Goal: Task Accomplishment & Management: Manage account settings

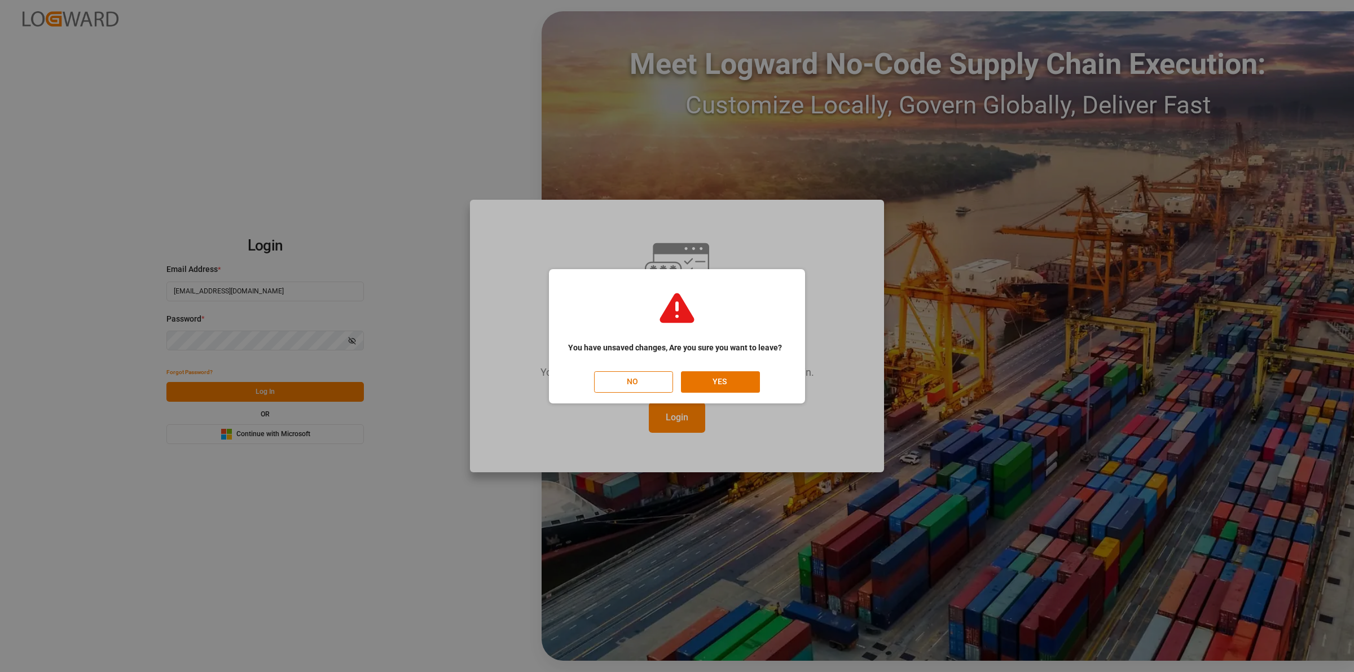
click at [788, 388] on div "NO YES" at bounding box center [677, 381] width 235 height 21
click at [741, 385] on button "YES" at bounding box center [720, 381] width 79 height 21
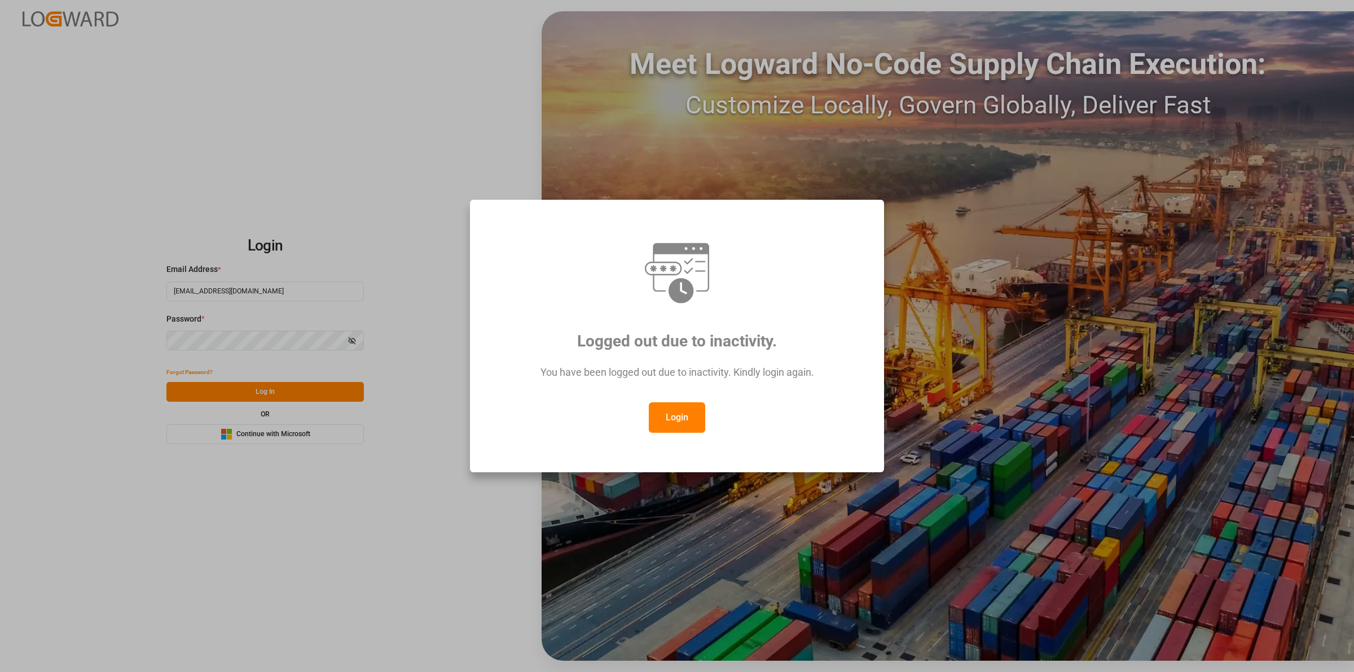
click at [336, 540] on div "Logged out due to inactivity. You have been logged out due to inactivity. Kindl…" at bounding box center [677, 336] width 1354 height 672
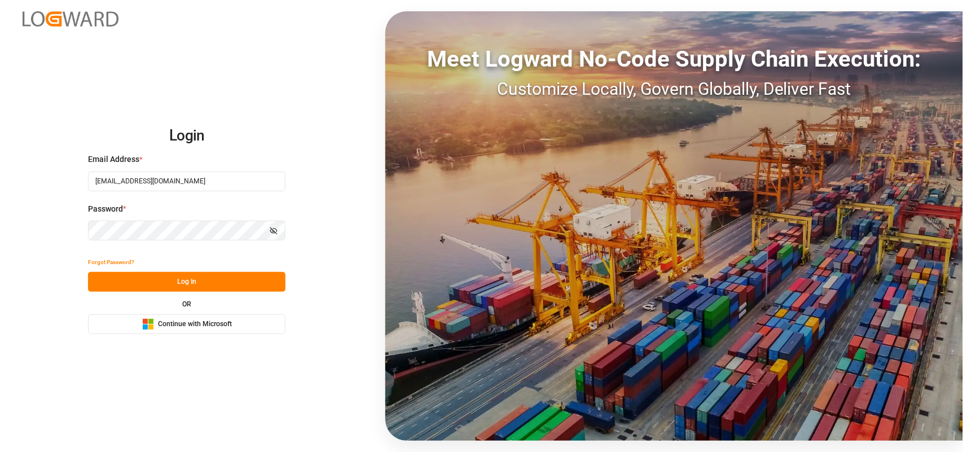
click at [206, 279] on button "Log In" at bounding box center [186, 282] width 197 height 20
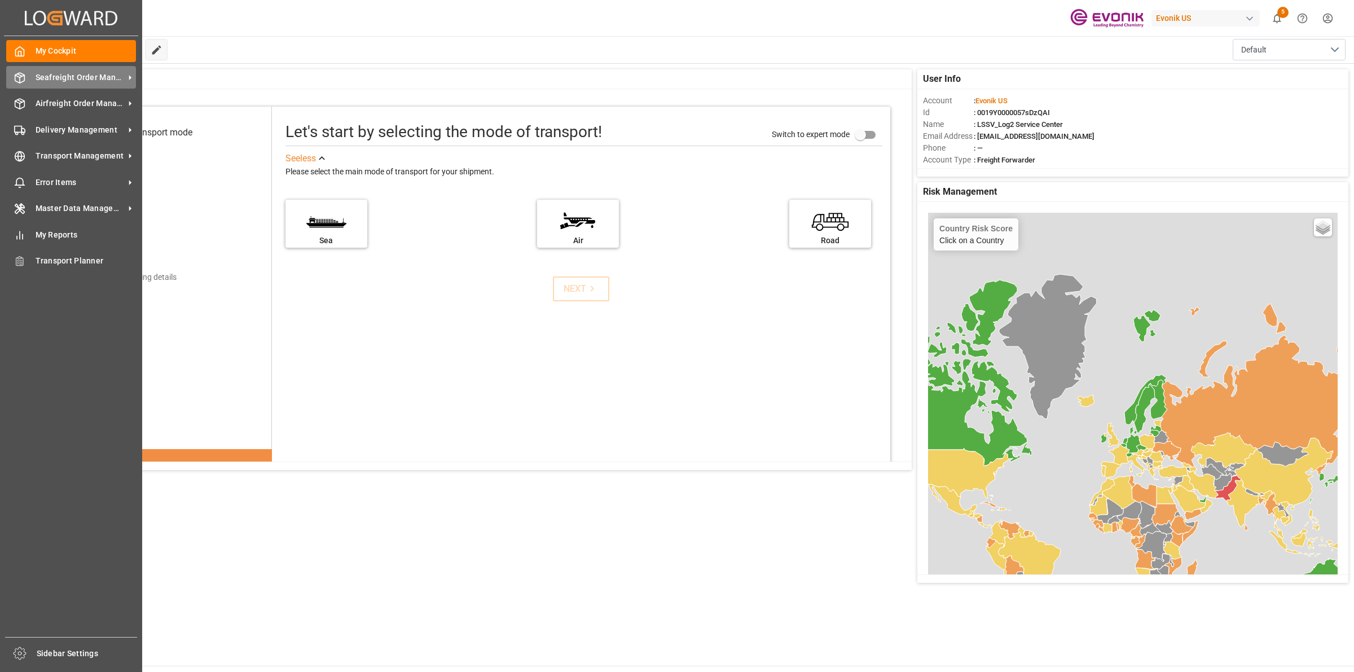
click at [19, 77] on polyline at bounding box center [19, 76] width 9 height 2
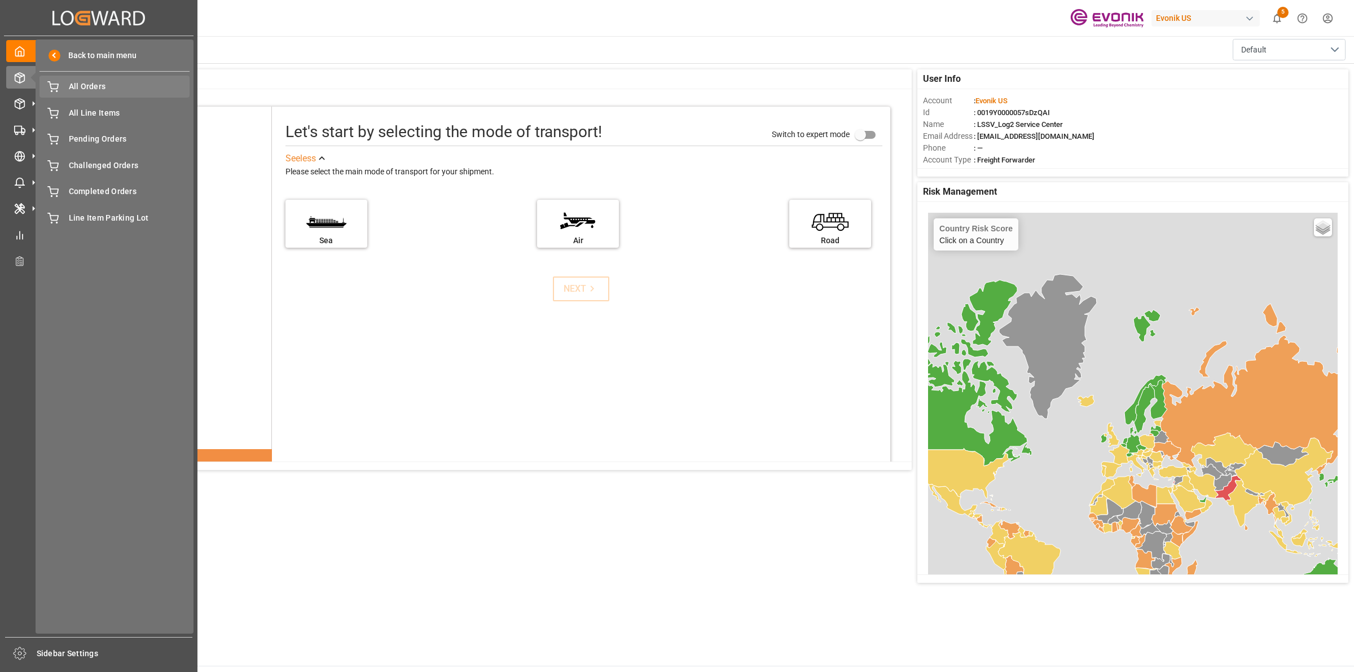
click at [77, 81] on span "All Orders" at bounding box center [129, 87] width 121 height 12
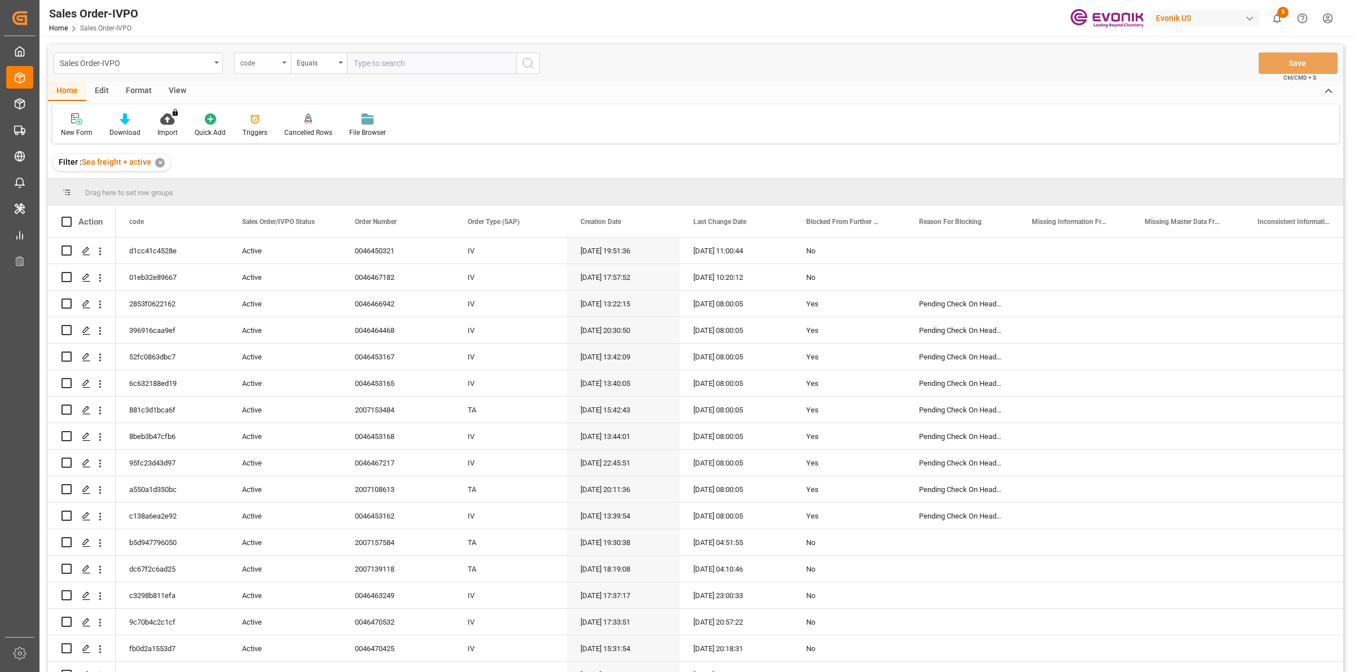
click at [272, 68] on div "code" at bounding box center [262, 62] width 56 height 21
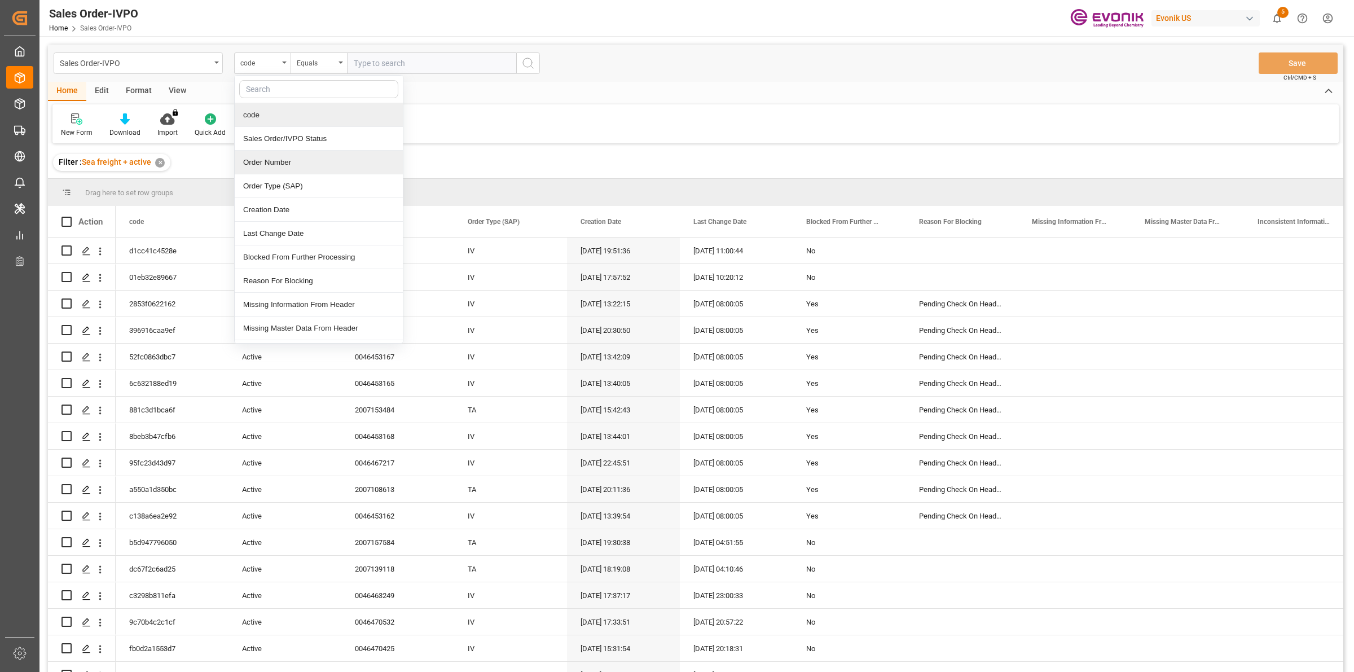
click at [266, 161] on div "Order Number" at bounding box center [319, 163] width 168 height 24
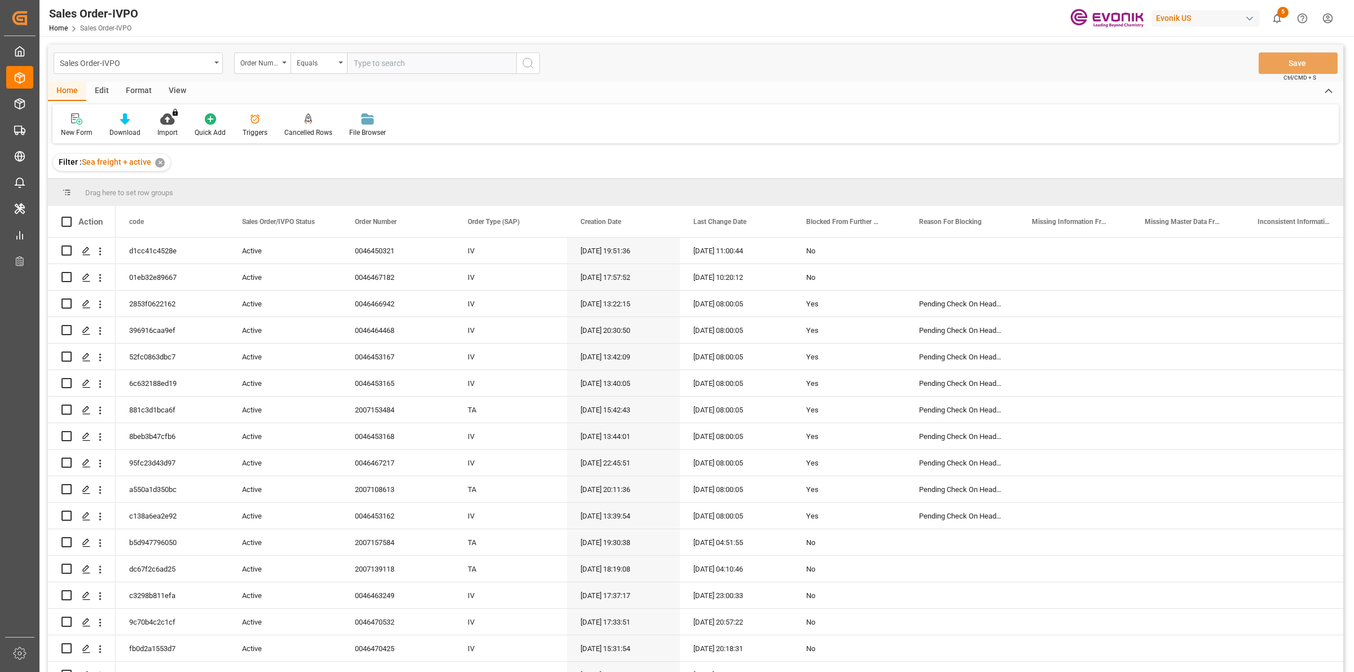
click at [414, 64] on input "text" at bounding box center [431, 62] width 169 height 21
paste input "0046467181"
type input "0046467181"
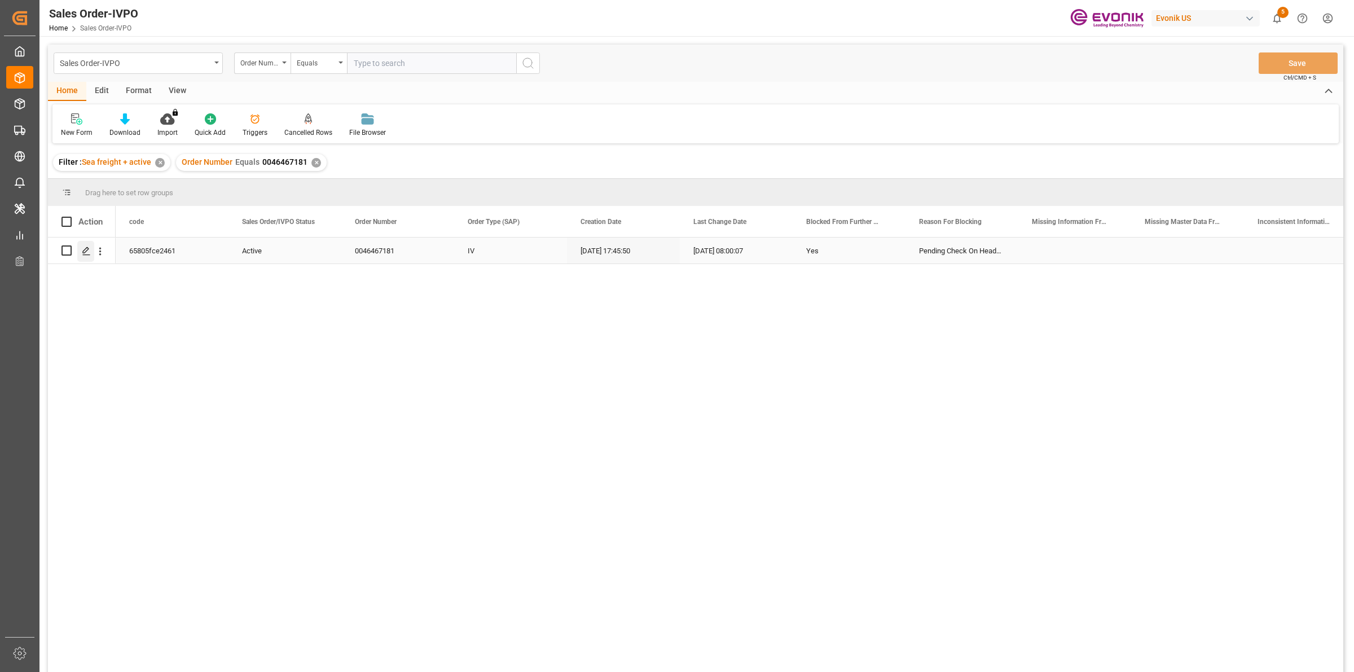
click at [80, 249] on div "Press SPACE to select this row." at bounding box center [85, 251] width 17 height 21
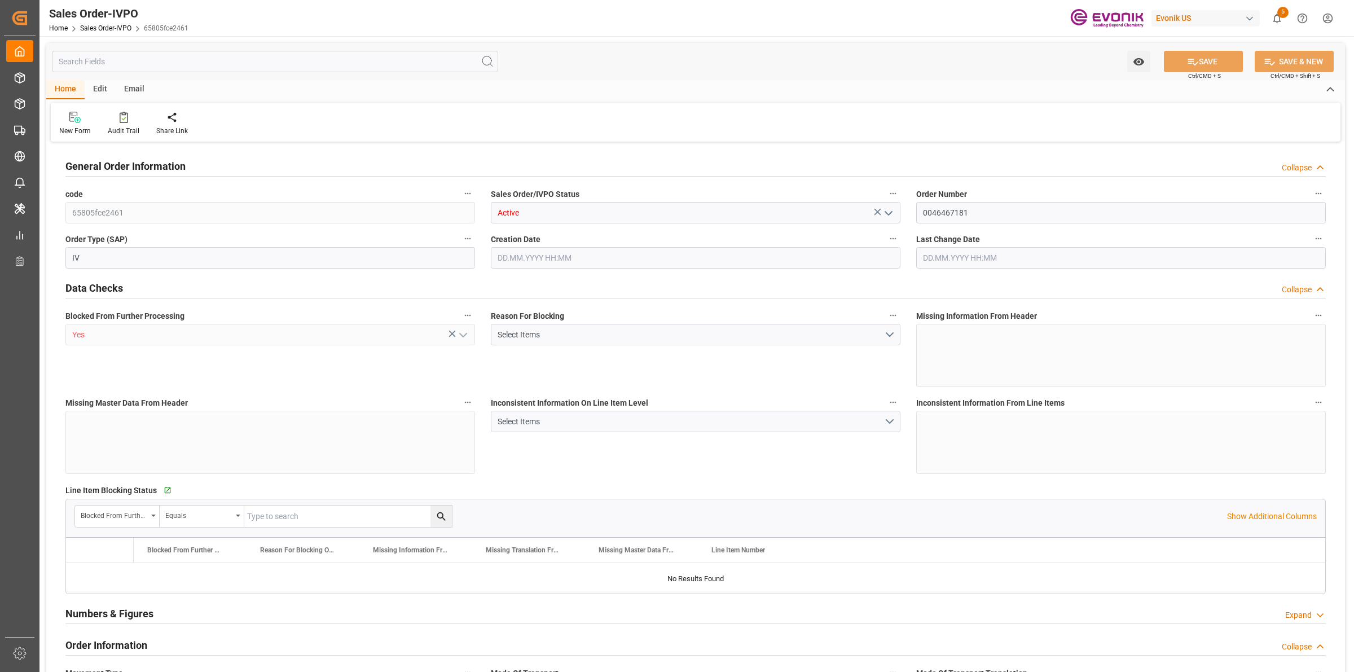
type input "NLRTM"
type input "0"
type input "1"
type input "2"
type input "17252"
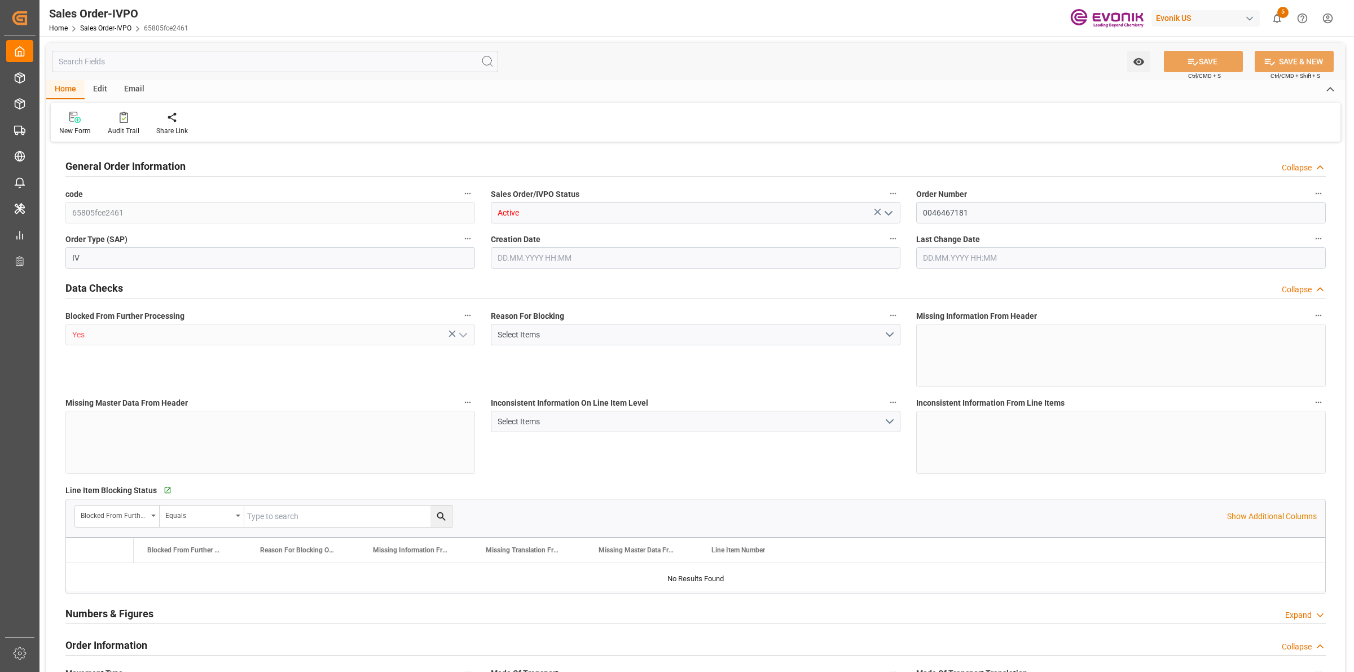
type input "0"
type input "17000"
type input "30"
type input "[DATE] 17:45"
type input "[DATE] 08:00"
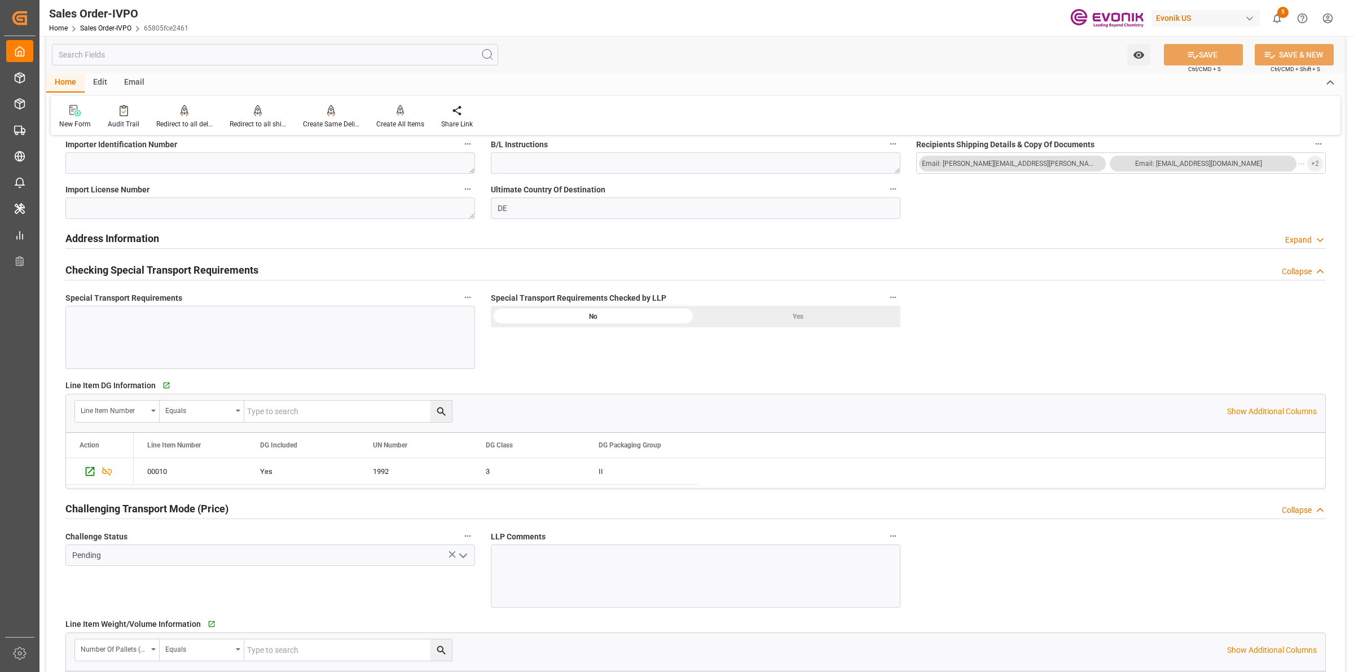
scroll to position [1481, 0]
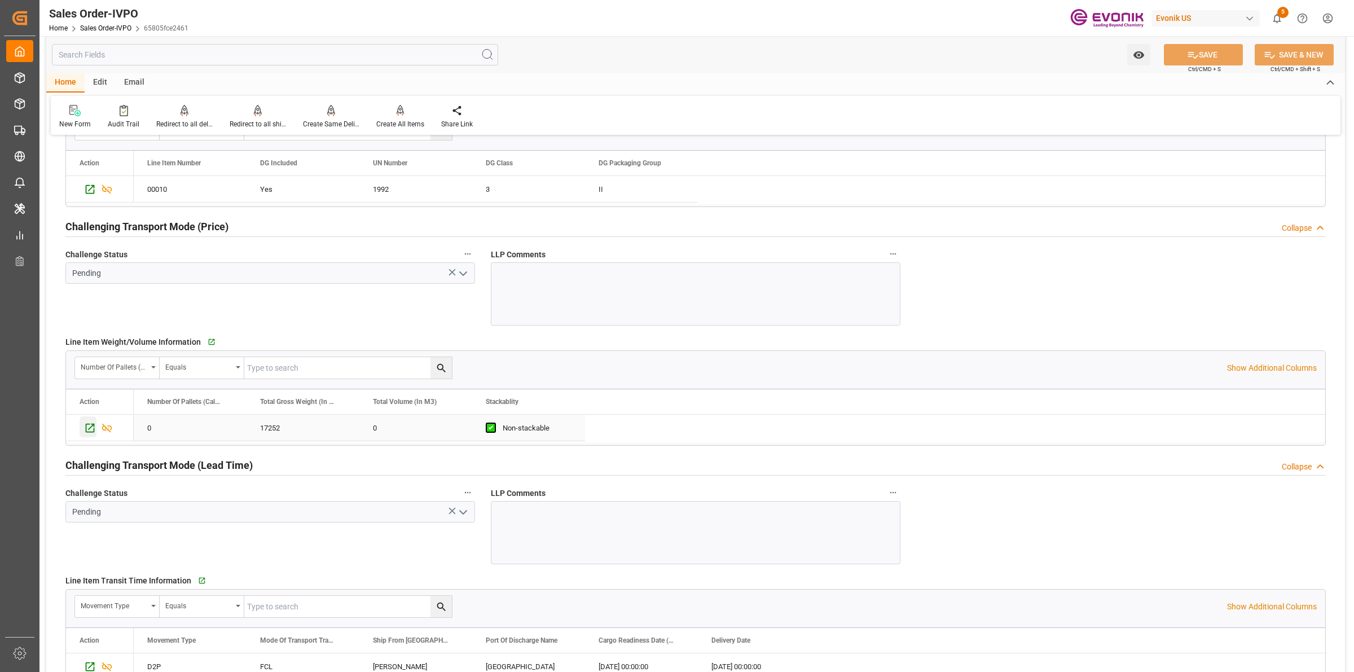
click at [91, 430] on icon "Press SPACE to select this row." at bounding box center [90, 428] width 12 height 12
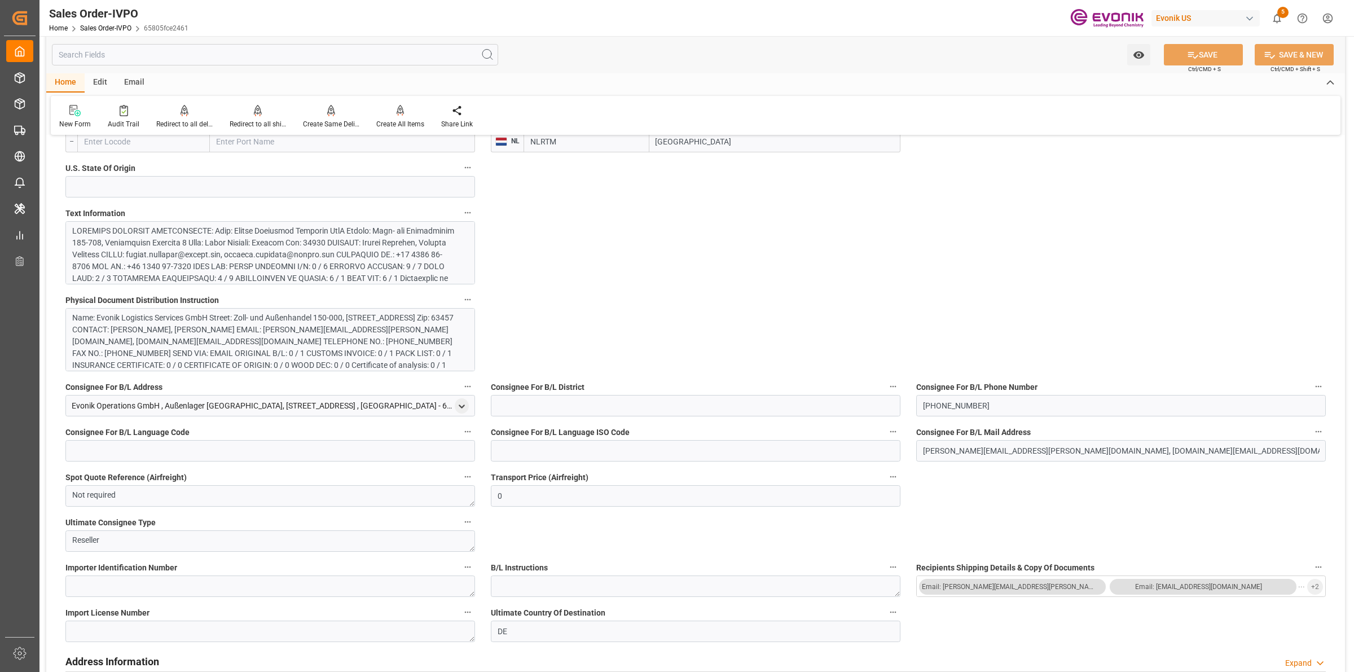
scroll to position [353, 0]
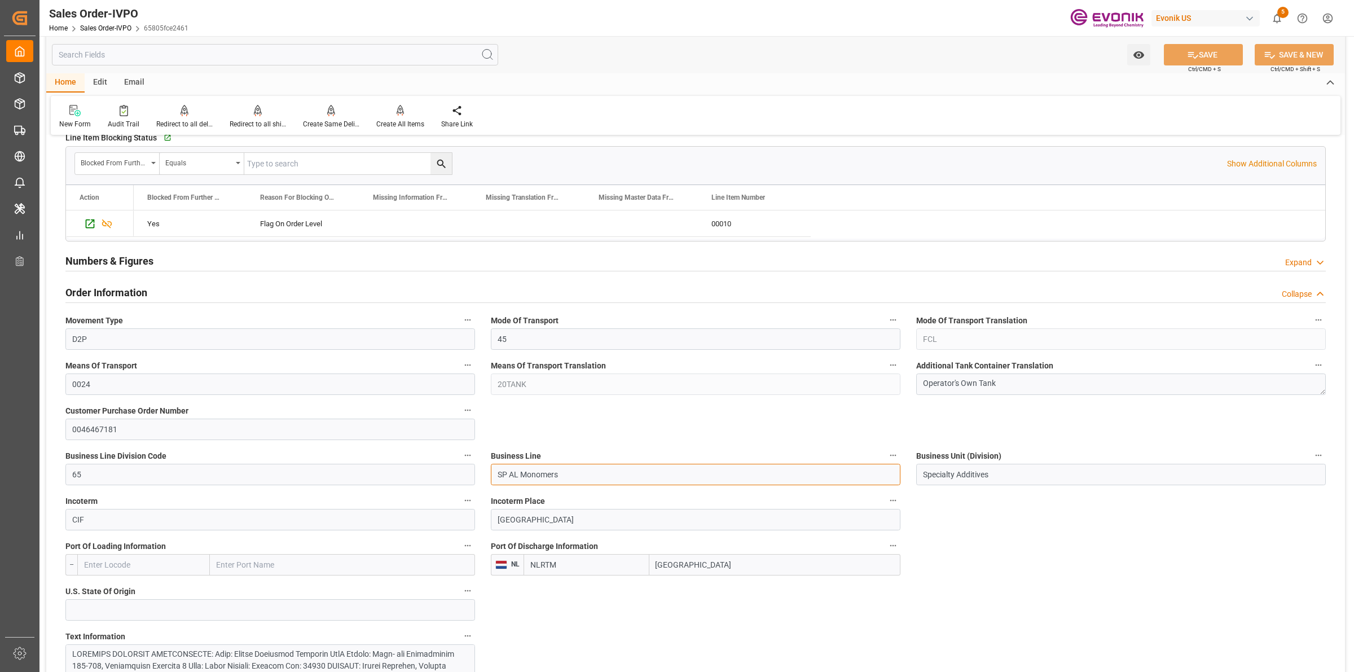
drag, startPoint x: 582, startPoint y: 478, endPoint x: 531, endPoint y: 470, distance: 51.9
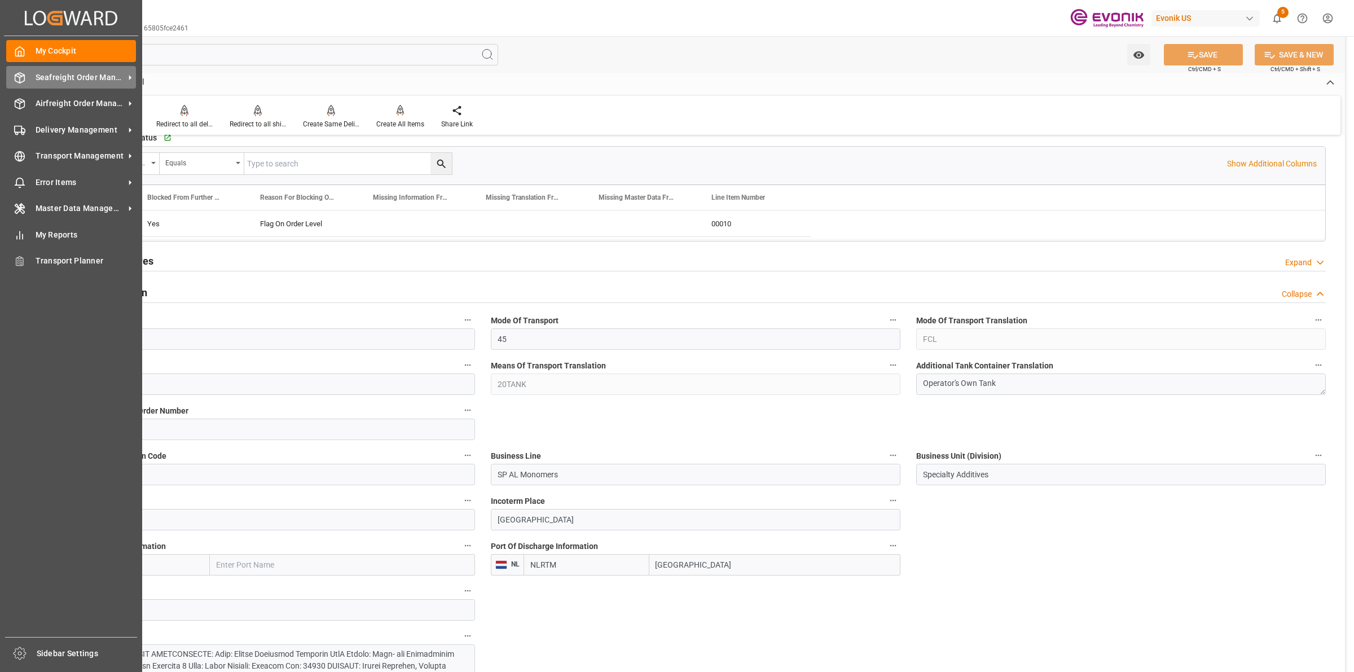
click at [27, 77] on div "Seafreight Order Management Seafreight Order Management" at bounding box center [71, 77] width 130 height 22
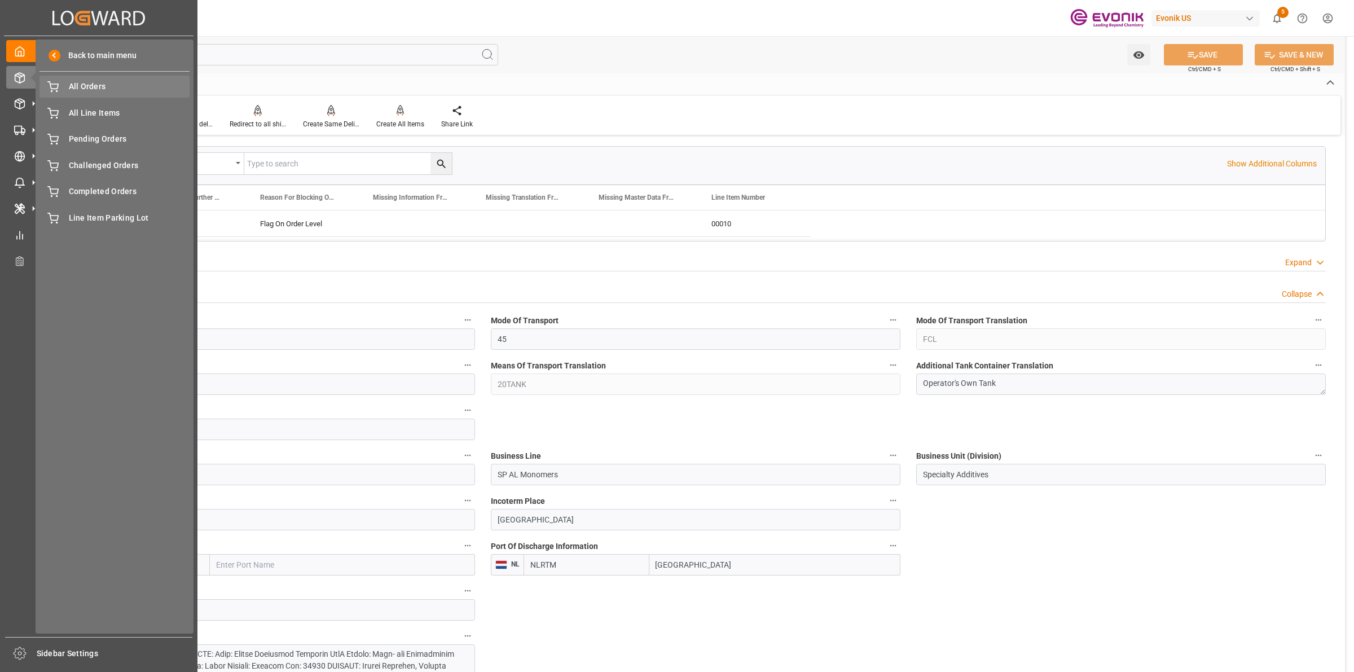
click at [112, 83] on span "All Orders" at bounding box center [129, 87] width 121 height 12
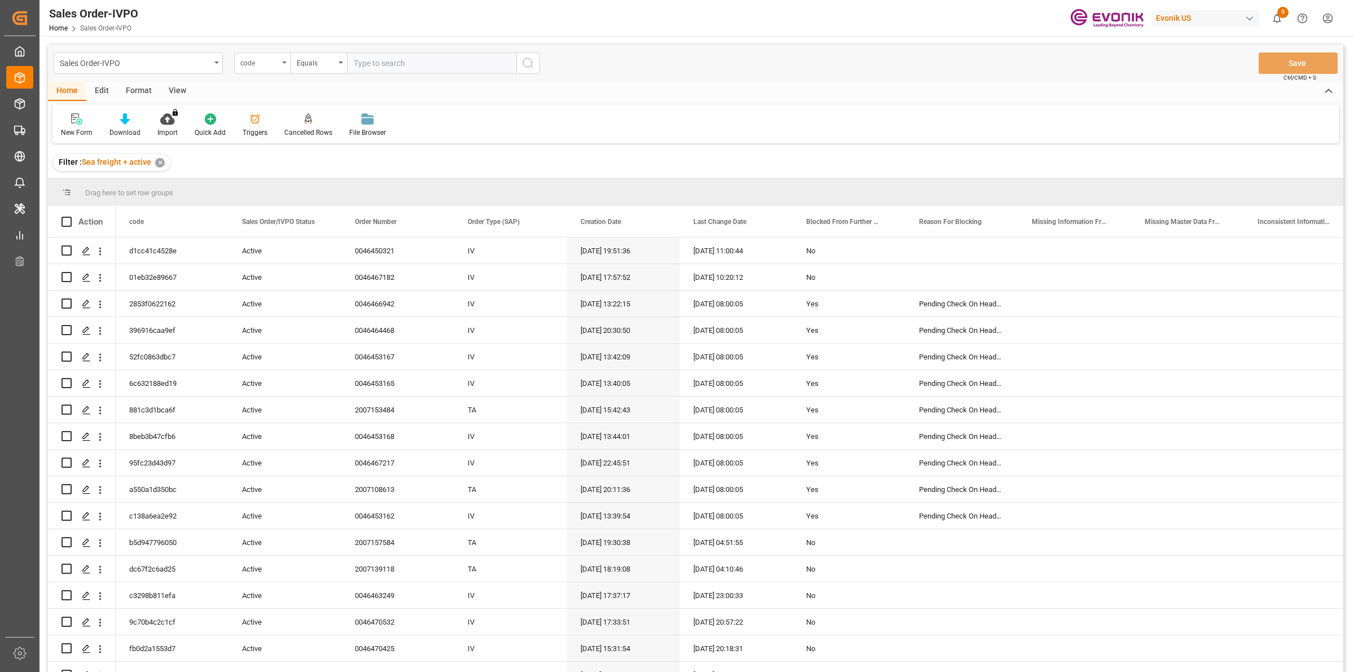
click at [269, 65] on div "code" at bounding box center [259, 61] width 38 height 13
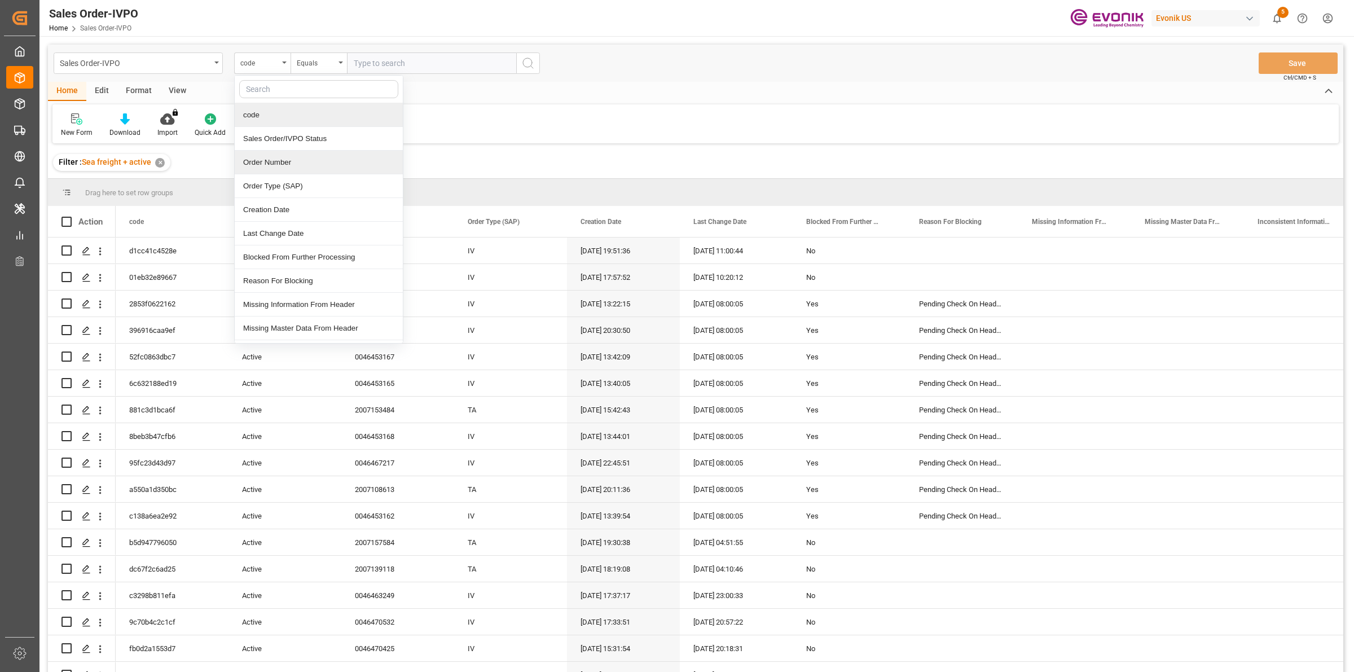
click at [275, 167] on div "Order Number" at bounding box center [319, 163] width 168 height 24
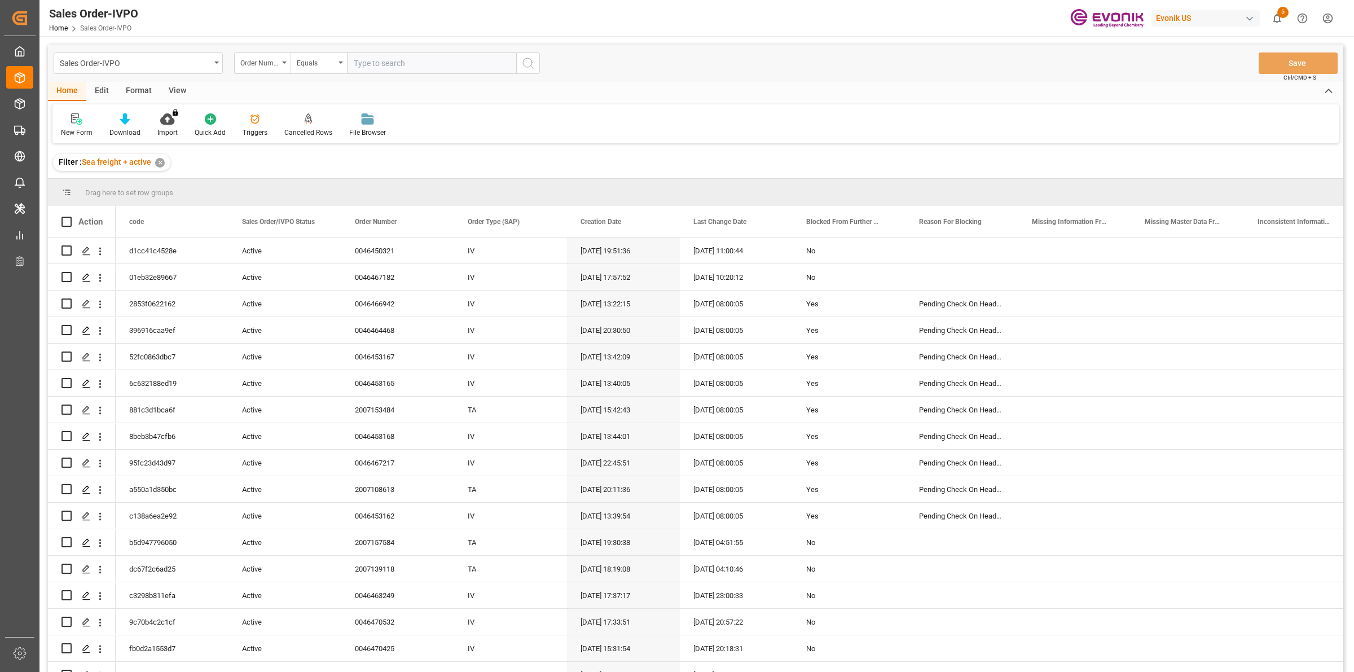
click at [385, 58] on input "text" at bounding box center [431, 62] width 169 height 21
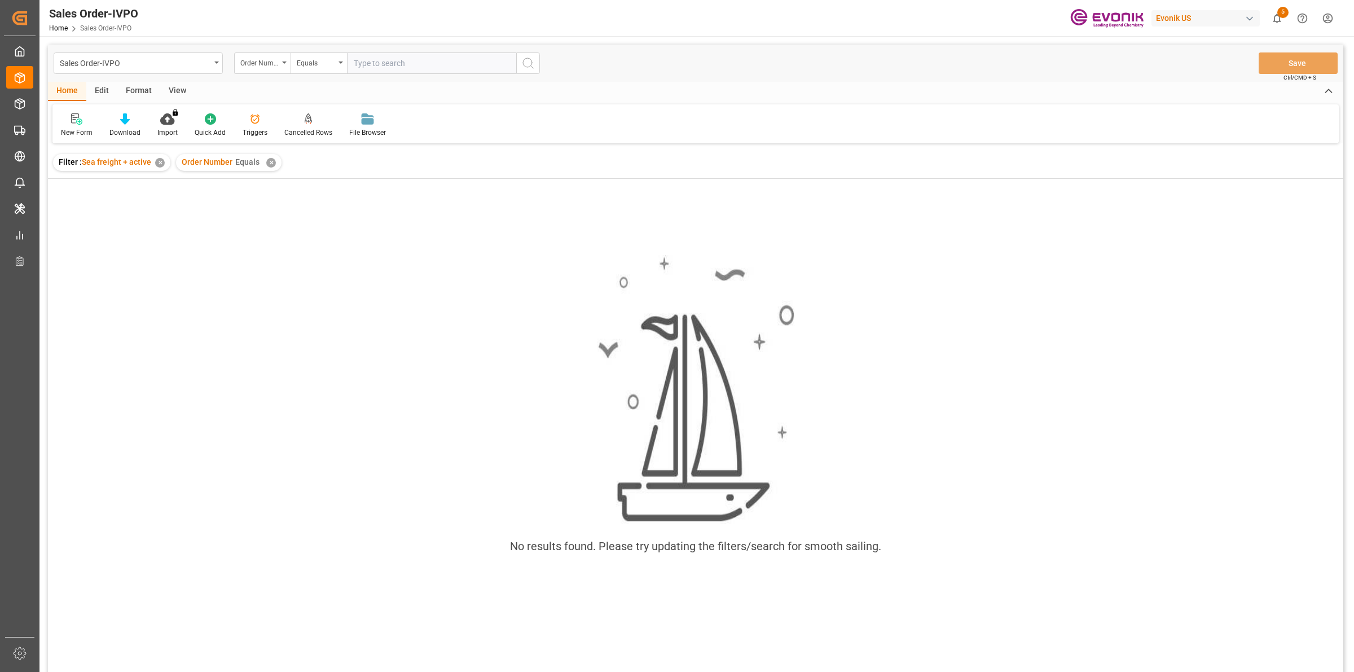
click at [266, 159] on div "✕" at bounding box center [271, 163] width 10 height 10
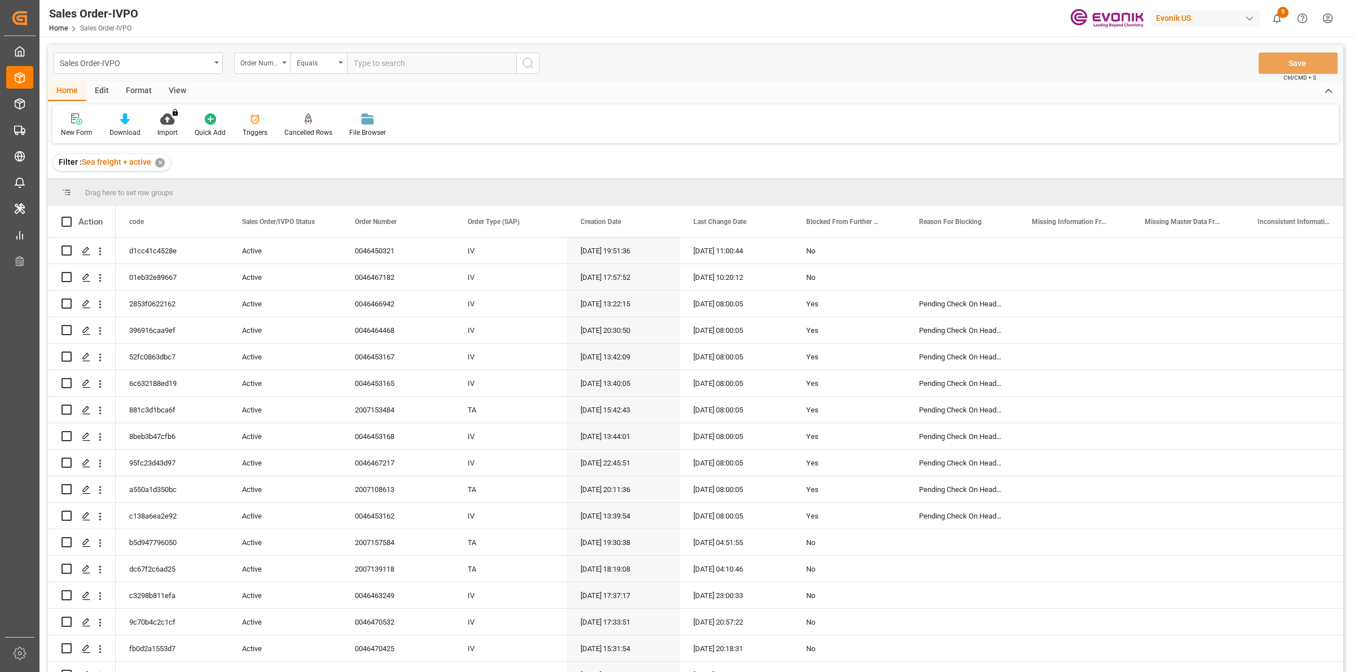
click at [388, 63] on input "text" at bounding box center [431, 62] width 169 height 21
paste input "0046467180"
type input "0046467180"
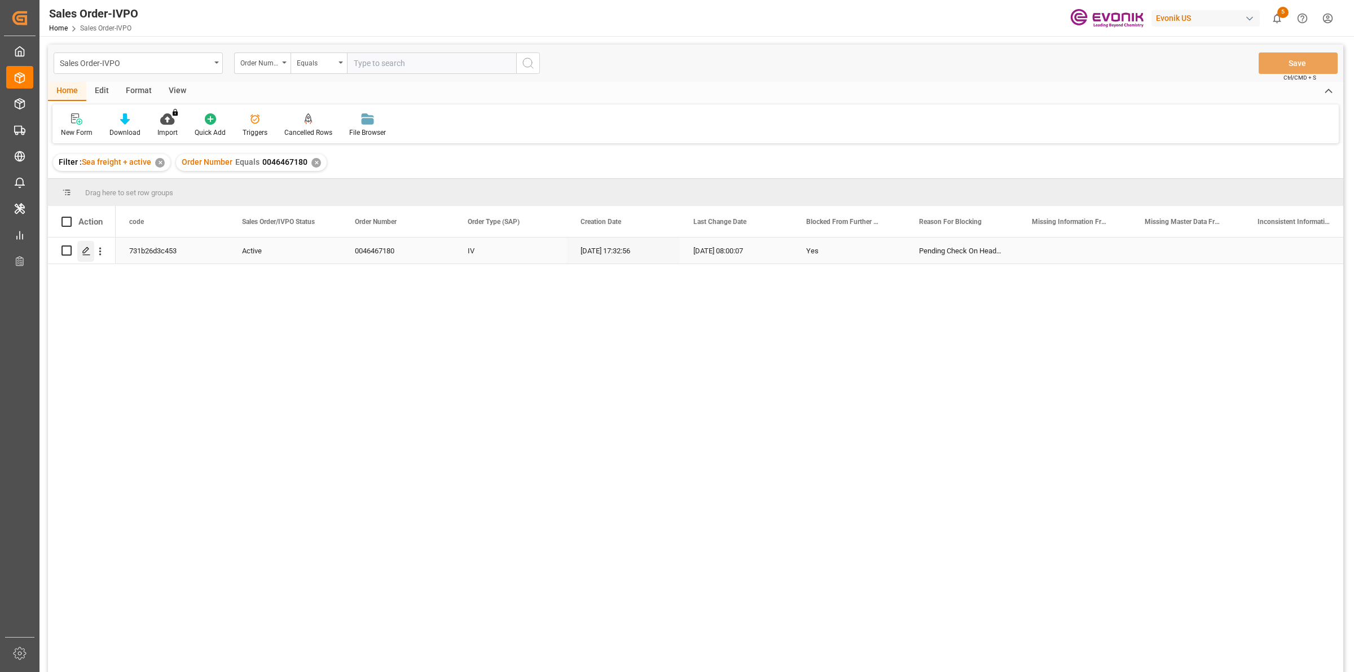
click at [86, 247] on icon "Press SPACE to select this row." at bounding box center [86, 251] width 9 height 9
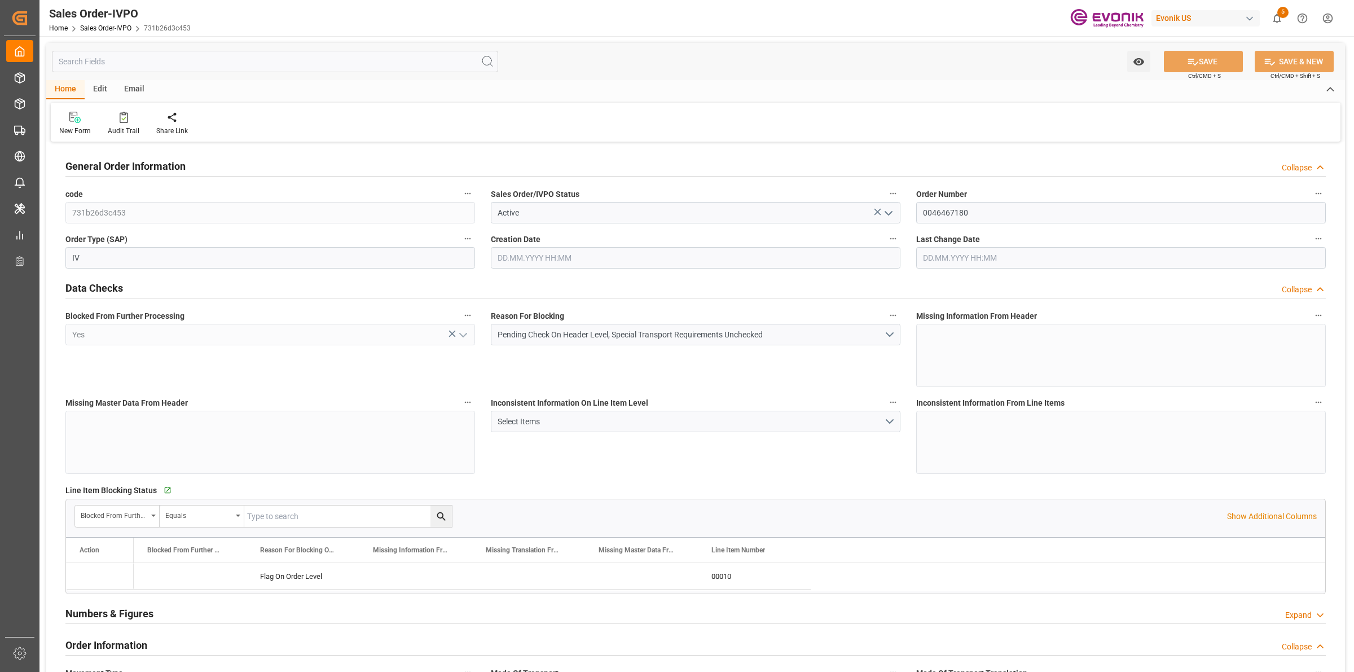
type input "NLRTM"
type input "0"
type input "1"
type input "2"
type input "17252"
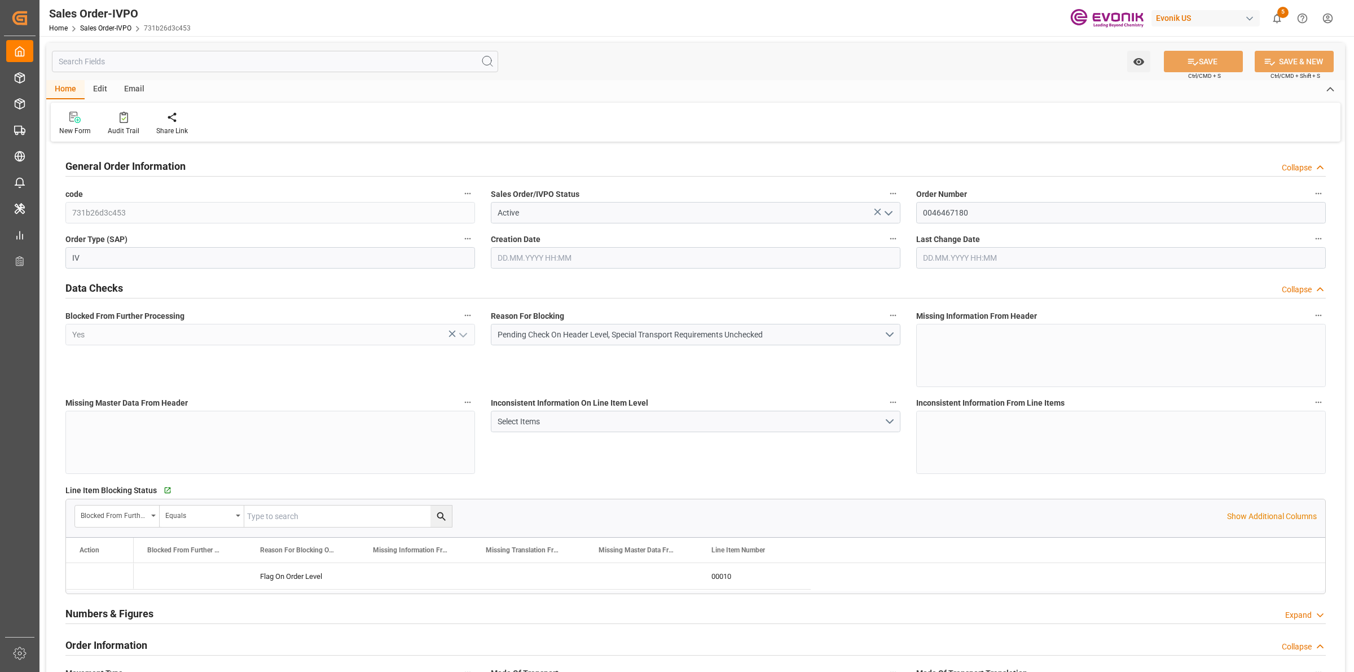
type input "0"
type input "17000"
type input "30"
type input "[DATE] 17:32"
type input "[DATE] 08:00"
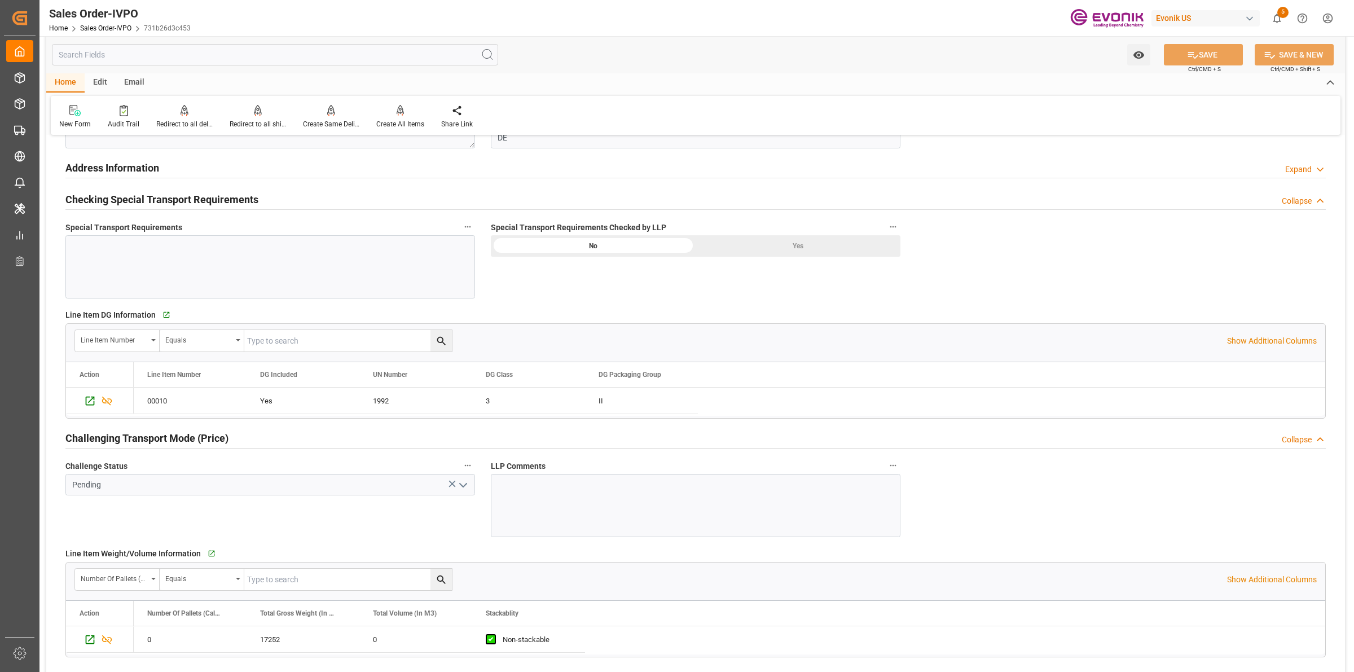
scroll to position [1481, 0]
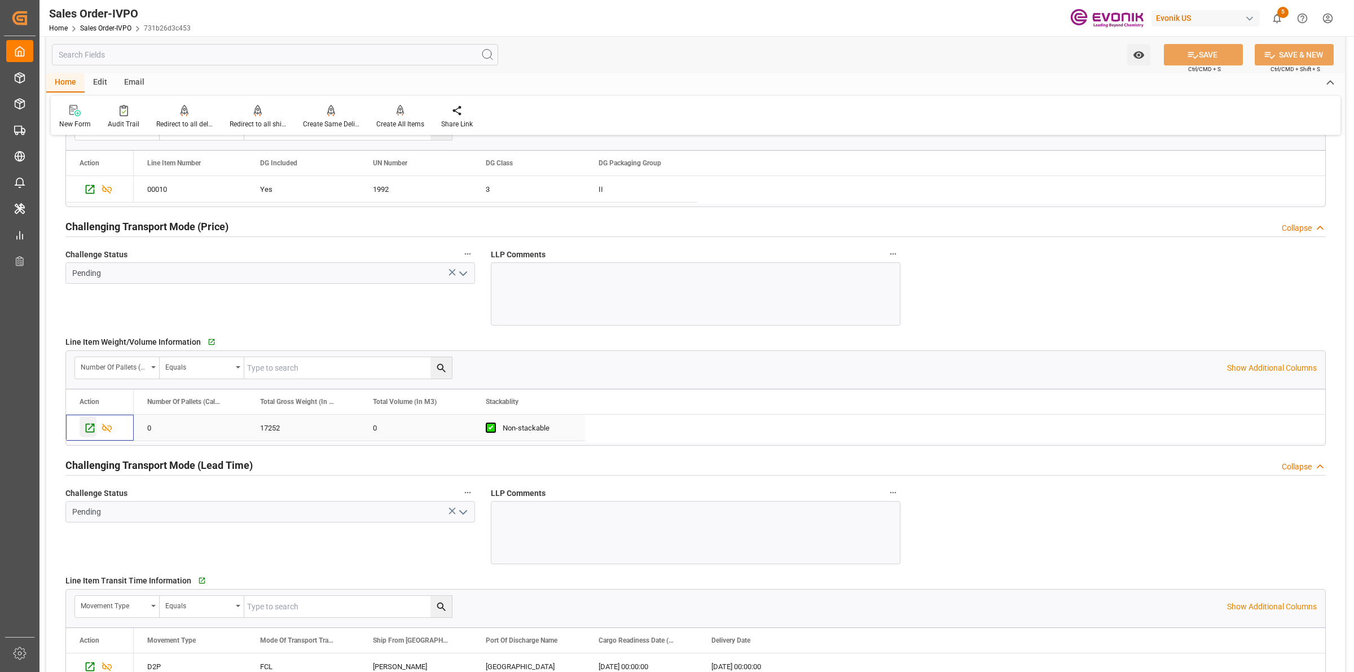
click at [83, 428] on div "Press SPACE to select this row." at bounding box center [88, 426] width 17 height 21
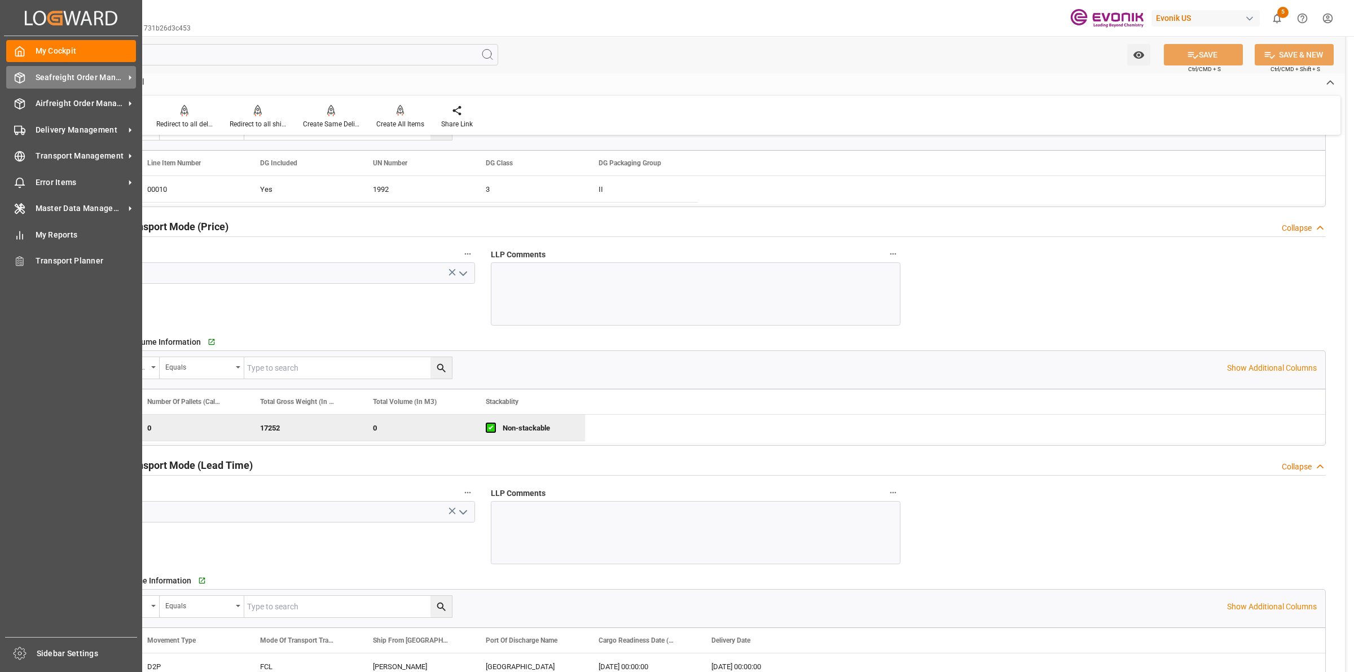
click at [13, 86] on div "Seafreight Order Management Seafreight Order Management" at bounding box center [71, 77] width 130 height 22
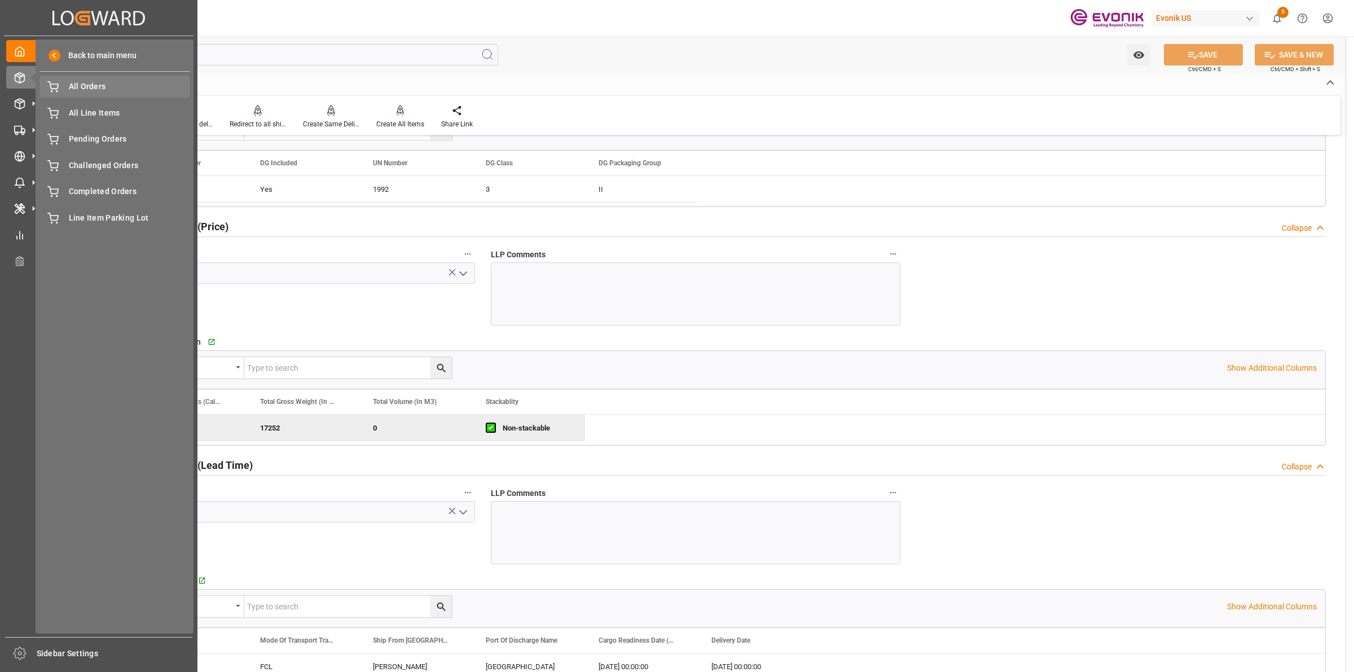
click at [82, 89] on span "All Orders" at bounding box center [129, 87] width 121 height 12
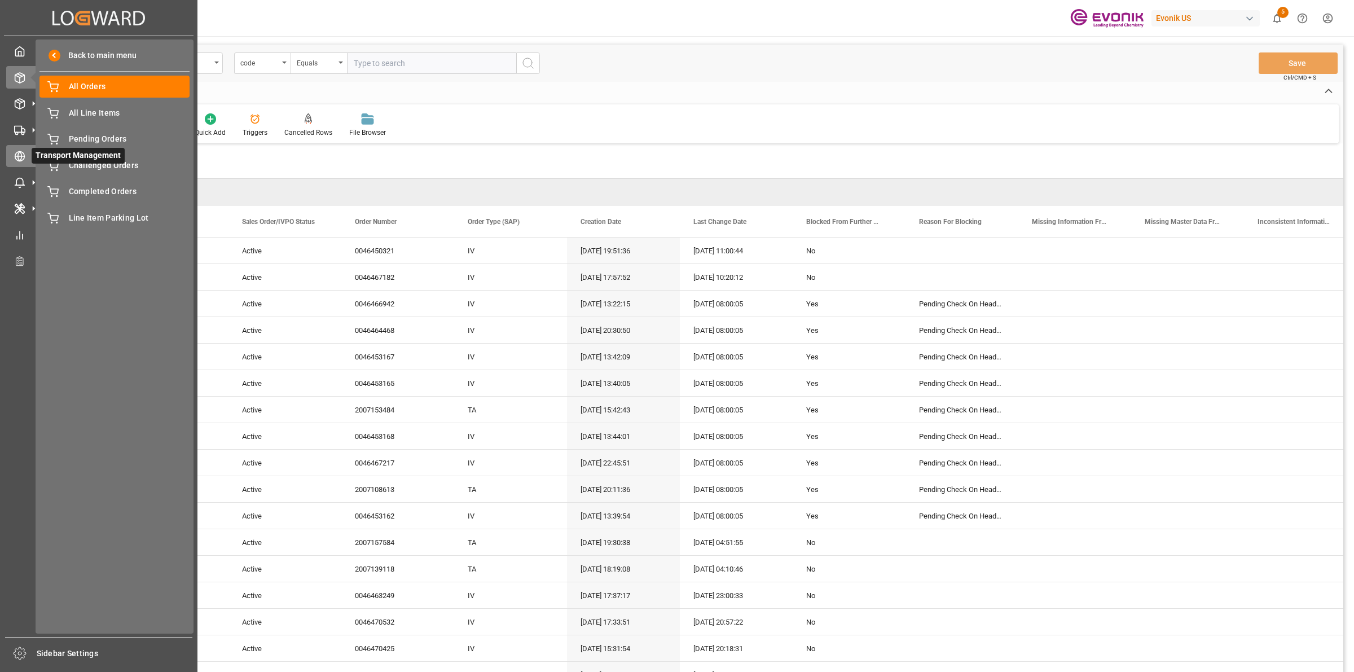
click at [19, 148] on div "Transport Management Transport Management" at bounding box center [98, 156] width 185 height 22
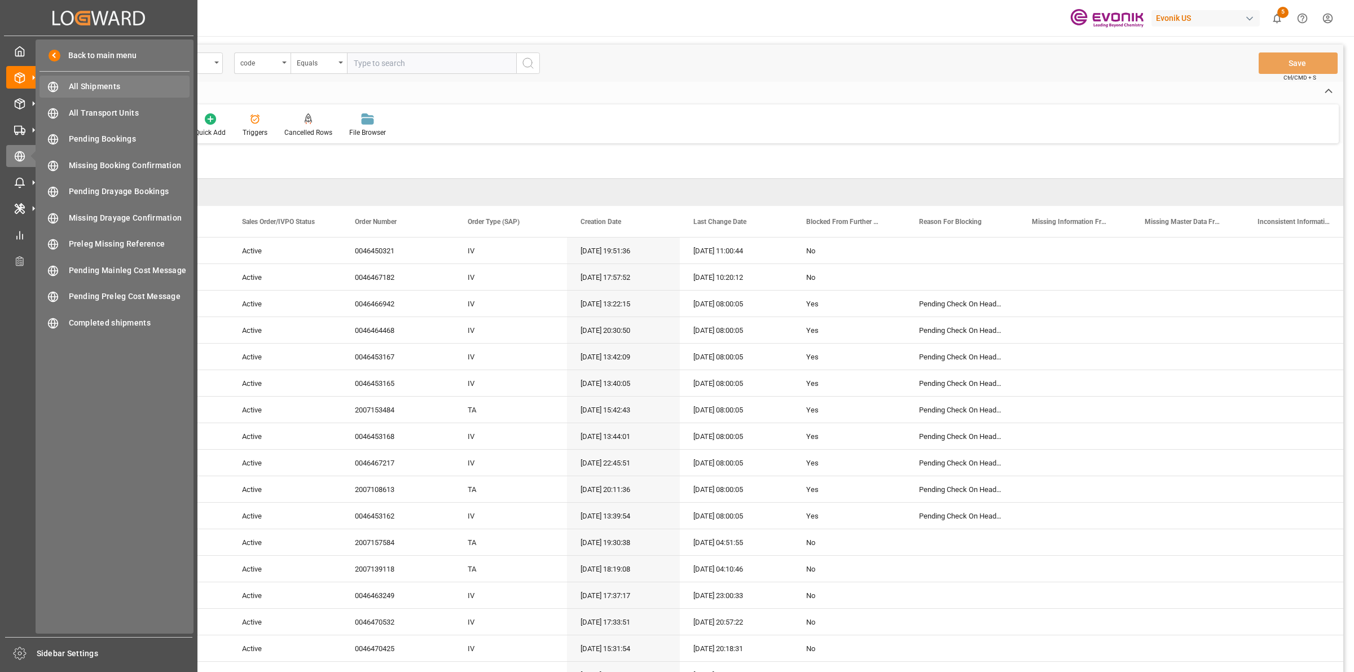
click at [99, 87] on span "All Shipments" at bounding box center [129, 87] width 121 height 12
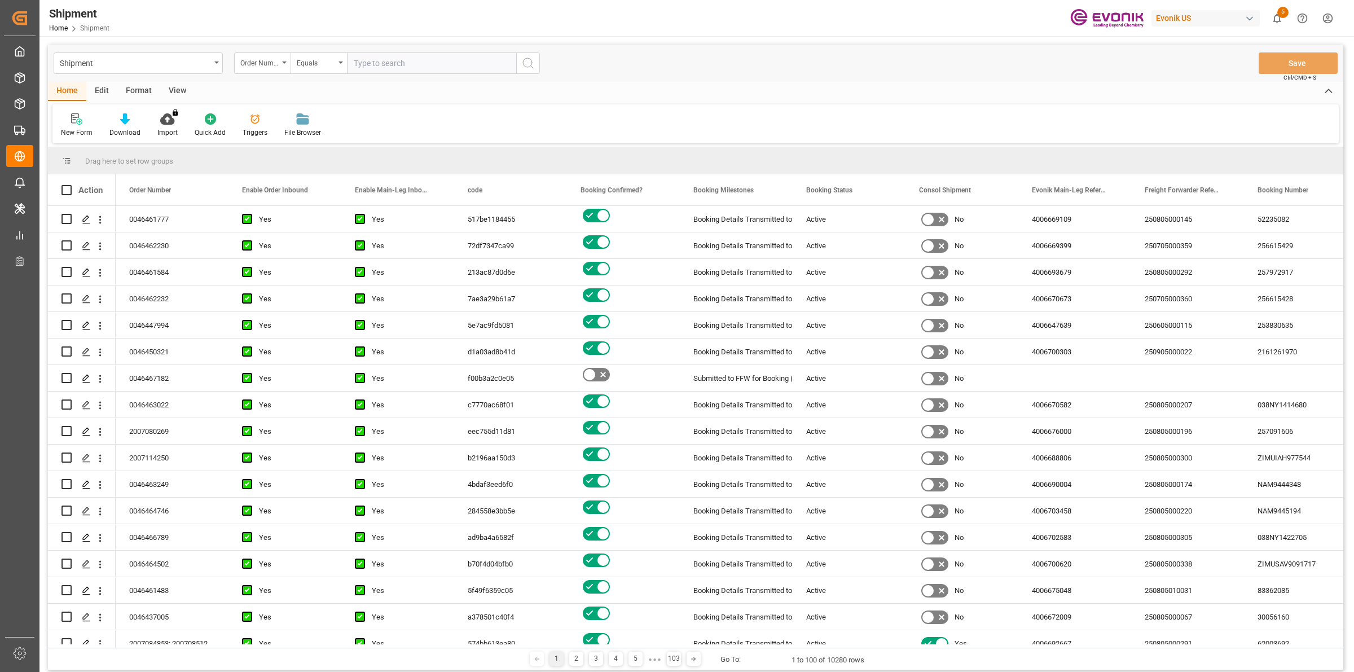
click at [373, 55] on input "text" at bounding box center [431, 62] width 169 height 21
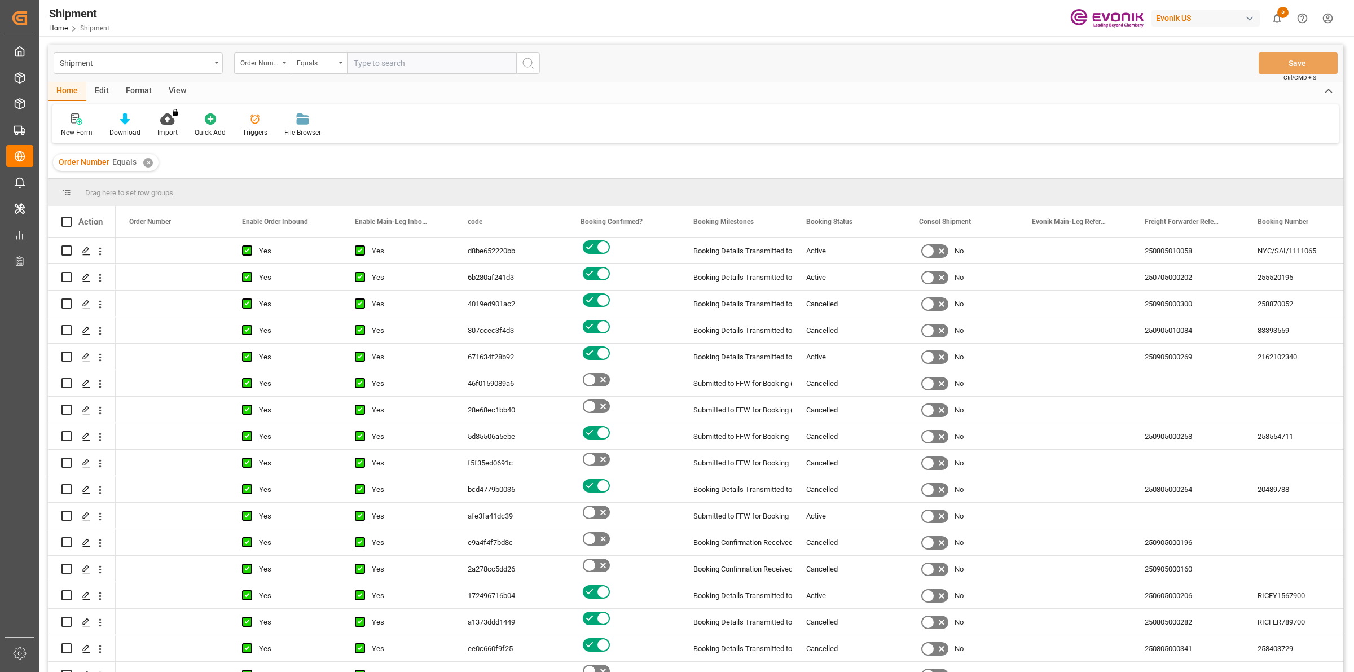
click at [147, 162] on div "✕" at bounding box center [148, 163] width 10 height 10
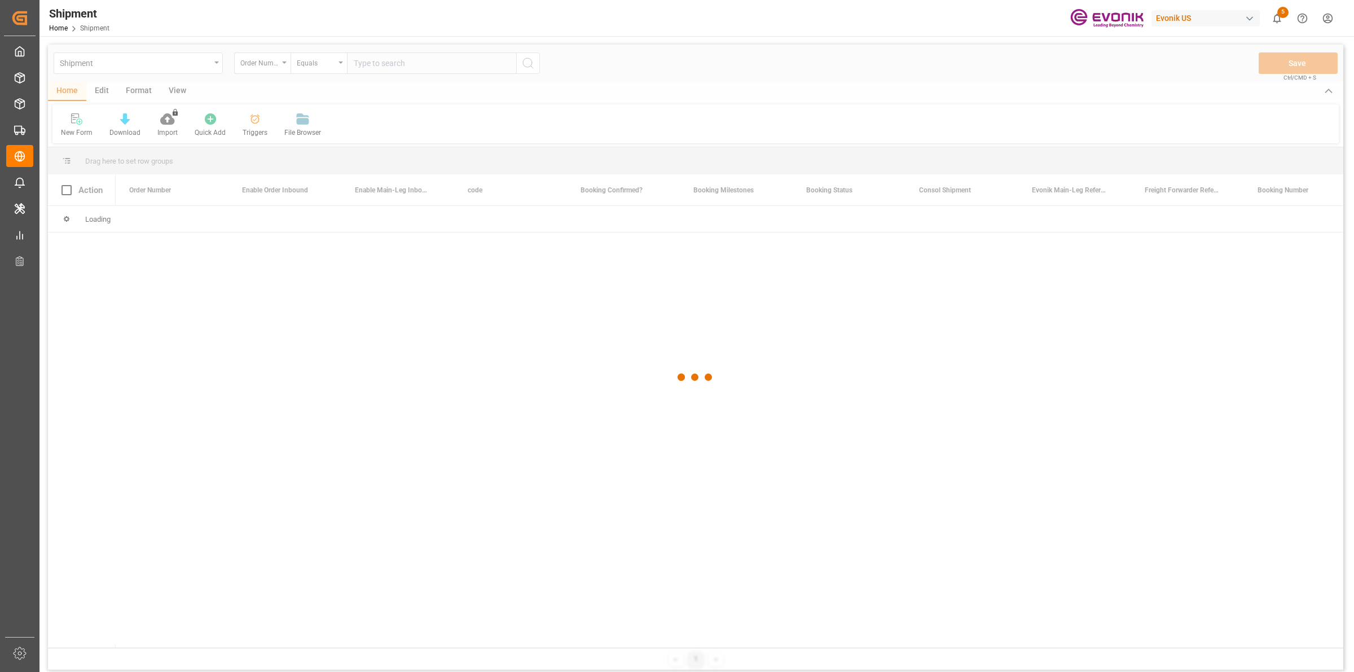
click at [432, 66] on div at bounding box center [695, 377] width 1295 height 665
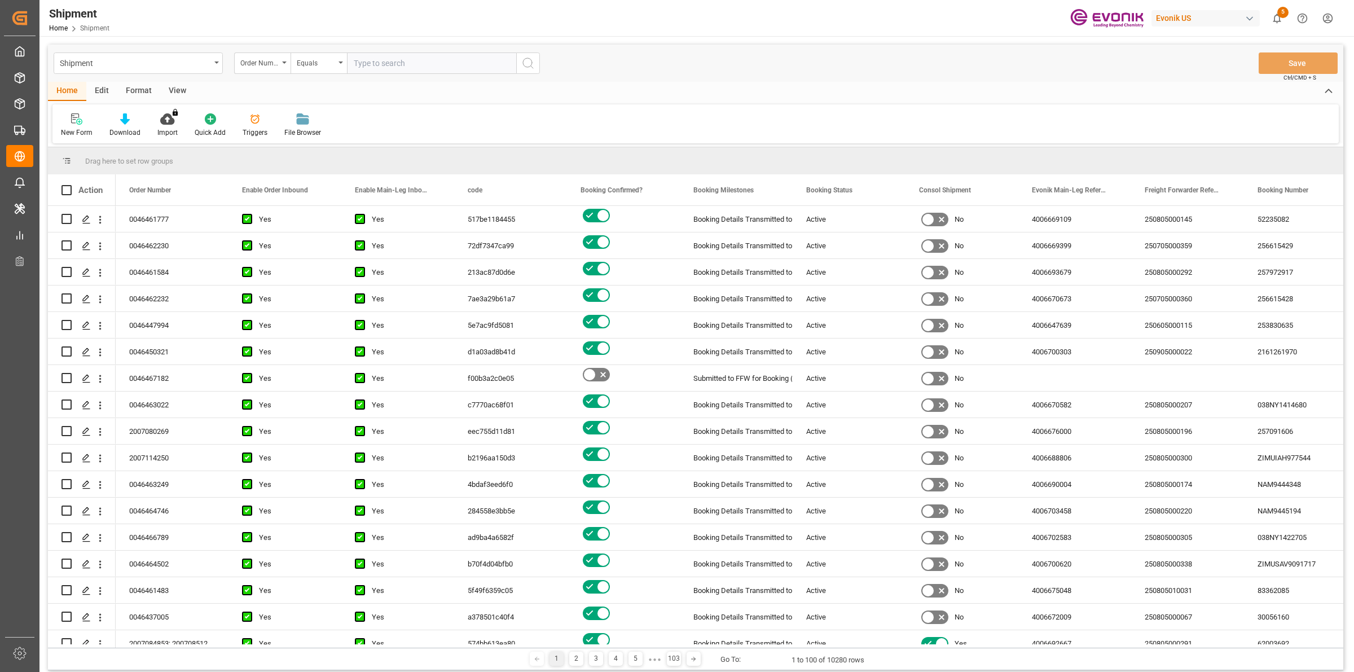
click at [432, 66] on input "text" at bounding box center [431, 62] width 169 height 21
paste input "0046467182"
type input "0046467182"
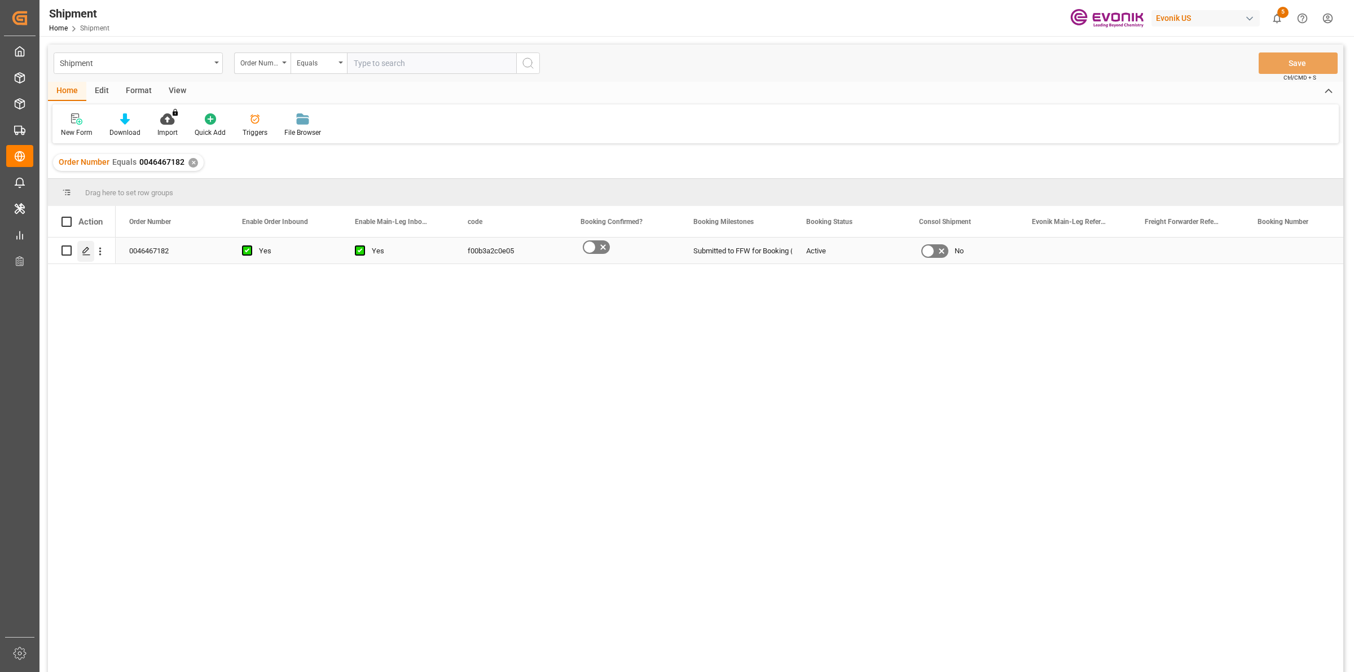
click at [83, 252] on polygon "Press SPACE to select this row." at bounding box center [86, 250] width 6 height 6
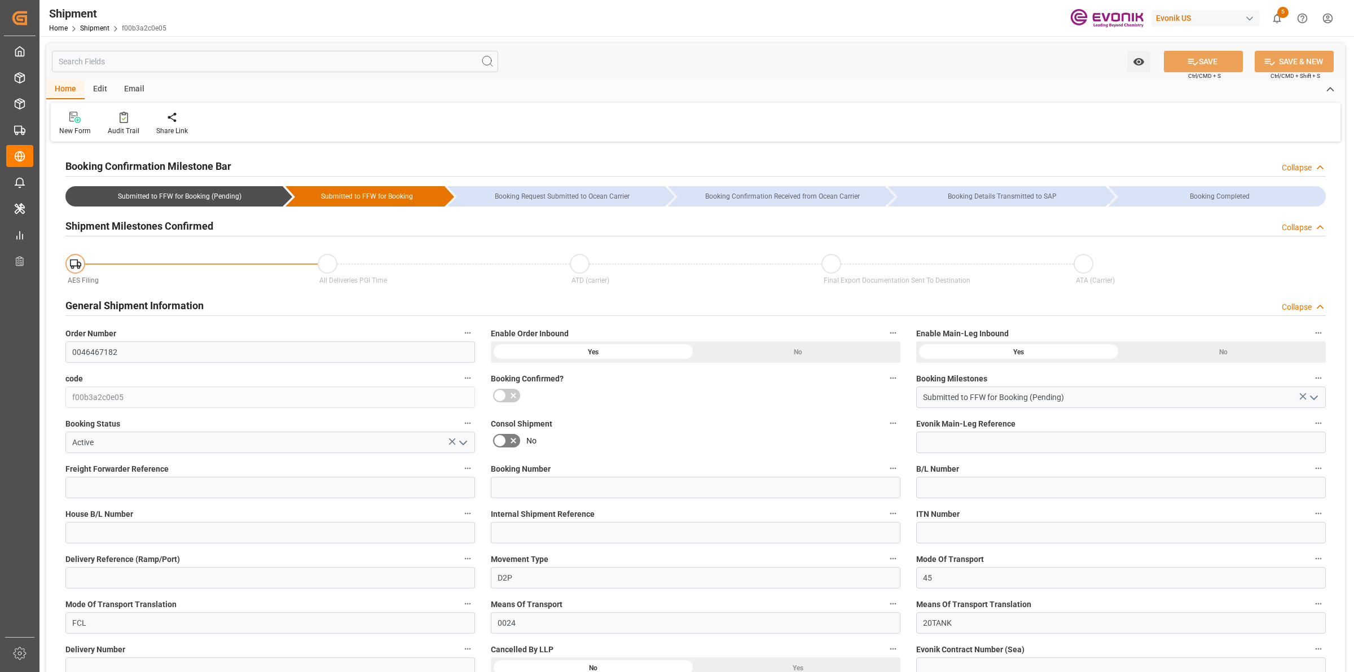
click at [229, 57] on input "text" at bounding box center [275, 61] width 446 height 21
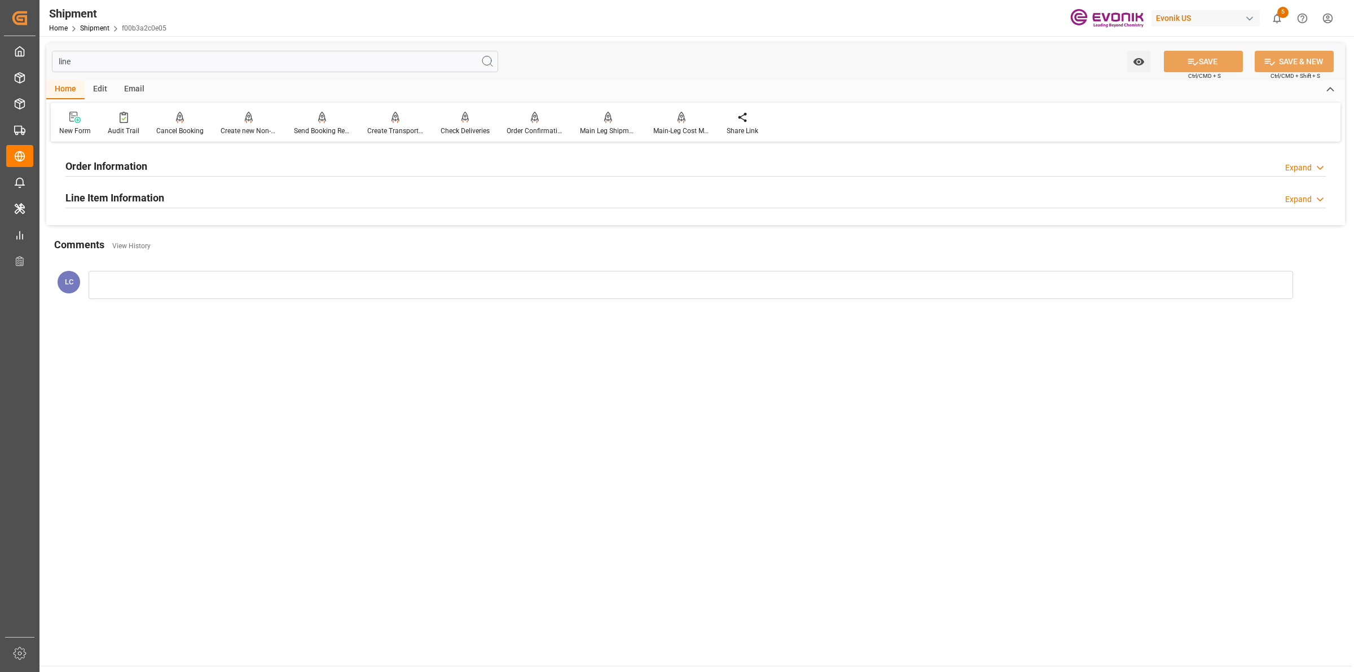
type input "line"
click at [111, 192] on h2 "Line Item Information" at bounding box center [114, 197] width 99 height 15
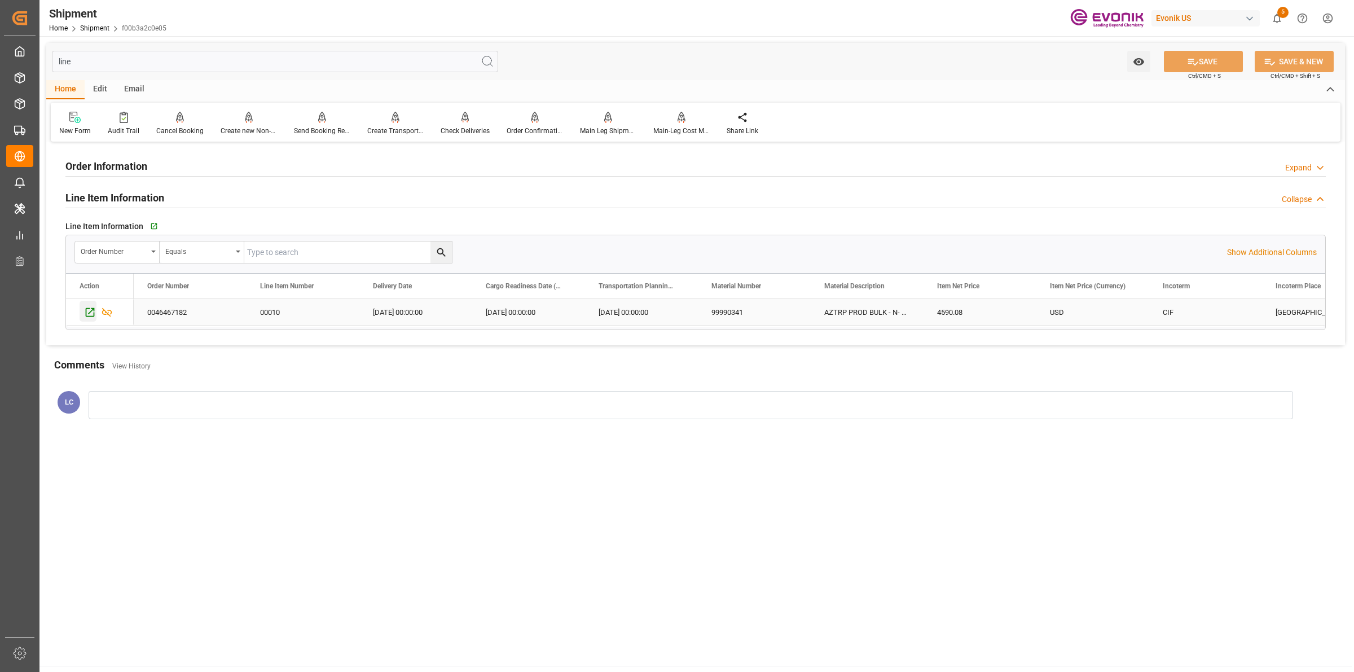
click at [91, 309] on icon "Press SPACE to select this row." at bounding box center [90, 312] width 12 height 12
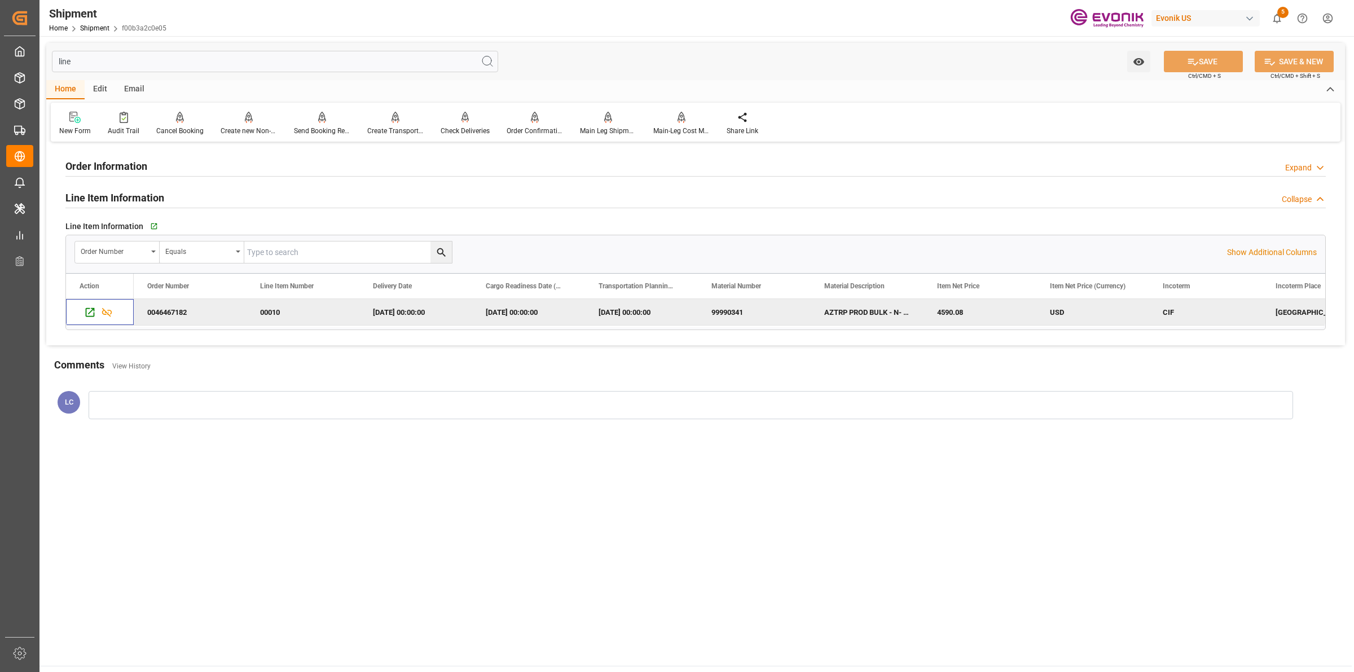
drag, startPoint x: 33, startPoint y: 64, endPoint x: 27, endPoint y: 65, distance: 5.8
click at [27, 65] on div "Created by potrace 1.15, written by [PERSON_NAME] [DATE]-[DATE] Created by potr…" at bounding box center [677, 336] width 1354 height 672
click at [310, 120] on div at bounding box center [322, 117] width 56 height 12
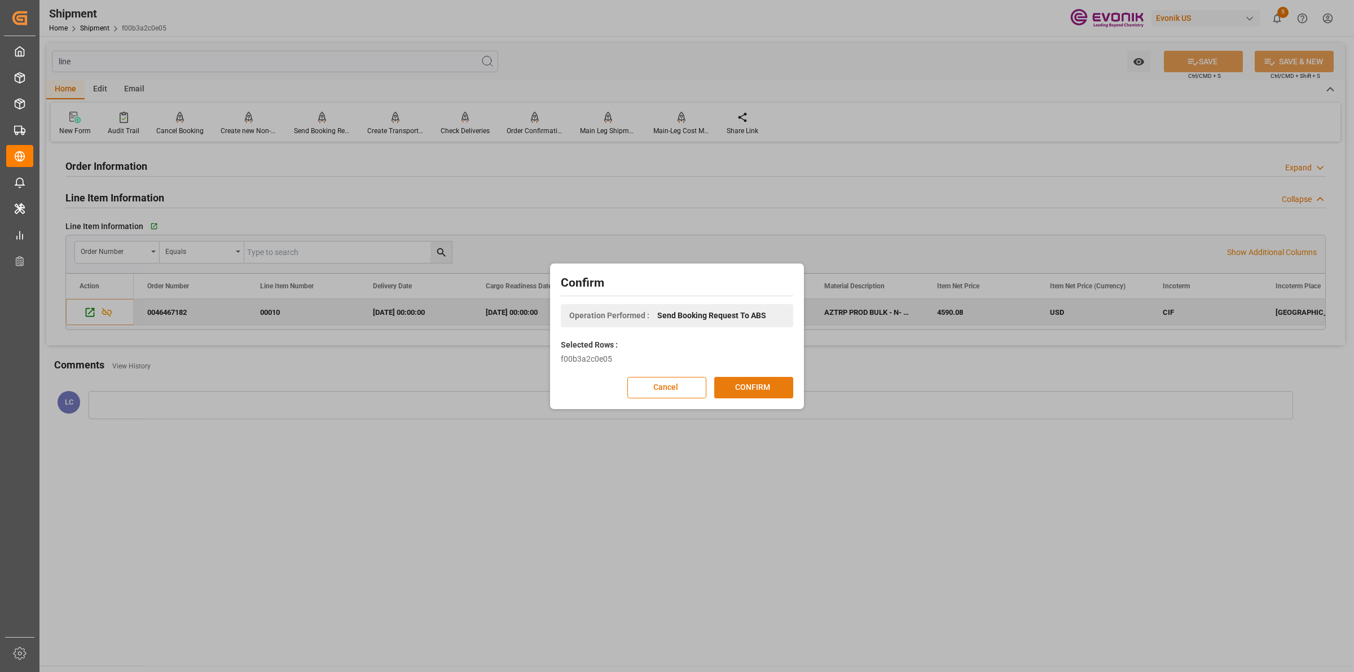
click at [757, 388] on button "CONFIRM" at bounding box center [753, 387] width 79 height 21
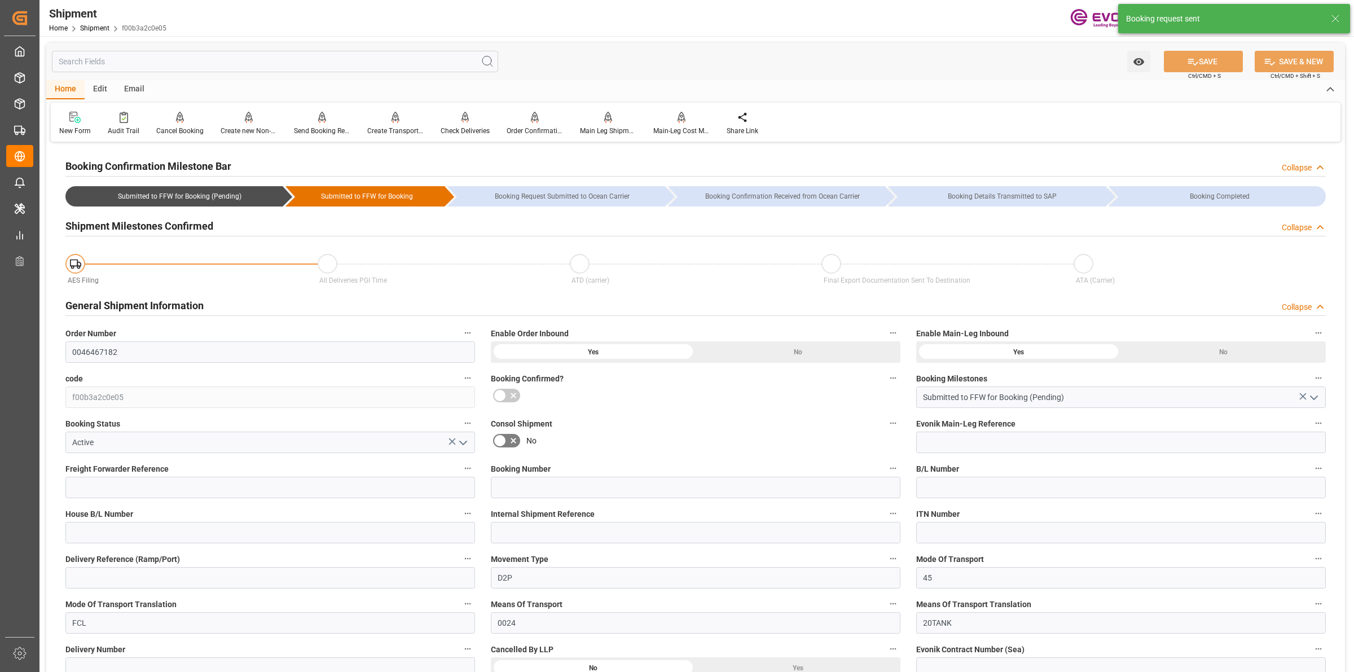
type input "AC Containerline"
type input "AC Containerline GmbH"
type input "0"
type input "17252"
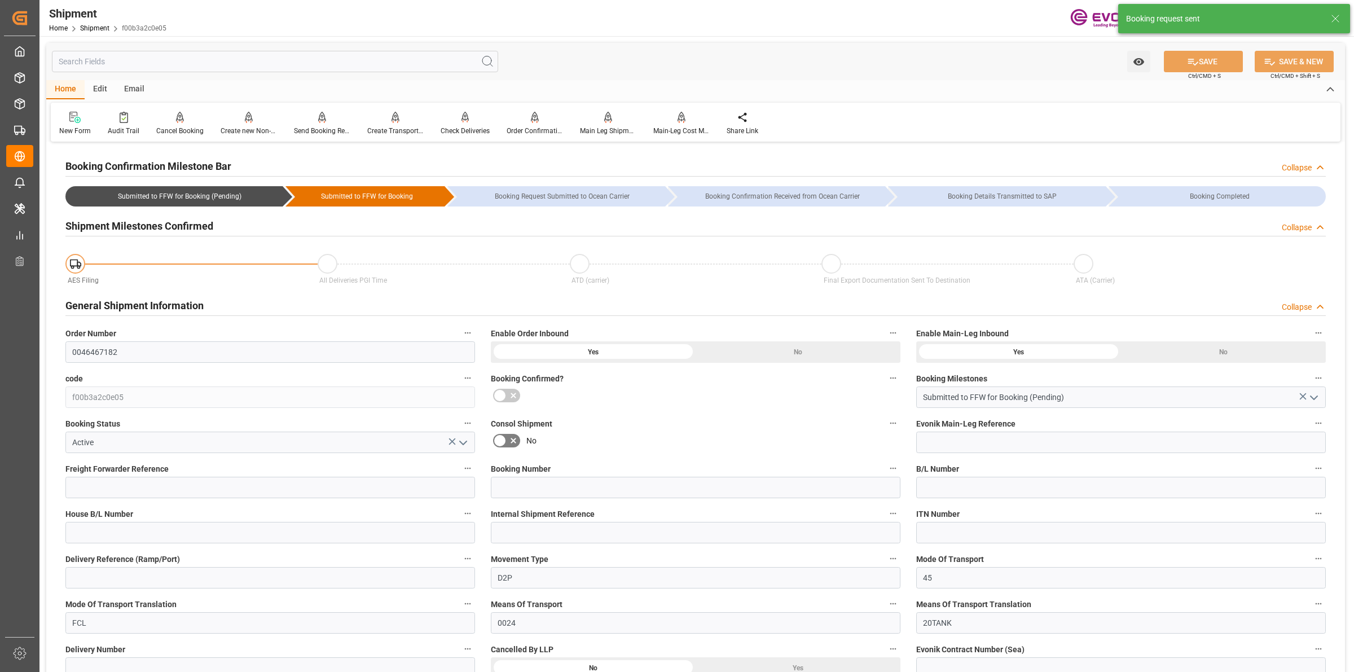
type input "0"
type input "USMSY"
type input "NLRTM"
type input "8888888"
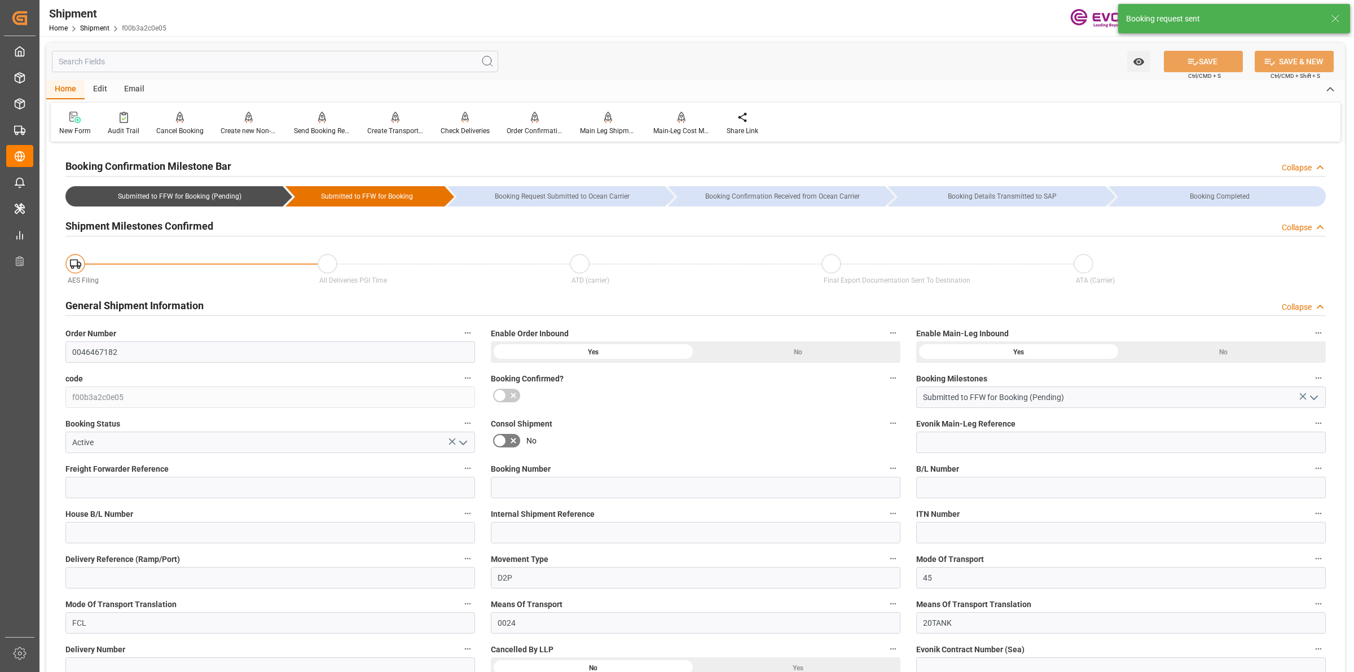
type input "2980"
type input "0"
type input "17233"
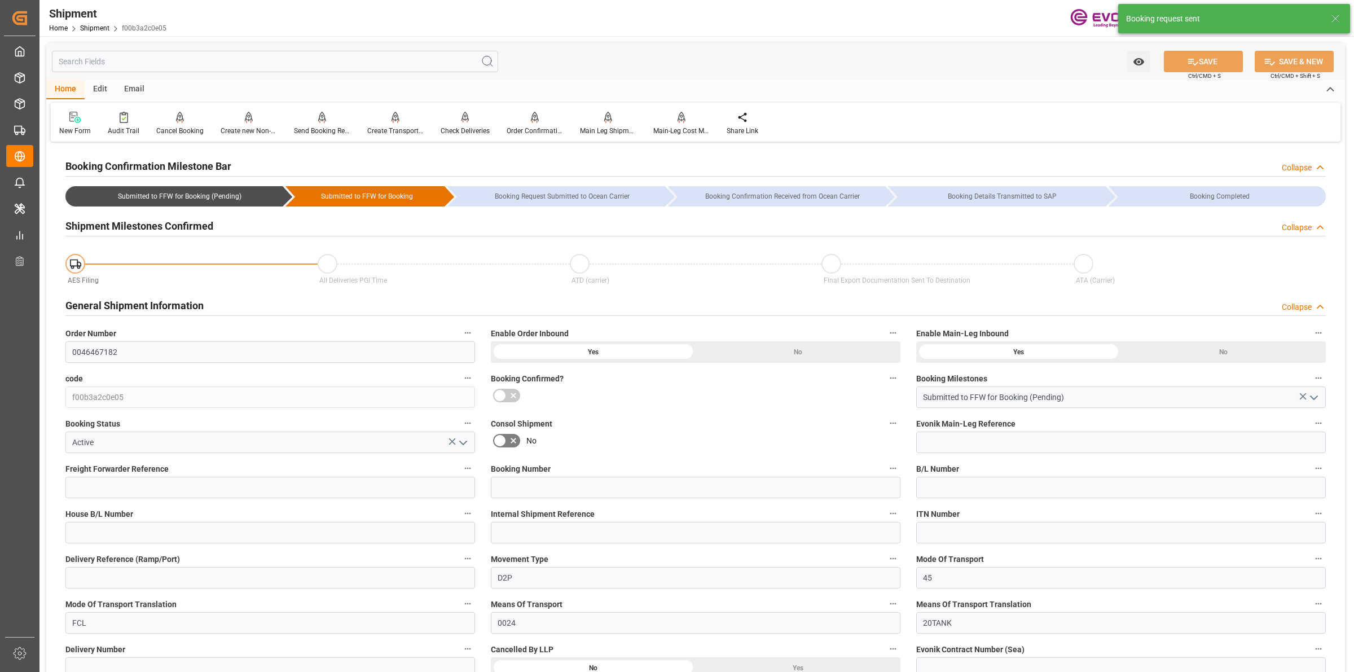
type input "KGM"
type input "0"
type input "AC Containerline"
type input "AC Containerline GmbH"
type input "[DATE] 00:00"
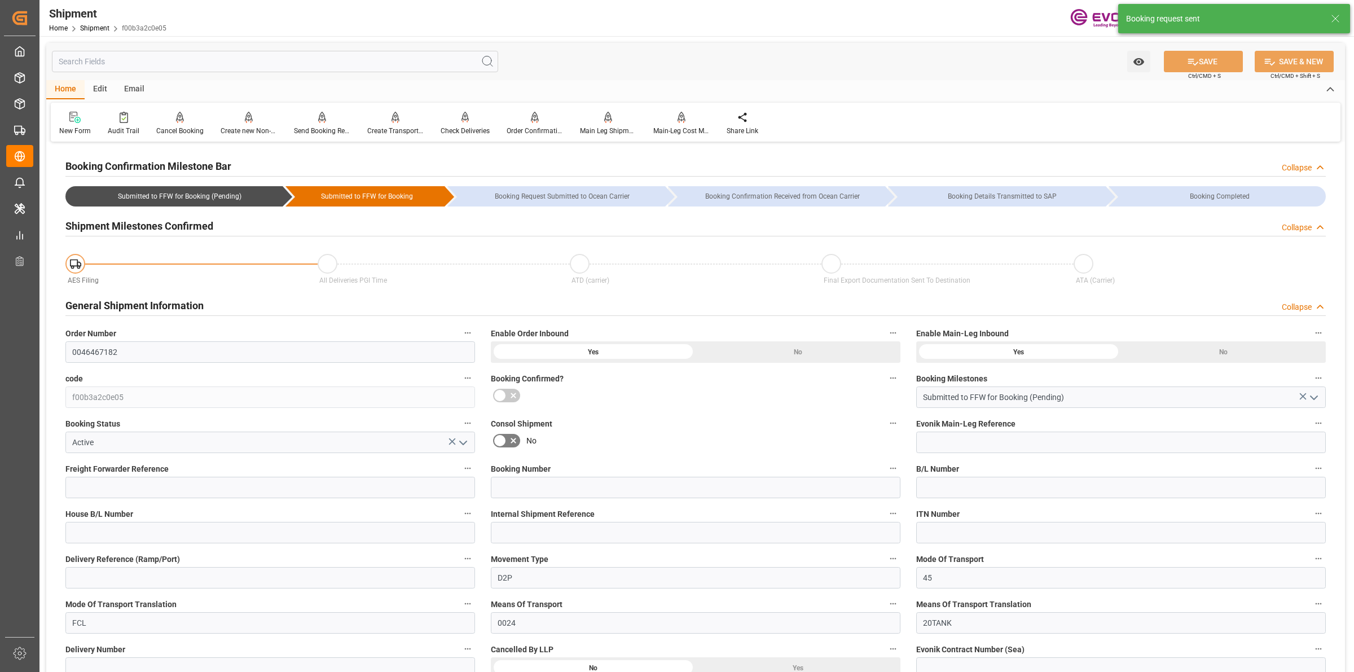
type input "[DATE] 00:00"
type input "[DATE]"
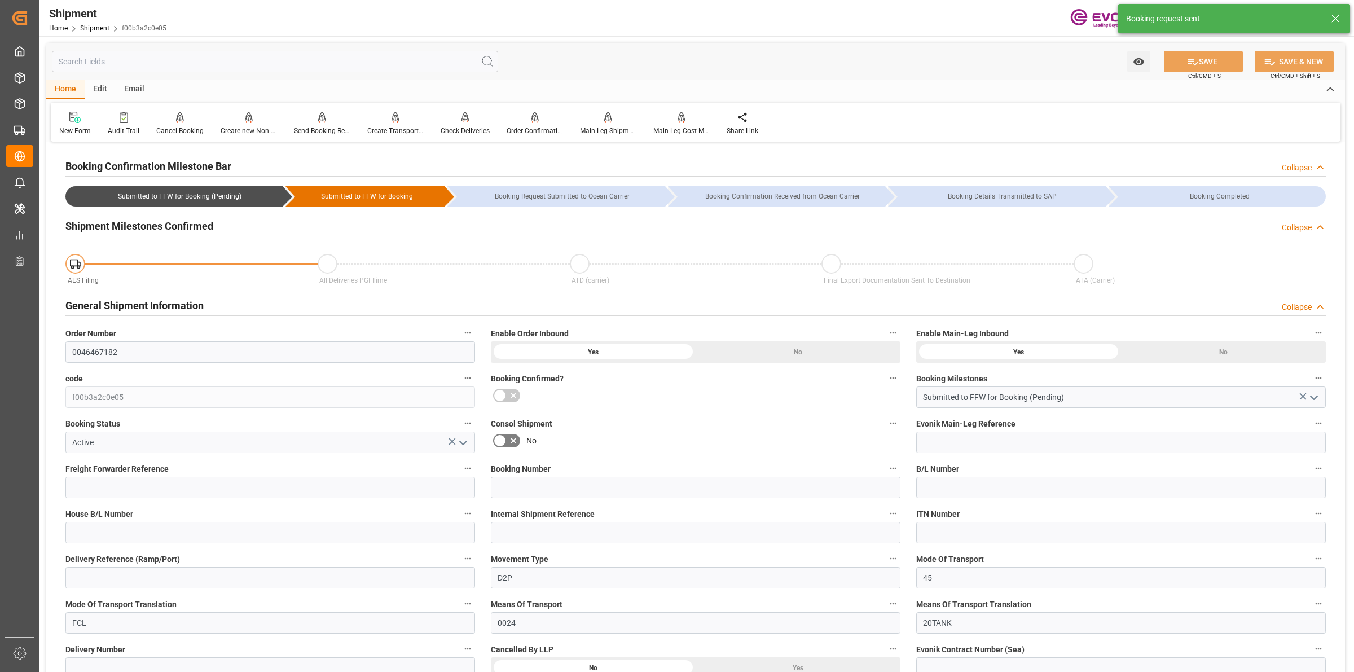
type input "[DATE] 13:37"
type input "[DATE] 10:20"
type input "[DATE] 13:37"
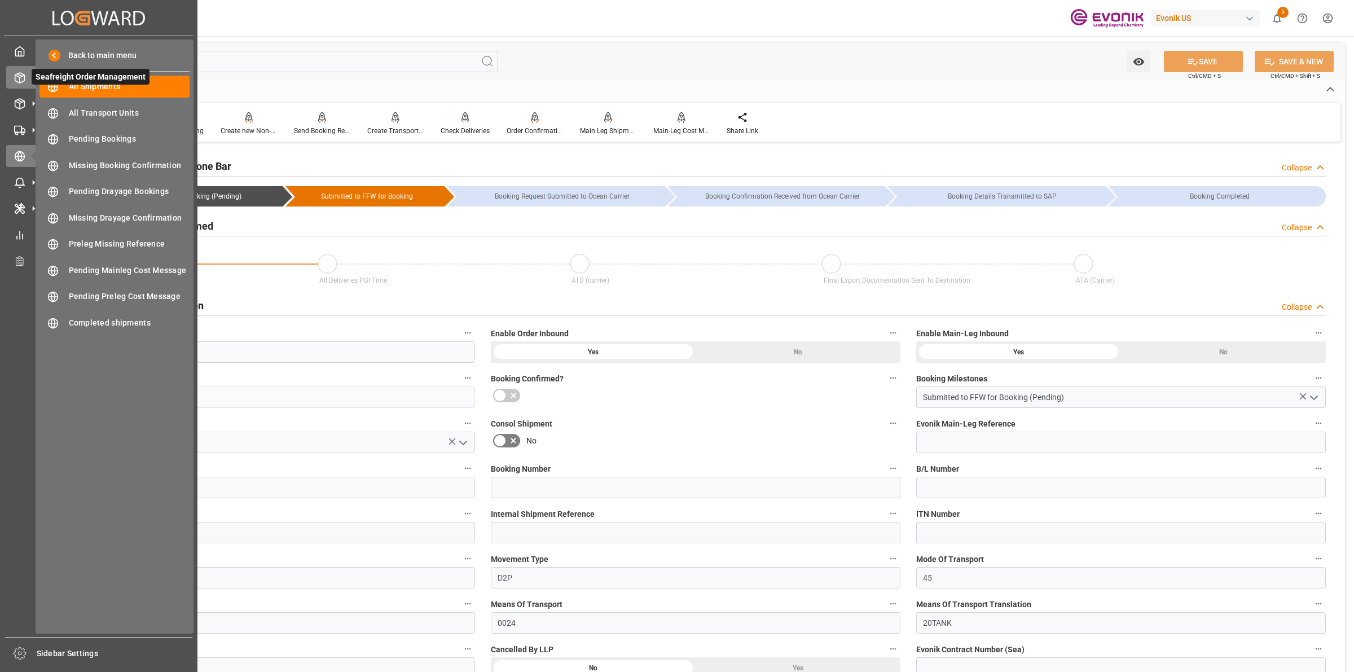
click at [24, 82] on icon at bounding box center [19, 77] width 11 height 11
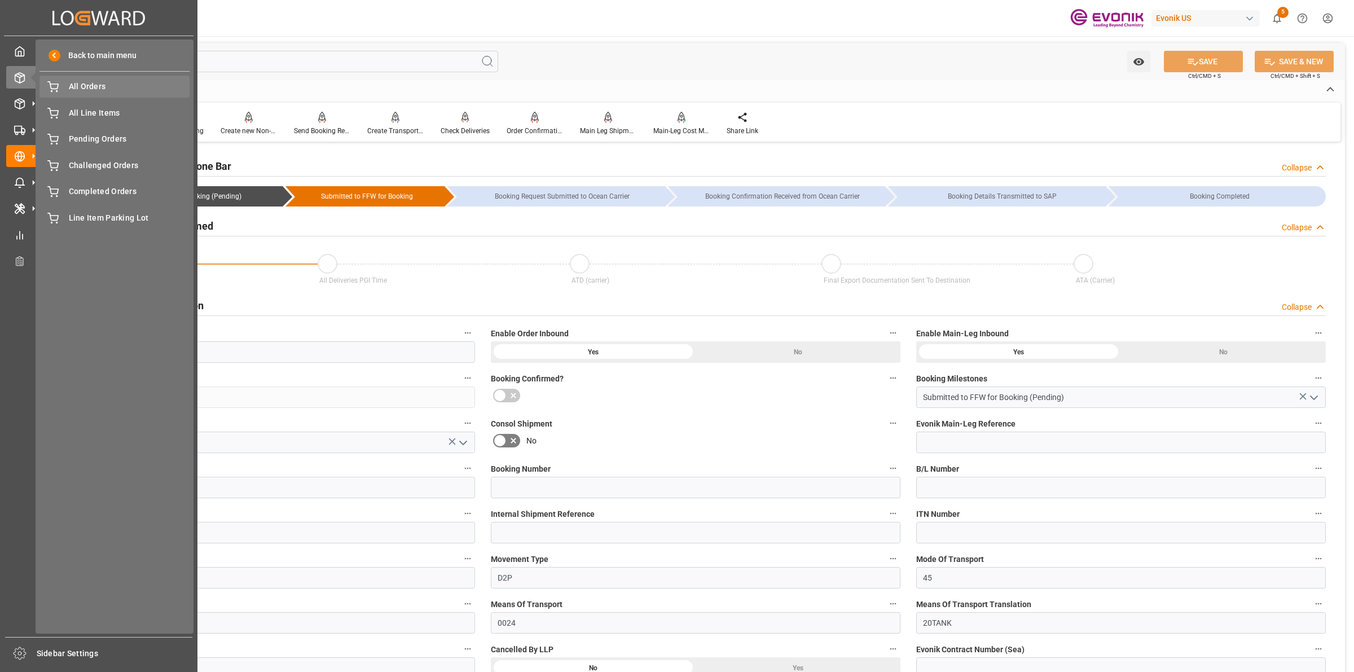
click at [82, 93] on div "All Orders All Orders" at bounding box center [114, 87] width 150 height 22
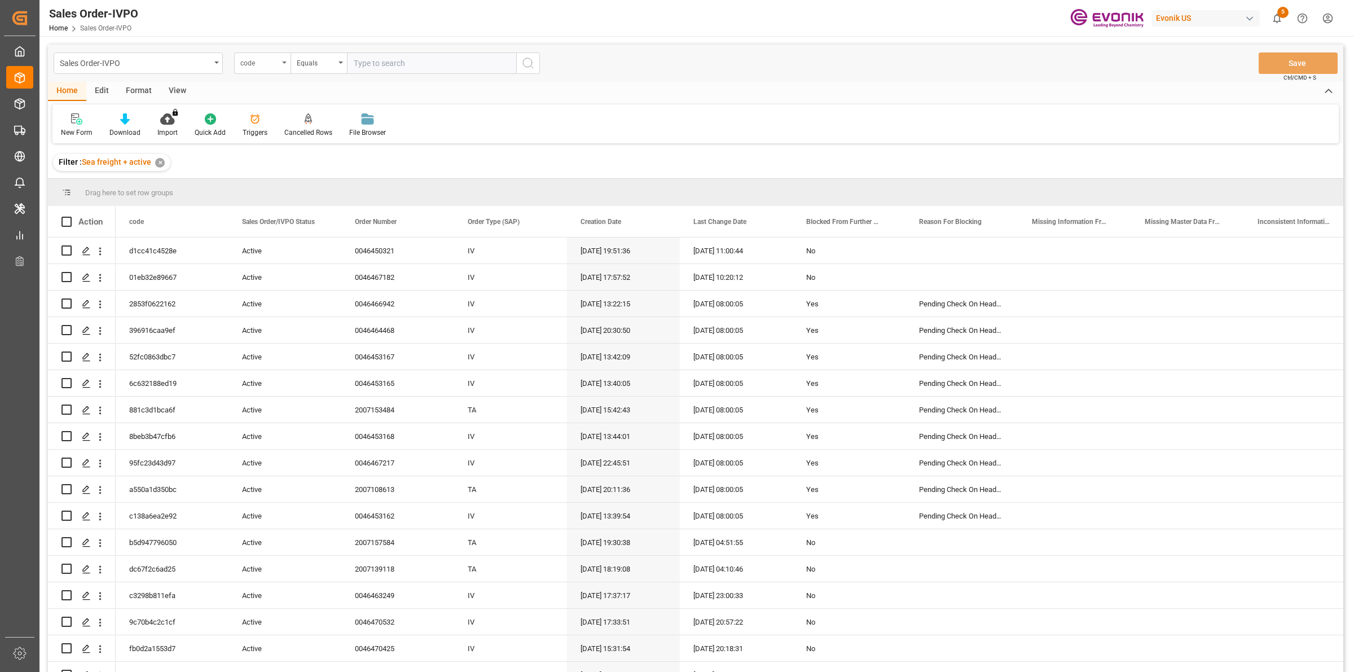
click at [272, 59] on div "code" at bounding box center [259, 61] width 38 height 13
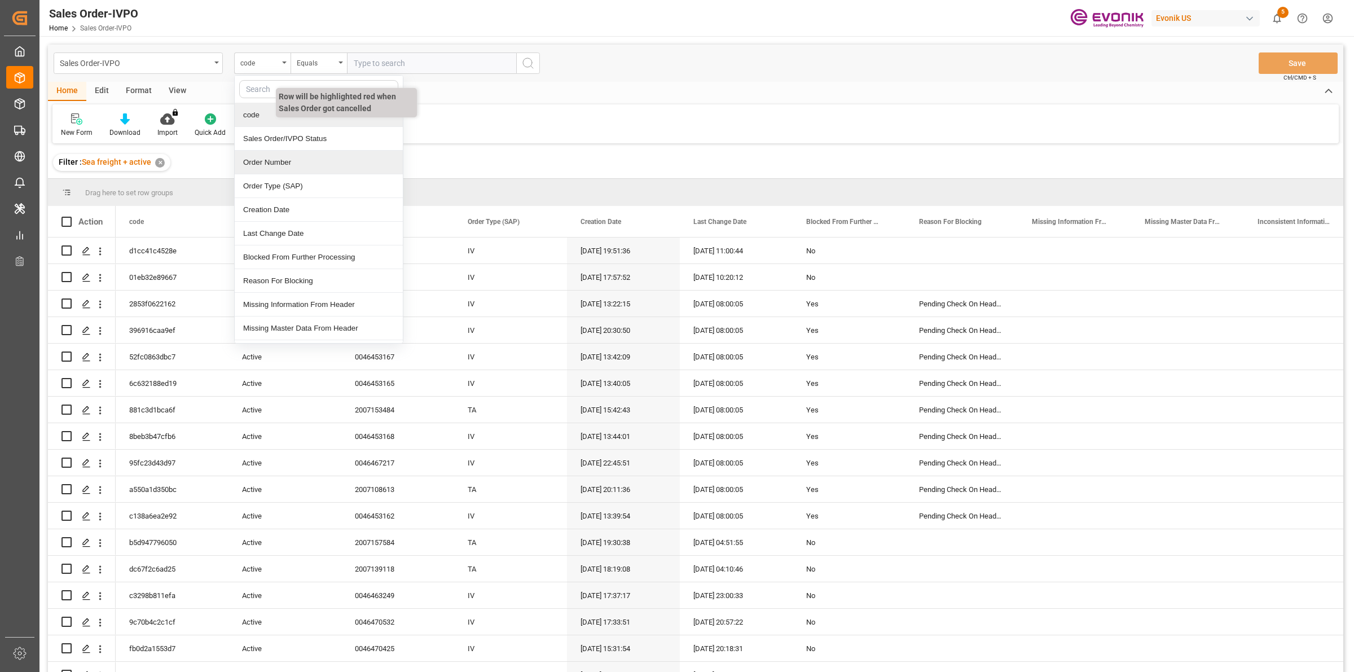
drag, startPoint x: 267, startPoint y: 165, endPoint x: 370, endPoint y: 87, distance: 128.9
click at [268, 164] on div "Order Number" at bounding box center [319, 163] width 168 height 24
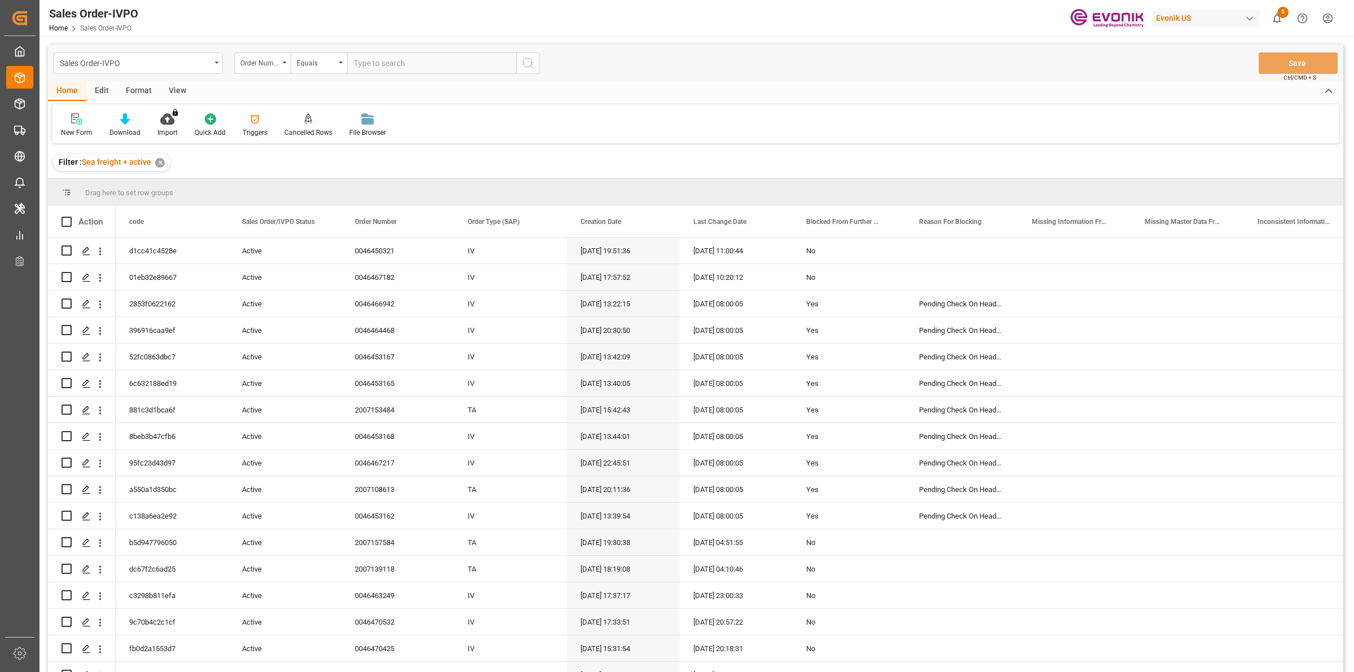
click at [376, 67] on input "text" at bounding box center [431, 62] width 169 height 21
paste input "0046437597"
type input "0046437597"
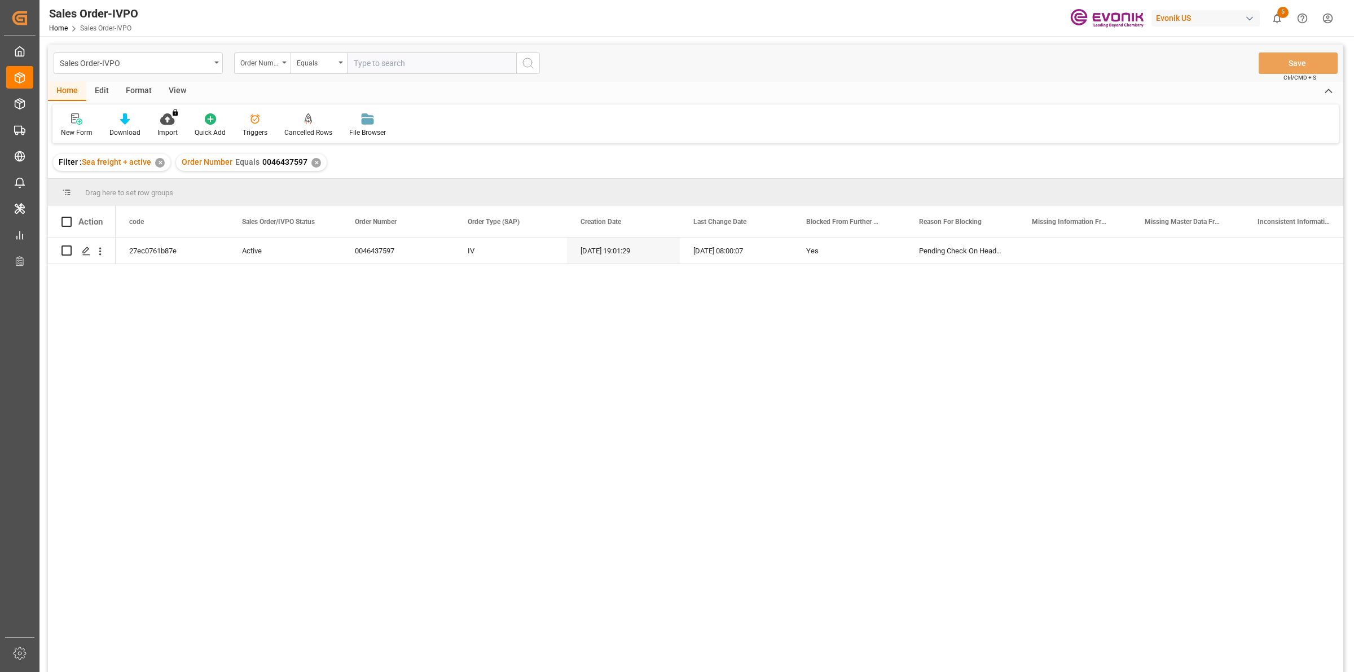
click at [302, 335] on div "27ec0761b87e Active 0046437597 IV [DATE] 19:01:29 [DATE] 08:00:07 Yes Pending C…" at bounding box center [730, 459] width 1228 height 442
click at [213, 347] on div "27ec0761b87e Active 0046437597 IV [DATE] 19:01:29 [DATE] 08:00:07 Yes Pending C…" at bounding box center [730, 459] width 1228 height 442
click at [82, 247] on icon "Press SPACE to select this row." at bounding box center [86, 251] width 9 height 9
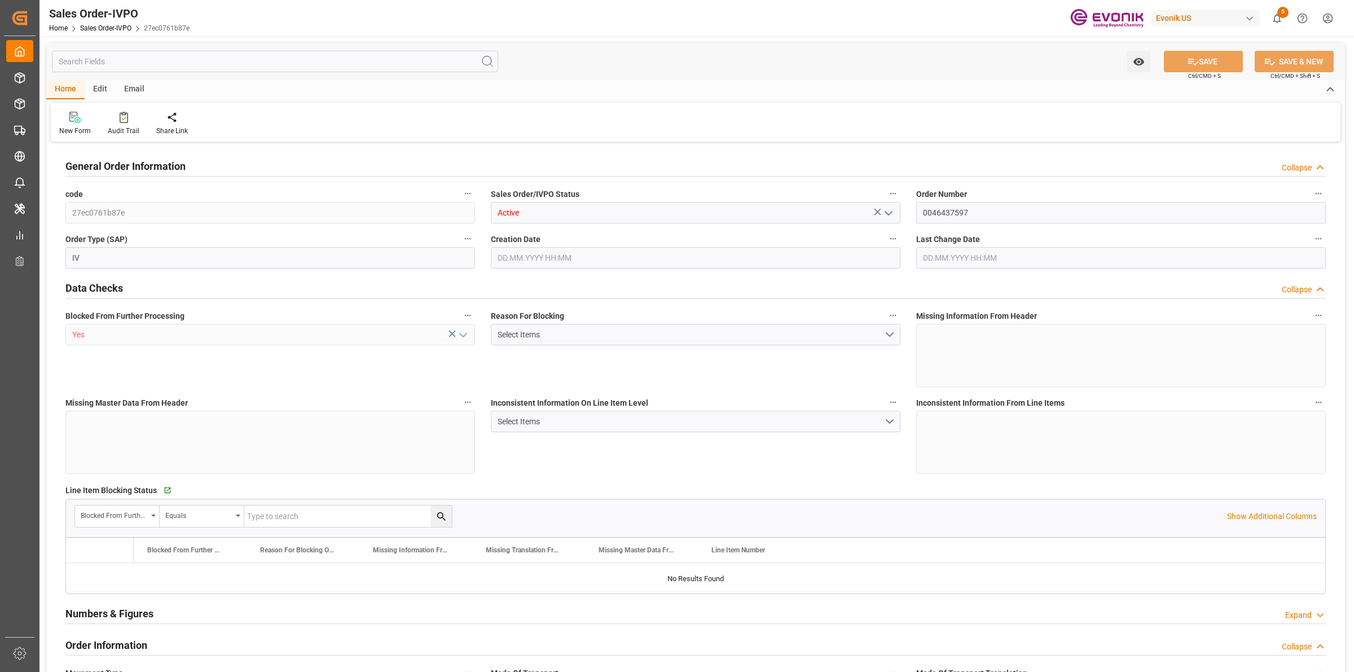
type input "BEANR"
type input "[PERSON_NAME][EMAIL_ADDRESS] No..: [PHONE_NUMBER]"
type input "0"
type input "1"
type input "2"
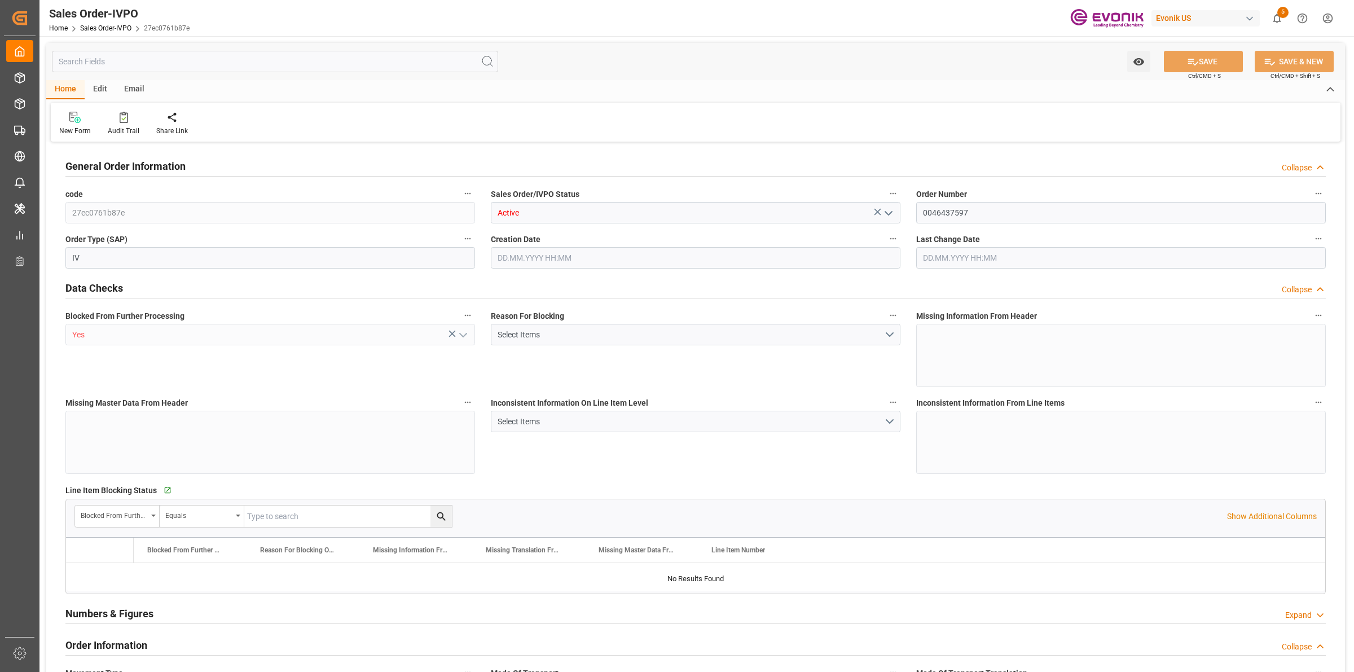
type input "20000"
type input "0"
type input "17000"
type input "30"
type input "[DATE] 19:01"
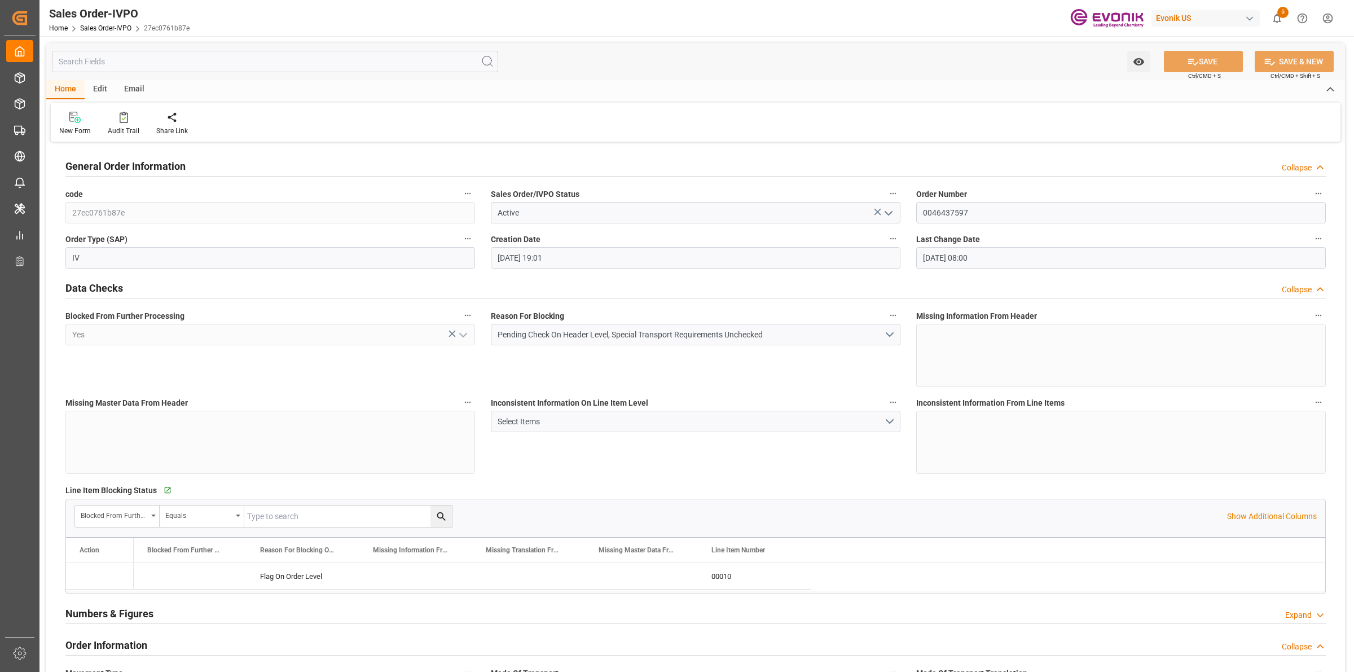
type input "[DATE] 08:00"
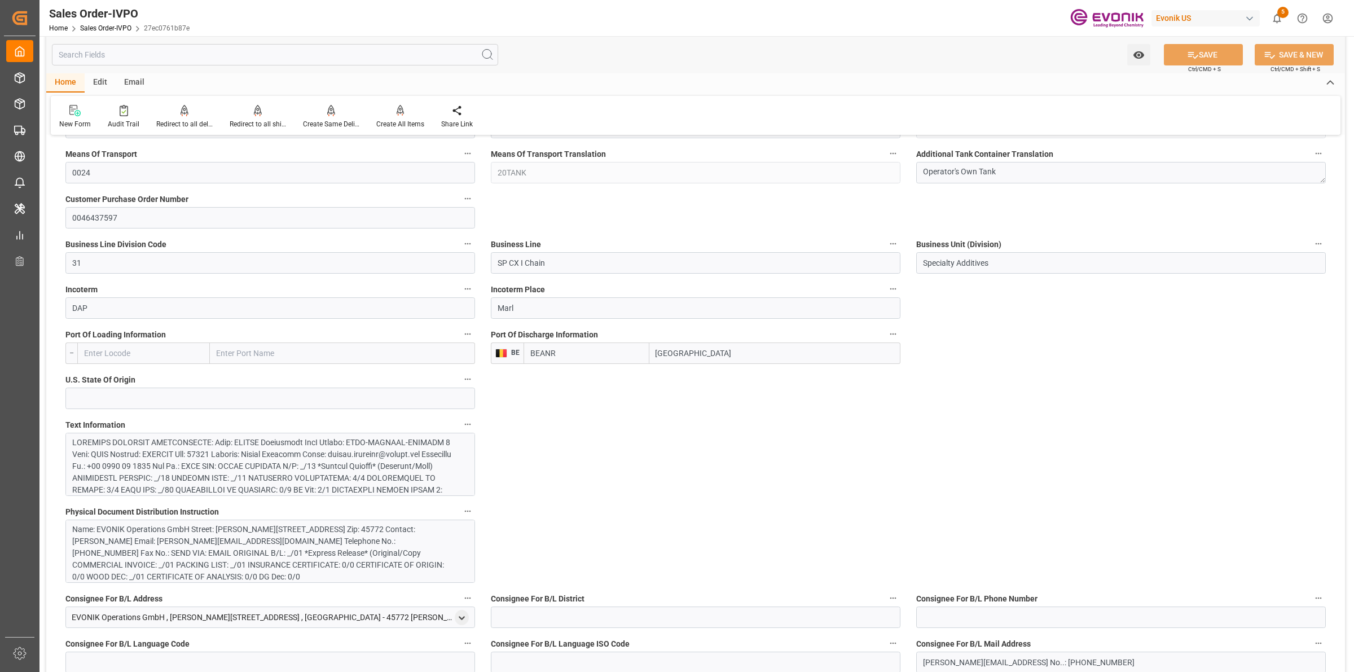
scroll to position [635, 0]
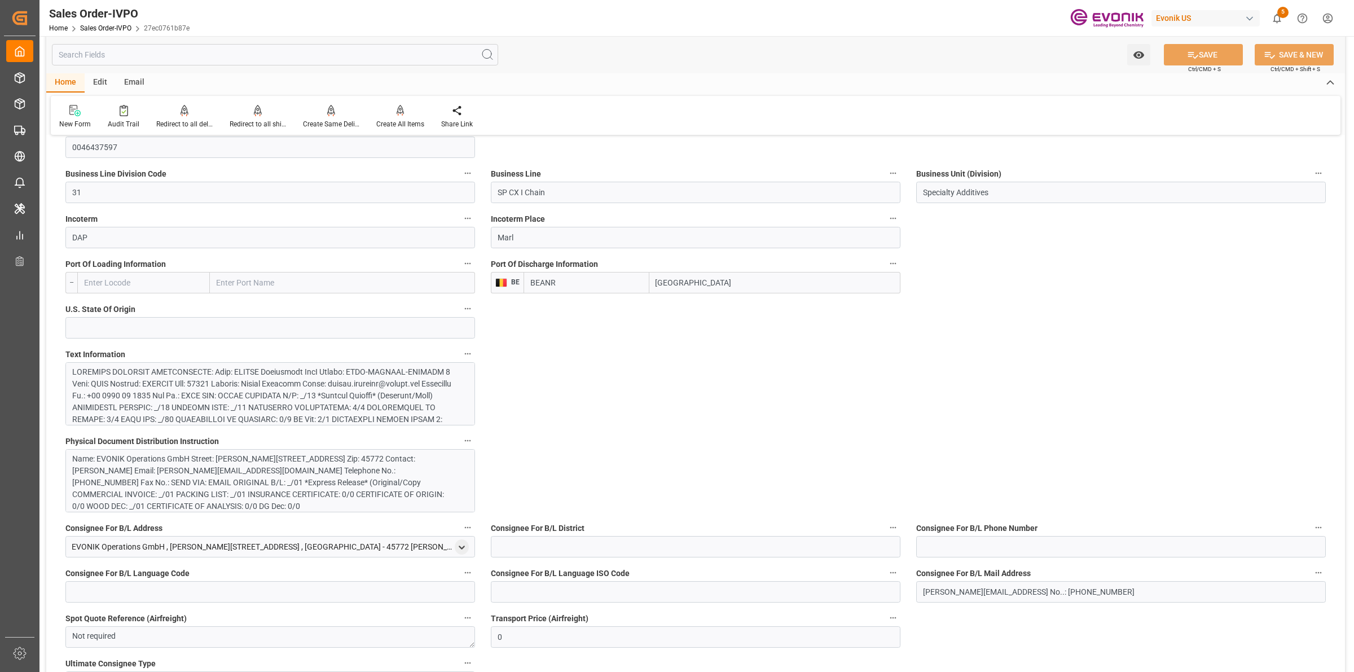
drag, startPoint x: 714, startPoint y: 286, endPoint x: 610, endPoint y: 286, distance: 103.8
click at [610, 286] on div "BEANR [GEOGRAPHIC_DATA]" at bounding box center [712, 282] width 377 height 21
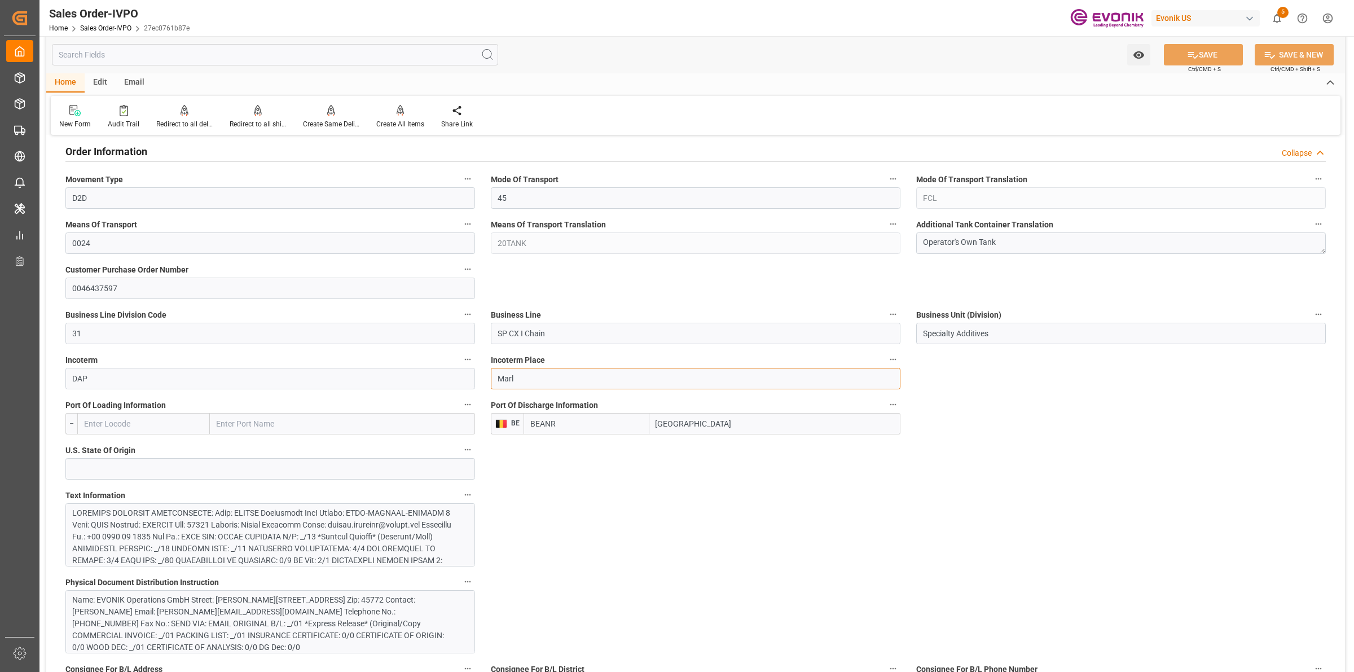
drag, startPoint x: 520, startPoint y: 379, endPoint x: 467, endPoint y: 381, distance: 53.1
click at [20, 77] on line at bounding box center [20, 80] width 0 height 6
type input "[PERSON_NAME][EMAIL_ADDRESS] No..: [PHONE_NUMBER]"
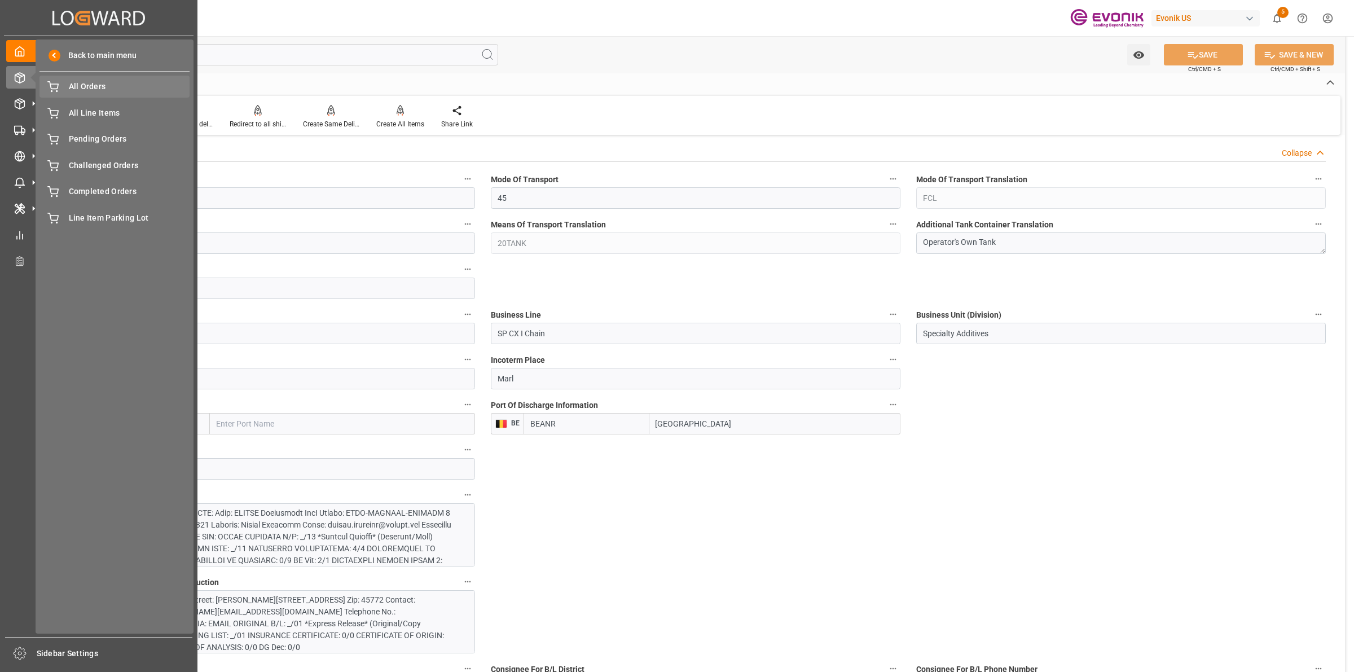
click at [91, 85] on span "All Orders" at bounding box center [129, 87] width 121 height 12
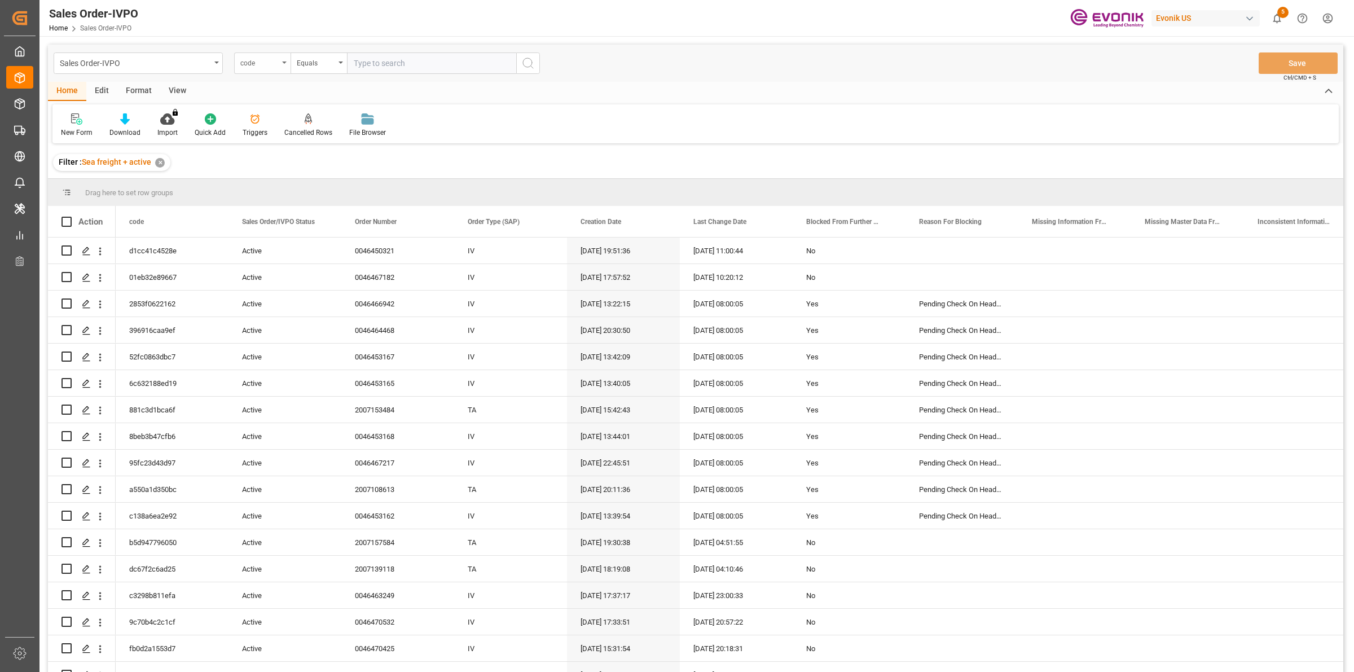
click at [256, 63] on div "code" at bounding box center [259, 61] width 38 height 13
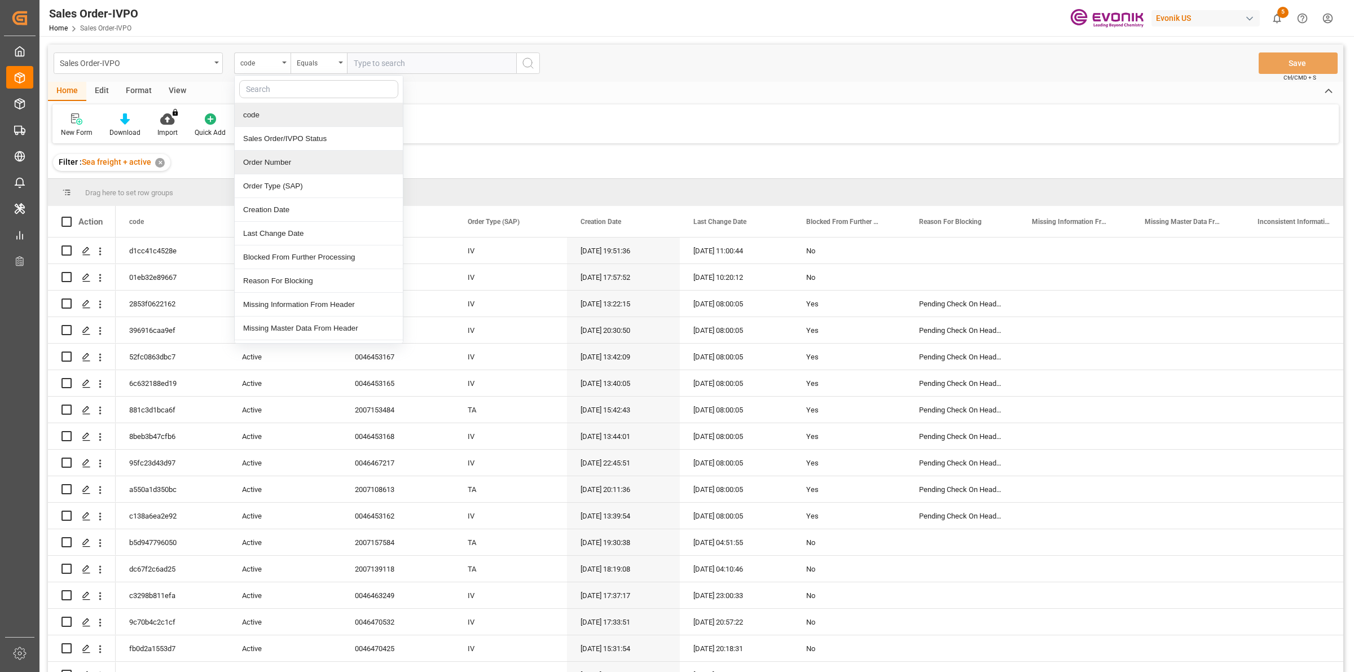
click at [261, 166] on div "Order Number" at bounding box center [319, 163] width 168 height 24
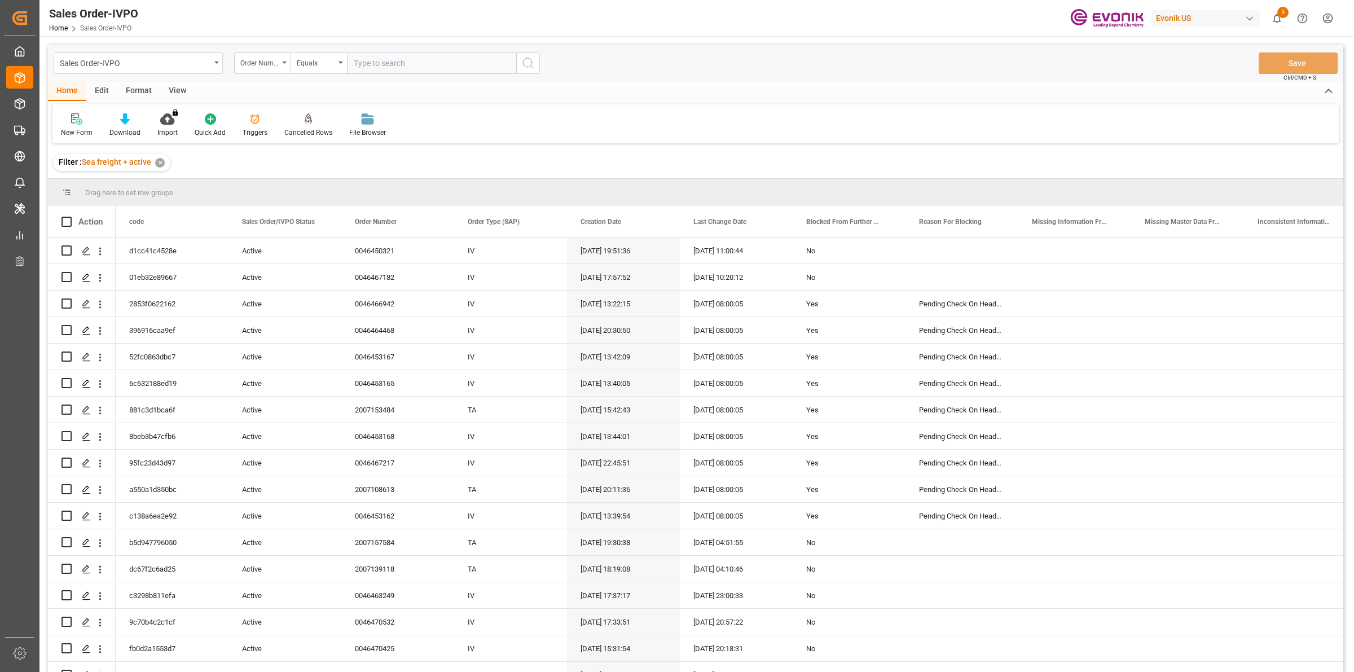
click at [422, 60] on input "text" at bounding box center [431, 62] width 169 height 21
paste input "0046467181"
type input "0046467181"
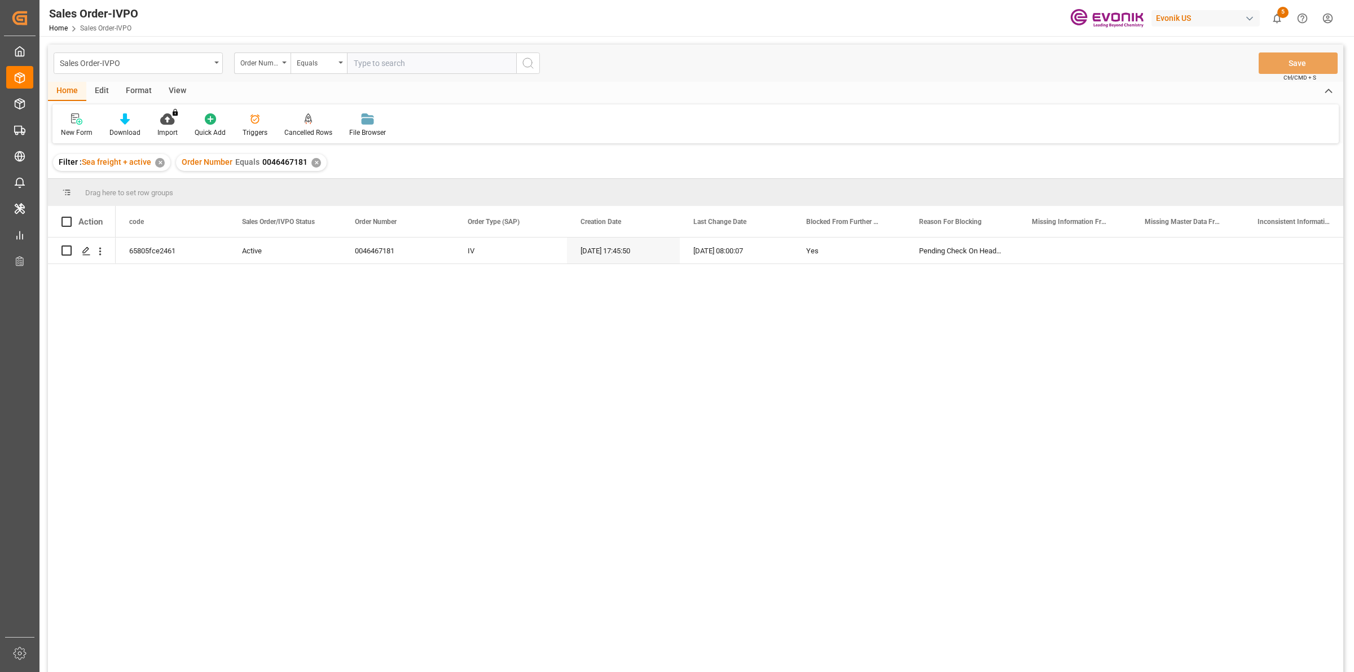
drag, startPoint x: 398, startPoint y: 331, endPoint x: 232, endPoint y: 318, distance: 165.9
click at [398, 331] on div "65805fce2461 Active 0046467181 IV [DATE] 17:45:50 [DATE] 08:00:07 Yes Pending C…" at bounding box center [730, 459] width 1228 height 442
click at [85, 252] on icon "Press SPACE to select this row." at bounding box center [86, 251] width 9 height 9
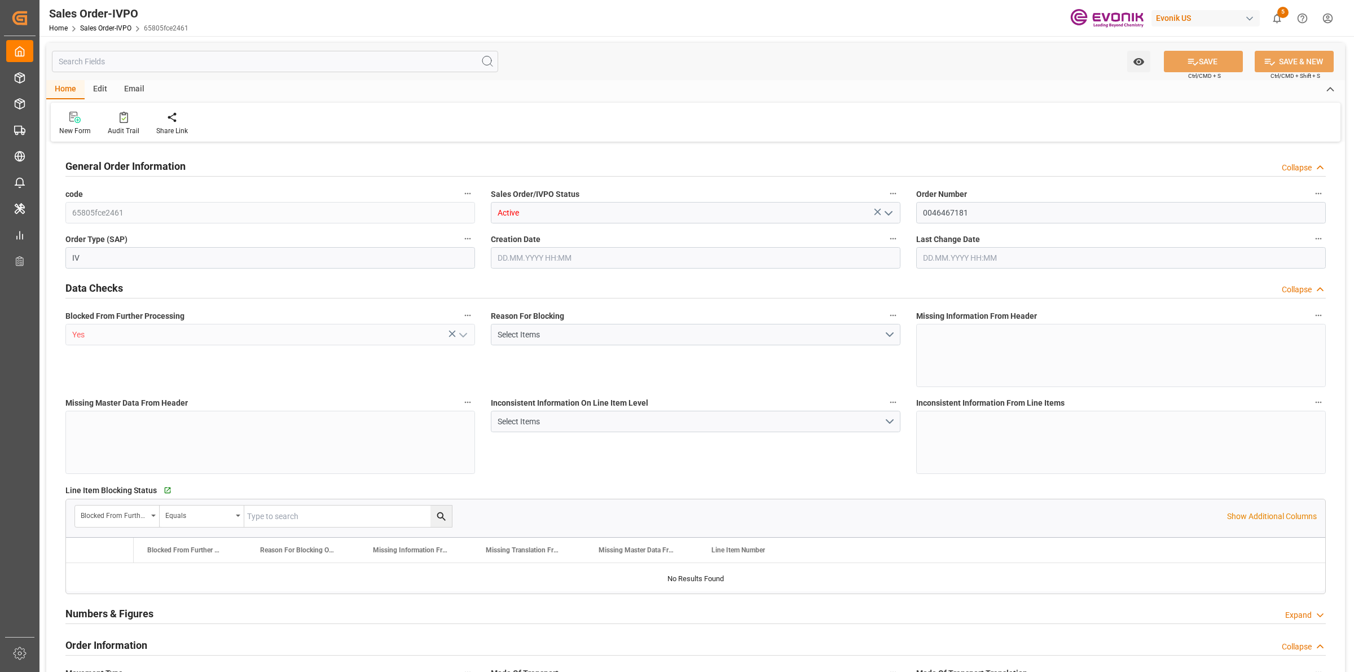
type input "NLRTM"
type input "0"
type input "1"
type input "2"
type input "17252"
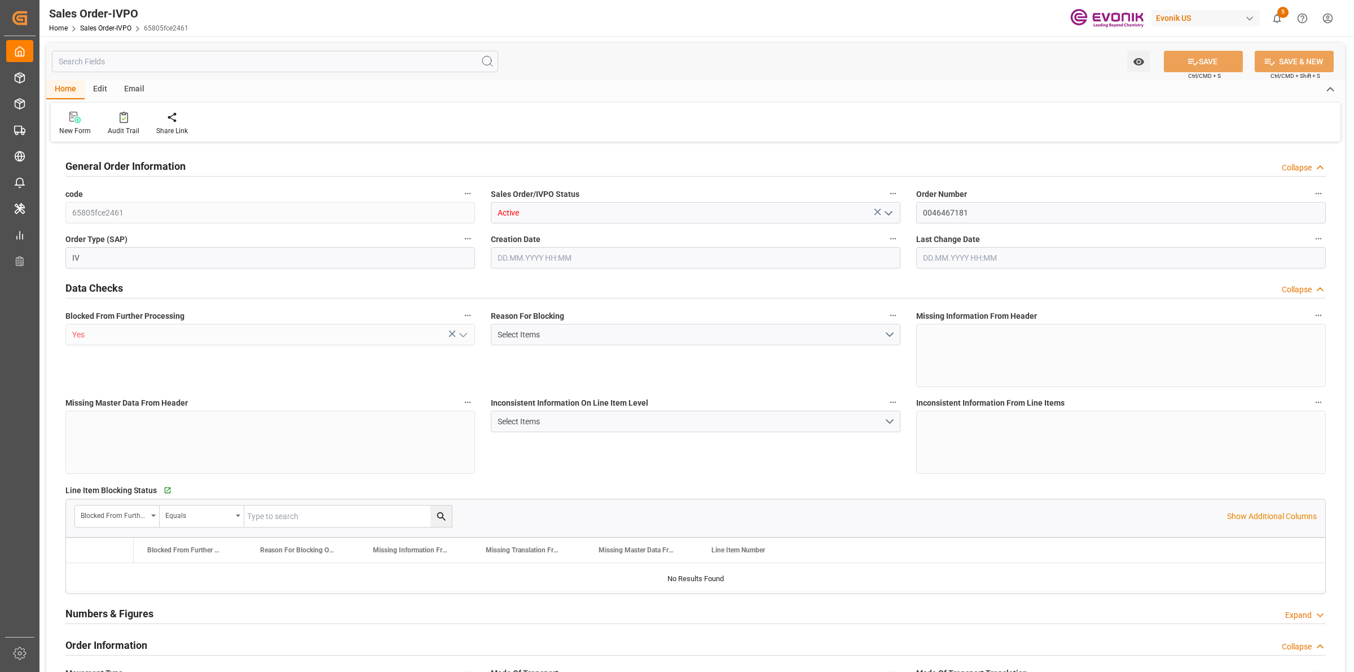
type input "0"
type input "17000"
type input "30"
type input "[DATE] 17:45"
type input "[DATE] 08:00"
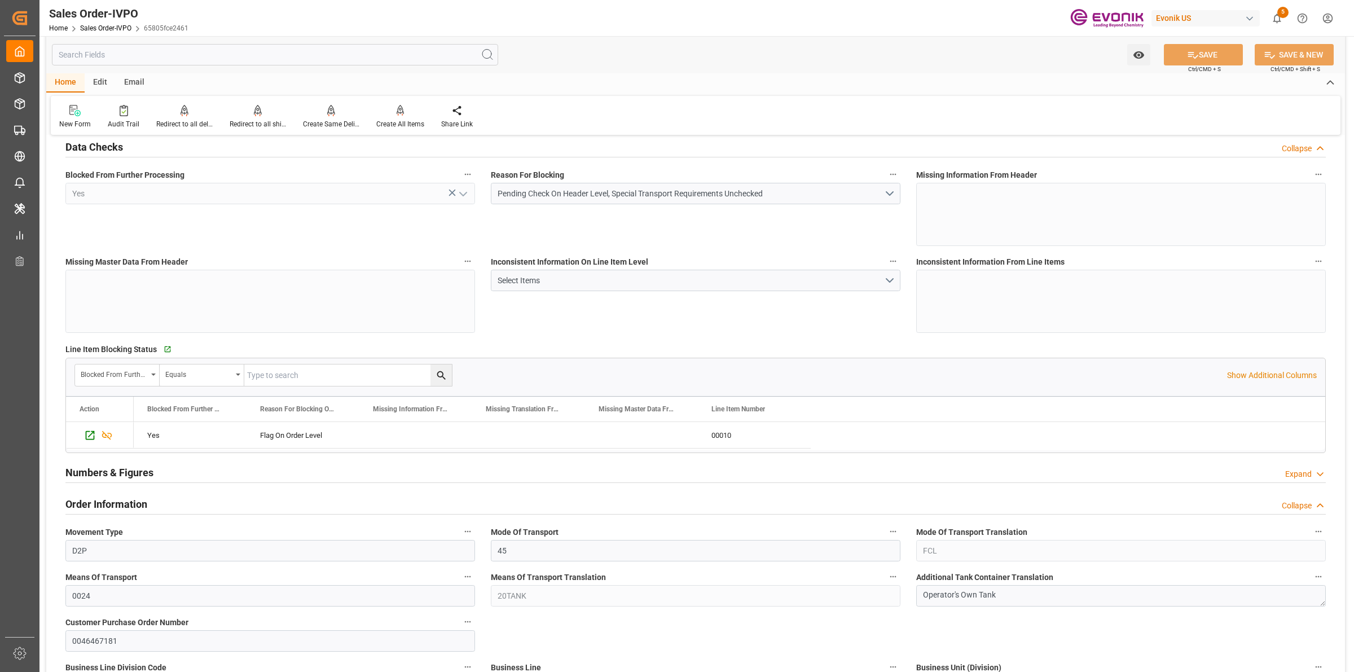
scroll to position [423, 0]
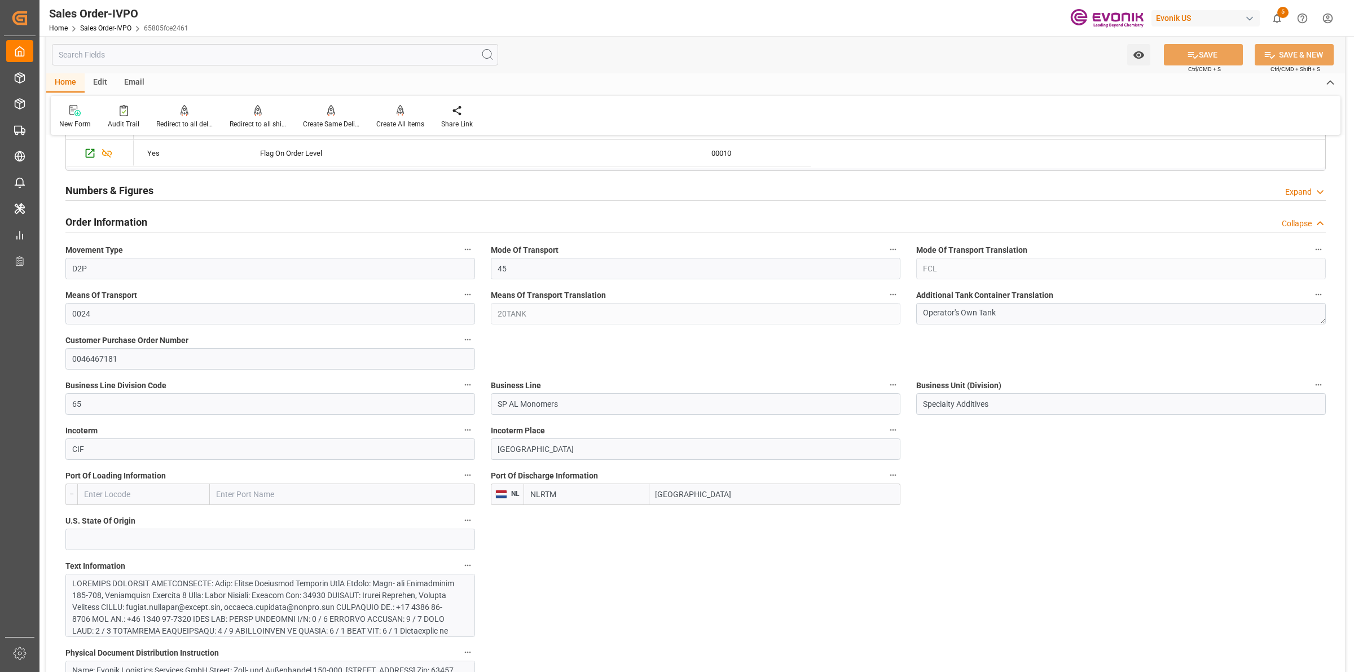
drag, startPoint x: 701, startPoint y: 494, endPoint x: 621, endPoint y: 494, distance: 80.1
click at [621, 494] on div "NLRTM [GEOGRAPHIC_DATA]" at bounding box center [712, 493] width 377 height 21
drag, startPoint x: 585, startPoint y: 404, endPoint x: 467, endPoint y: 391, distance: 118.6
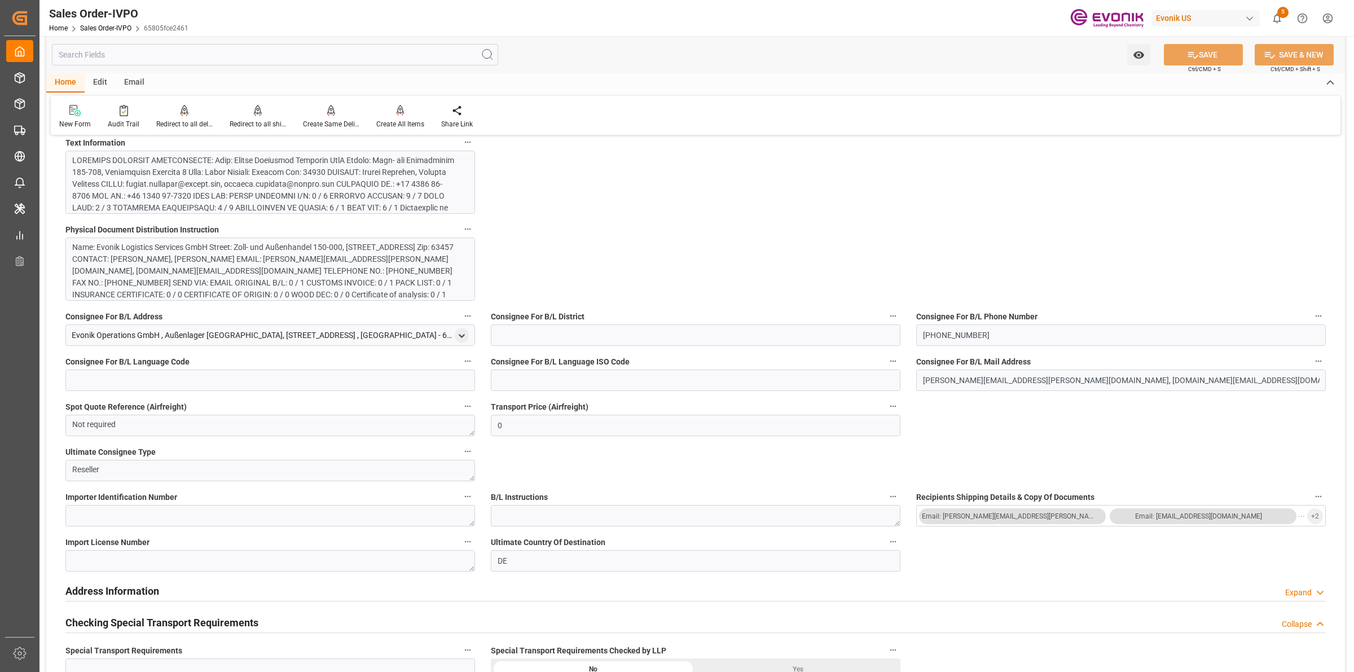
scroll to position [1128, 0]
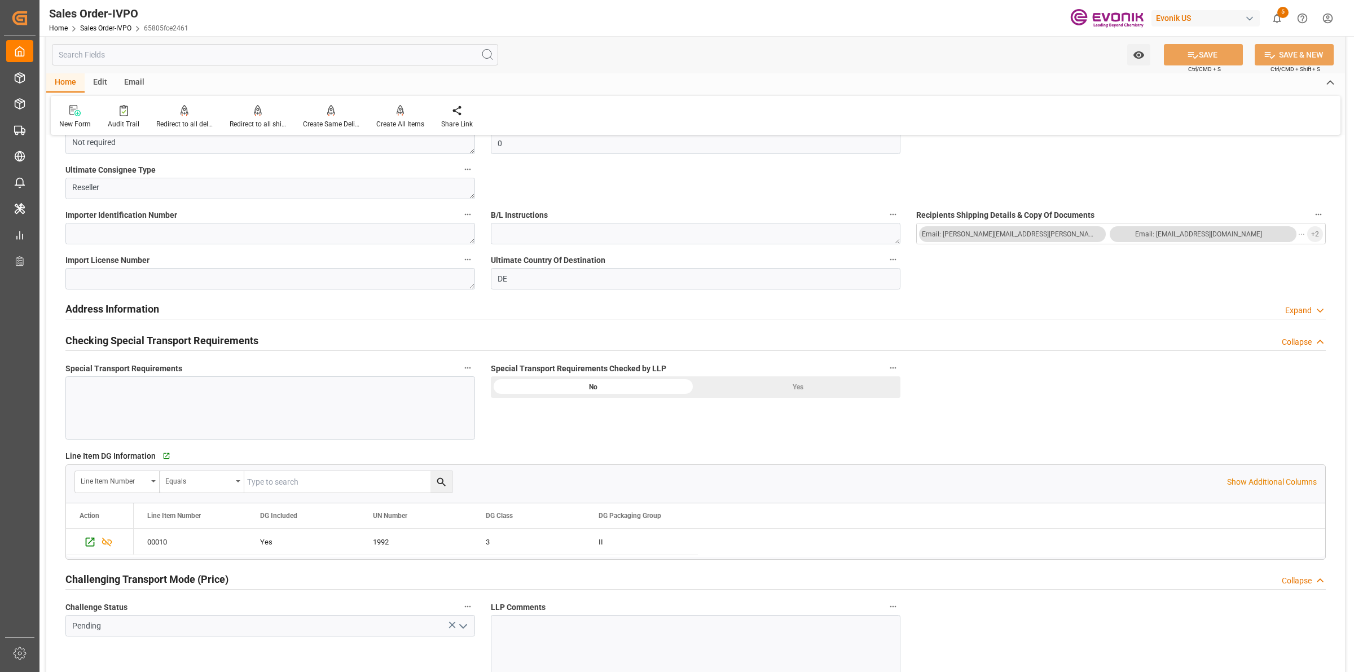
click at [777, 385] on div "Yes" at bounding box center [798, 386] width 205 height 21
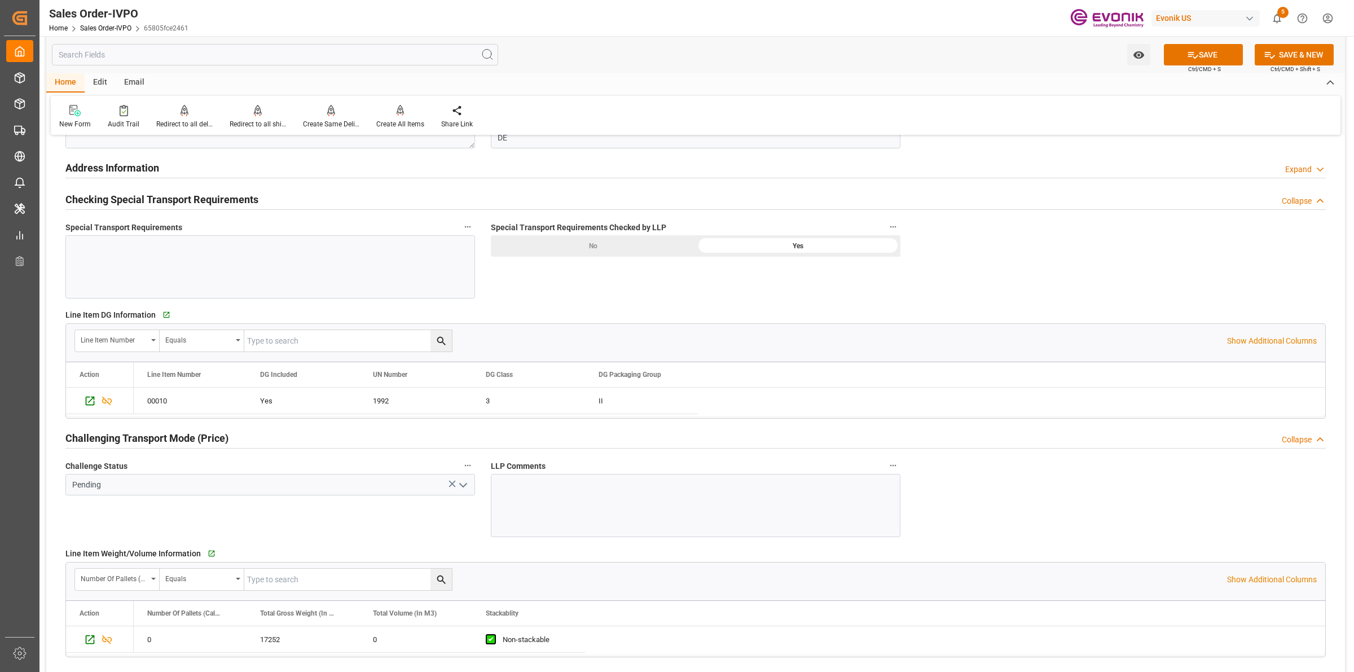
drag, startPoint x: 461, startPoint y: 486, endPoint x: 455, endPoint y: 489, distance: 7.3
click at [461, 486] on polyline "open menu" at bounding box center [463, 484] width 7 height 3
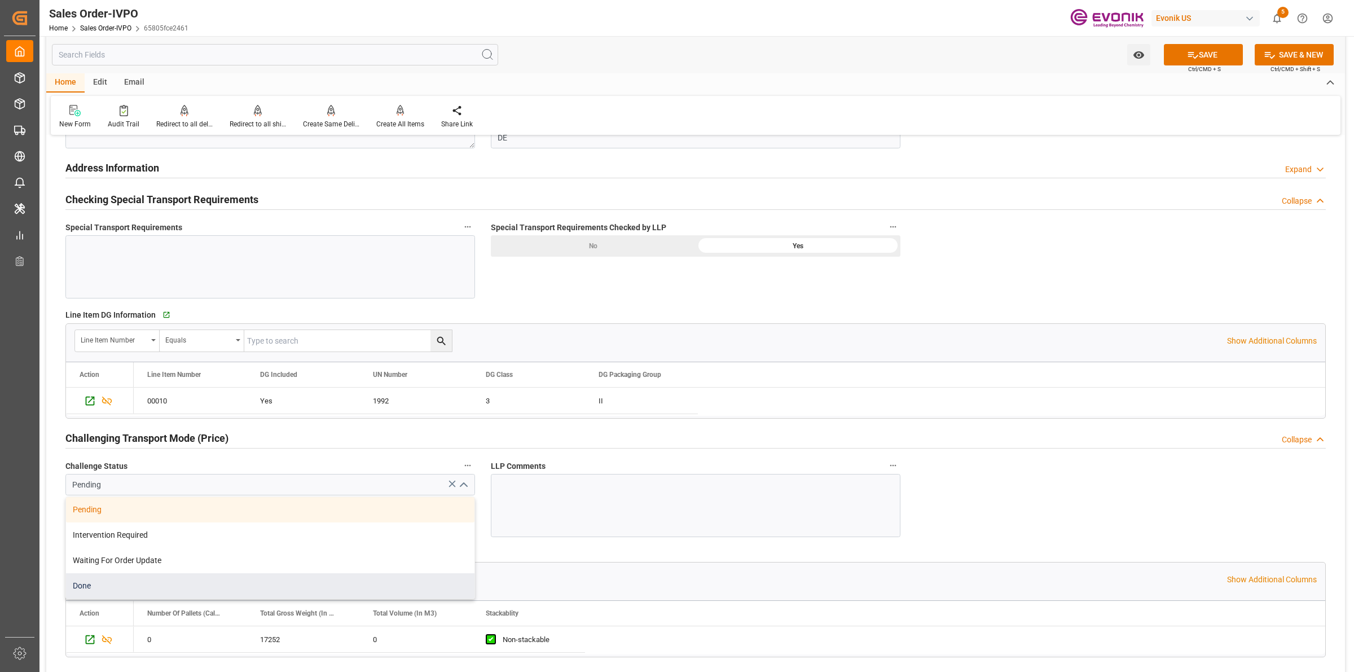
click at [139, 594] on div "Done" at bounding box center [270, 585] width 408 height 25
type input "Done"
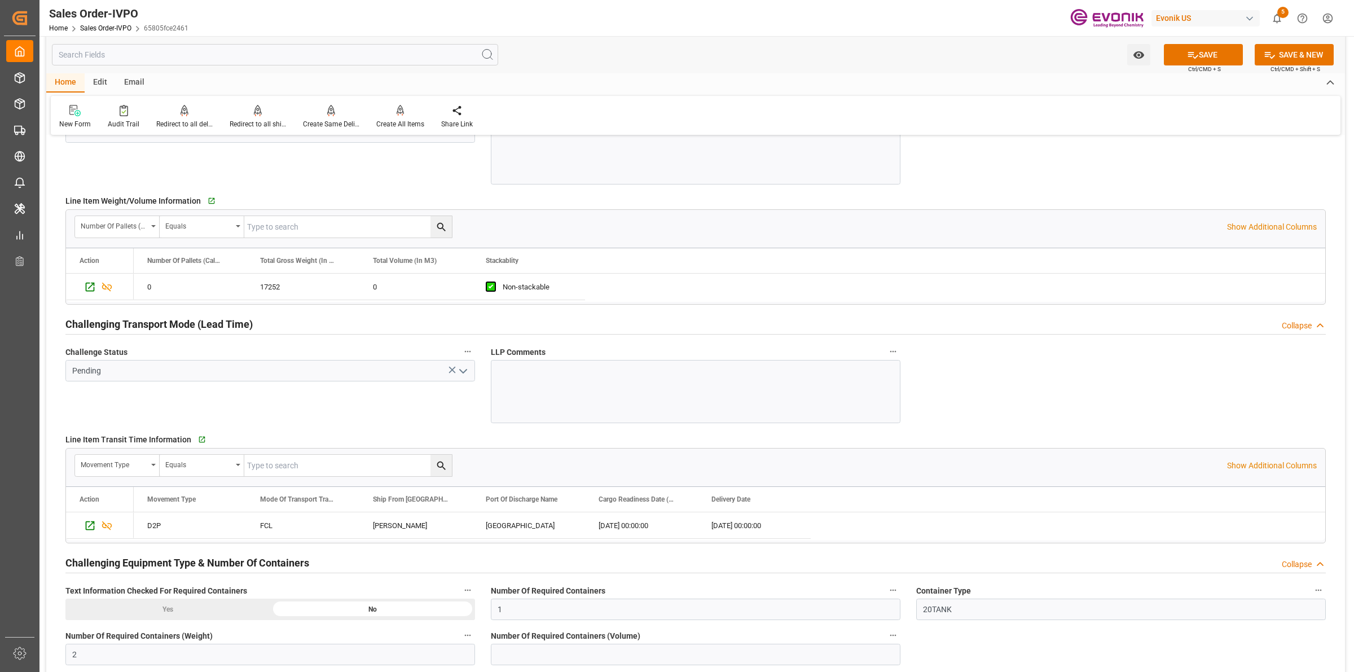
scroll to position [1904, 0]
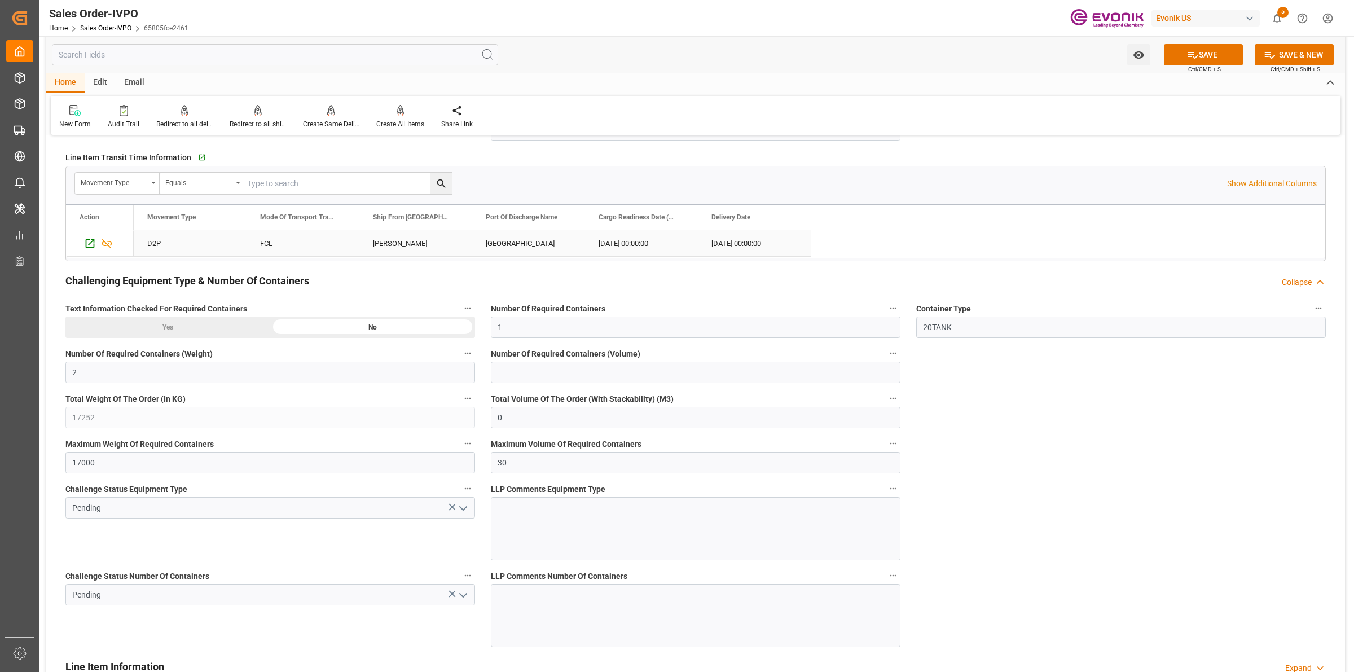
click at [392, 239] on div "[PERSON_NAME]" at bounding box center [415, 243] width 113 height 26
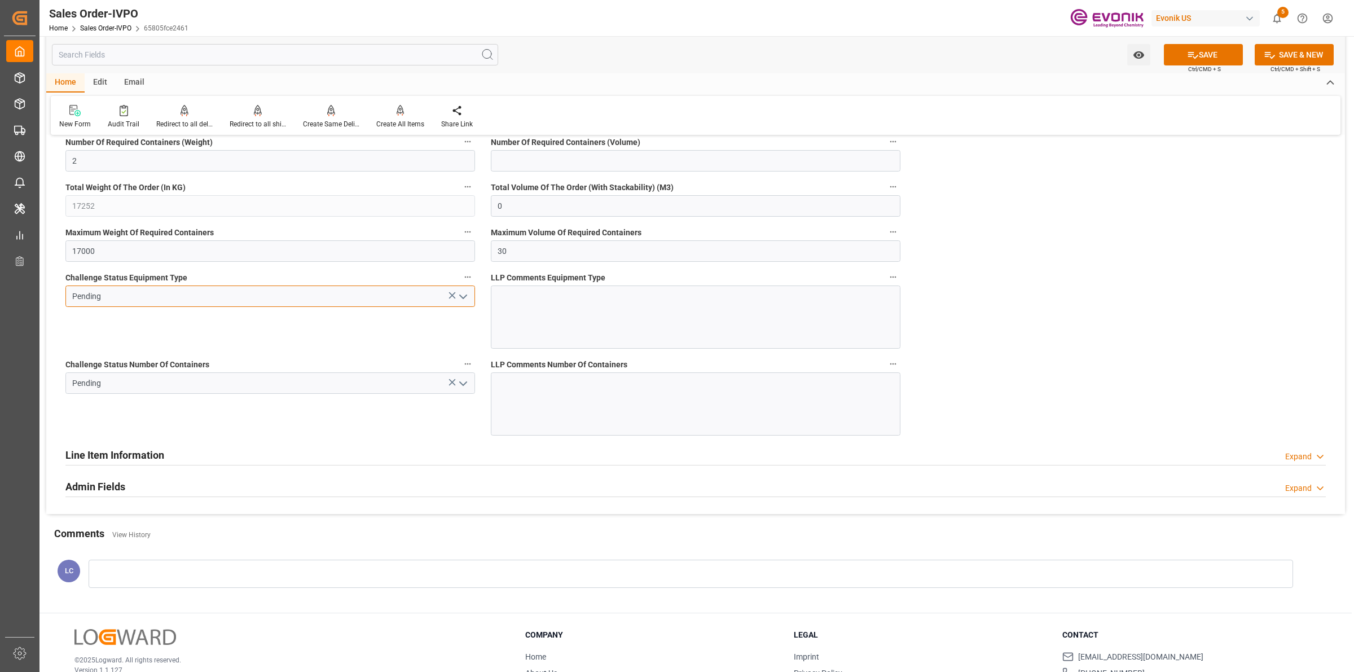
click at [460, 289] on input "Pending" at bounding box center [270, 295] width 410 height 21
click at [463, 304] on icon "open menu" at bounding box center [463, 297] width 14 height 14
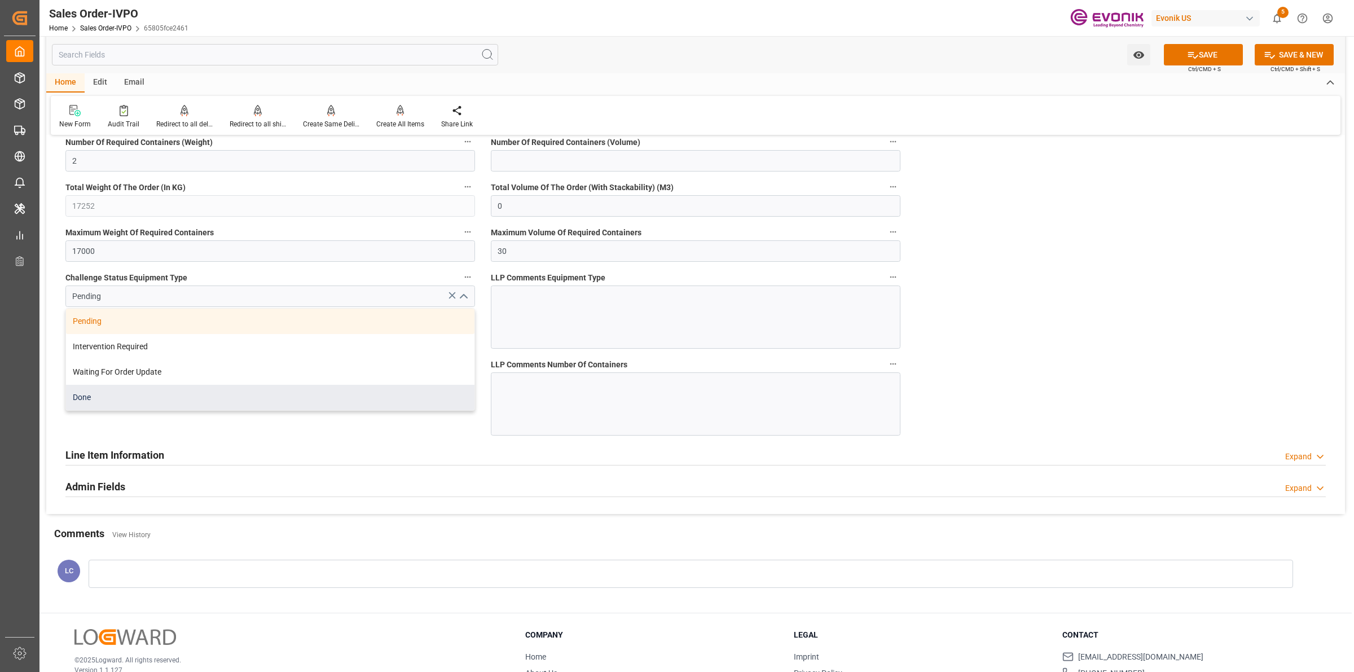
click at [107, 401] on div "Done" at bounding box center [270, 397] width 408 height 25
type input "Done"
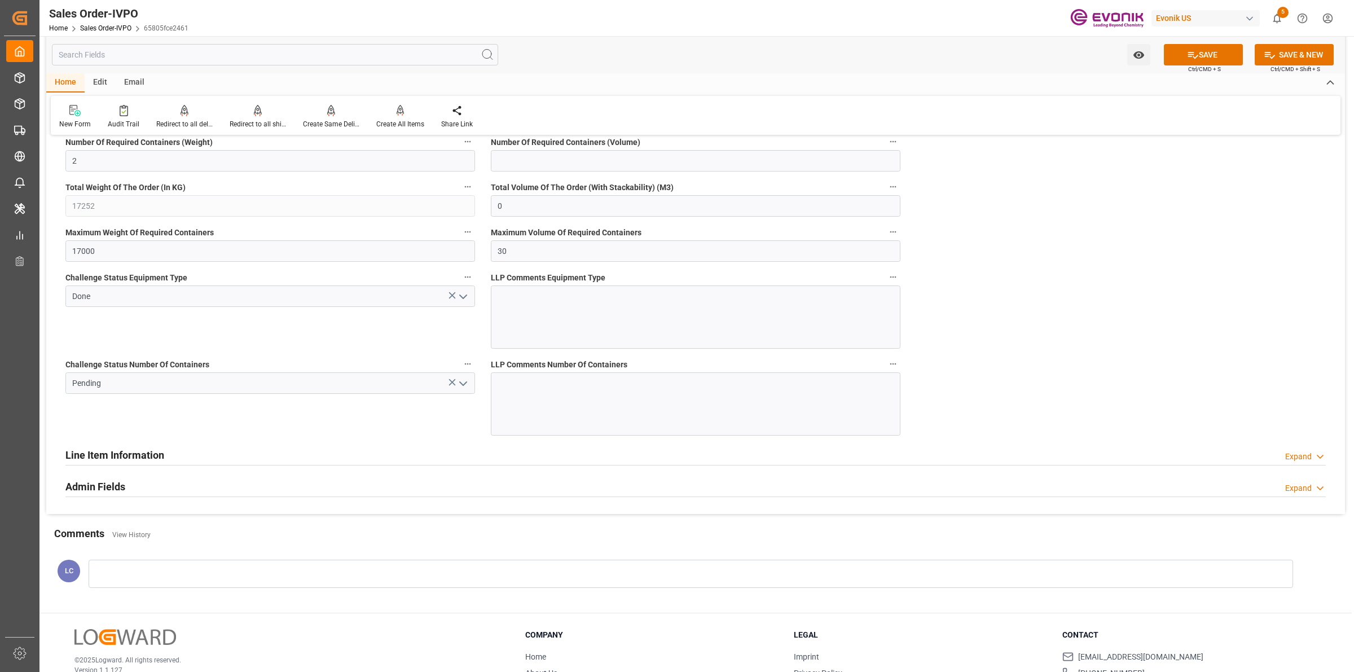
click at [392, 424] on div "Challenge Status Number Of Containers Pending" at bounding box center [270, 396] width 425 height 87
click at [463, 386] on icon "open menu" at bounding box center [463, 384] width 14 height 14
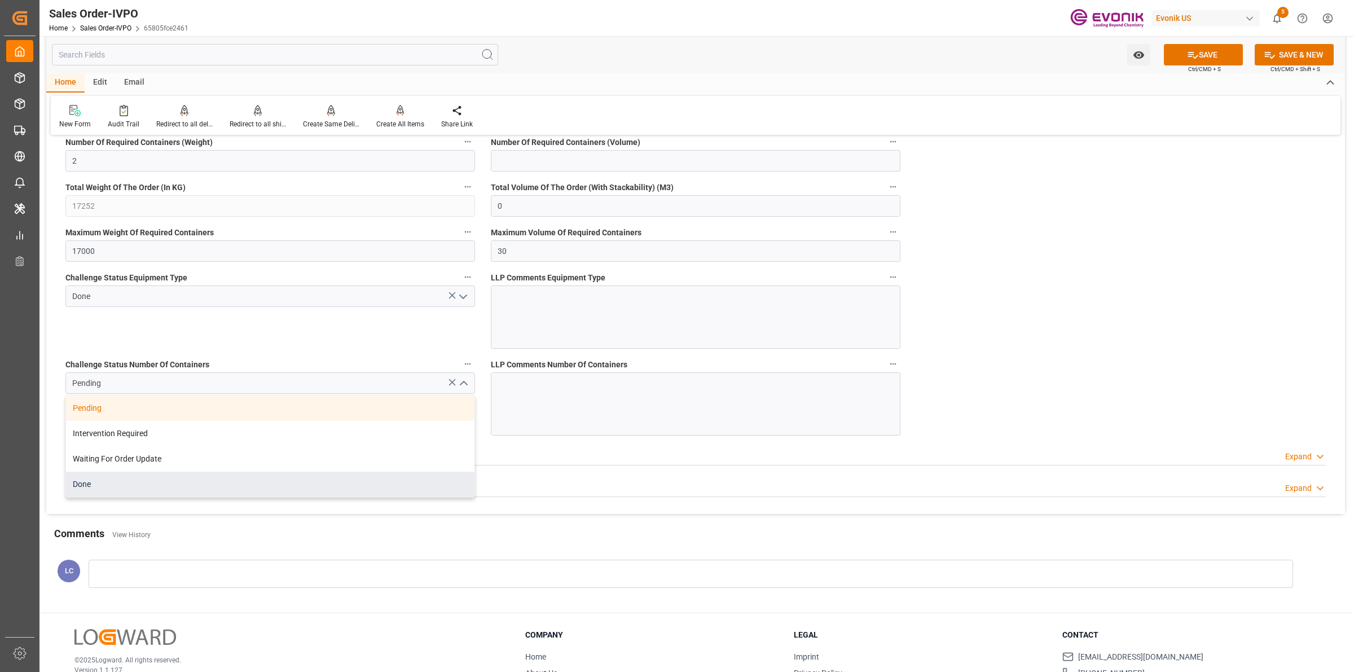
click at [103, 488] on div "Done" at bounding box center [270, 484] width 408 height 25
type input "Done"
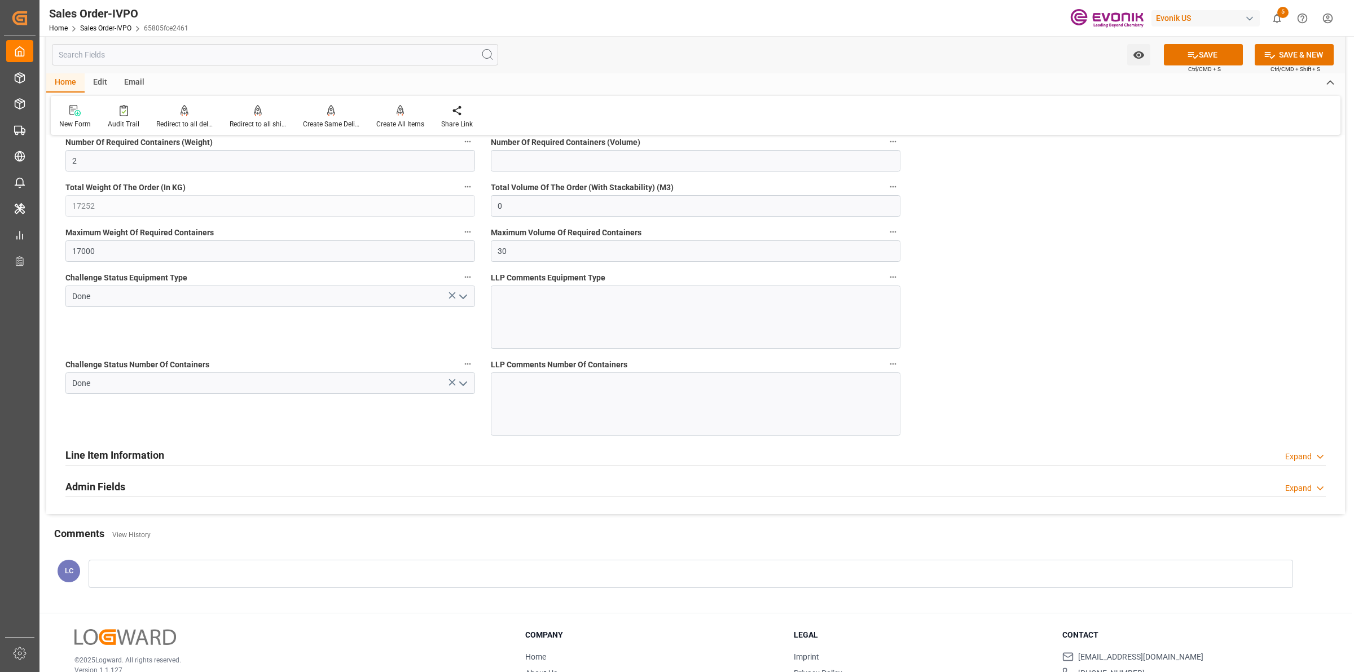
scroll to position [1904, 0]
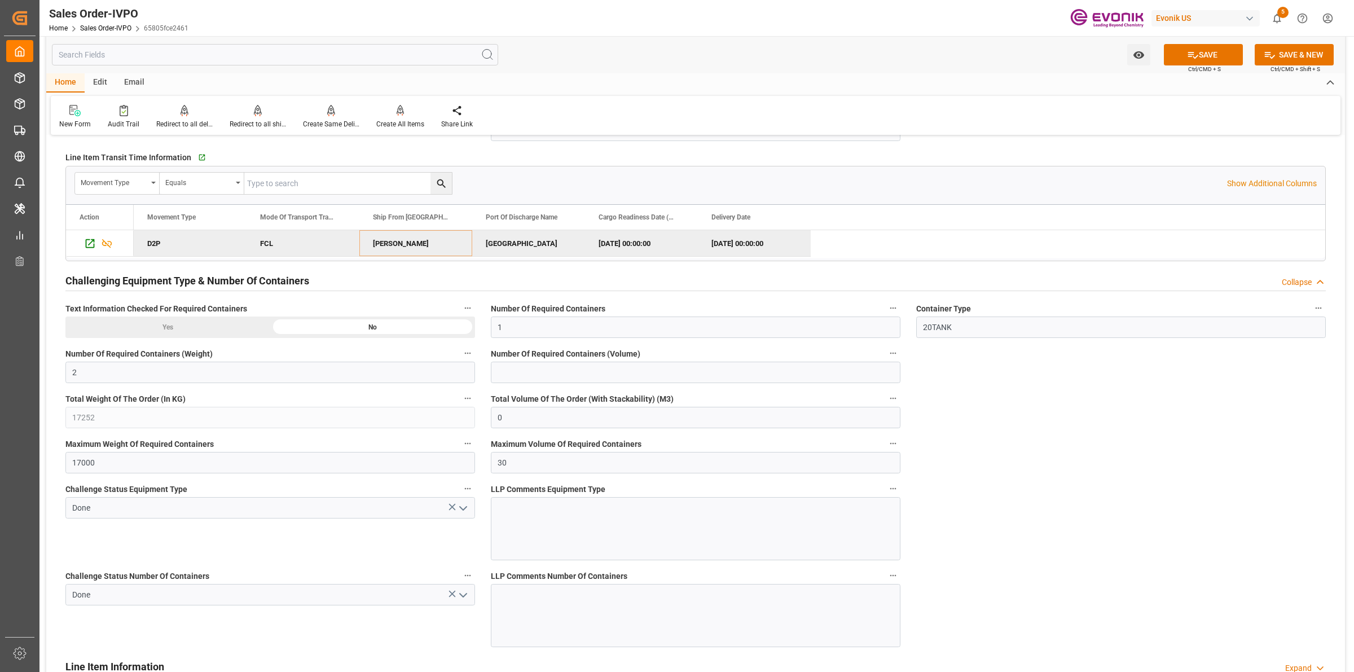
click at [395, 240] on div "[PERSON_NAME]" at bounding box center [415, 243] width 113 height 26
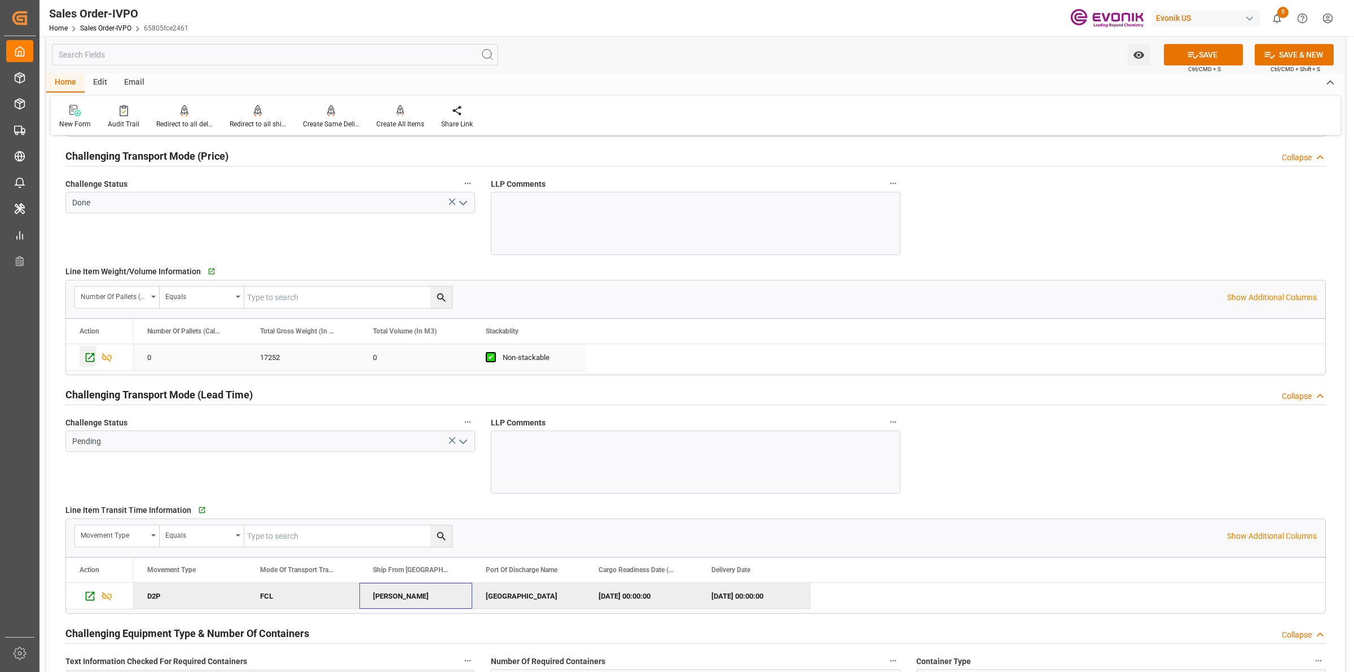
click at [88, 361] on icon "Press SPACE to select this row." at bounding box center [90, 357] width 12 height 12
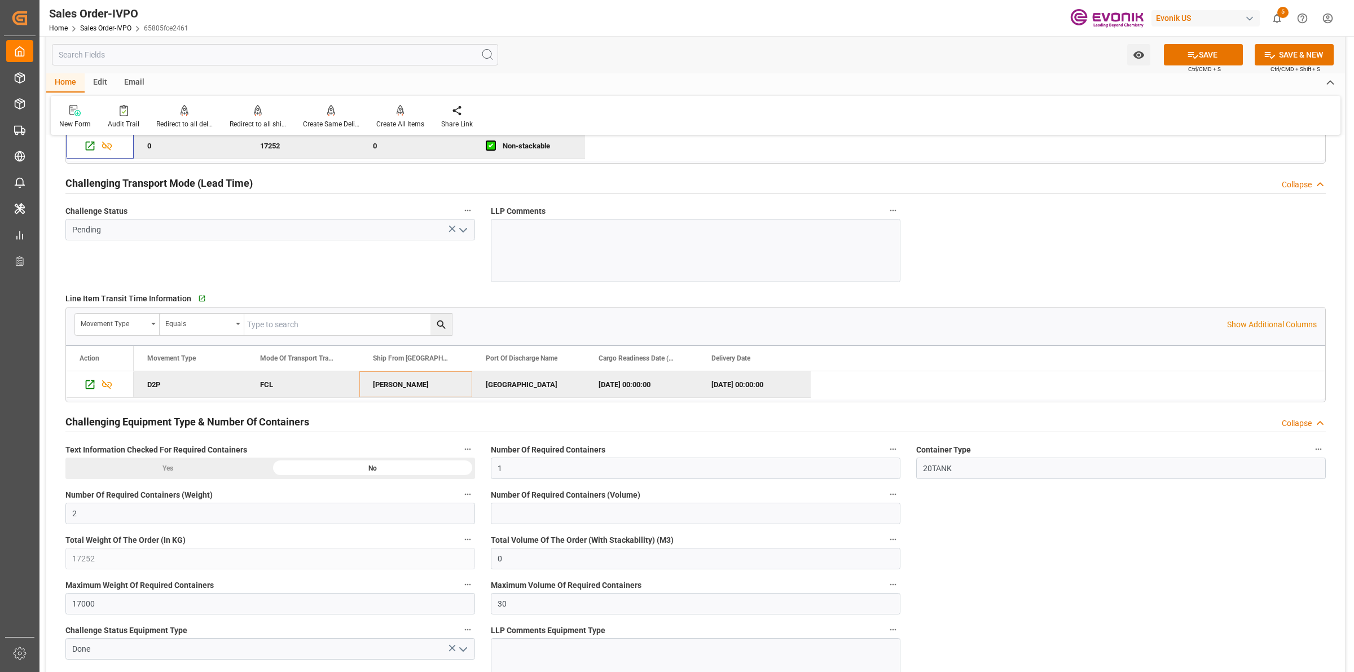
scroll to position [2186, 0]
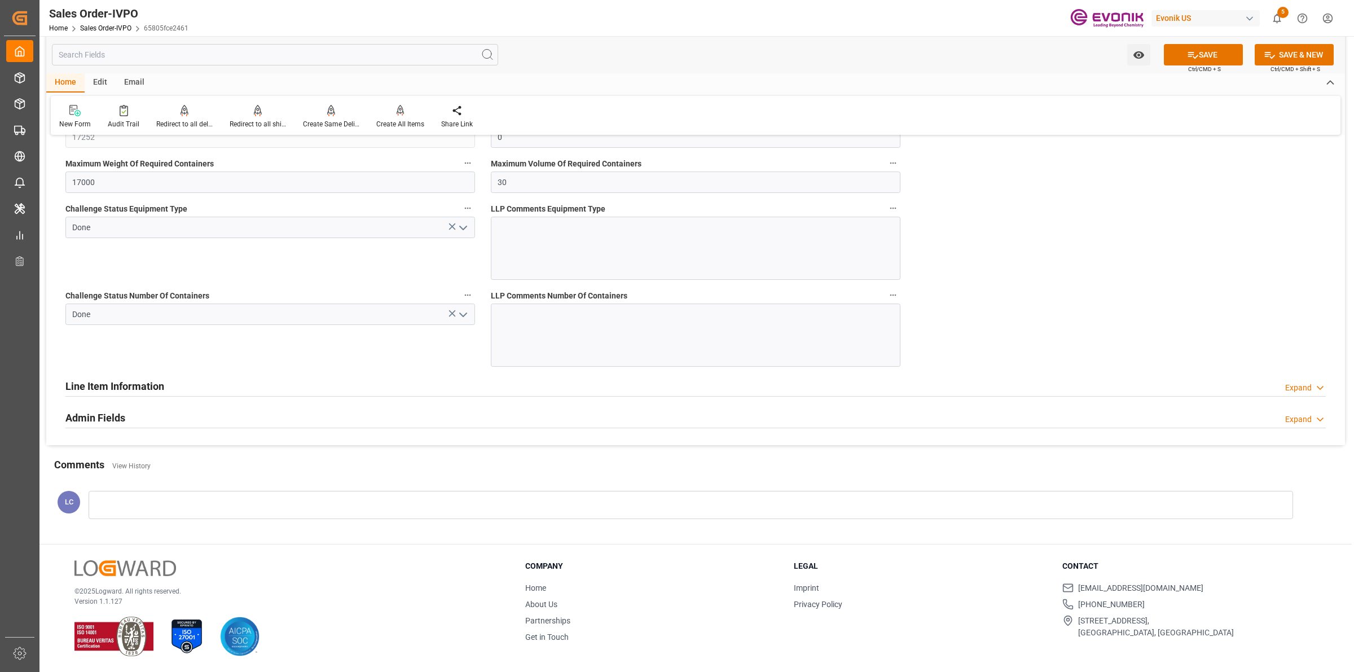
click at [1192, 65] on span "Ctrl/CMD + S" at bounding box center [1204, 69] width 33 height 8
click at [1195, 57] on icon at bounding box center [1193, 55] width 12 height 12
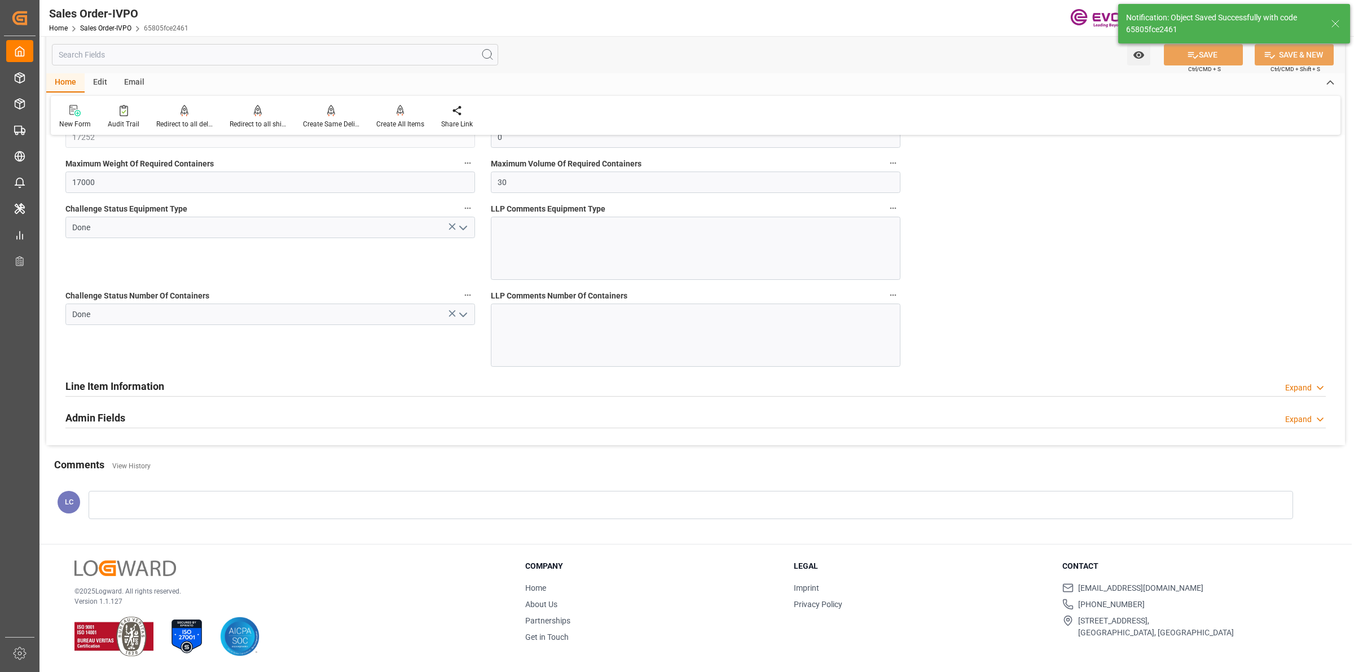
type input "[DATE] 13:42"
click at [402, 128] on div "Create All Items" at bounding box center [400, 124] width 48 height 10
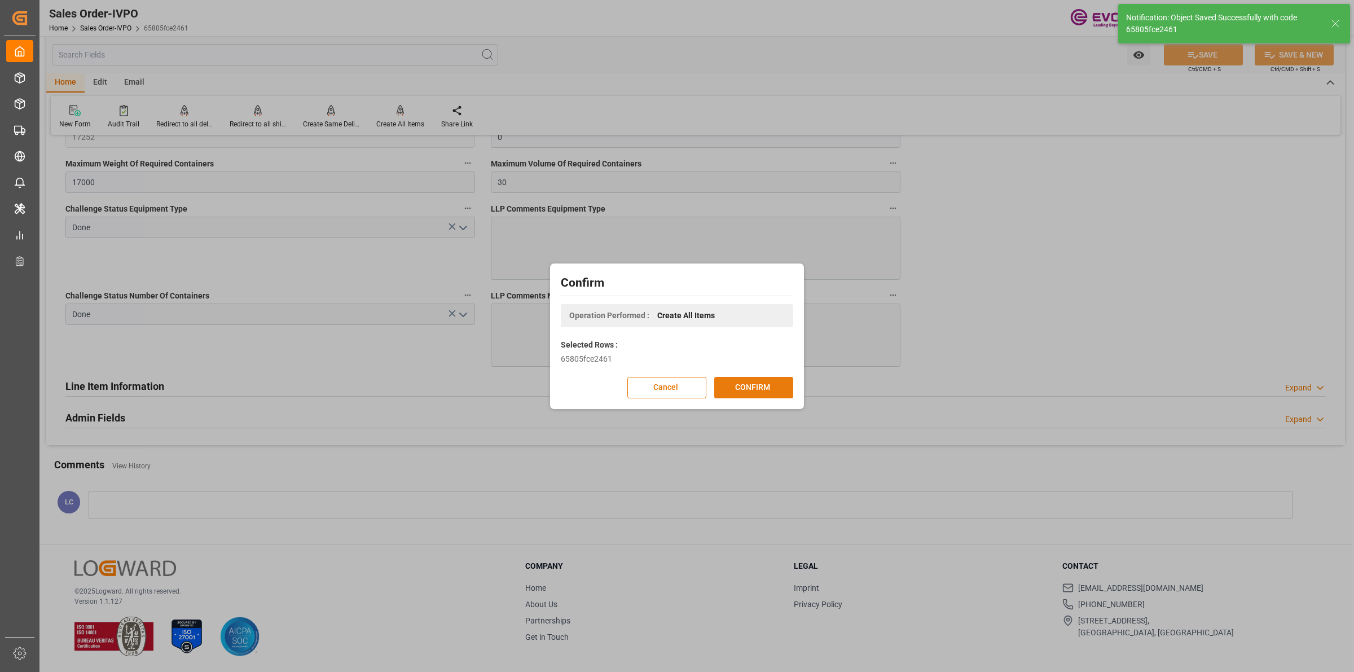
click at [767, 389] on button "CONFIRM" at bounding box center [753, 387] width 79 height 21
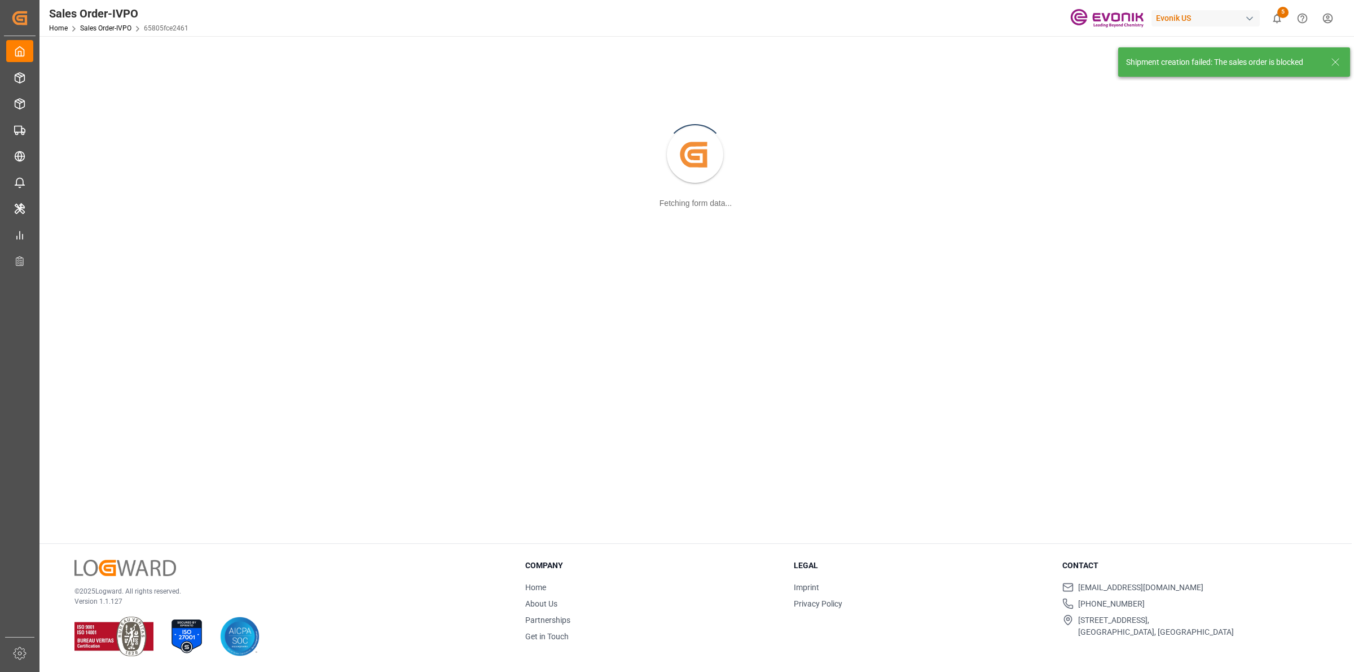
scroll to position [122, 0]
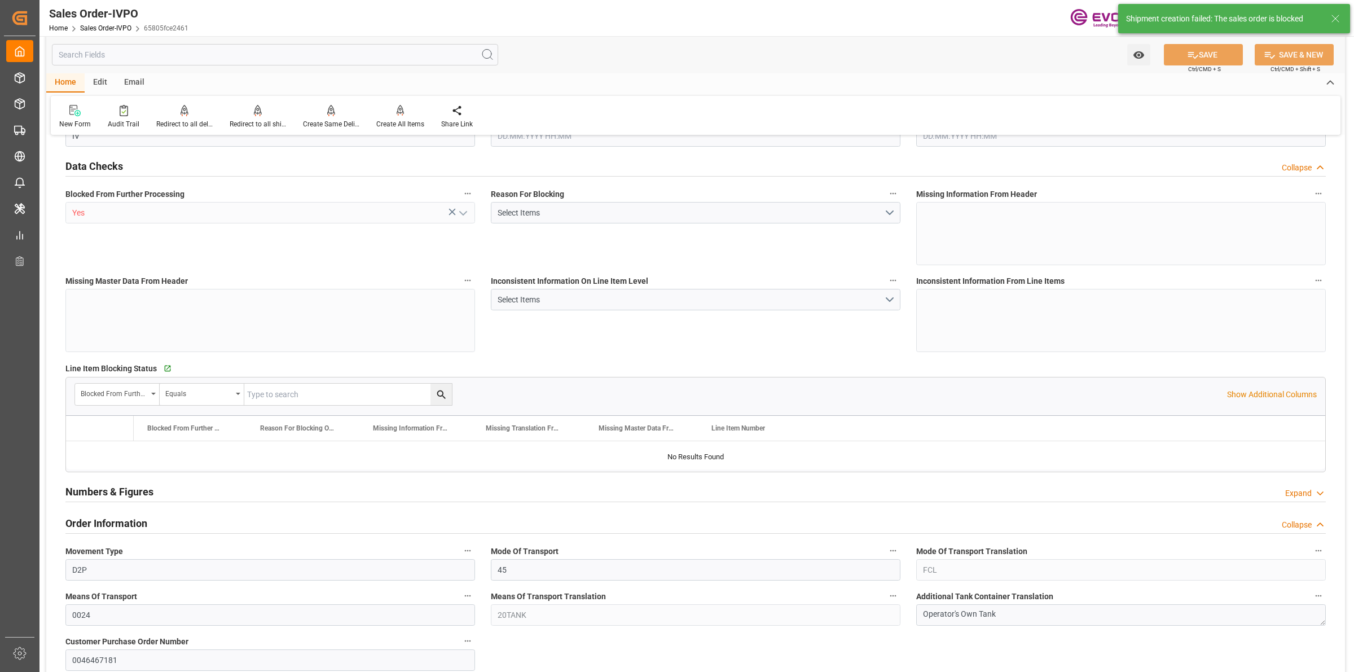
type input "NLRTM"
type input "0"
type input "1"
type input "2"
type input "17252"
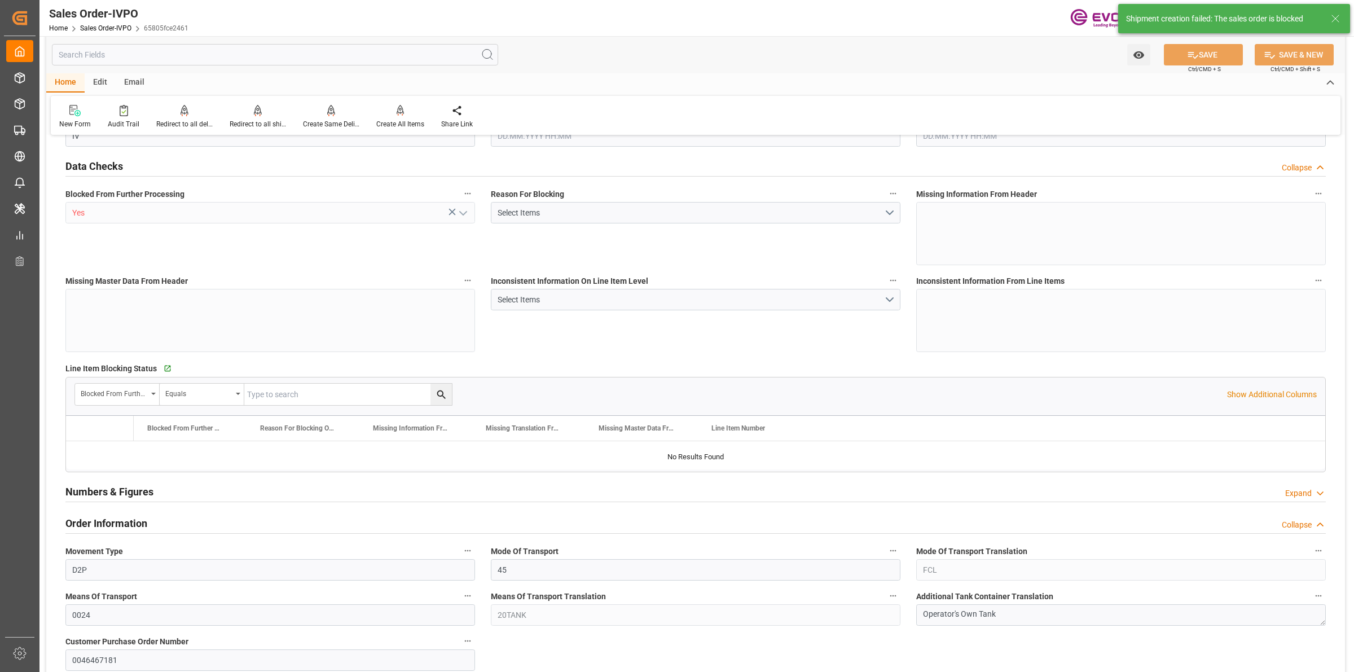
type input "0"
type input "17000"
type input "30"
type input "[DATE] 17:45"
type input "[DATE] 13:42"
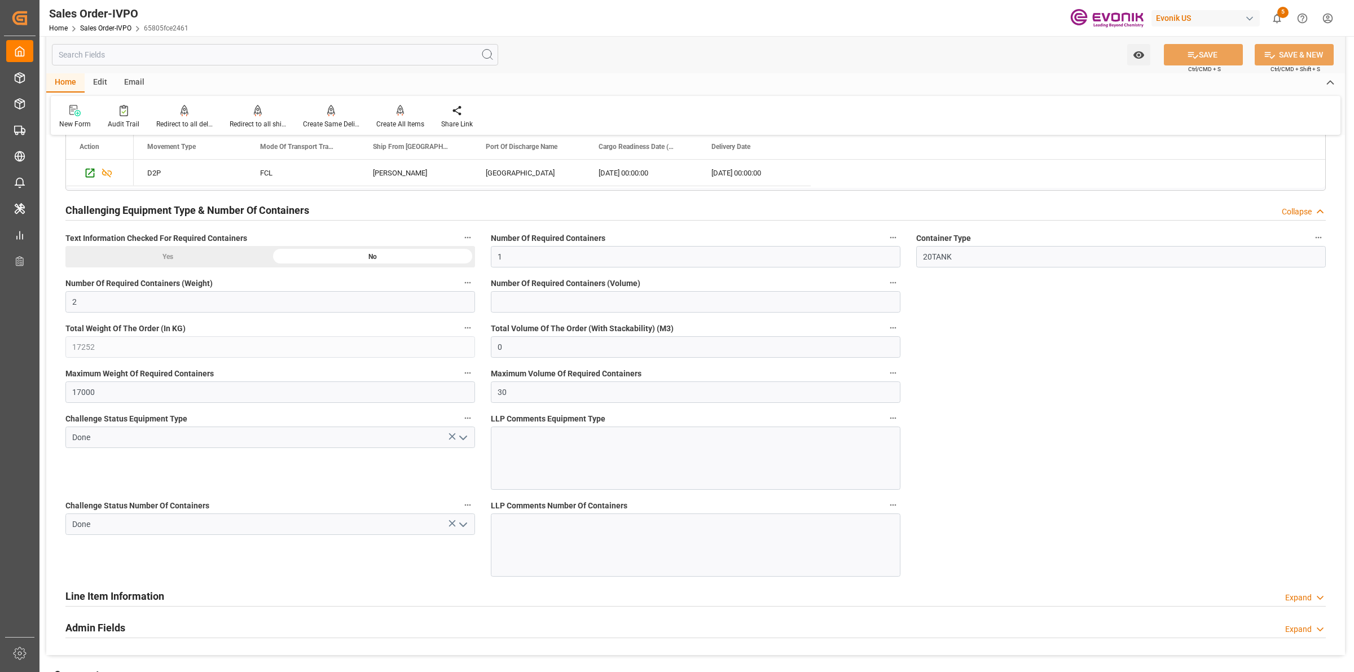
scroll to position [1693, 0]
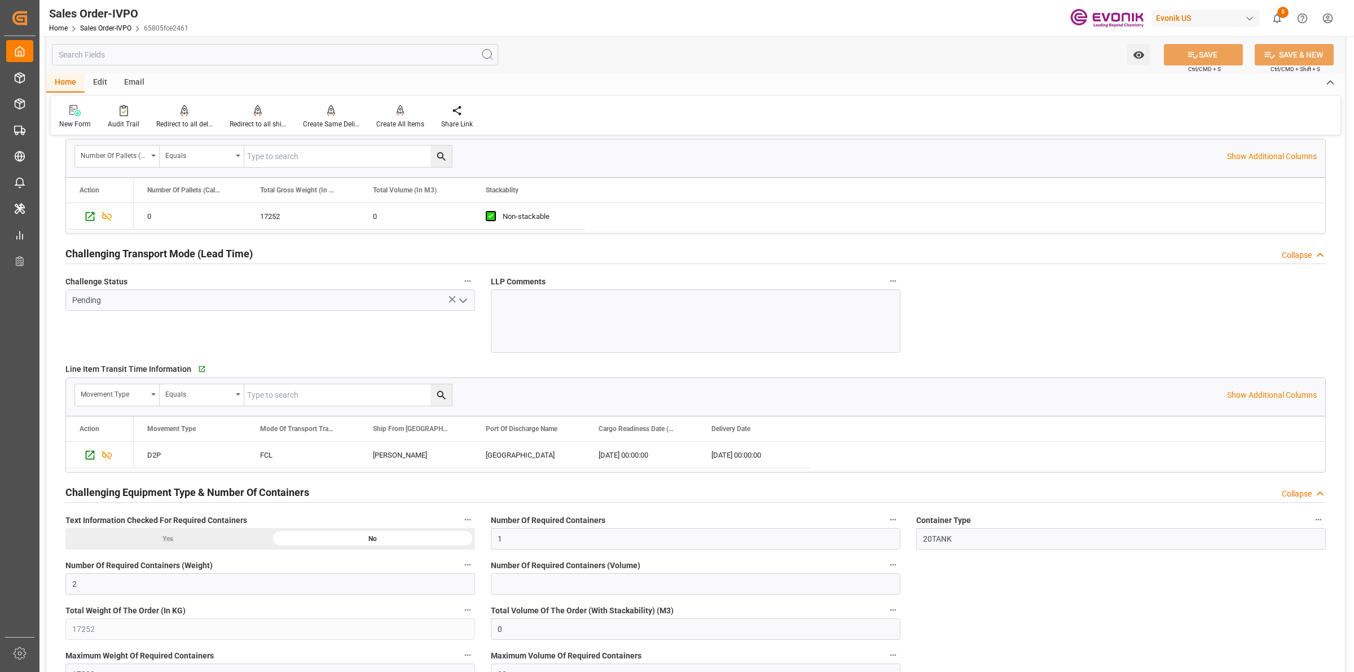
click at [458, 298] on icon "open menu" at bounding box center [463, 301] width 14 height 14
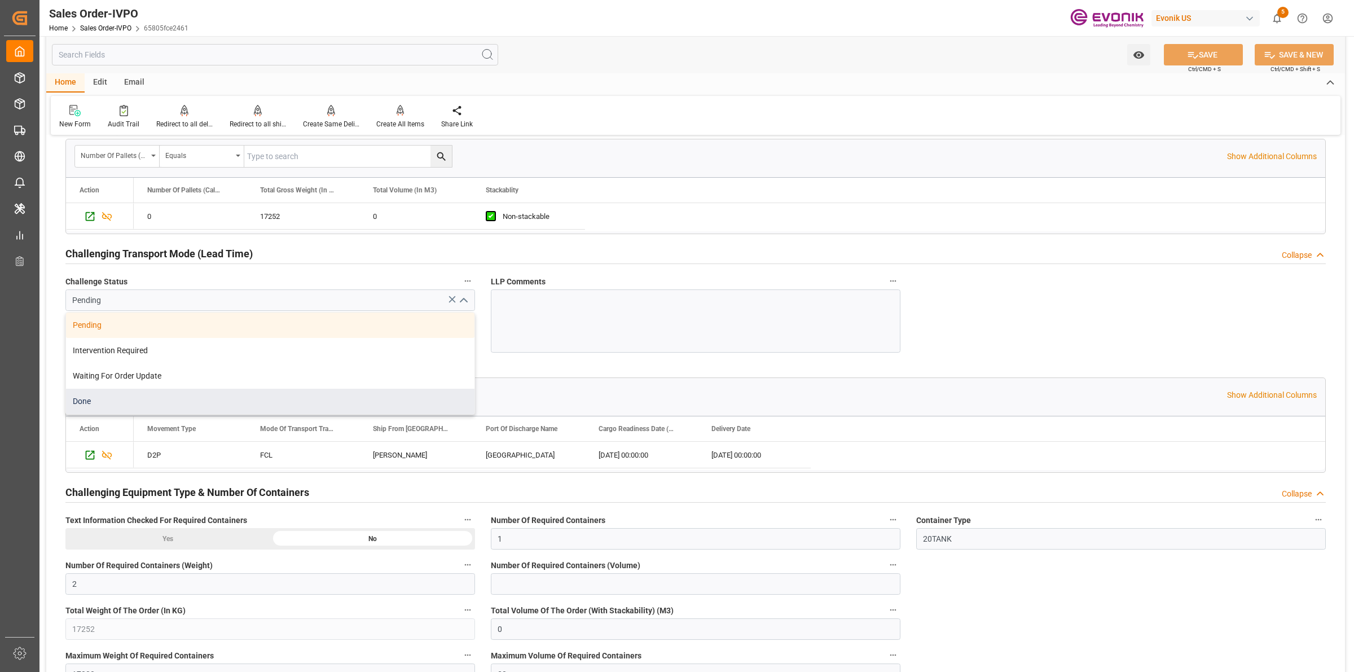
click at [122, 398] on div "Done" at bounding box center [270, 401] width 408 height 25
type input "Done"
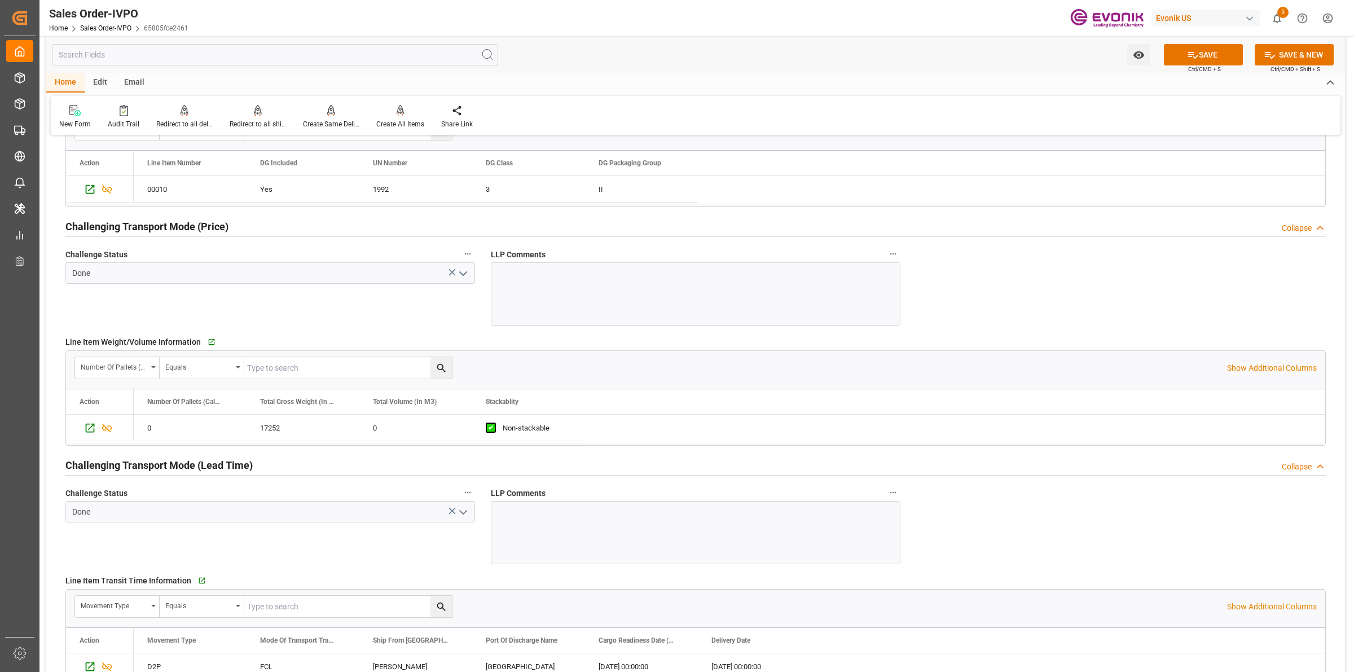
scroll to position [1128, 0]
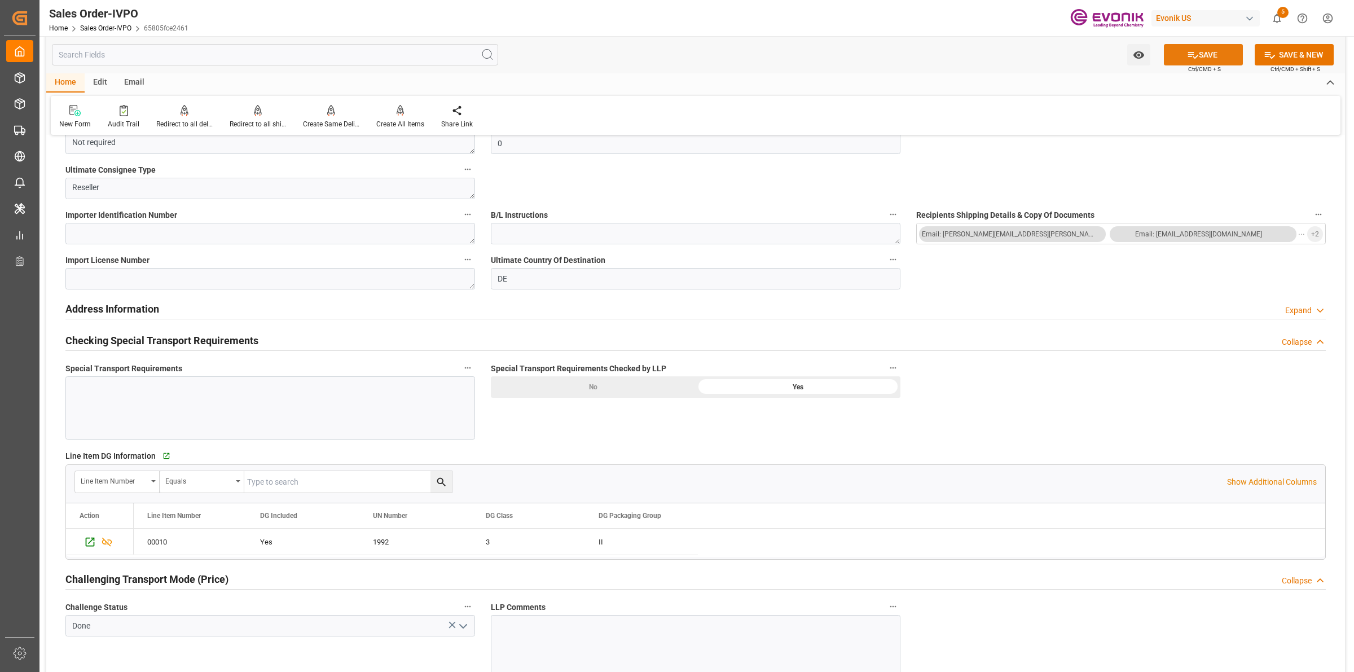
click at [1203, 52] on button "SAVE" at bounding box center [1203, 54] width 79 height 21
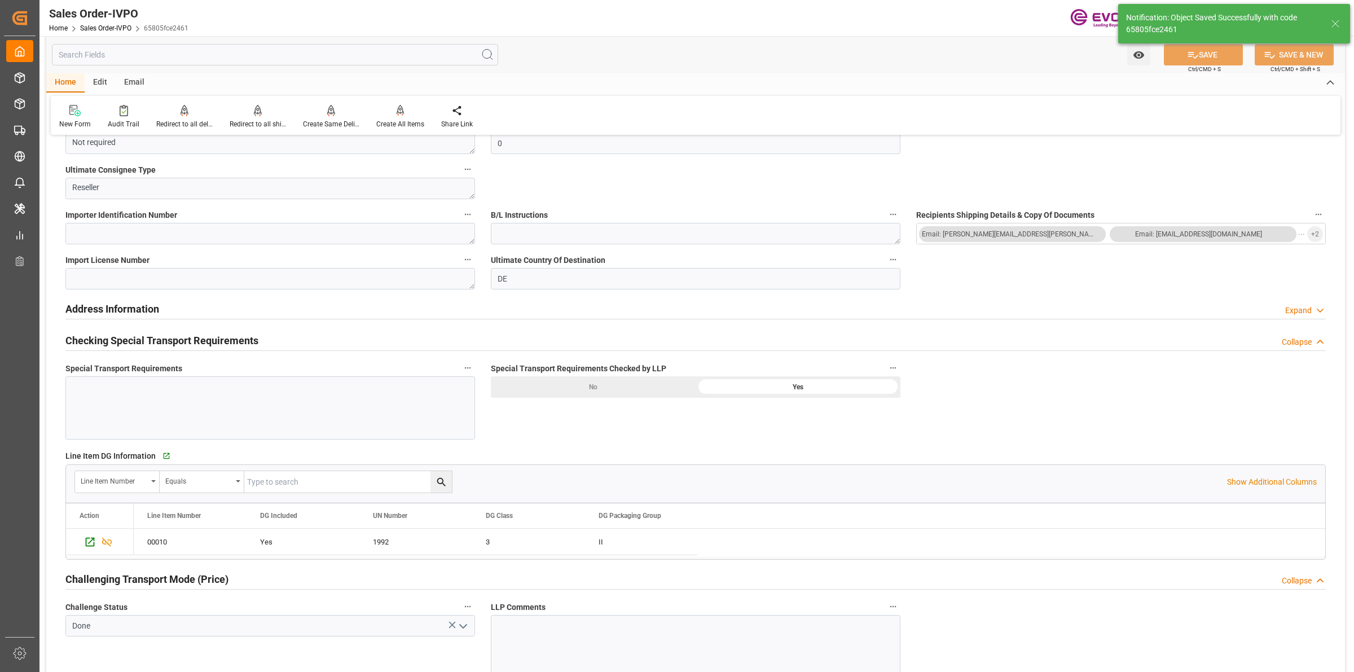
type input "No"
click at [401, 121] on div "Create All Items" at bounding box center [400, 124] width 48 height 10
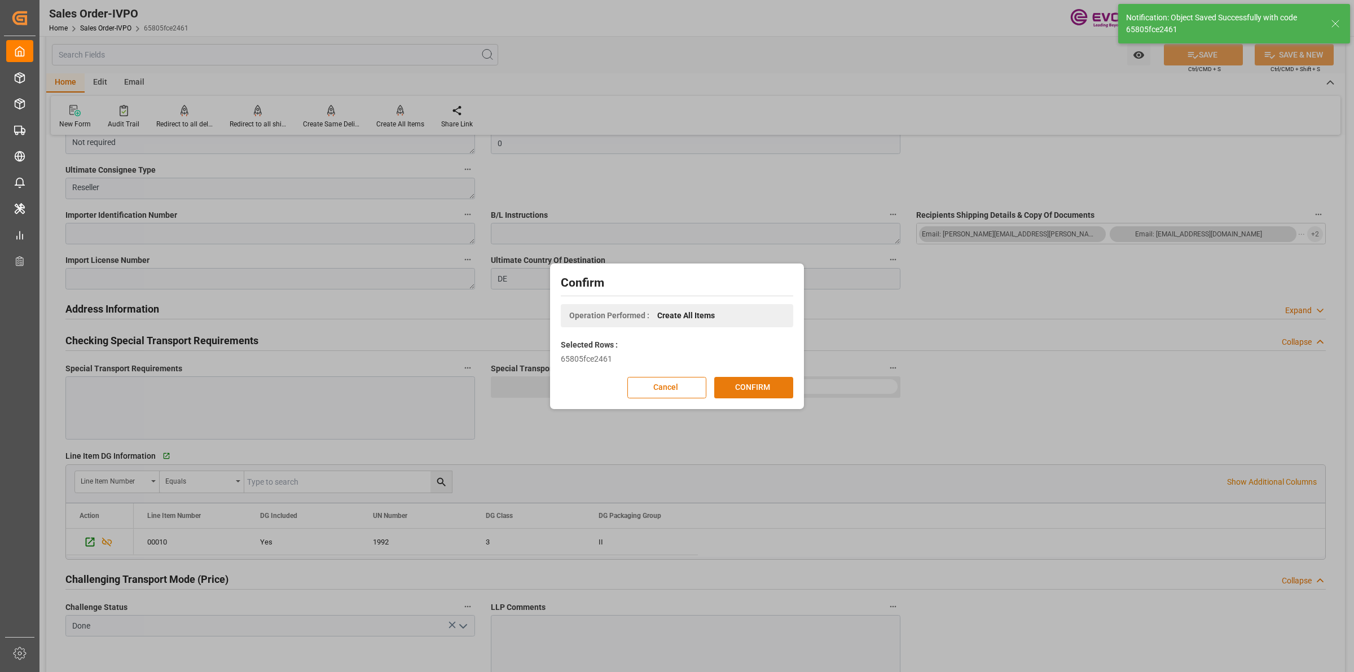
click at [759, 391] on button "CONFIRM" at bounding box center [753, 387] width 79 height 21
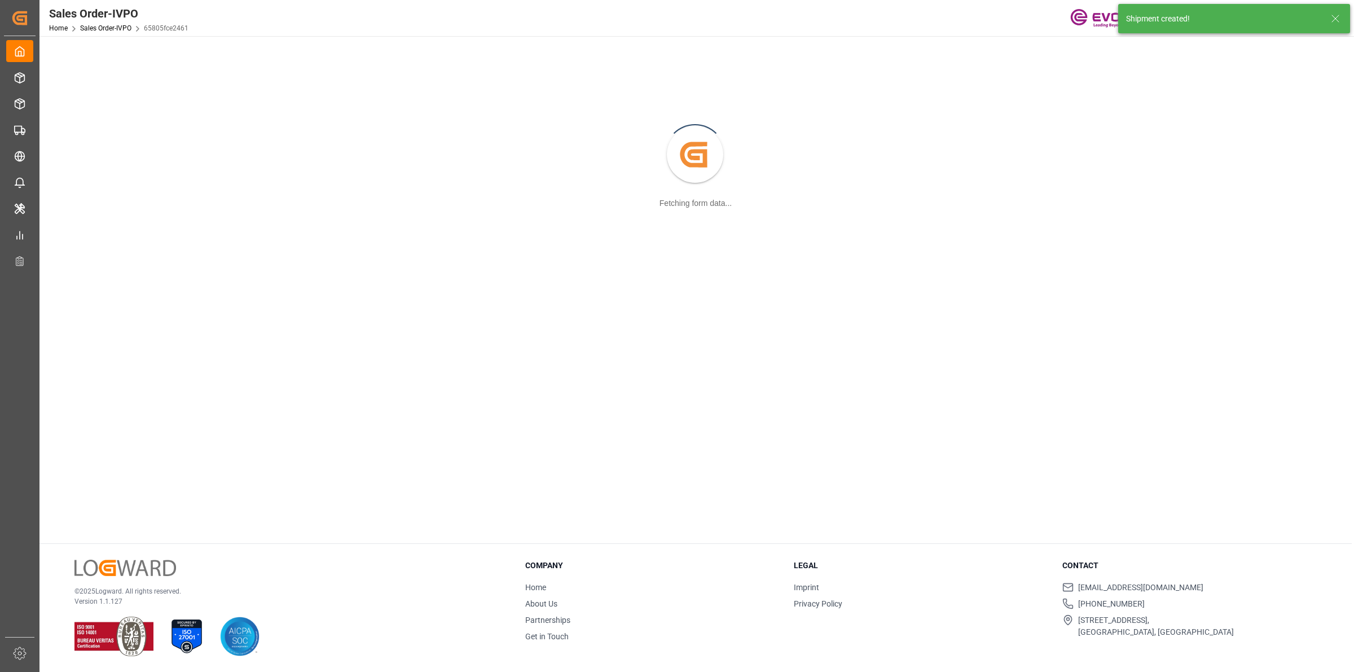
scroll to position [122, 0]
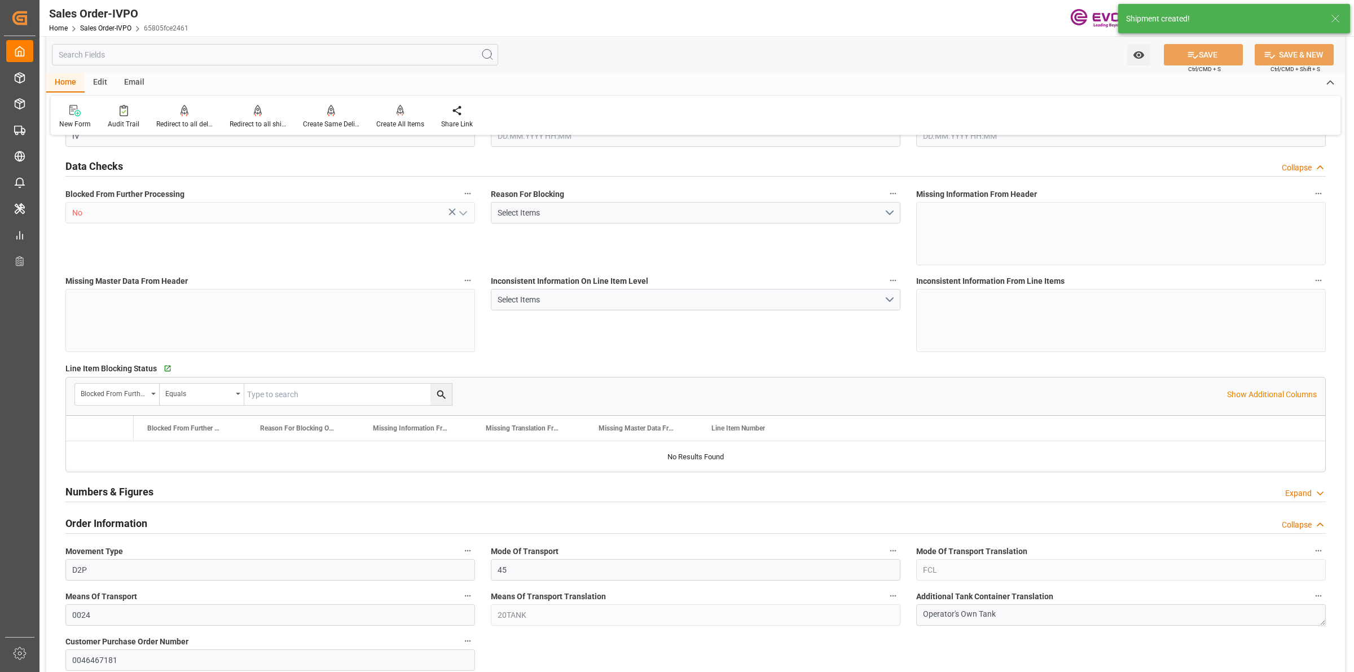
type input "NLRTM"
type input "0"
type input "1"
type input "2"
type input "17252"
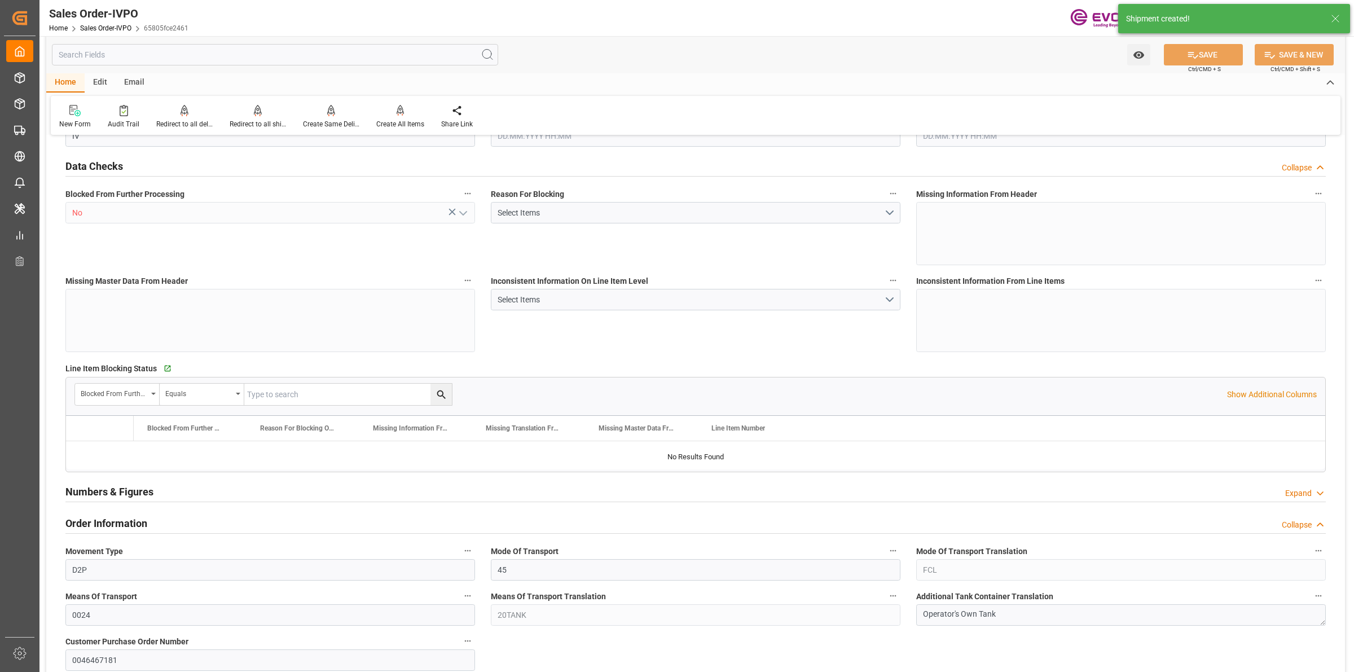
type input "0"
type input "17000"
type input "30"
type input "[DATE] 17:45"
type input "[DATE] 13:42"
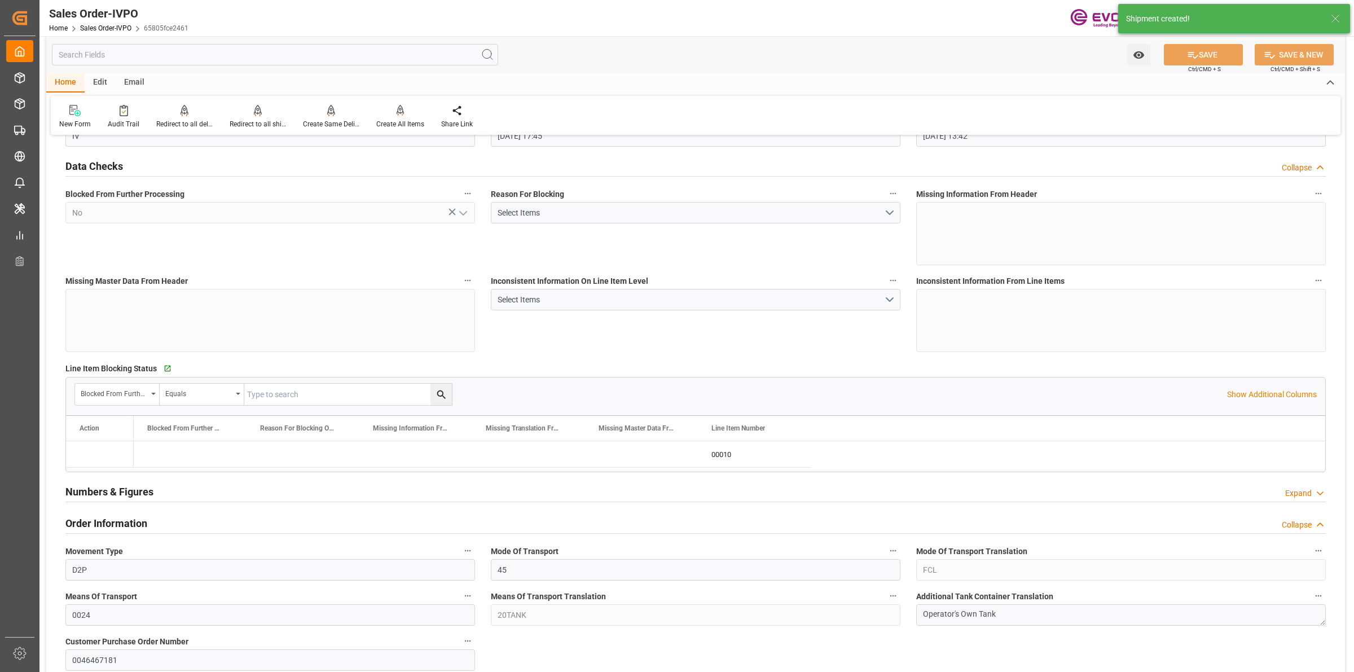
scroll to position [1128, 0]
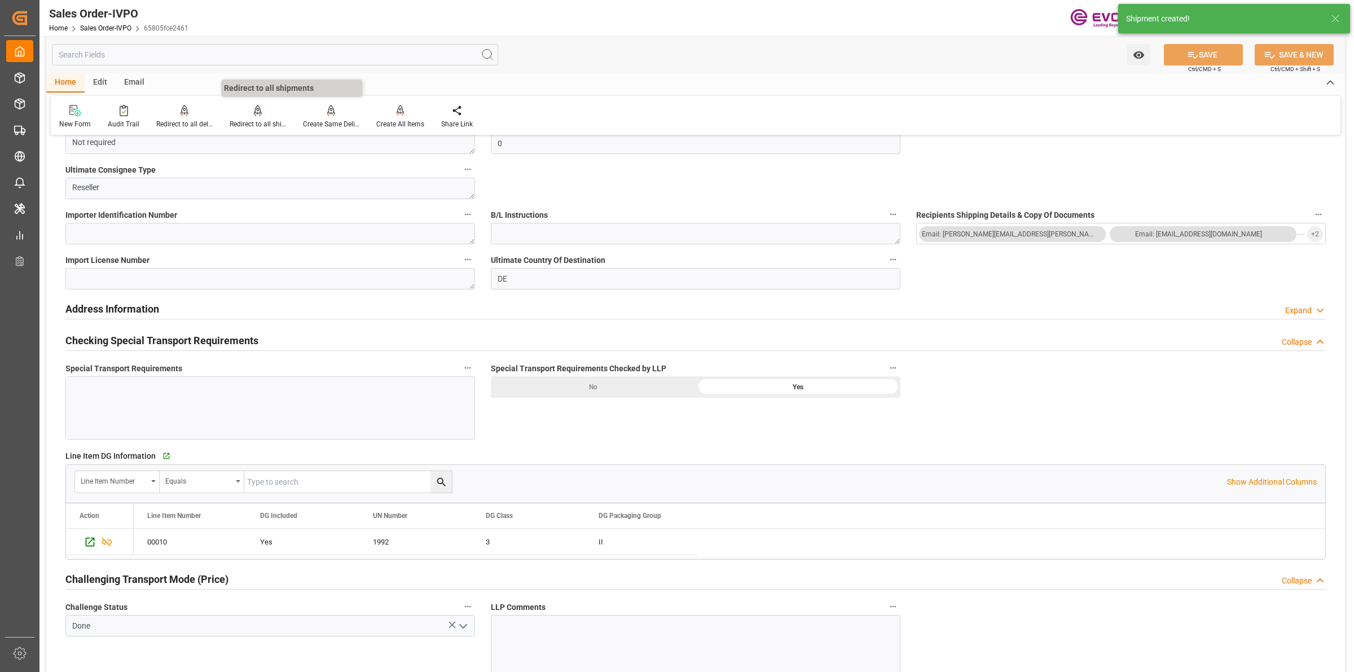
click at [247, 108] on div at bounding box center [258, 110] width 56 height 12
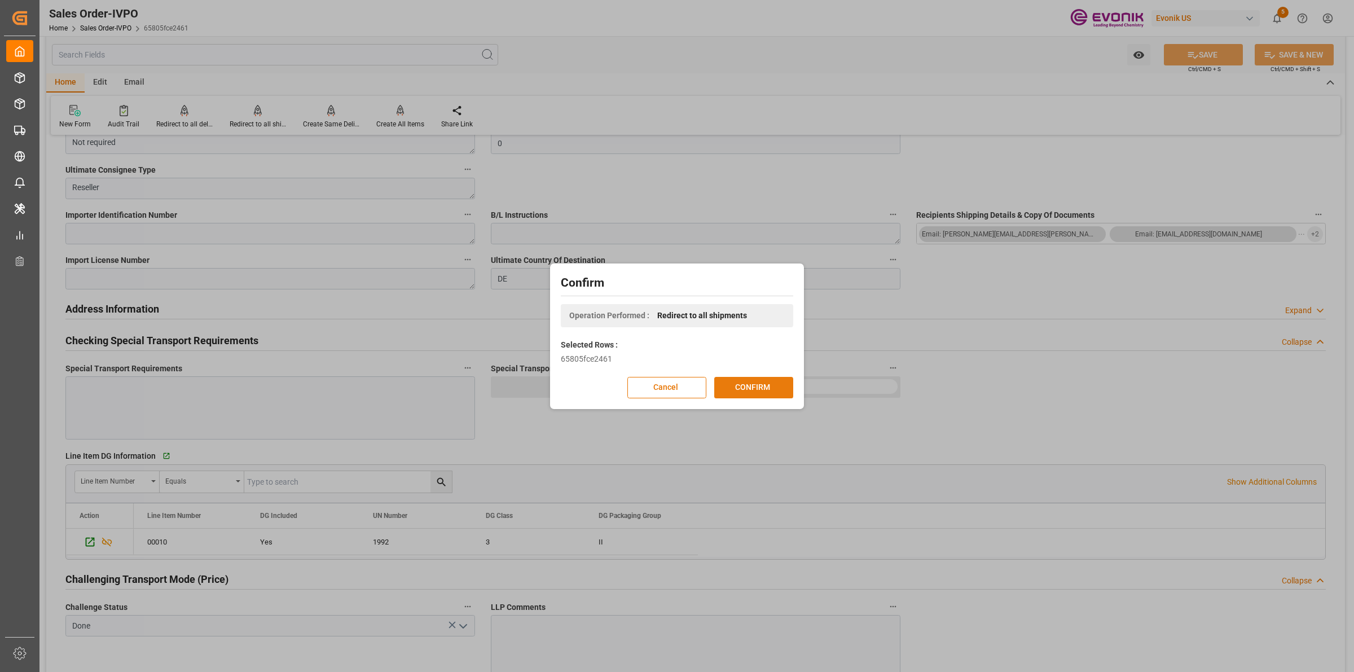
click at [755, 392] on button "CONFIRM" at bounding box center [753, 387] width 79 height 21
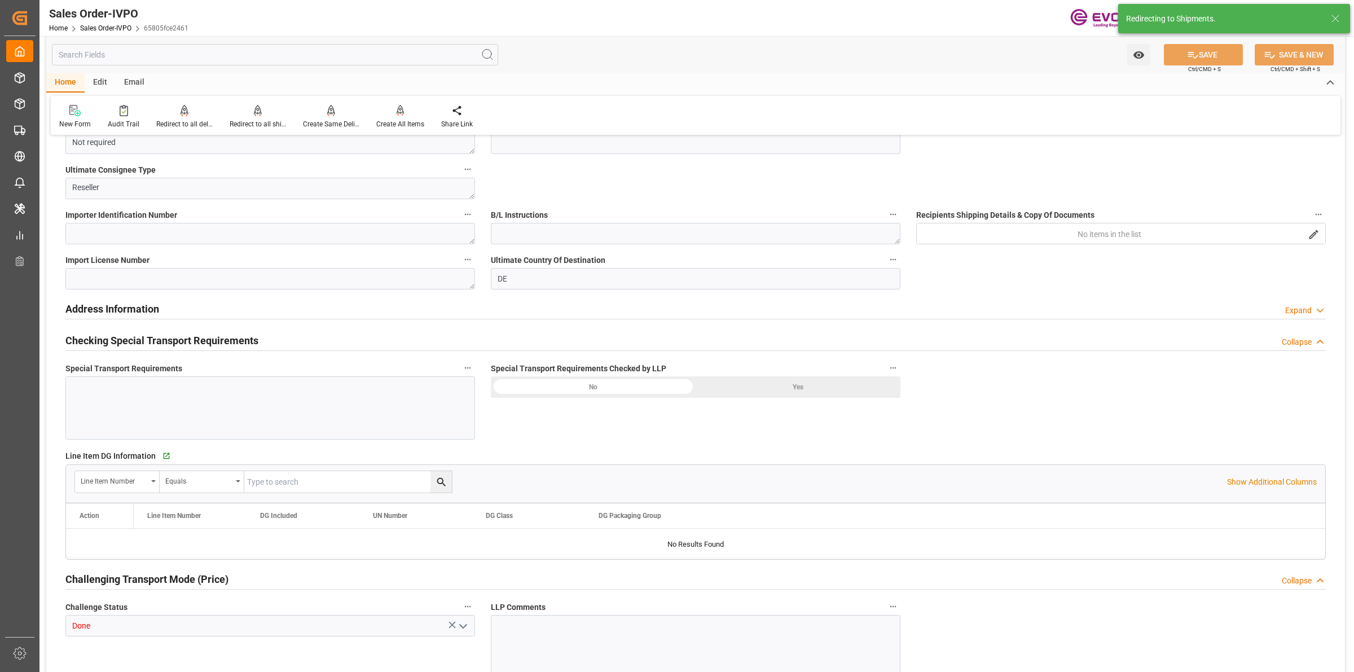
type input "NLRTM"
type input "0"
type input "1"
type input "2"
type input "17252"
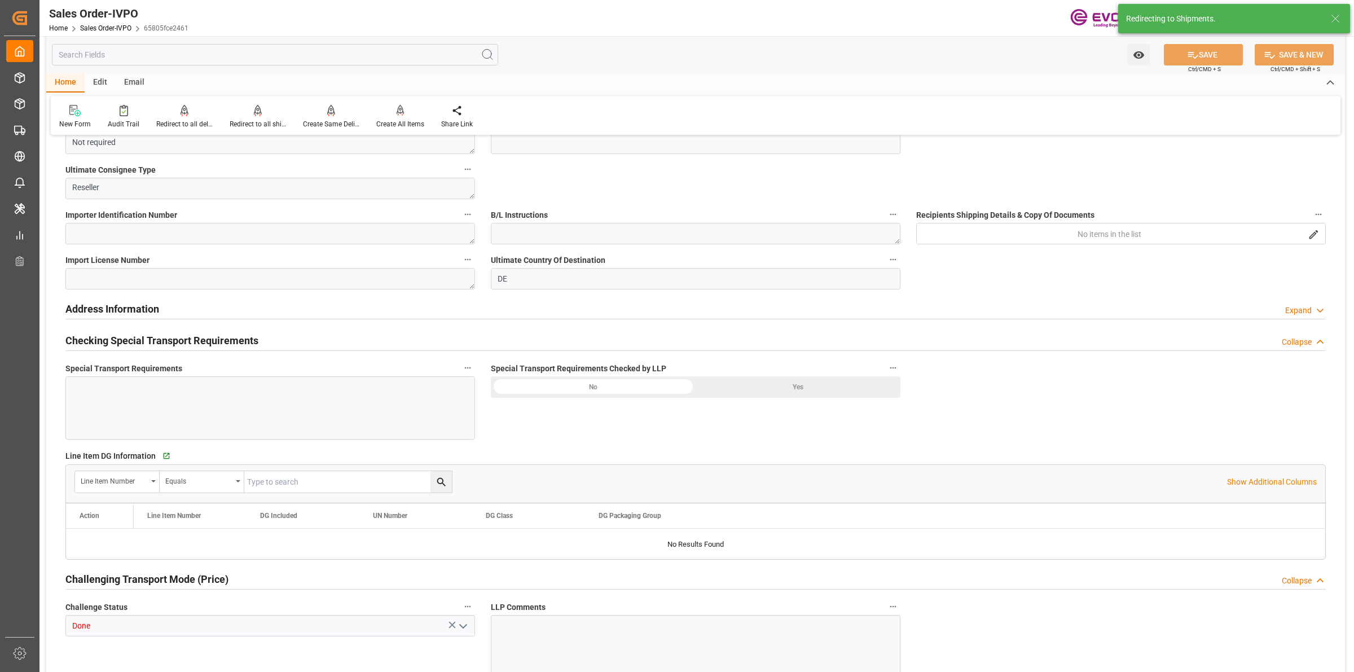
type input "0"
type input "17000"
type input "30"
type input "[DATE] 17:45"
type input "[DATE] 13:42"
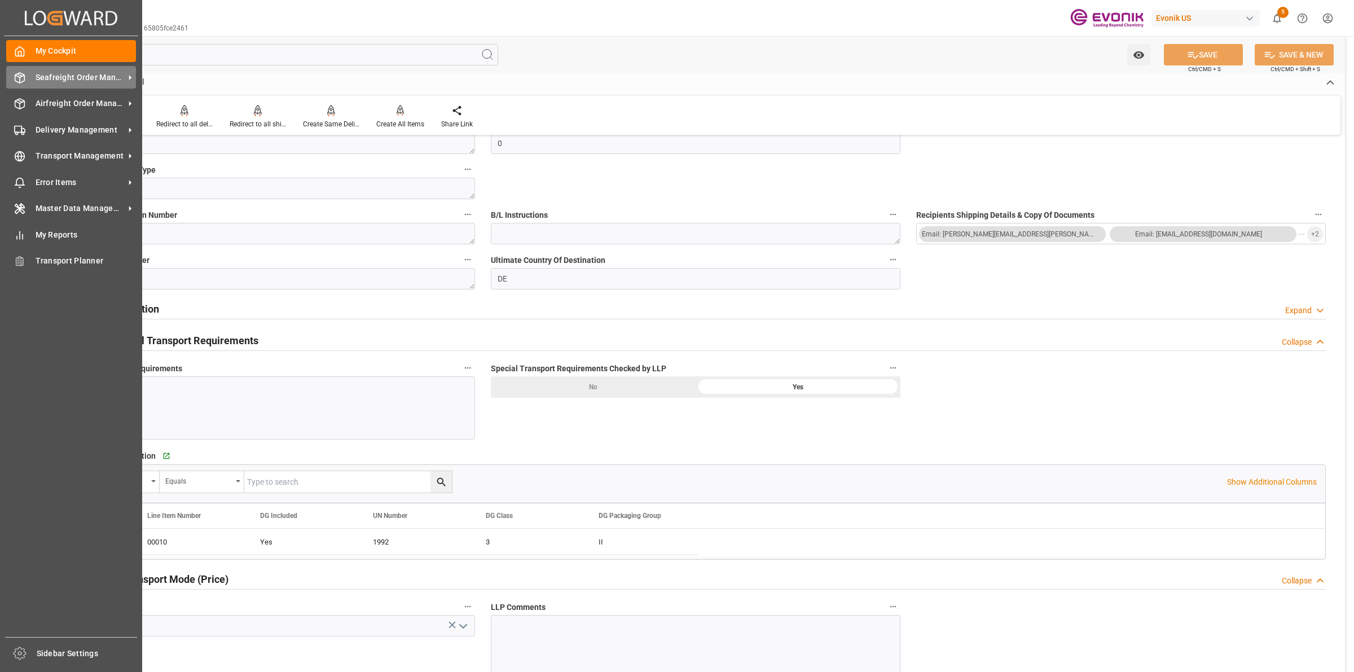
click at [15, 77] on icon at bounding box center [20, 78] width 10 height 10
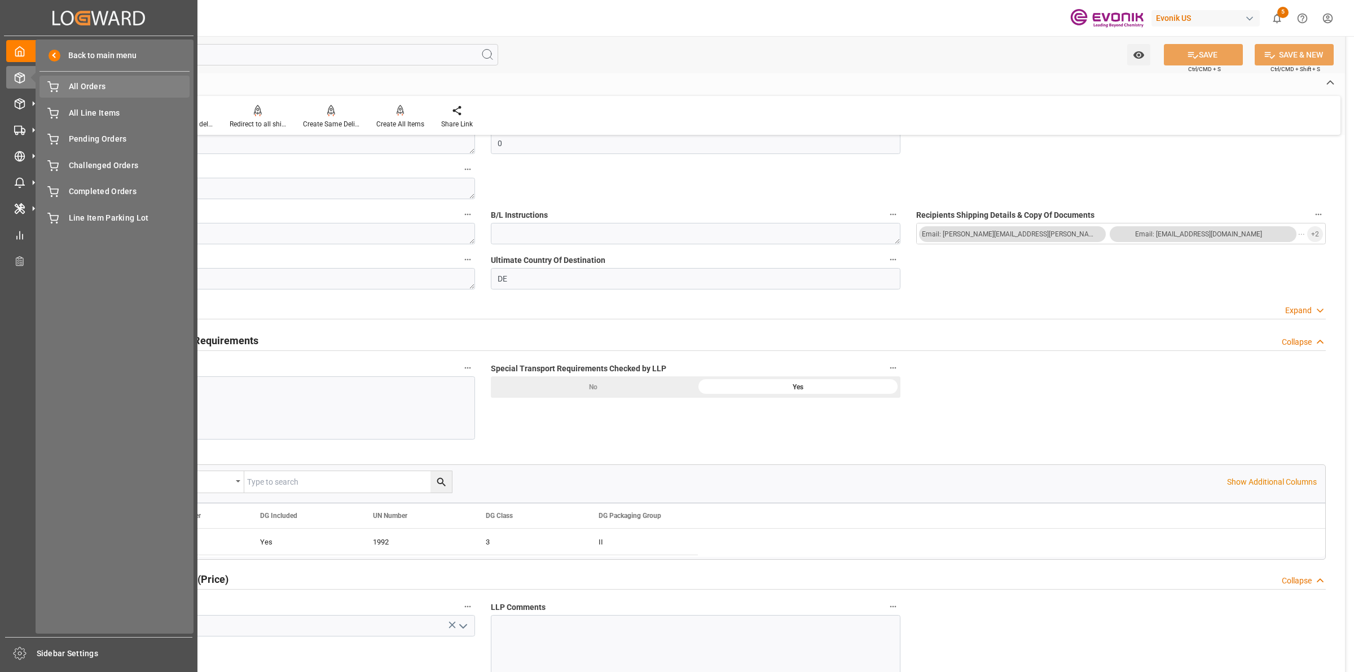
click at [110, 81] on span "All Orders" at bounding box center [129, 87] width 121 height 12
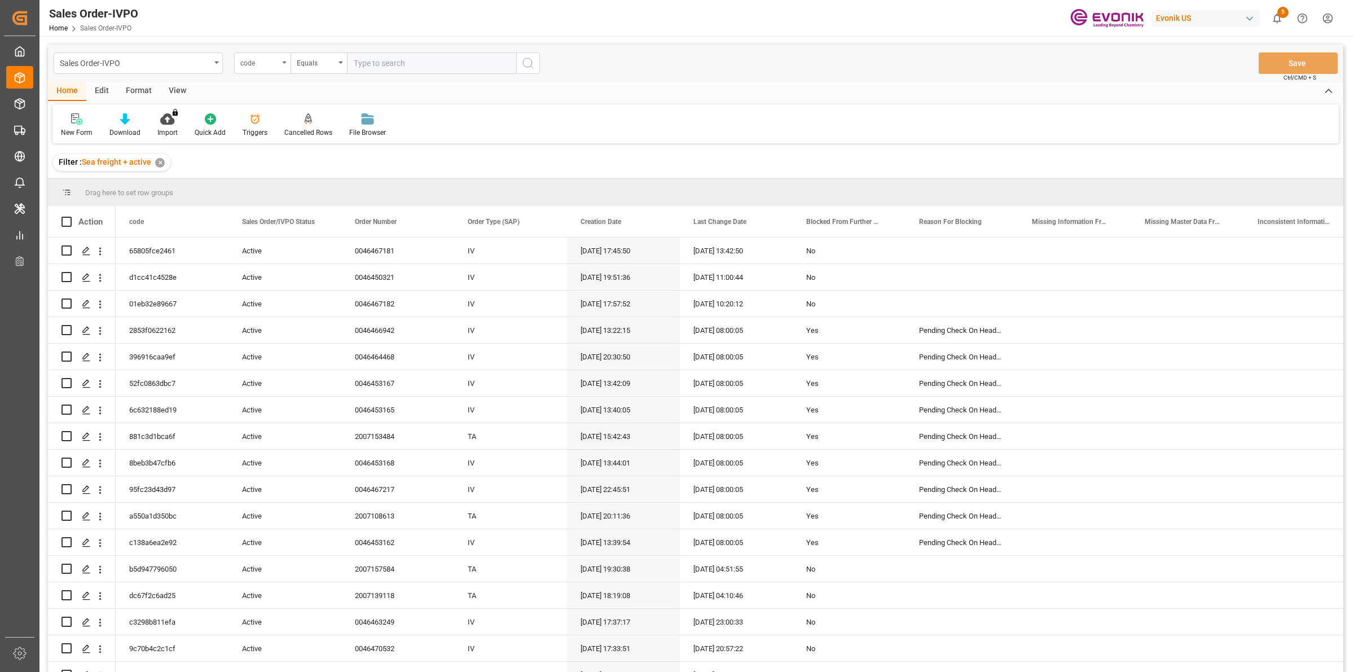
click at [247, 55] on div "code" at bounding box center [259, 61] width 38 height 13
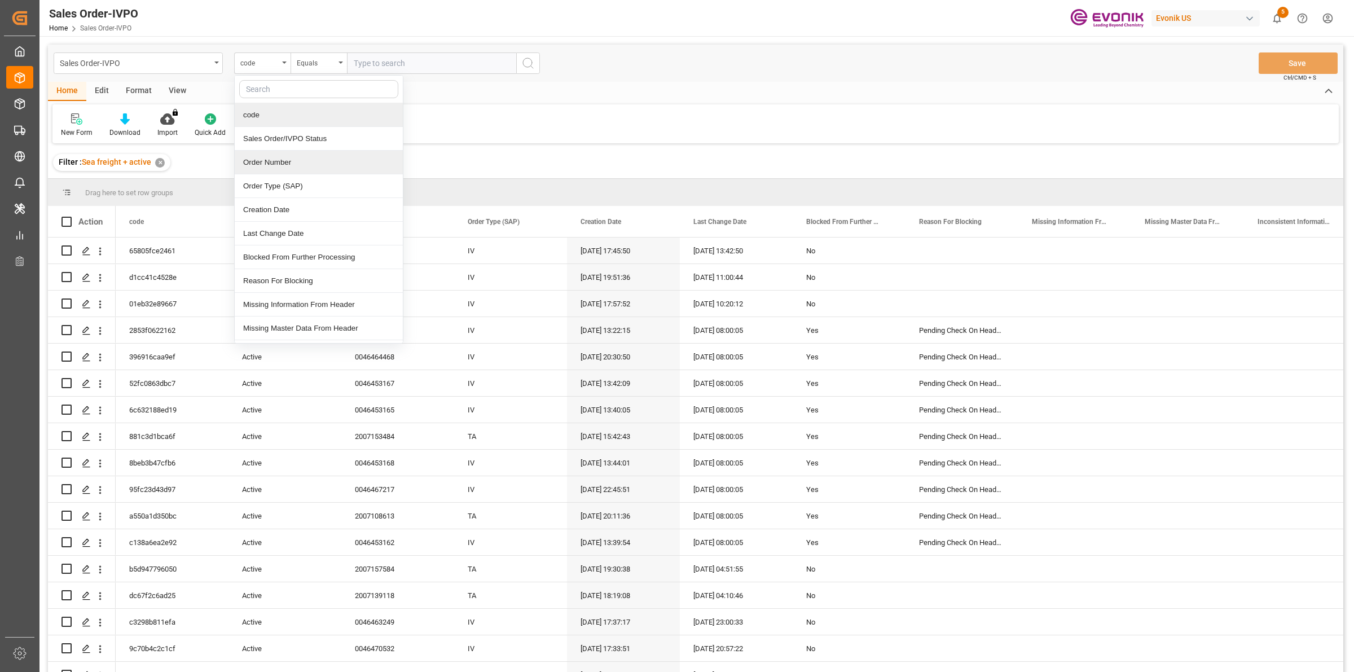
click at [278, 159] on div "Order Number" at bounding box center [319, 163] width 168 height 24
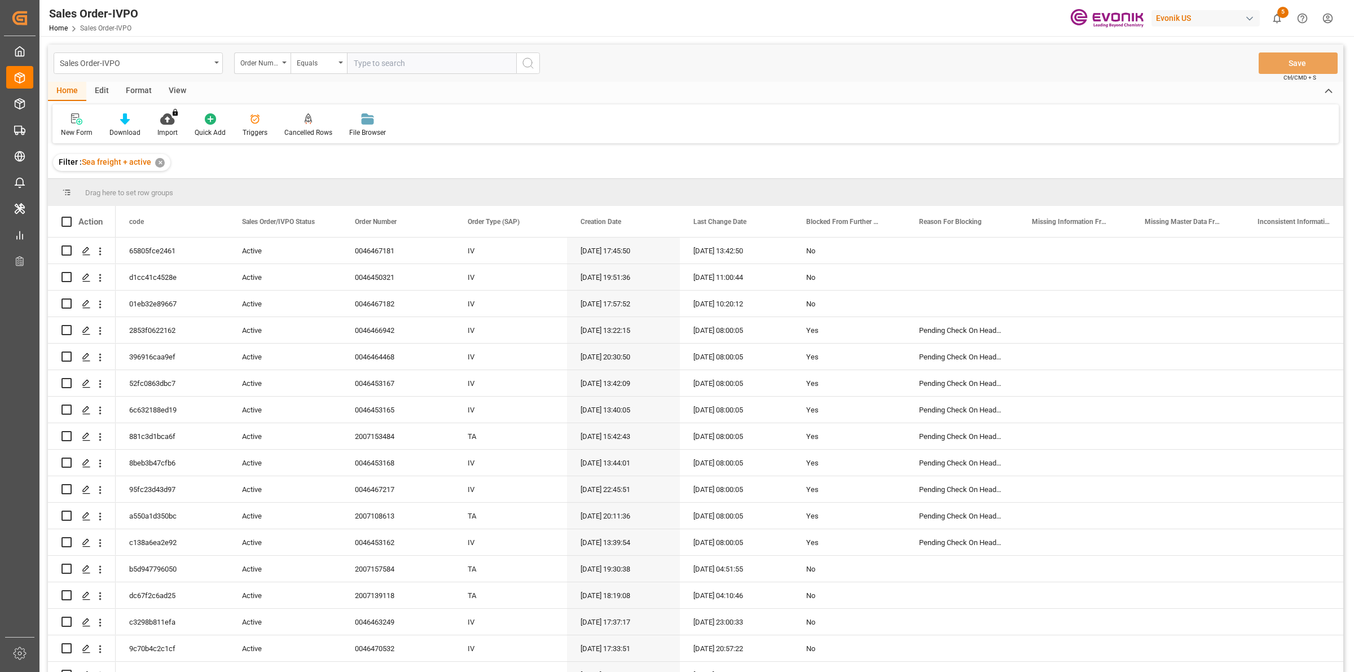
click at [389, 72] on input "text" at bounding box center [431, 62] width 169 height 21
click at [395, 64] on input "text" at bounding box center [431, 62] width 169 height 21
paste input "0046467180"
type input "0046467180"
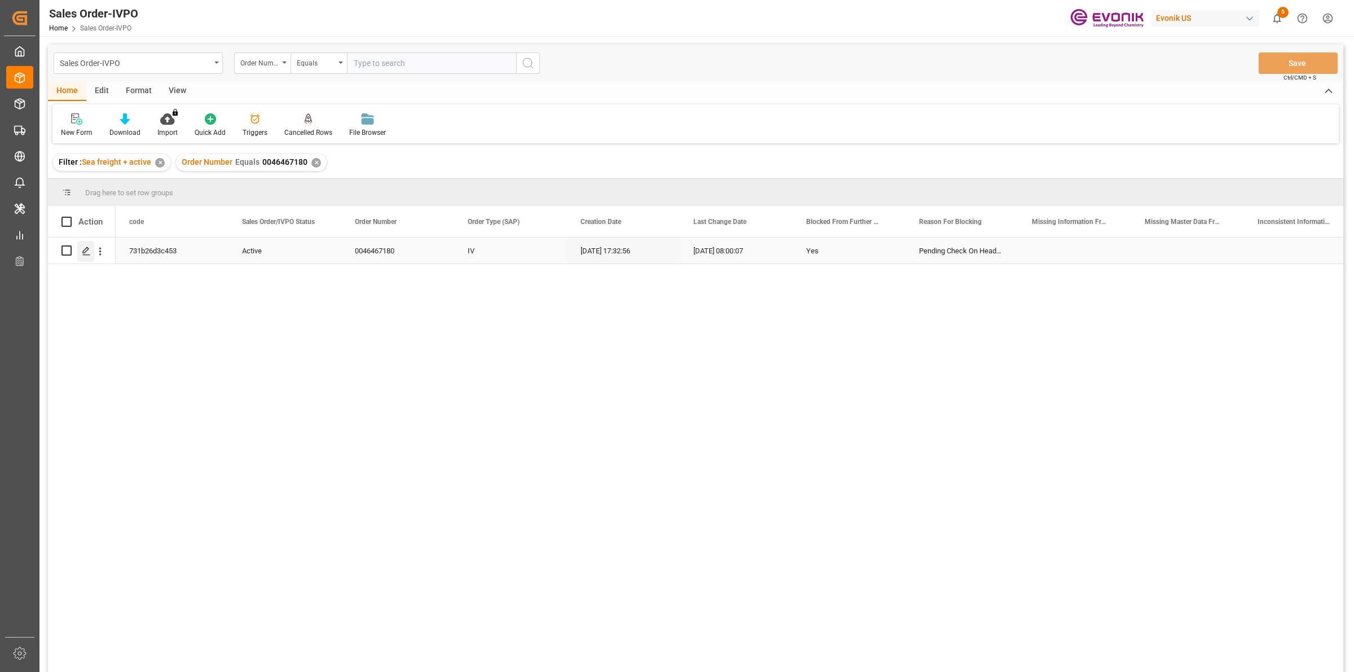
click at [89, 254] on line "Press SPACE to select this row." at bounding box center [86, 254] width 7 height 0
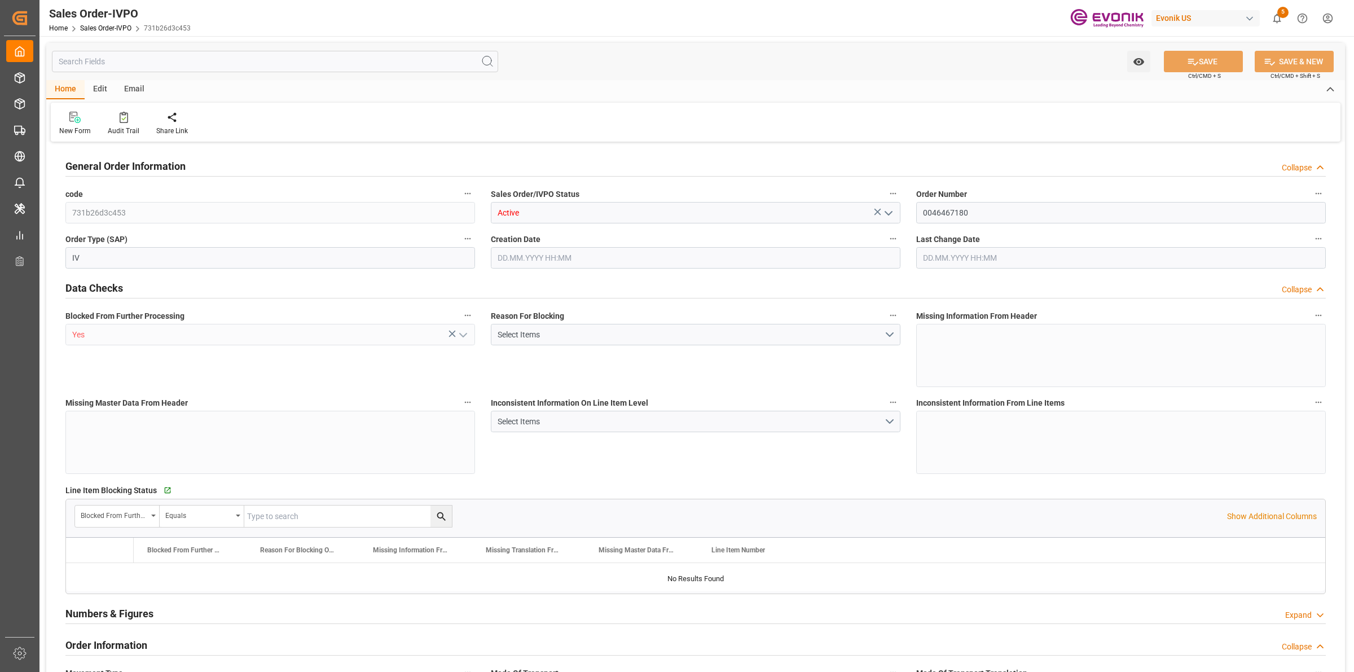
type input "NLRTM"
type input "0"
type input "1"
type input "2"
type input "17252"
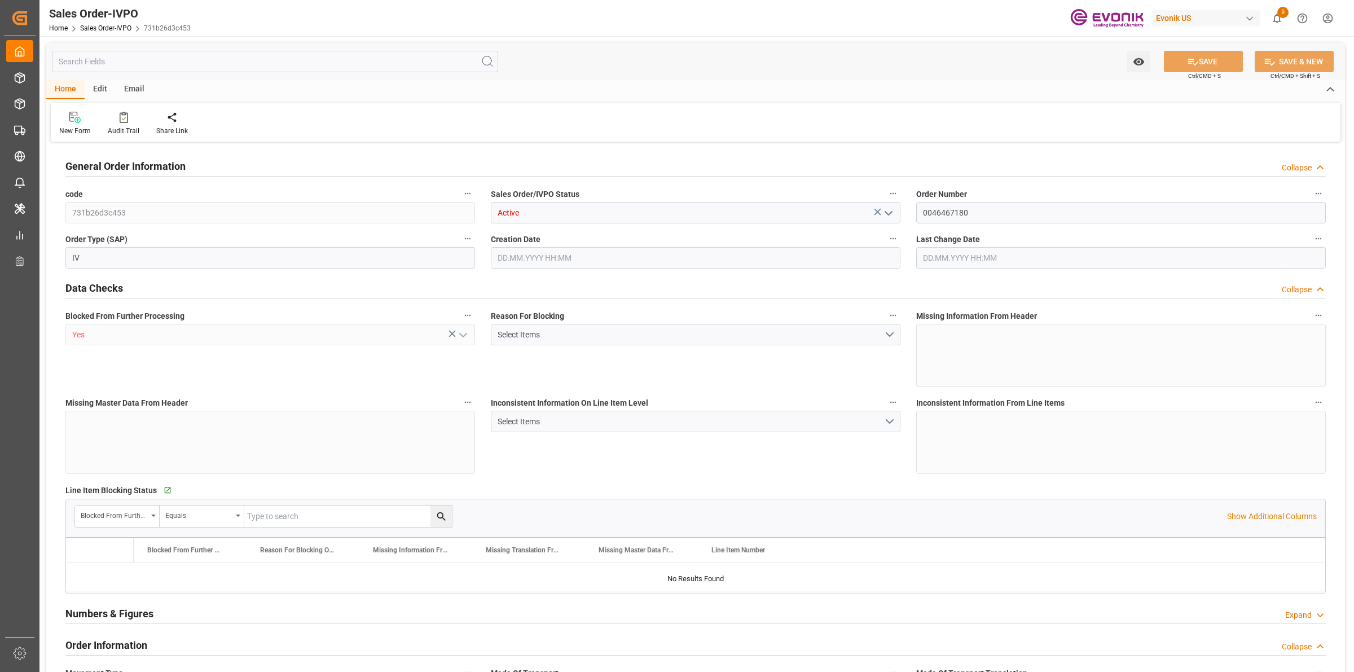
type input "0"
type input "17000"
type input "30"
type input "[DATE] 17:32"
type input "[DATE] 08:00"
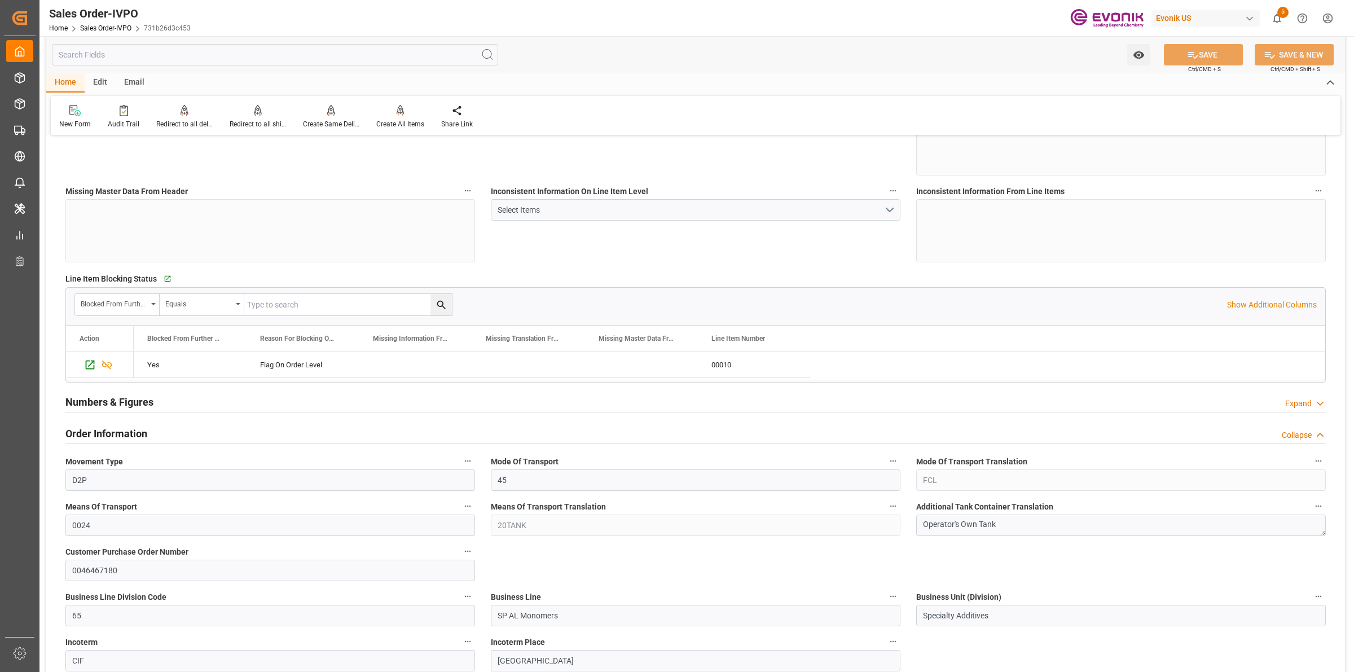
scroll to position [353, 0]
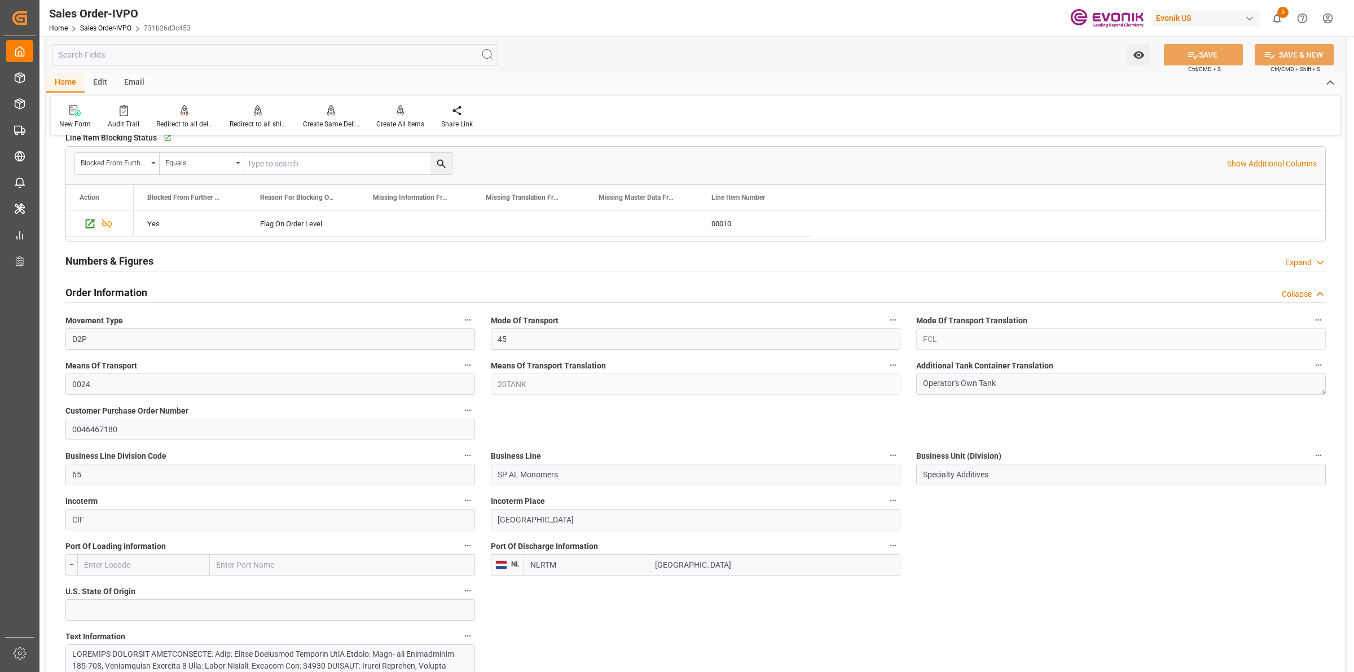
drag, startPoint x: 717, startPoint y: 565, endPoint x: 639, endPoint y: 565, distance: 77.9
click at [642, 565] on div "NLRTM [GEOGRAPHIC_DATA]" at bounding box center [712, 564] width 377 height 21
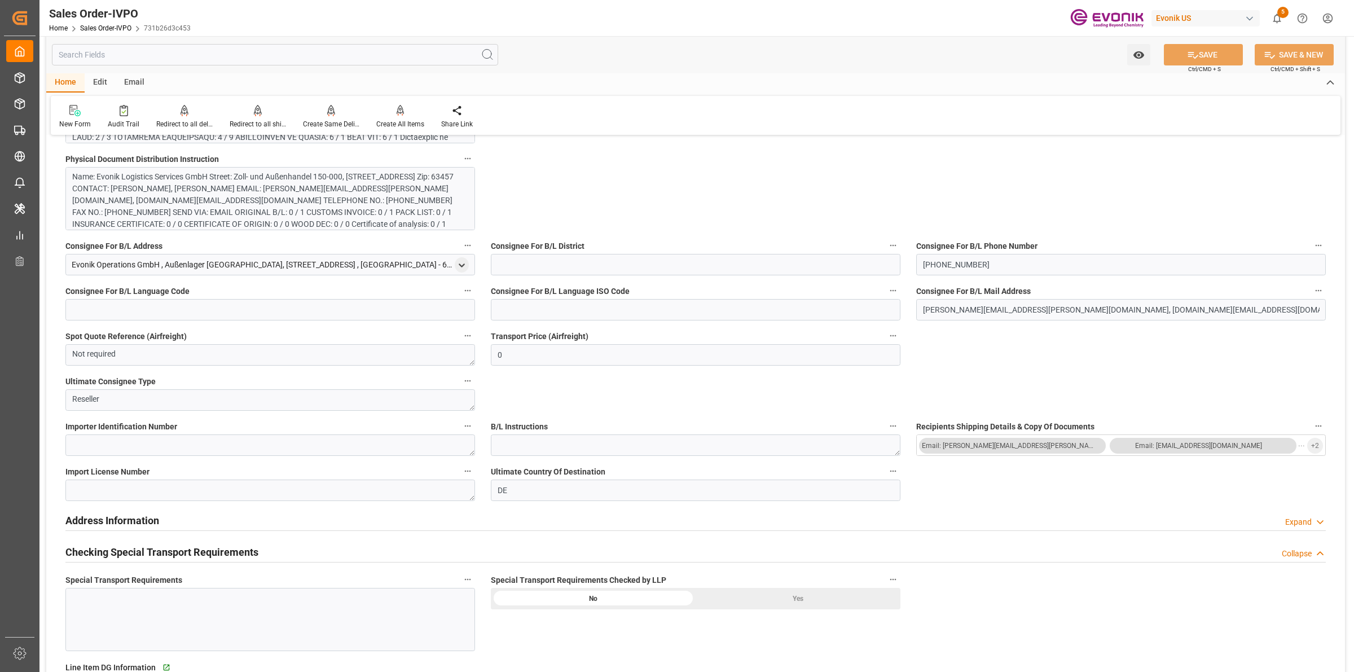
scroll to position [1269, 0]
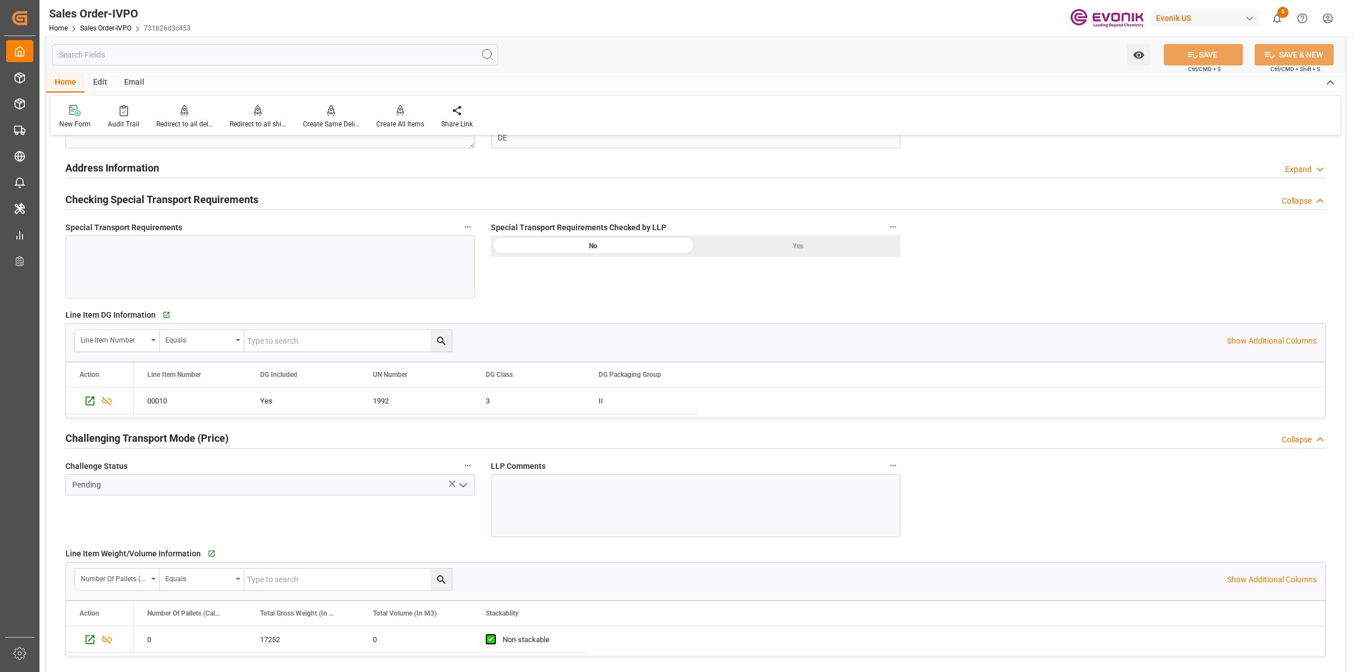
click at [795, 254] on div "Yes" at bounding box center [798, 245] width 205 height 21
click at [467, 484] on icon "open menu" at bounding box center [463, 485] width 14 height 14
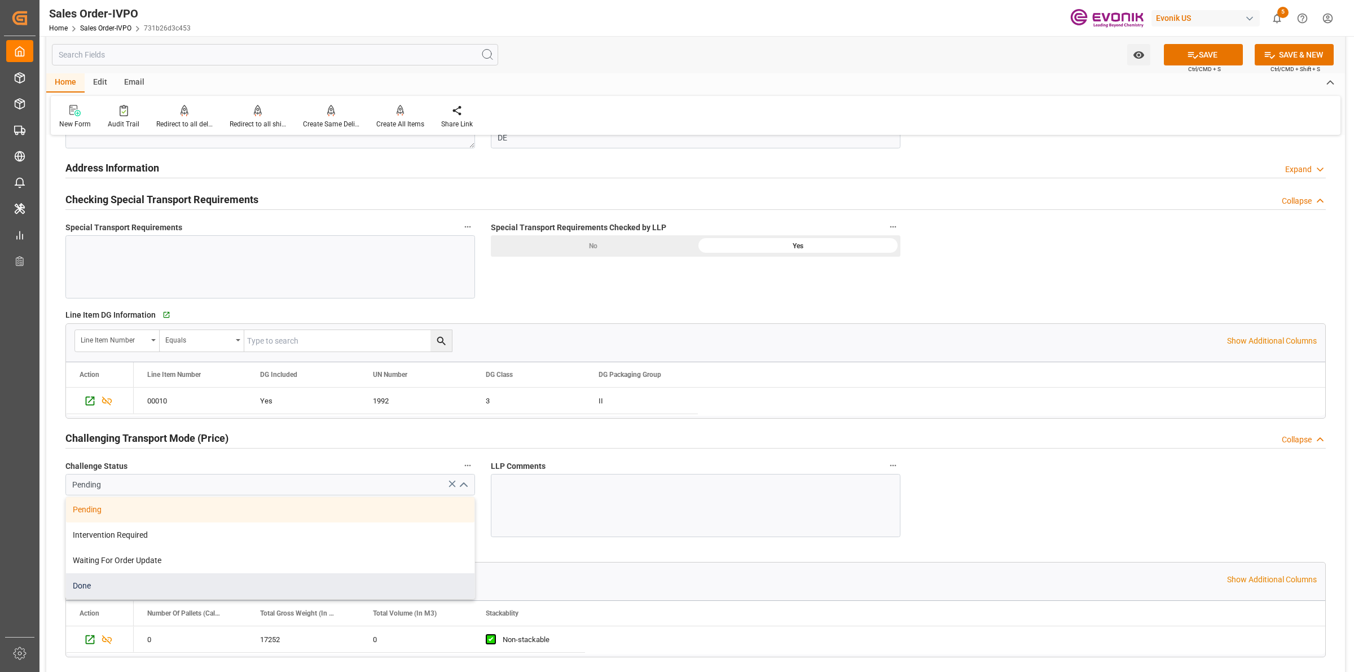
click at [135, 587] on div "Done" at bounding box center [270, 585] width 408 height 25
type input "Done"
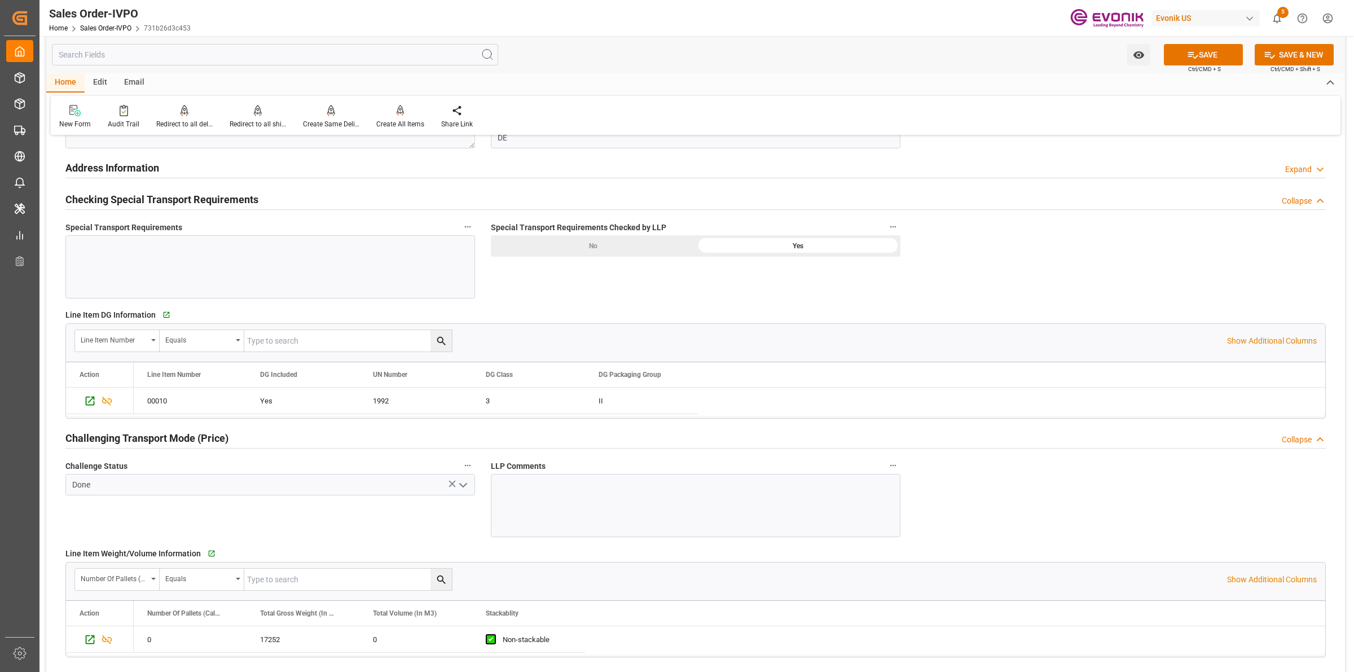
scroll to position [1551, 0]
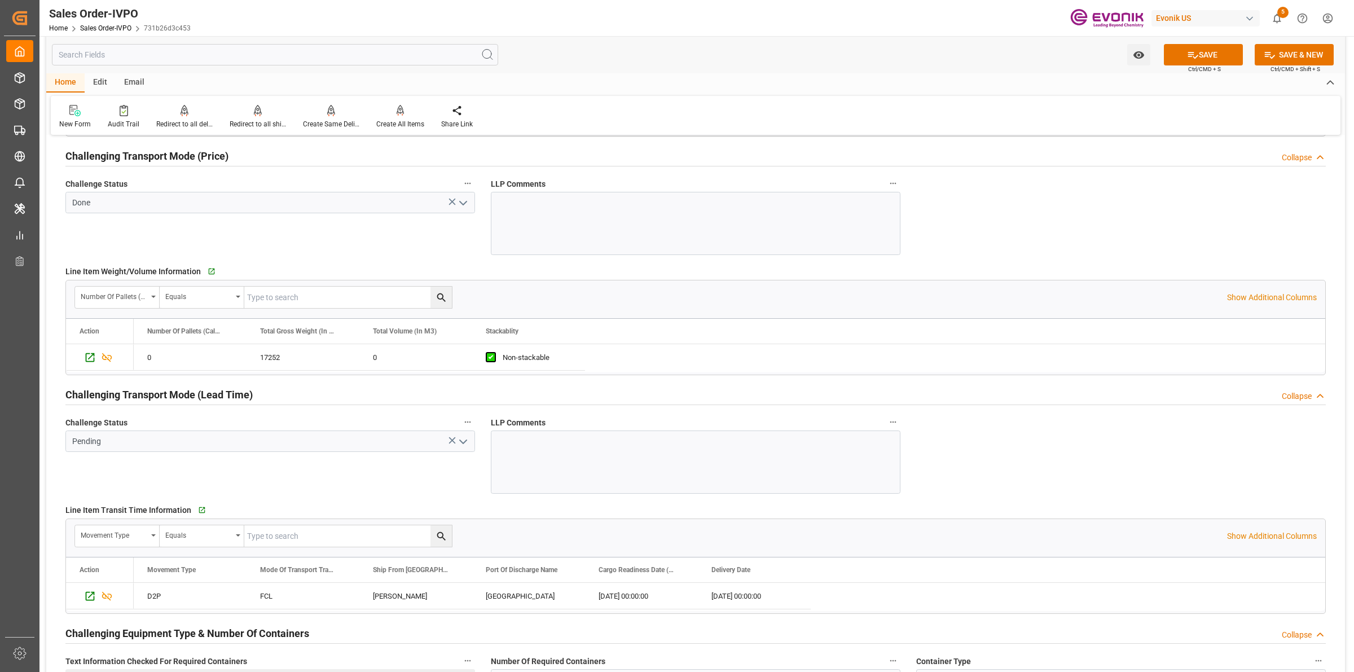
click at [470, 446] on button "open menu" at bounding box center [462, 441] width 17 height 17
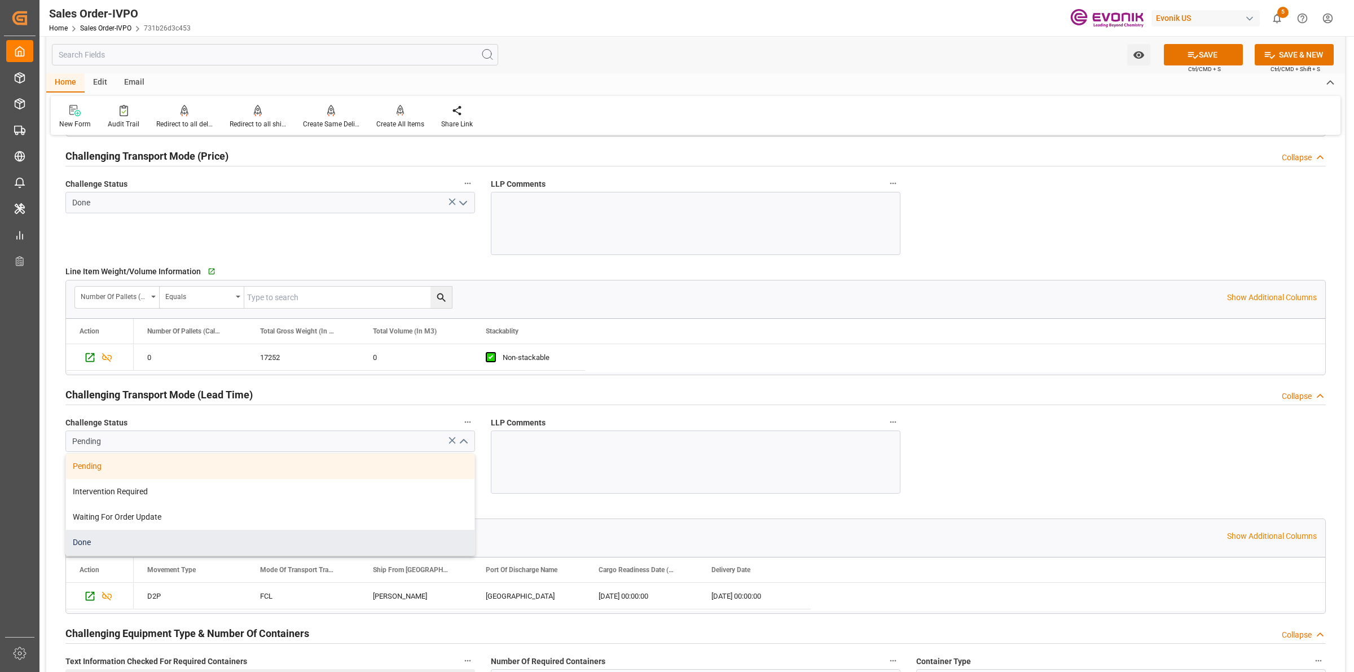
click at [100, 547] on div "Done" at bounding box center [270, 542] width 408 height 25
type input "Done"
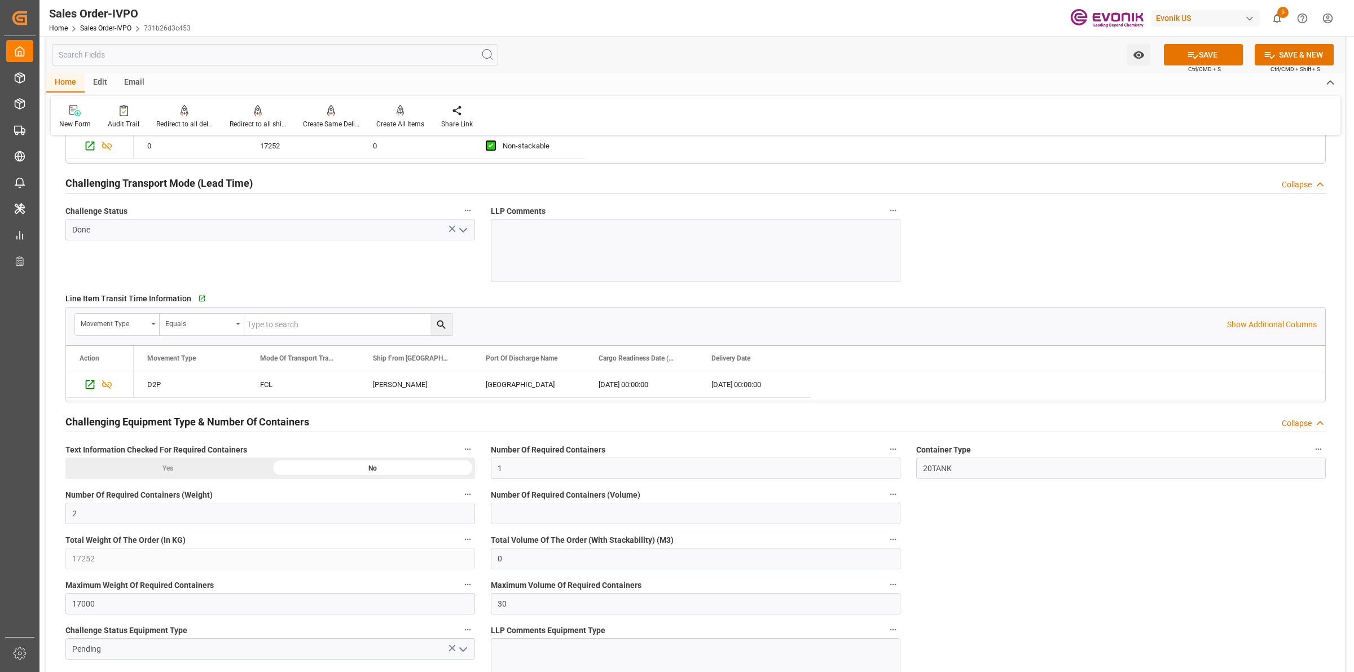
scroll to position [2045, 0]
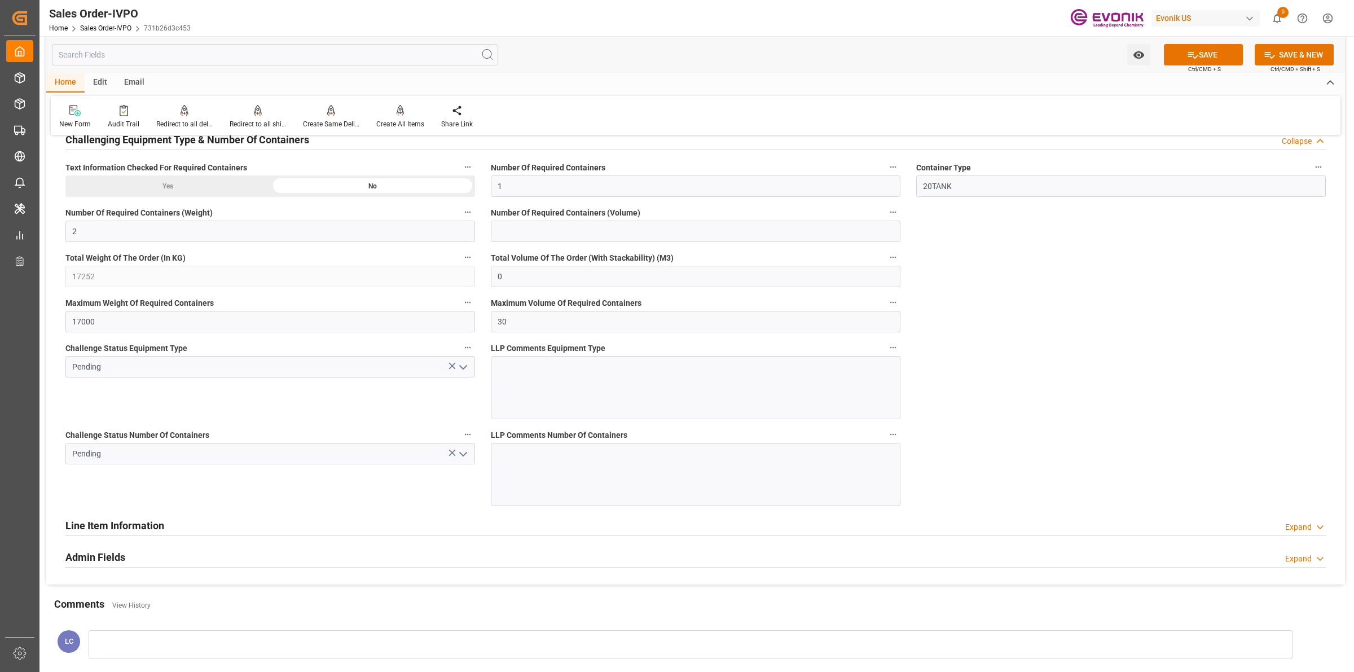
click at [459, 367] on icon "open menu" at bounding box center [463, 368] width 14 height 14
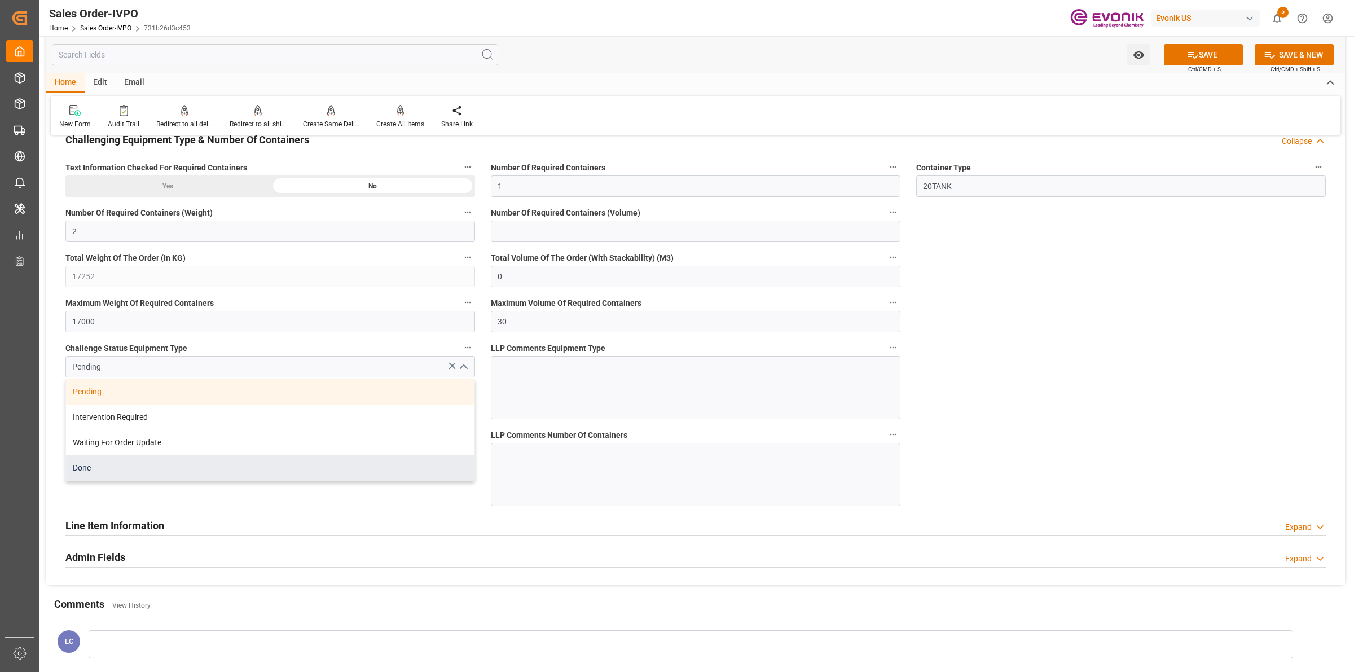
click at [113, 467] on div "Done" at bounding box center [270, 467] width 408 height 25
type input "Done"
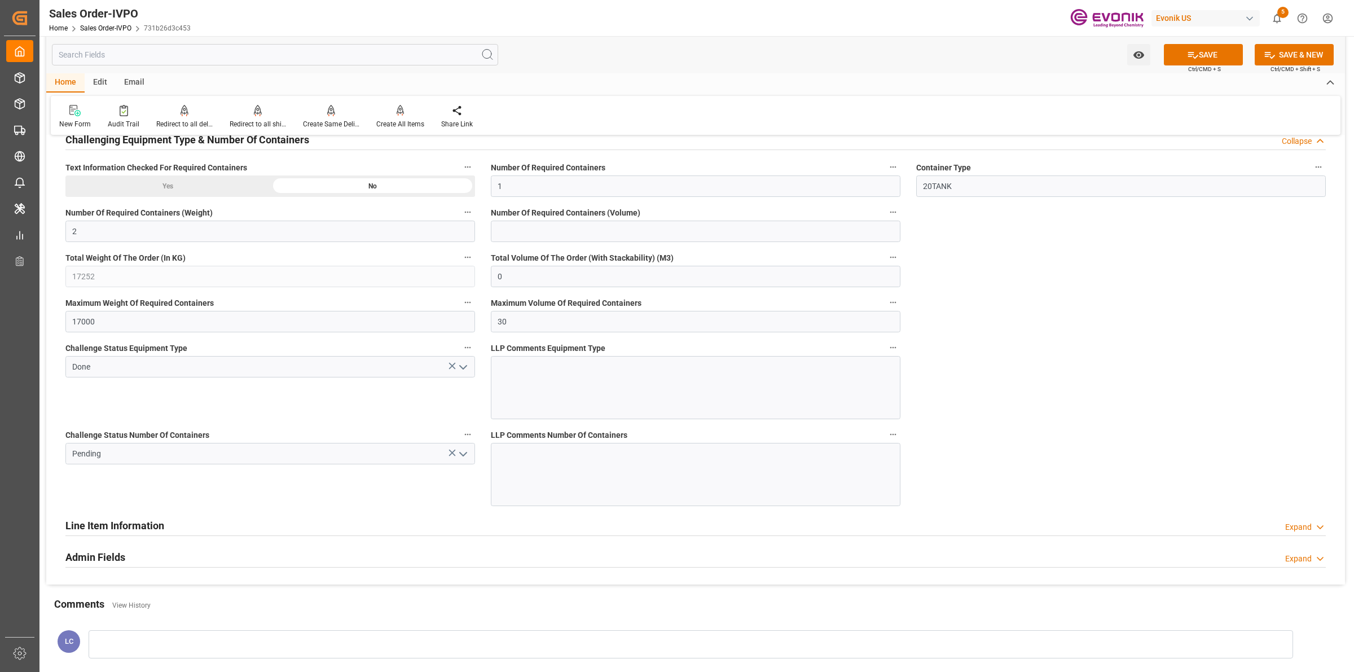
click at [465, 456] on polyline "open menu" at bounding box center [463, 453] width 7 height 3
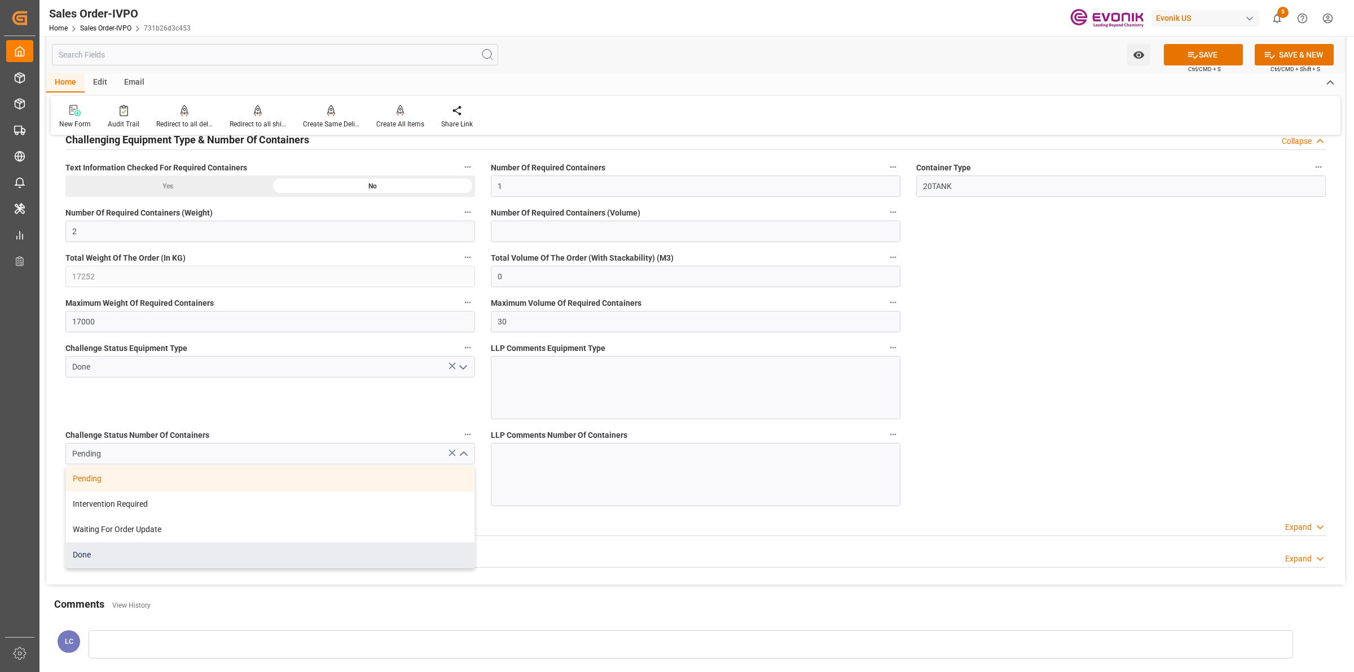
click at [159, 551] on div "Done" at bounding box center [270, 554] width 408 height 25
type input "Done"
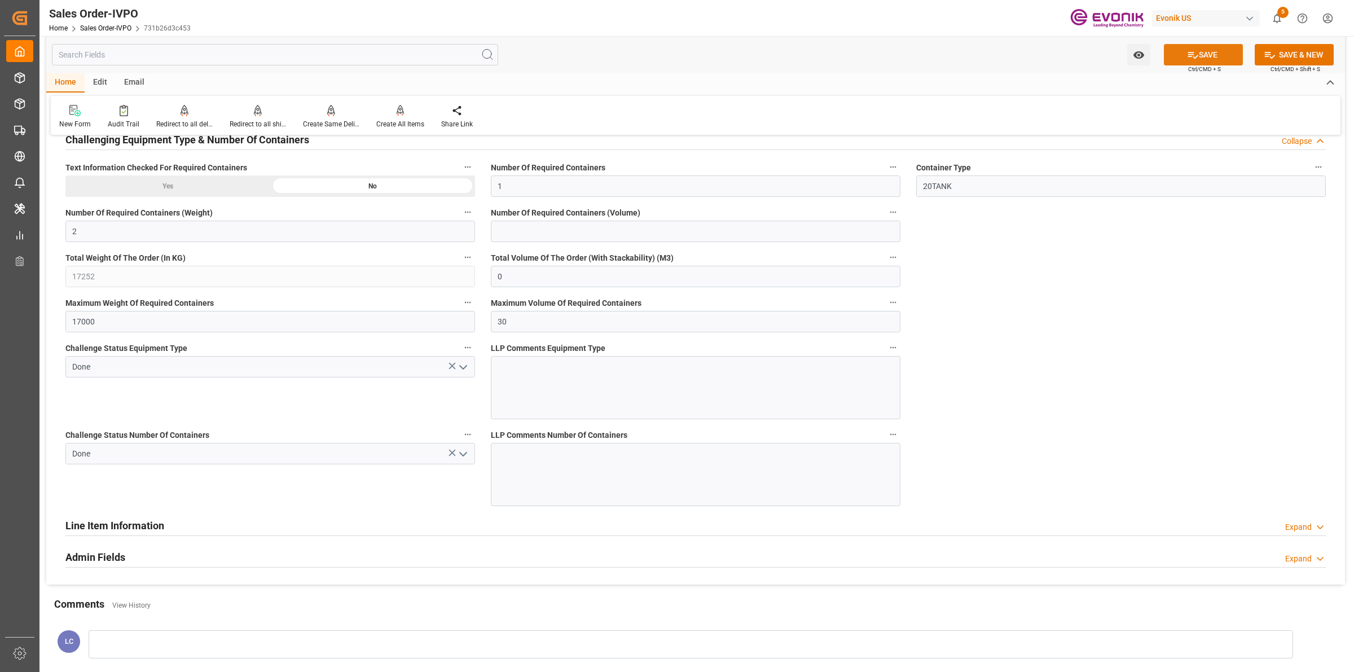
click at [1201, 49] on button "SAVE" at bounding box center [1203, 54] width 79 height 21
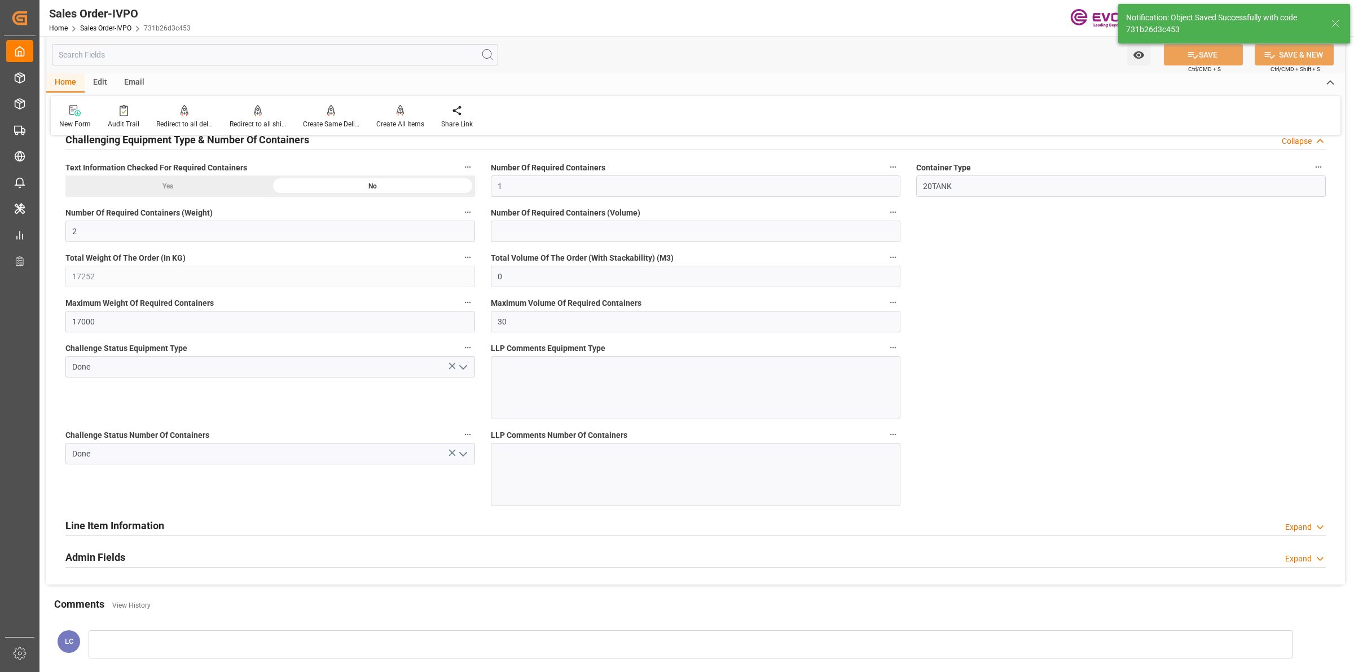
type input "No"
type input "[DATE] 14:07"
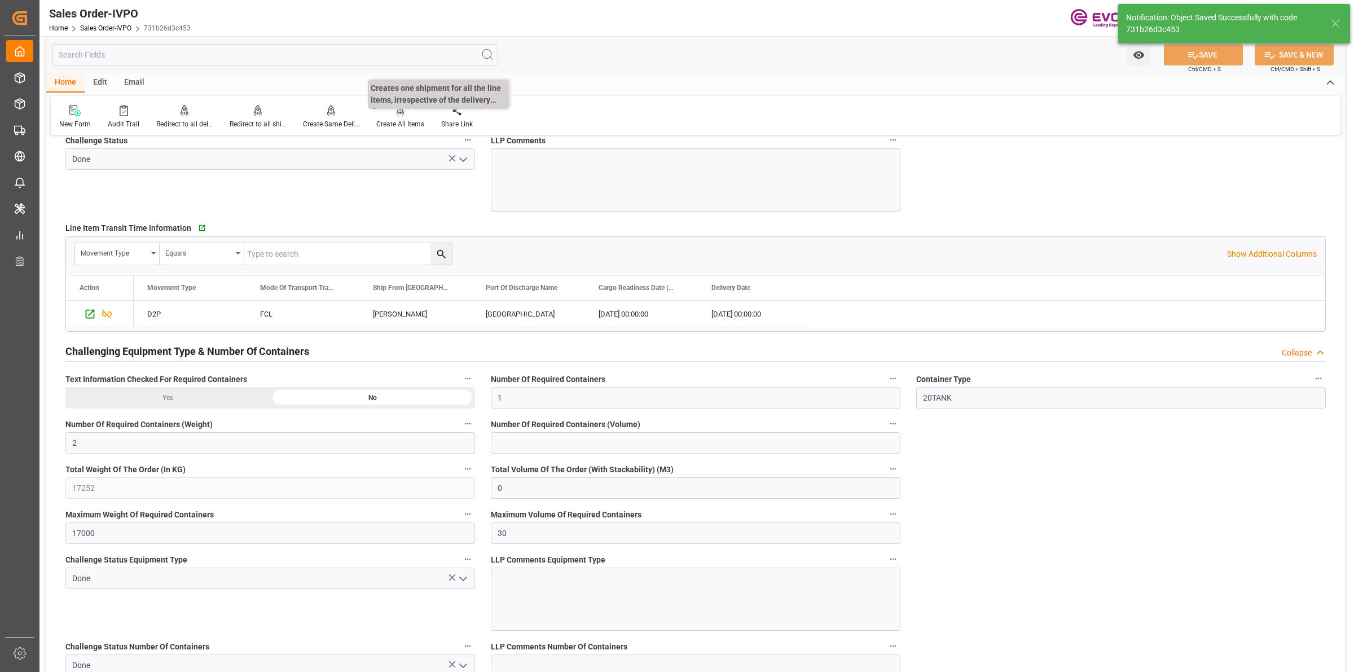
click at [398, 115] on icon at bounding box center [401, 110] width 8 height 11
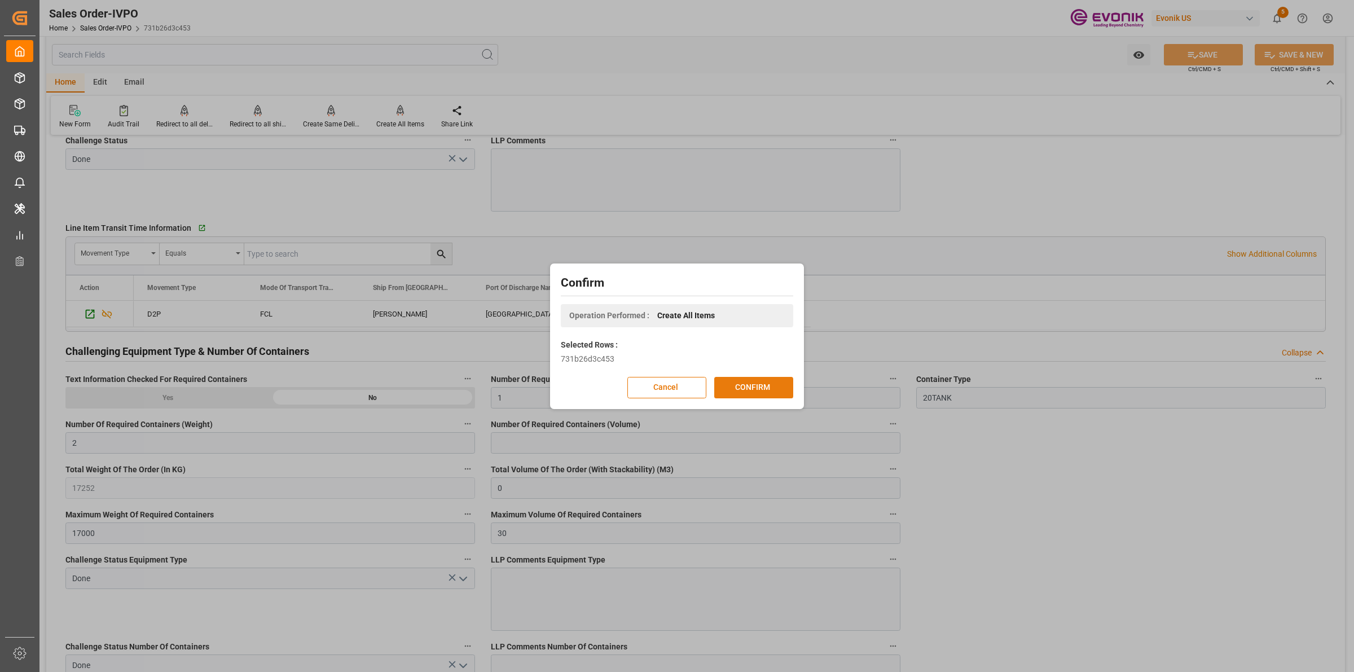
click at [735, 386] on button "CONFIRM" at bounding box center [753, 387] width 79 height 21
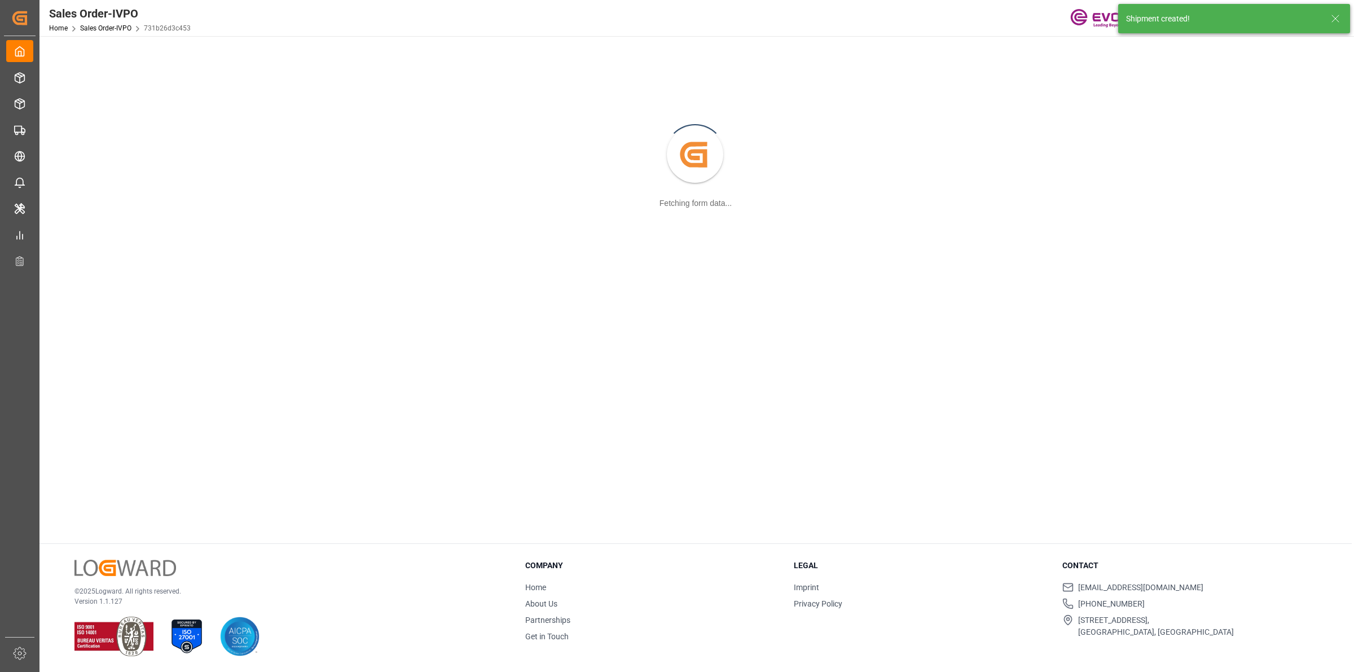
scroll to position [122, 0]
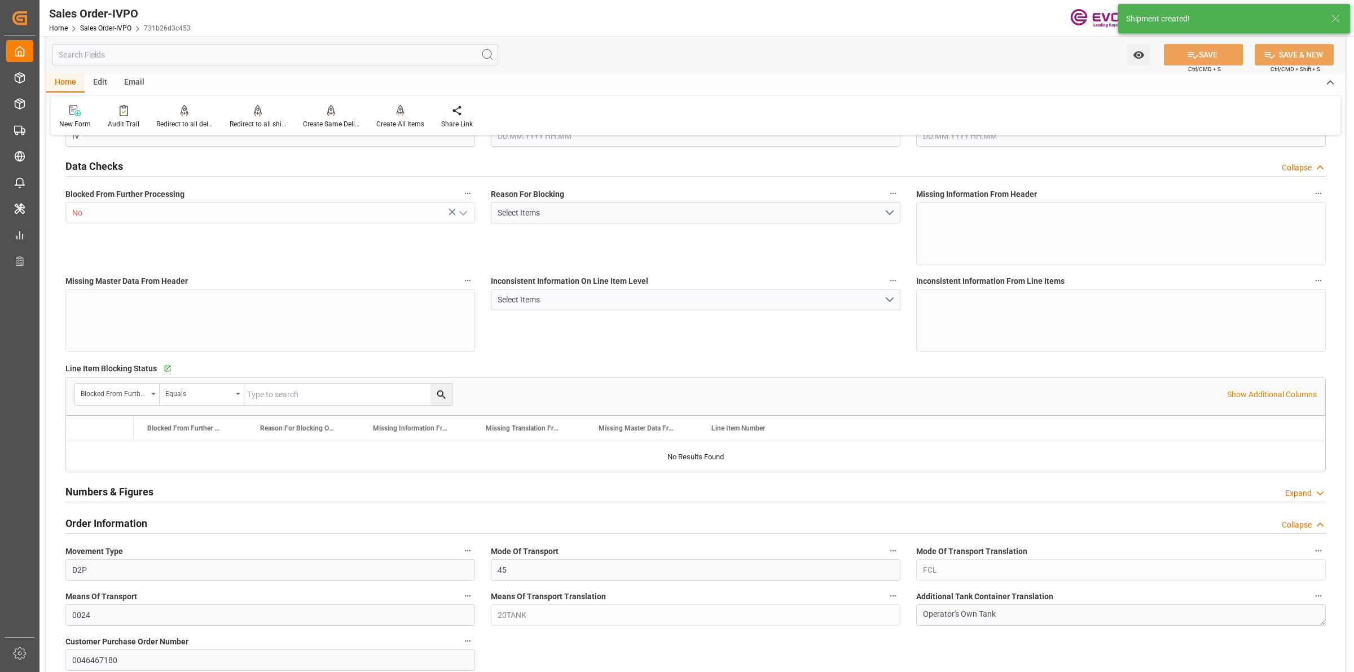
type input "NLRTM"
type input "0"
type input "1"
type input "2"
type input "17252"
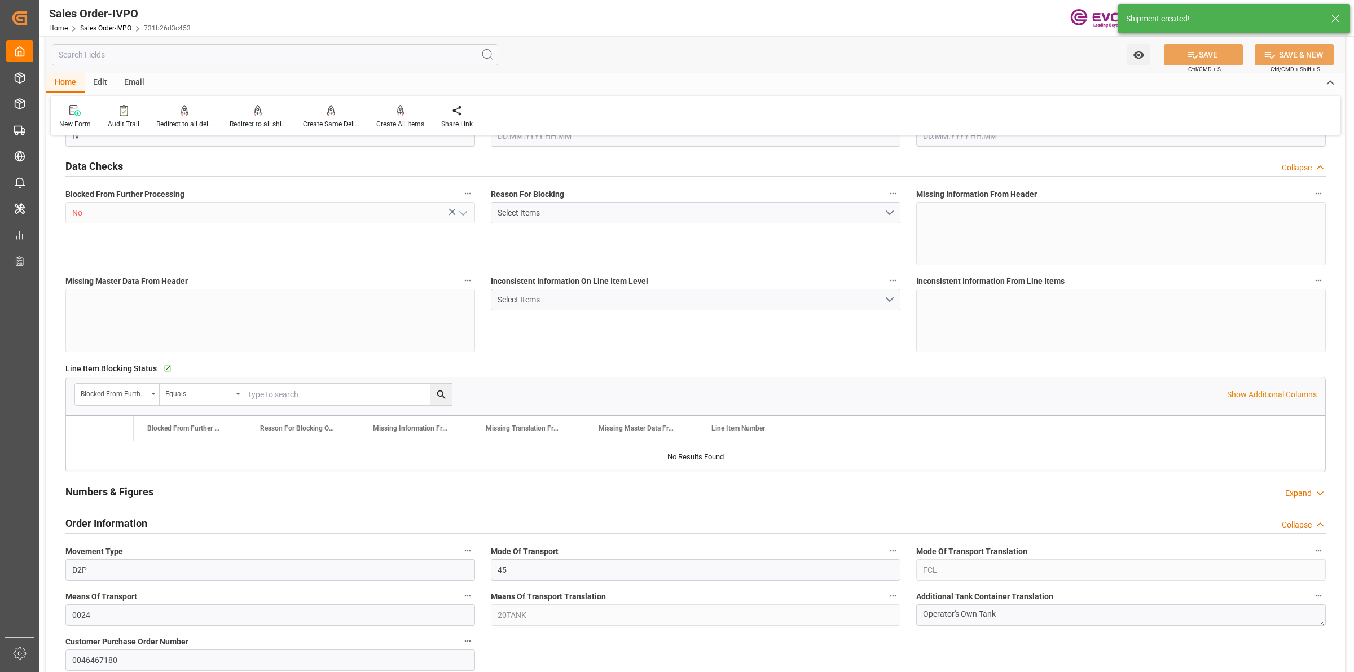
type input "0"
type input "17000"
type input "30"
type input "[DATE] 17:32"
type input "[DATE] 14:07"
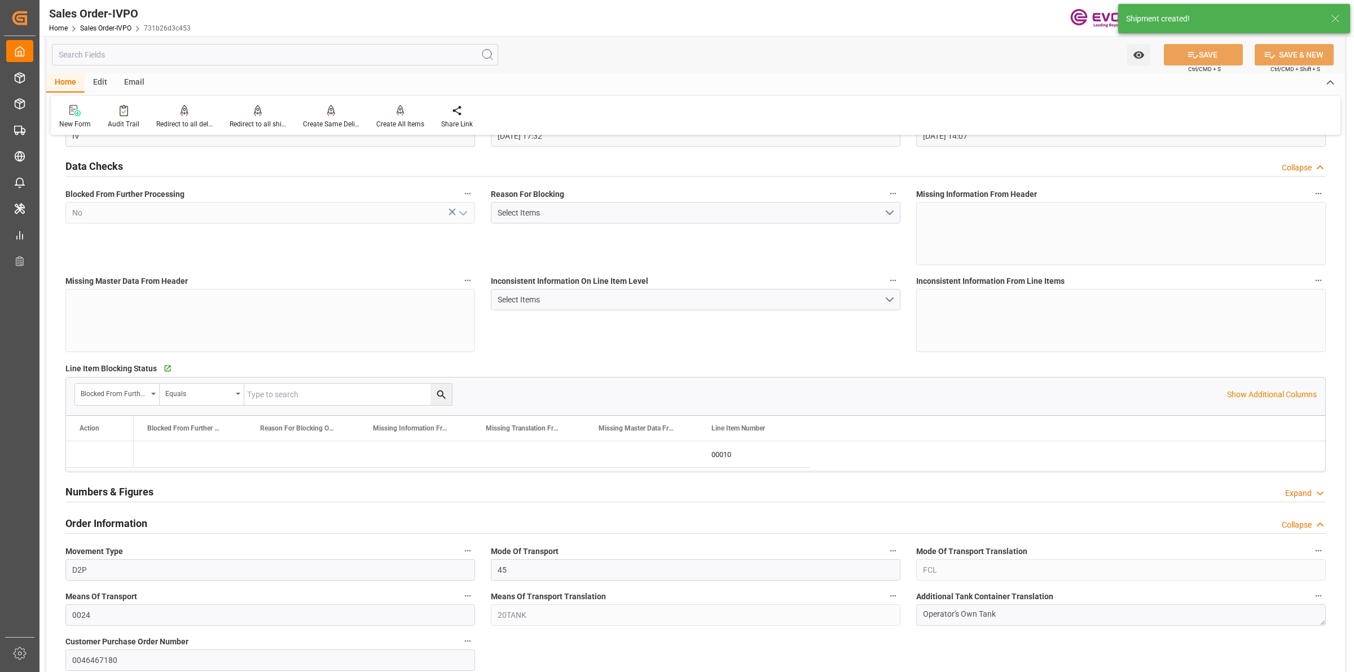
scroll to position [1834, 0]
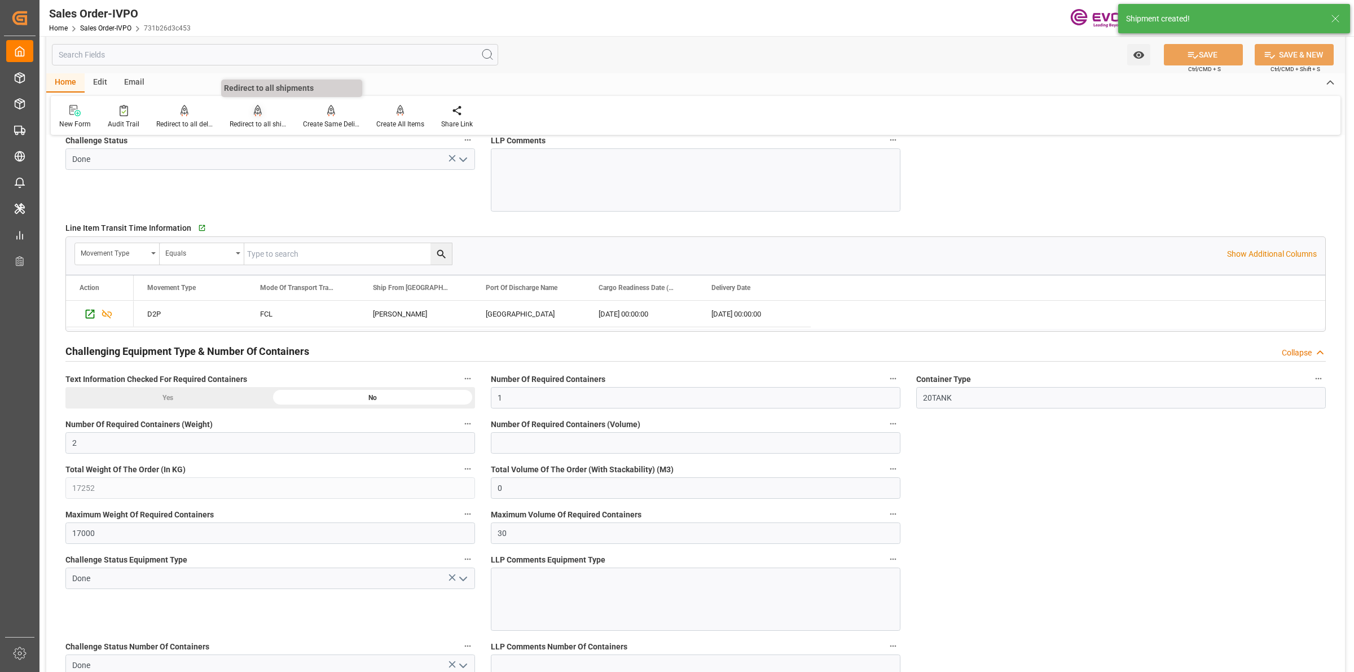
click at [249, 109] on div at bounding box center [258, 110] width 56 height 12
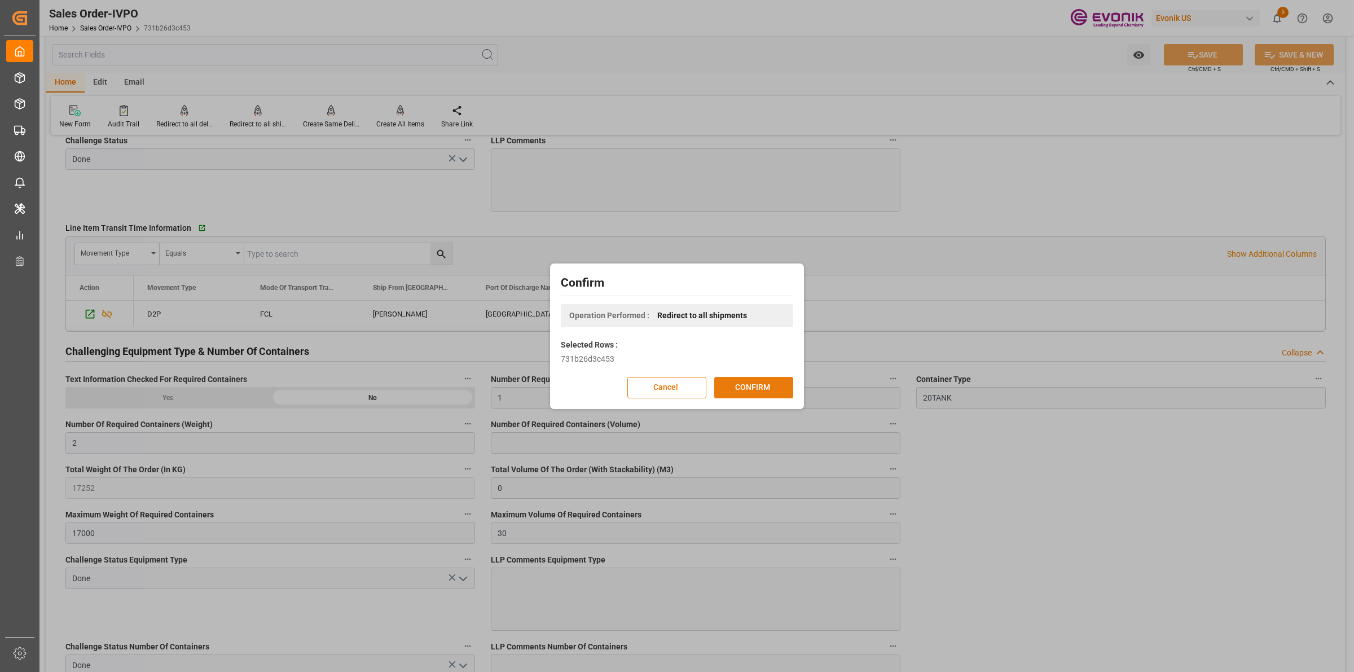
click at [734, 385] on button "CONFIRM" at bounding box center [753, 387] width 79 height 21
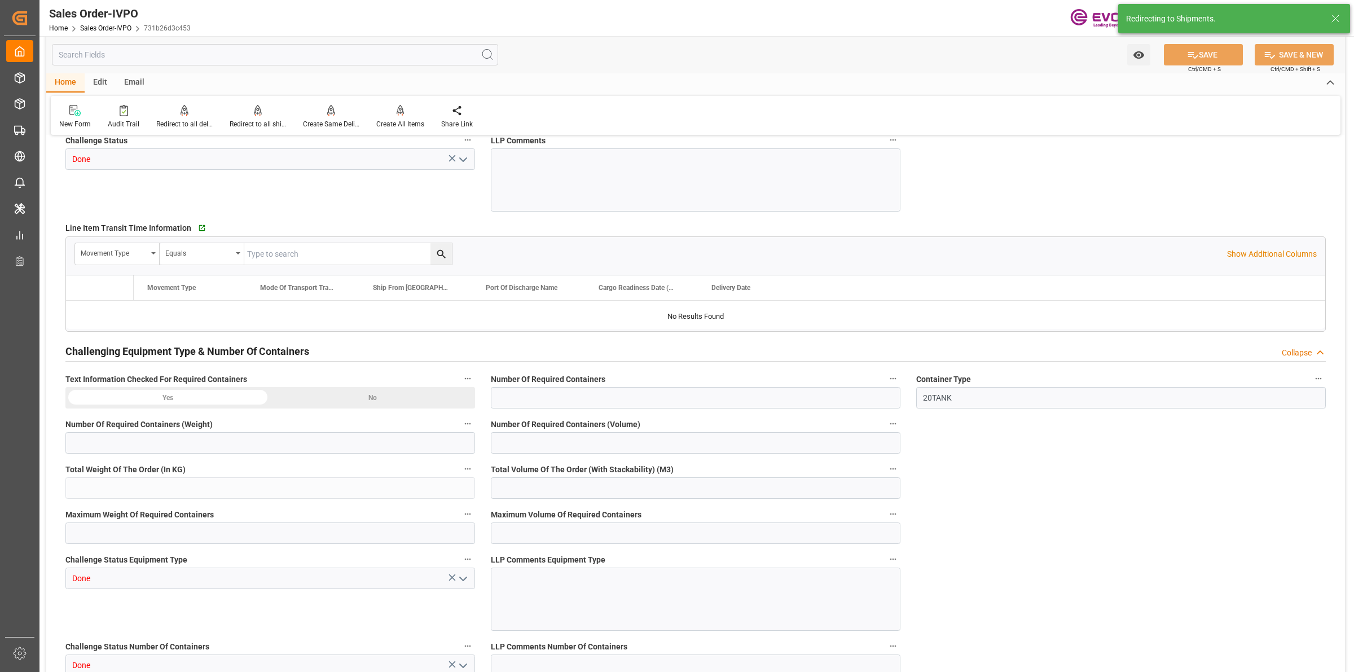
type input "NLRTM"
type input "0"
type input "1"
type input "2"
type input "17252"
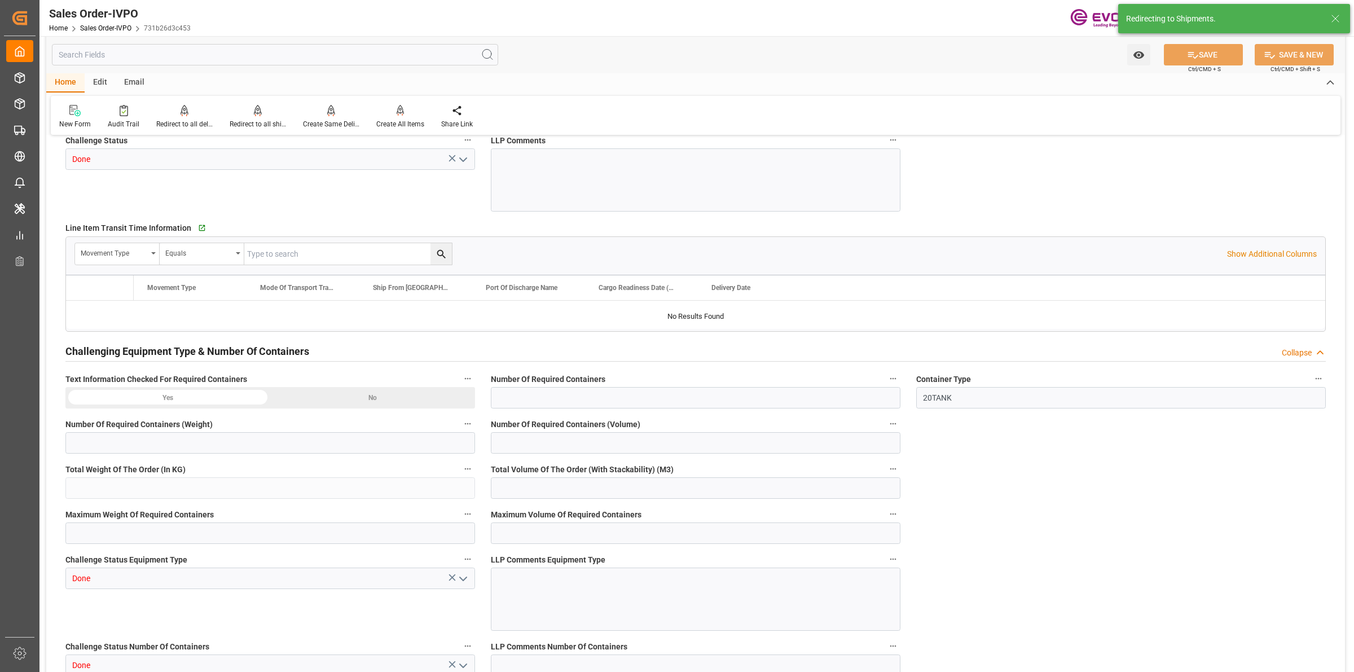
type input "0"
type input "17000"
type input "30"
type input "[DATE] 17:32"
type input "[DATE] 14:07"
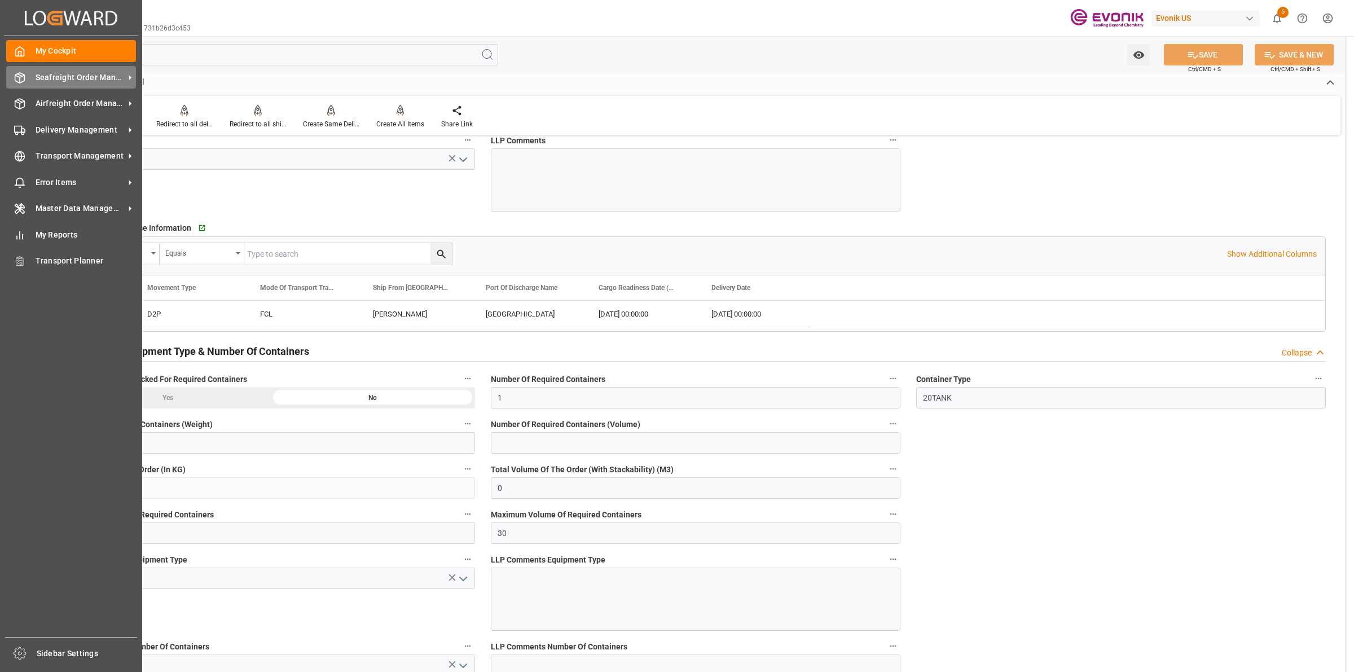
click at [18, 72] on div at bounding box center [15, 78] width 19 height 12
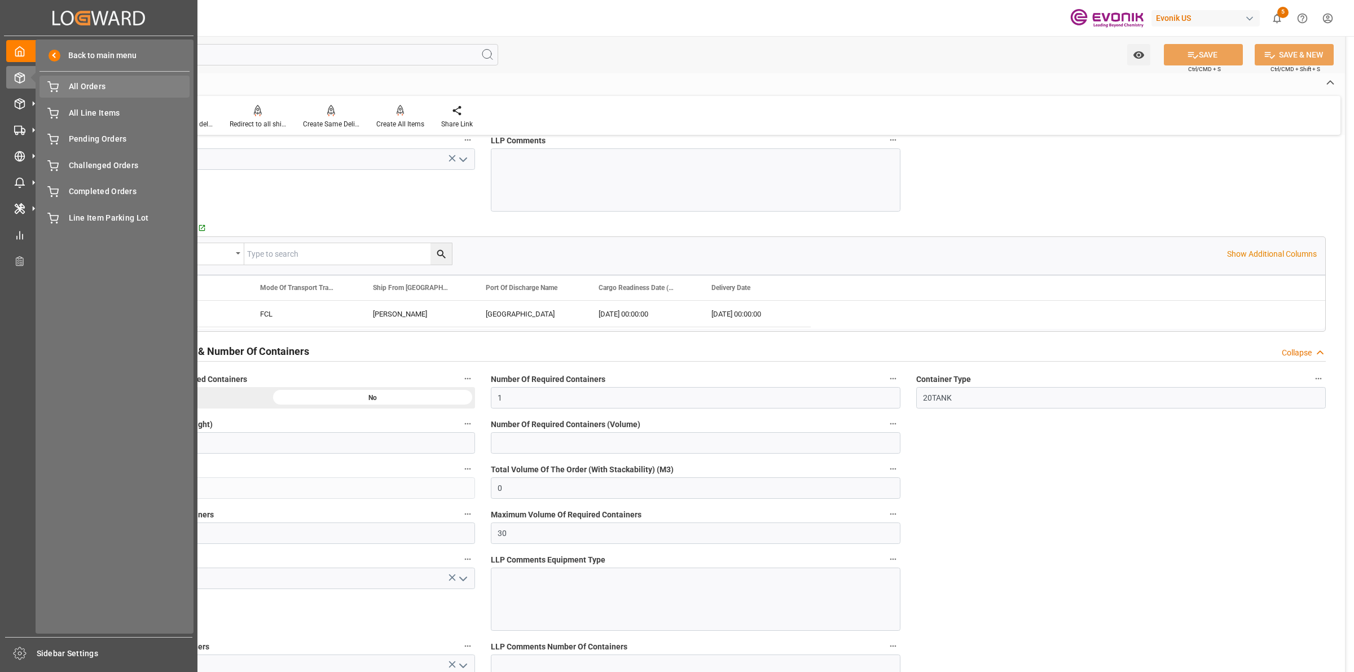
click at [103, 86] on span "All Orders" at bounding box center [129, 87] width 121 height 12
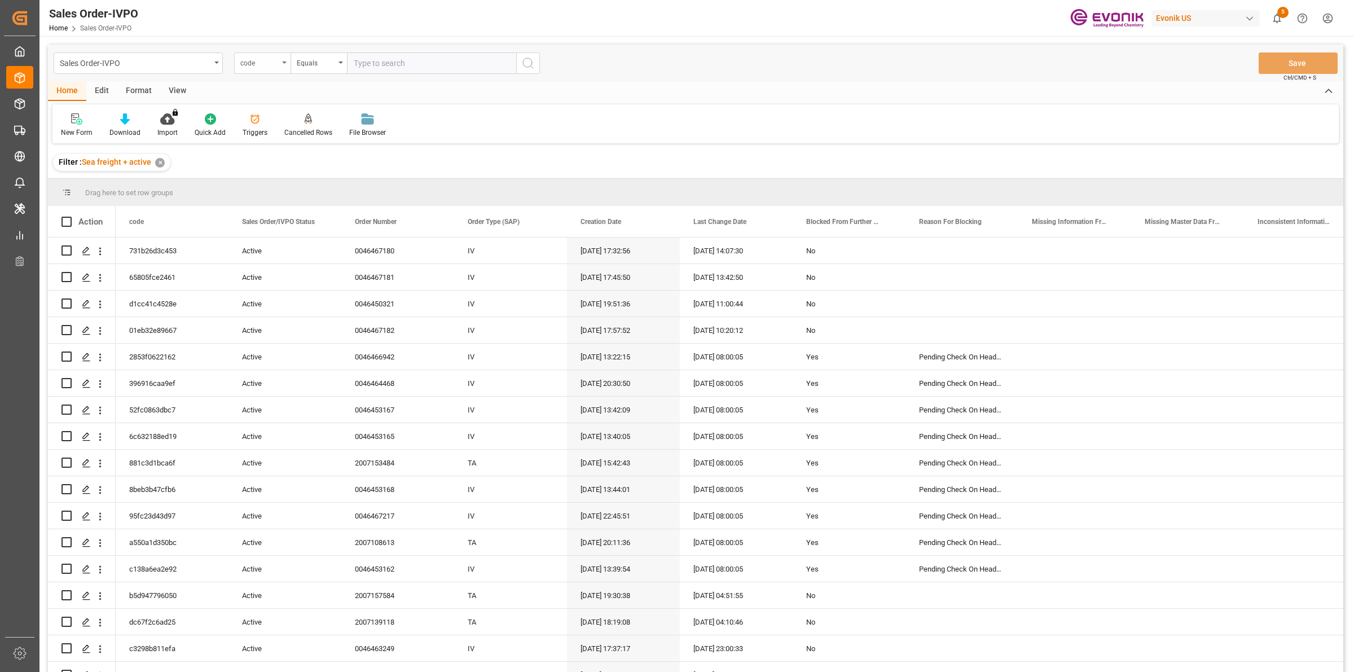
click at [261, 62] on div "code" at bounding box center [259, 61] width 38 height 13
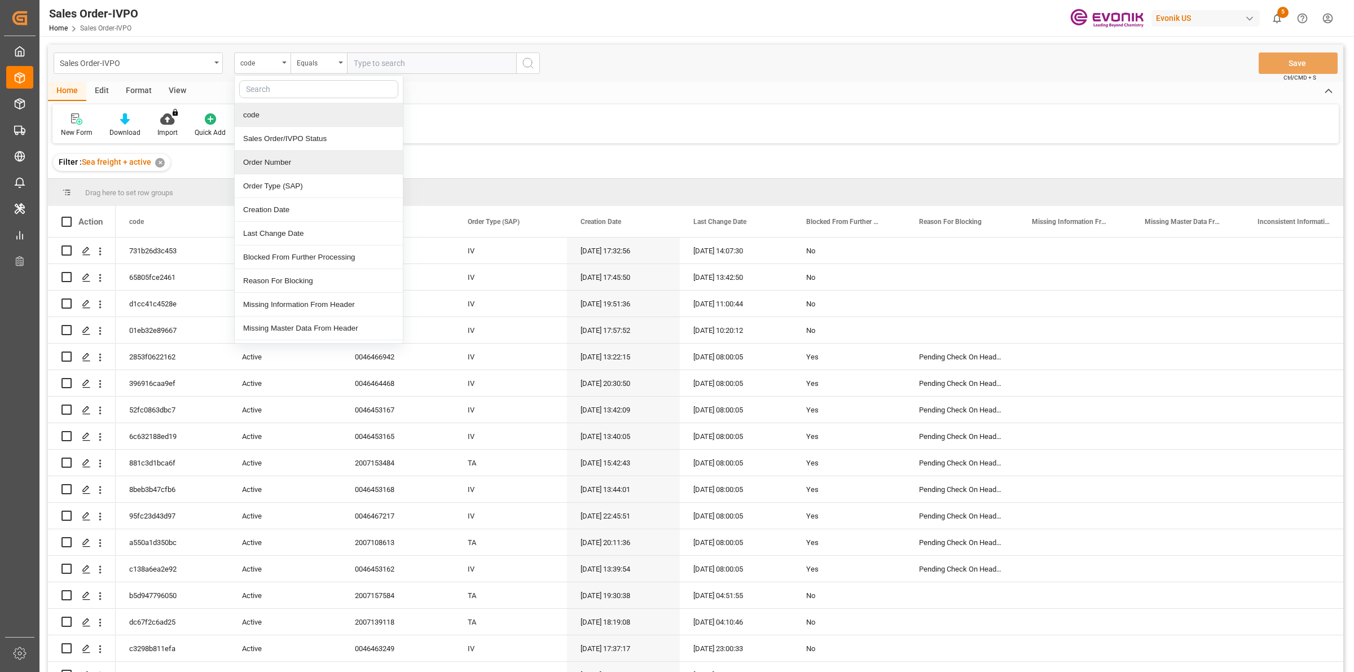
click at [257, 162] on div "Order Number" at bounding box center [319, 163] width 168 height 24
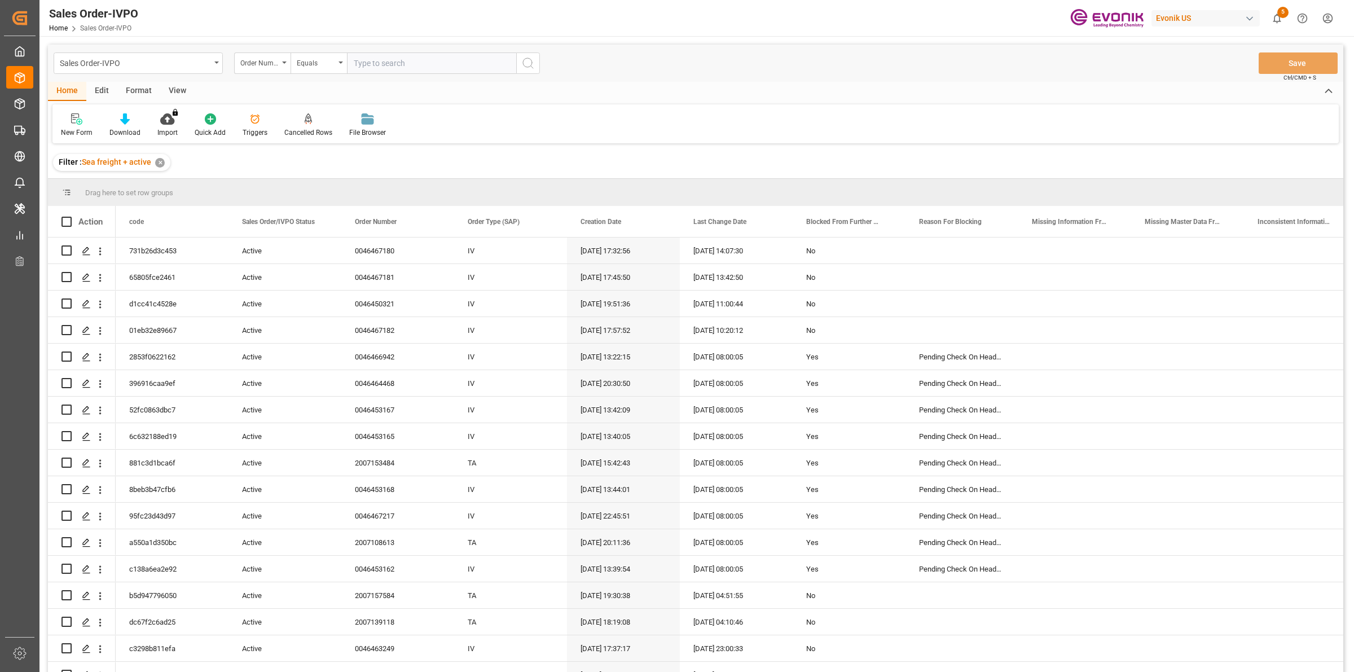
click at [403, 68] on input "text" at bounding box center [431, 62] width 169 height 21
click at [398, 60] on input "text" at bounding box center [431, 62] width 169 height 21
paste input "0046437597"
type input "0046437597"
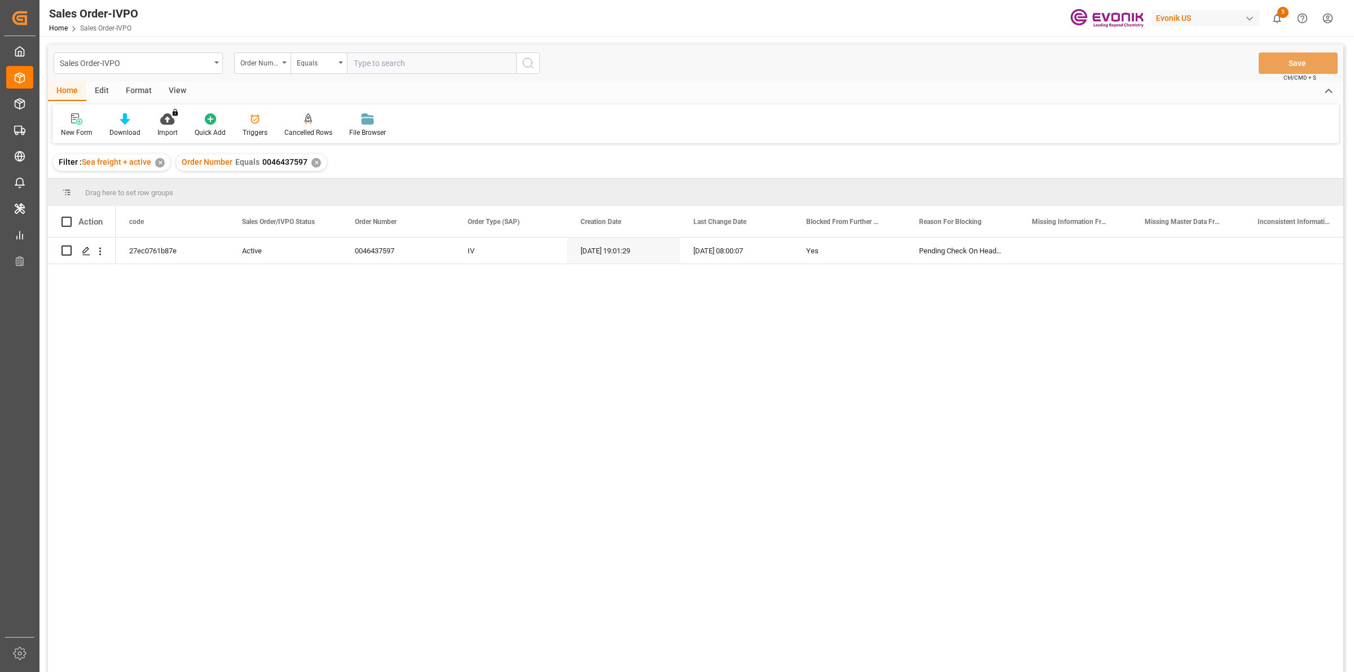
click at [322, 309] on div "27ec0761b87e Active 0046437597 IV [DATE] 19:01:29 [DATE] 08:00:07 Yes Pending C…" at bounding box center [730, 459] width 1228 height 442
click at [311, 305] on div "27ec0761b87e Active 0046437597 IV [DATE] 19:01:29 [DATE] 08:00:07 Yes Pending C…" at bounding box center [730, 459] width 1228 height 442
click at [88, 249] on polygon "Press SPACE to select this row." at bounding box center [86, 250] width 6 height 6
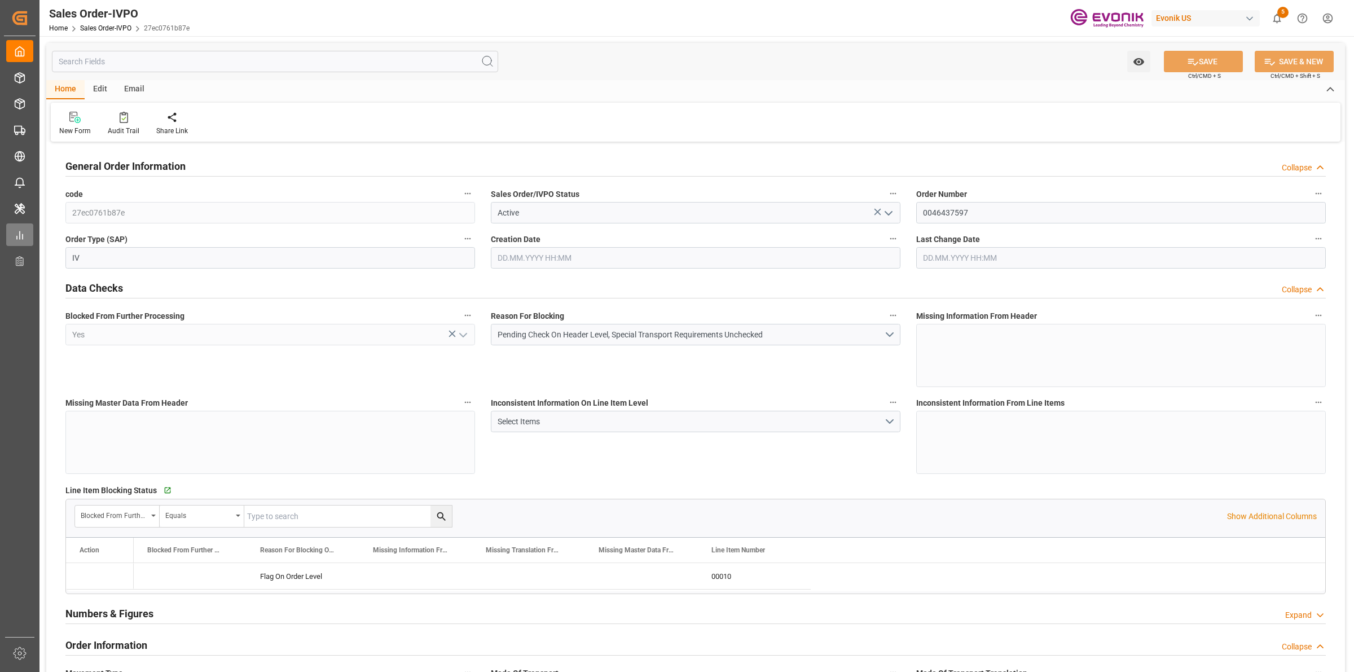
type input "BEANR"
type input "[PERSON_NAME][EMAIL_ADDRESS] No..: [PHONE_NUMBER]"
type input "0"
type input "1"
type input "2"
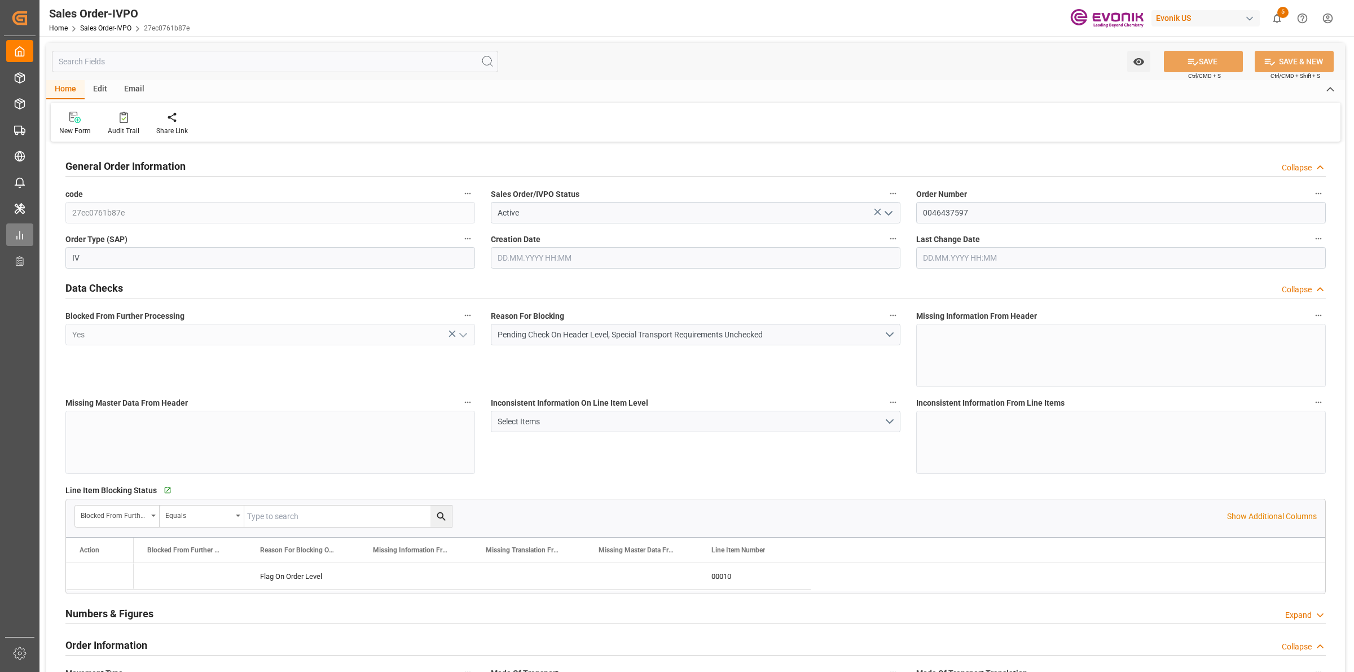
type input "20000"
type input "0"
type input "17000"
type input "30"
type input "[DATE] 19:01"
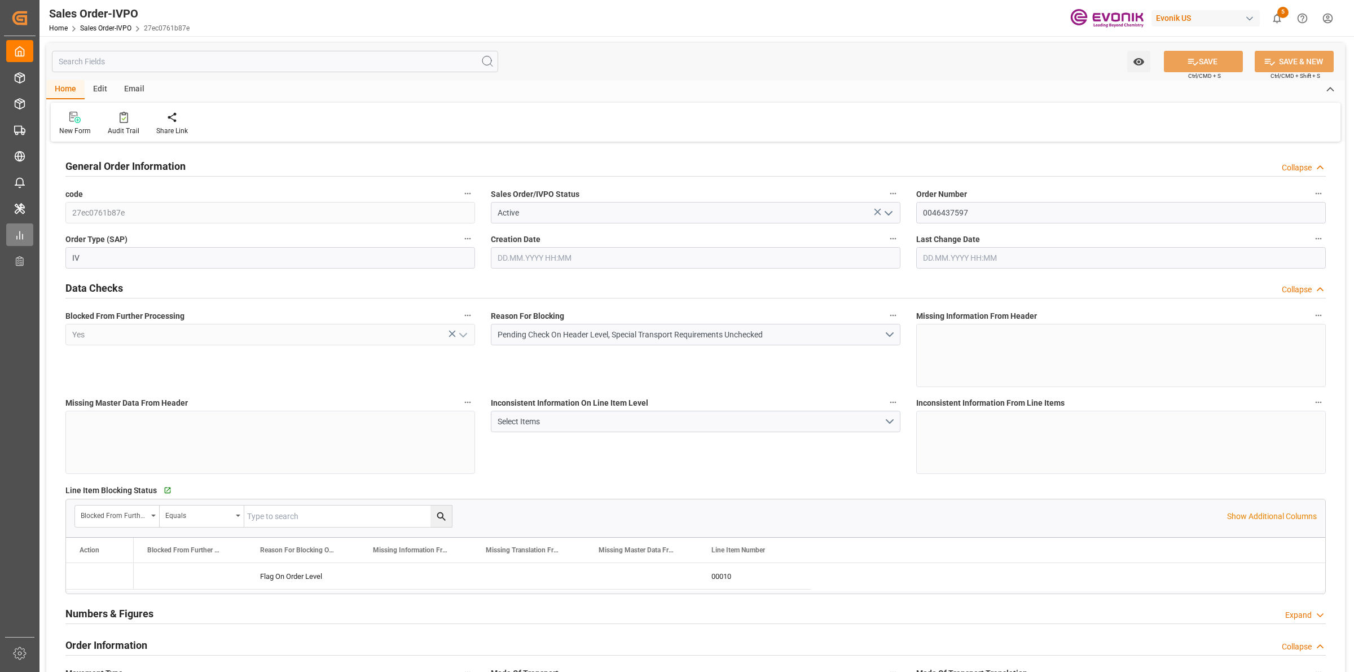
type input "[DATE] 08:00"
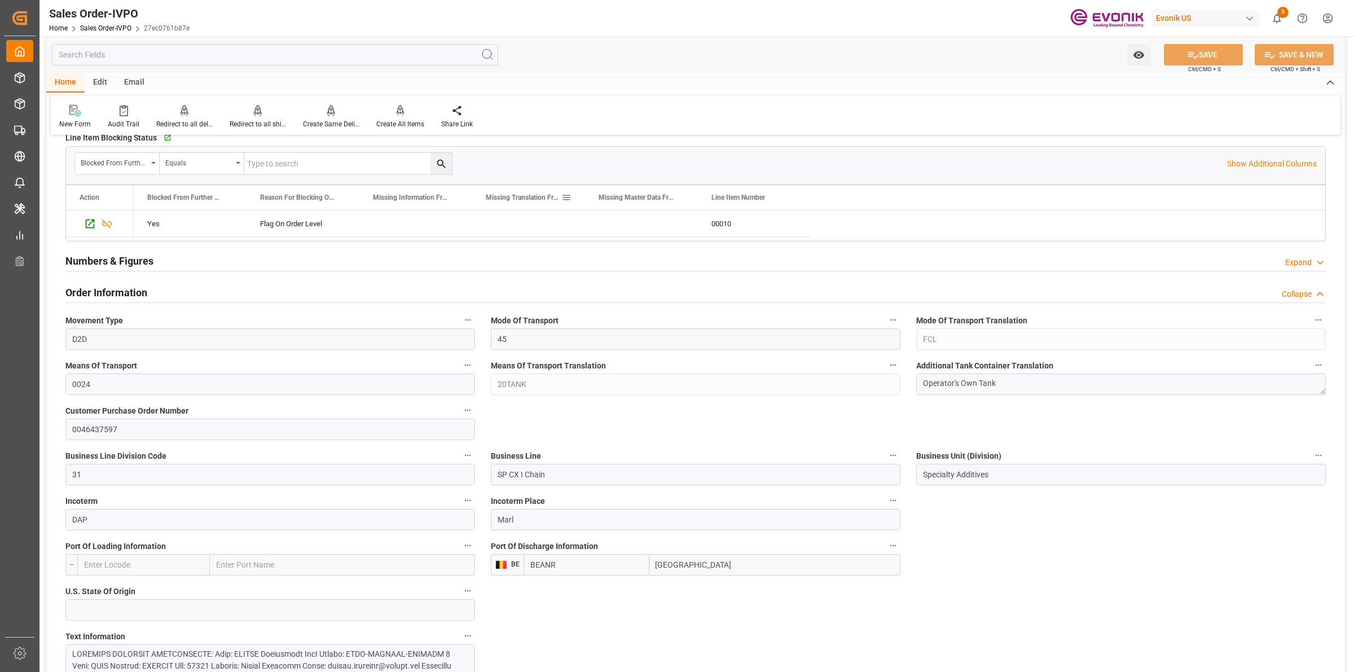
scroll to position [705, 0]
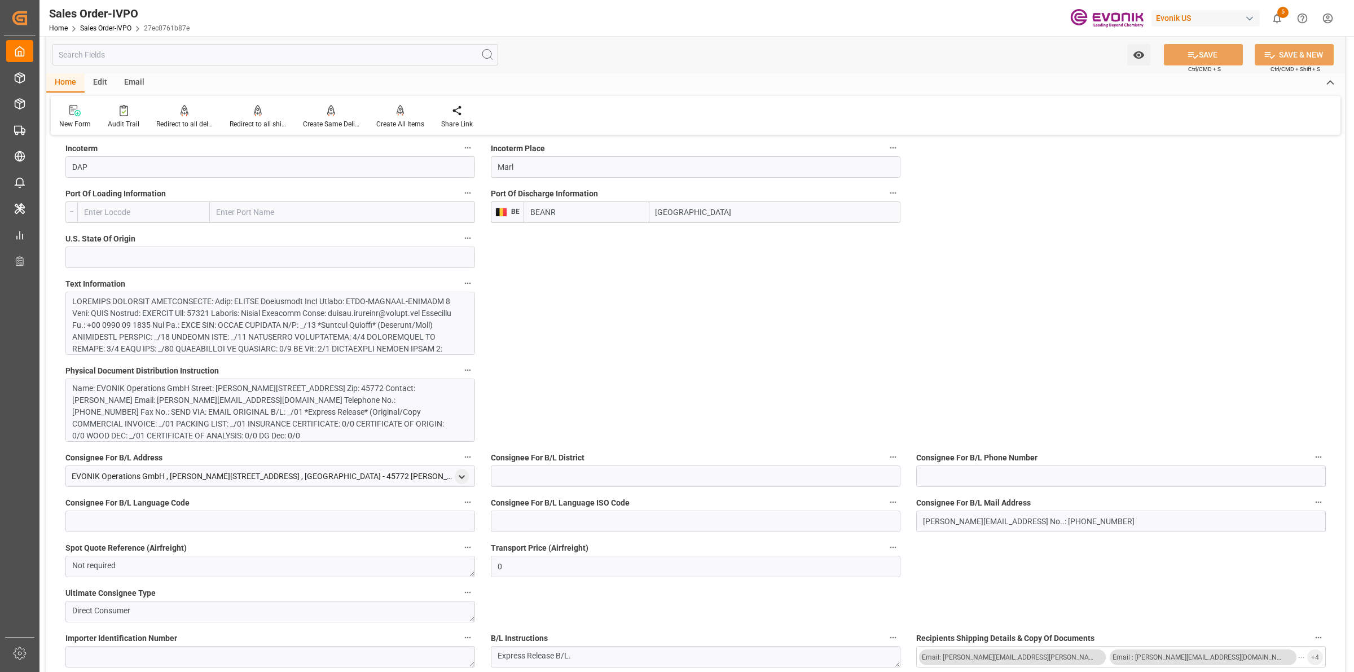
drag, startPoint x: 680, startPoint y: 206, endPoint x: 607, endPoint y: 204, distance: 73.4
click at [607, 204] on div "BEANR [GEOGRAPHIC_DATA]" at bounding box center [712, 211] width 377 height 21
drag, startPoint x: 521, startPoint y: 170, endPoint x: 496, endPoint y: 166, distance: 24.6
click at [496, 166] on input "Marl" at bounding box center [696, 166] width 410 height 21
drag, startPoint x: 653, startPoint y: 204, endPoint x: 599, endPoint y: 189, distance: 56.3
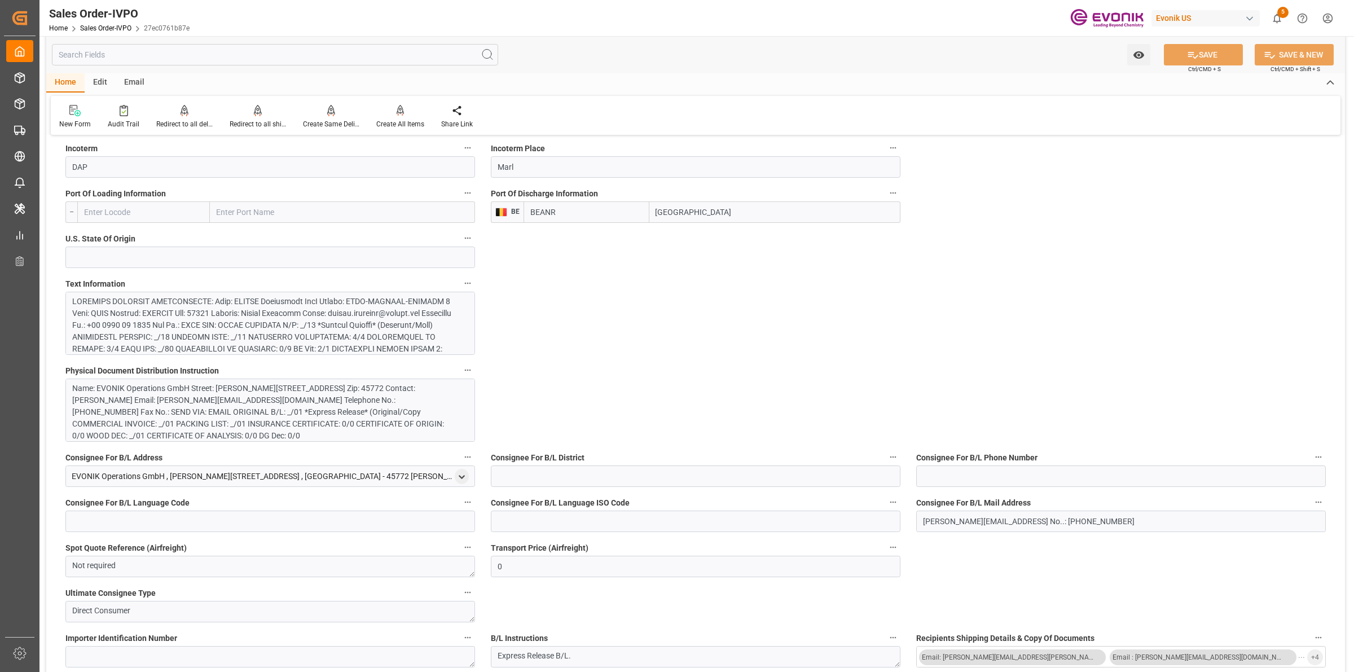
click at [594, 190] on div "Port Of Discharge Information BE BEANR [GEOGRAPHIC_DATA]" at bounding box center [695, 204] width 425 height 45
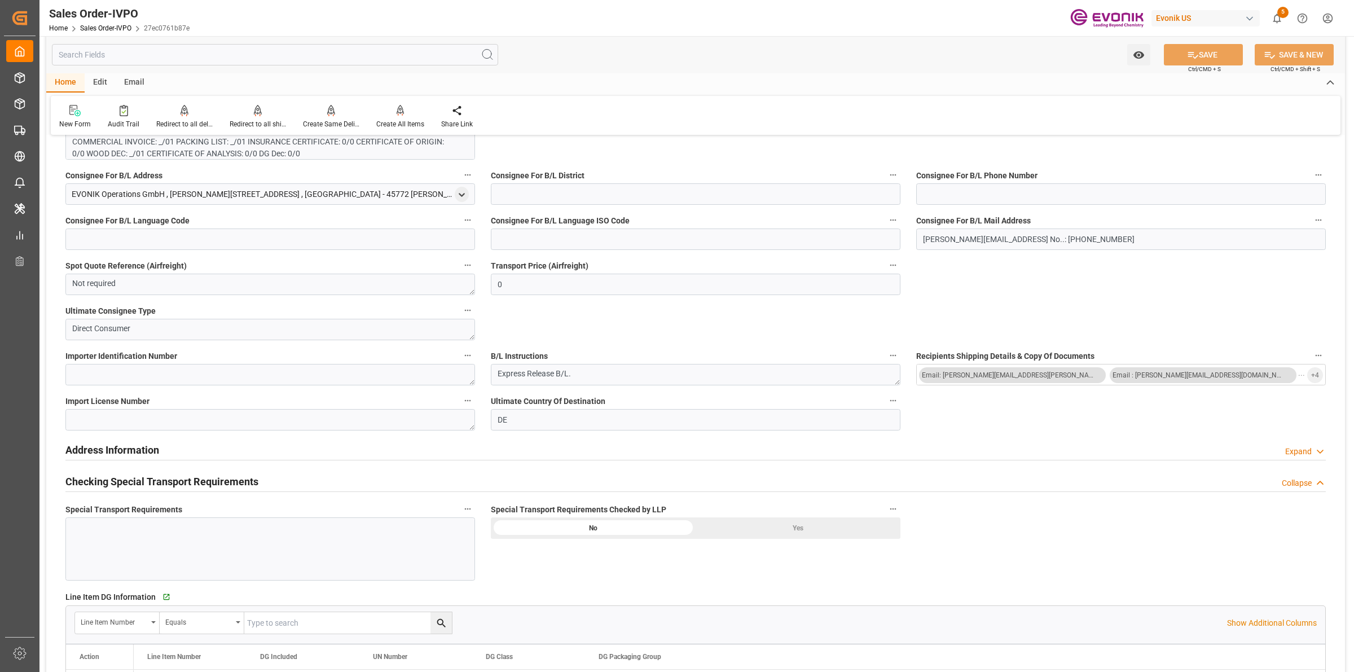
scroll to position [846, 0]
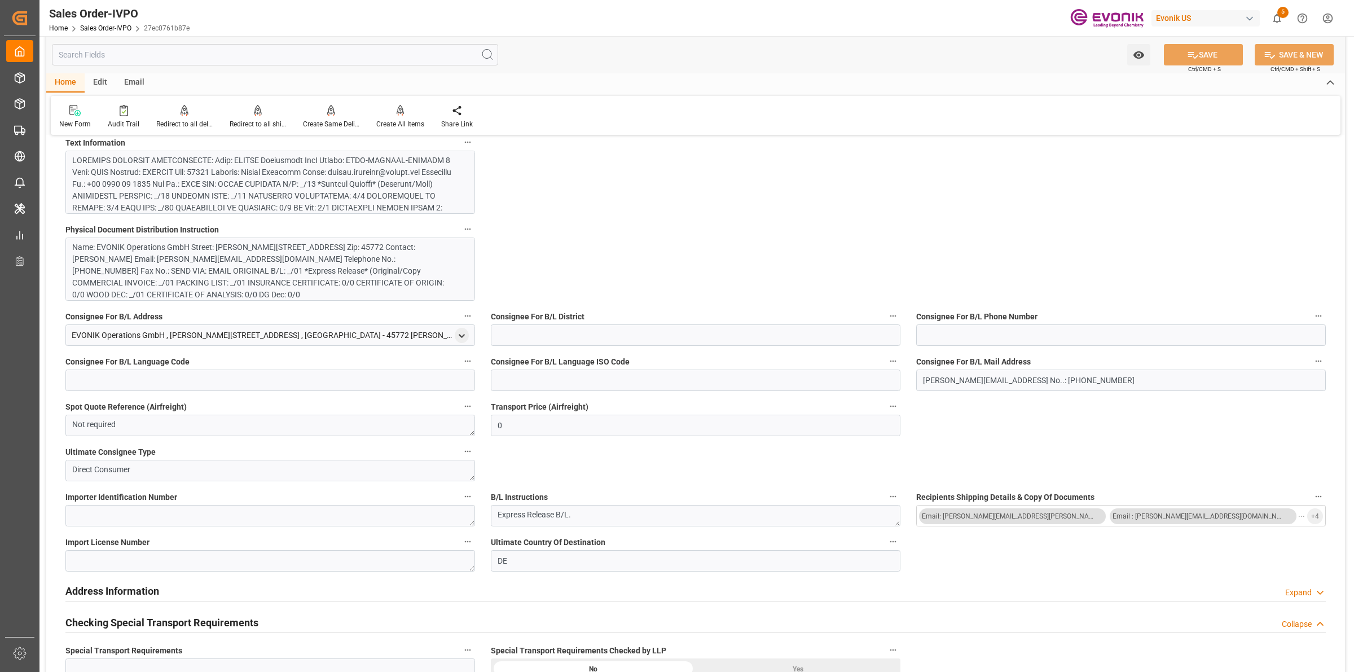
click at [291, 187] on div at bounding box center [264, 250] width 385 height 190
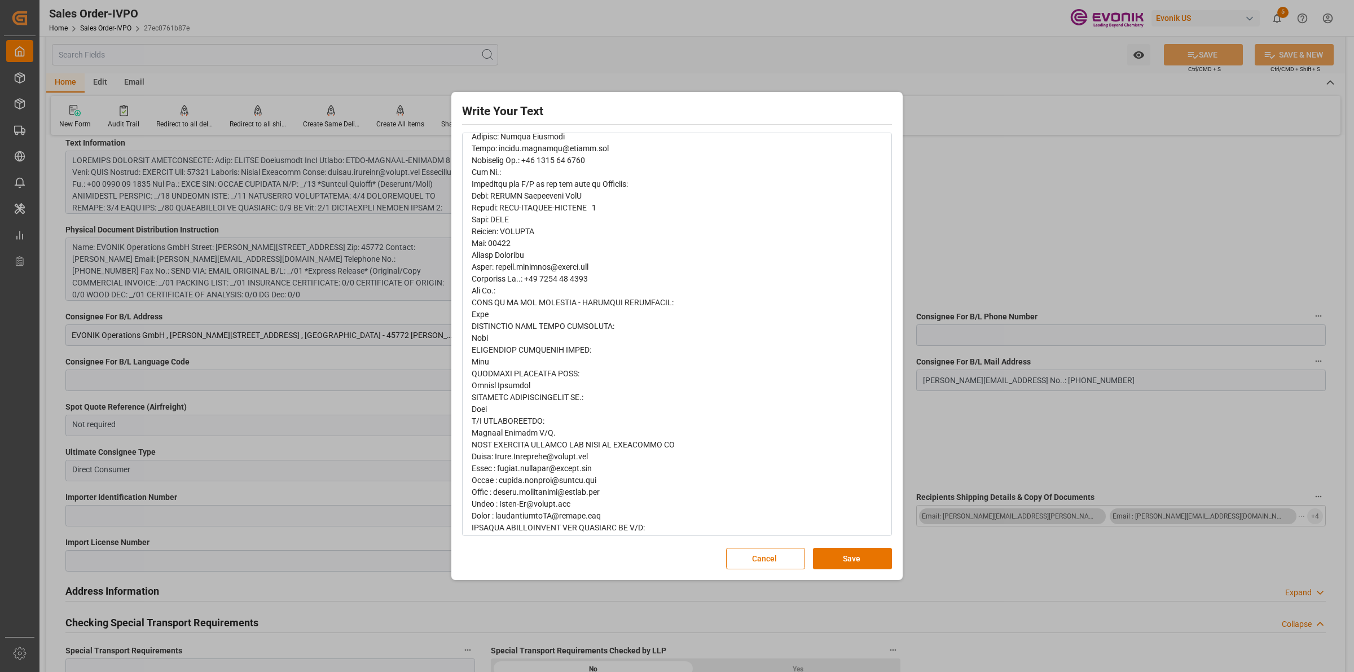
scroll to position [395, 0]
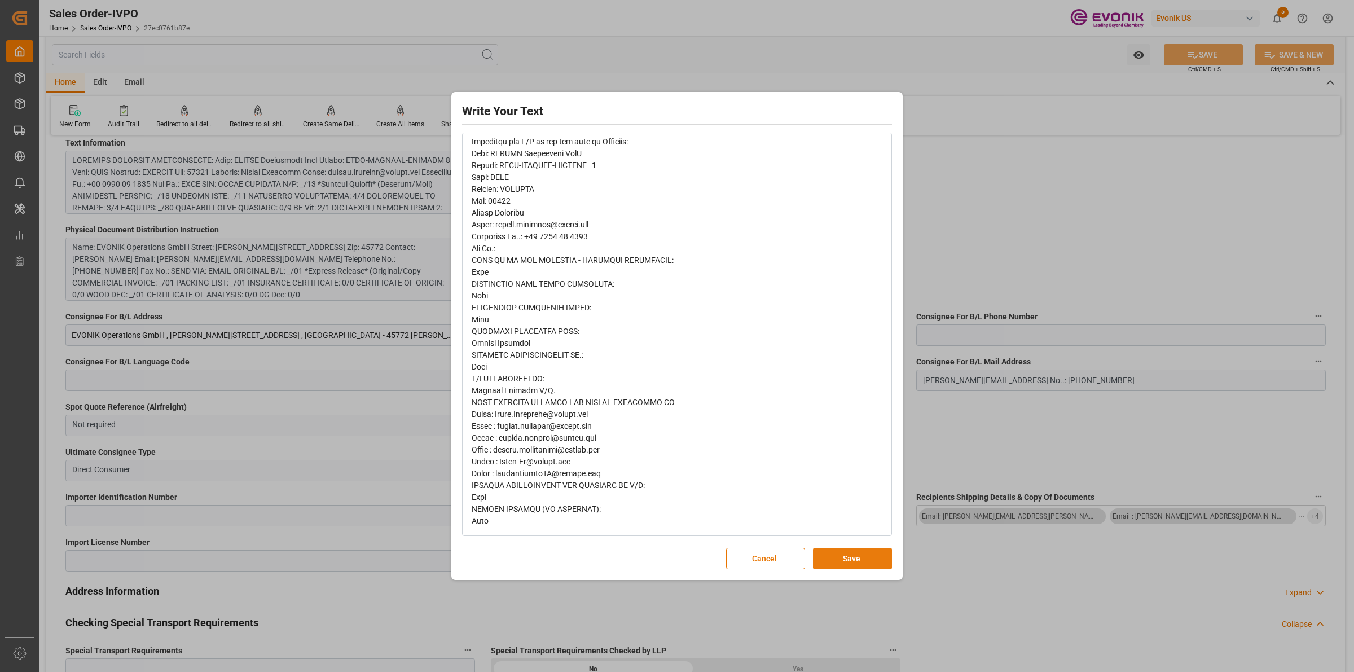
click at [839, 564] on button "Save" at bounding box center [852, 558] width 79 height 21
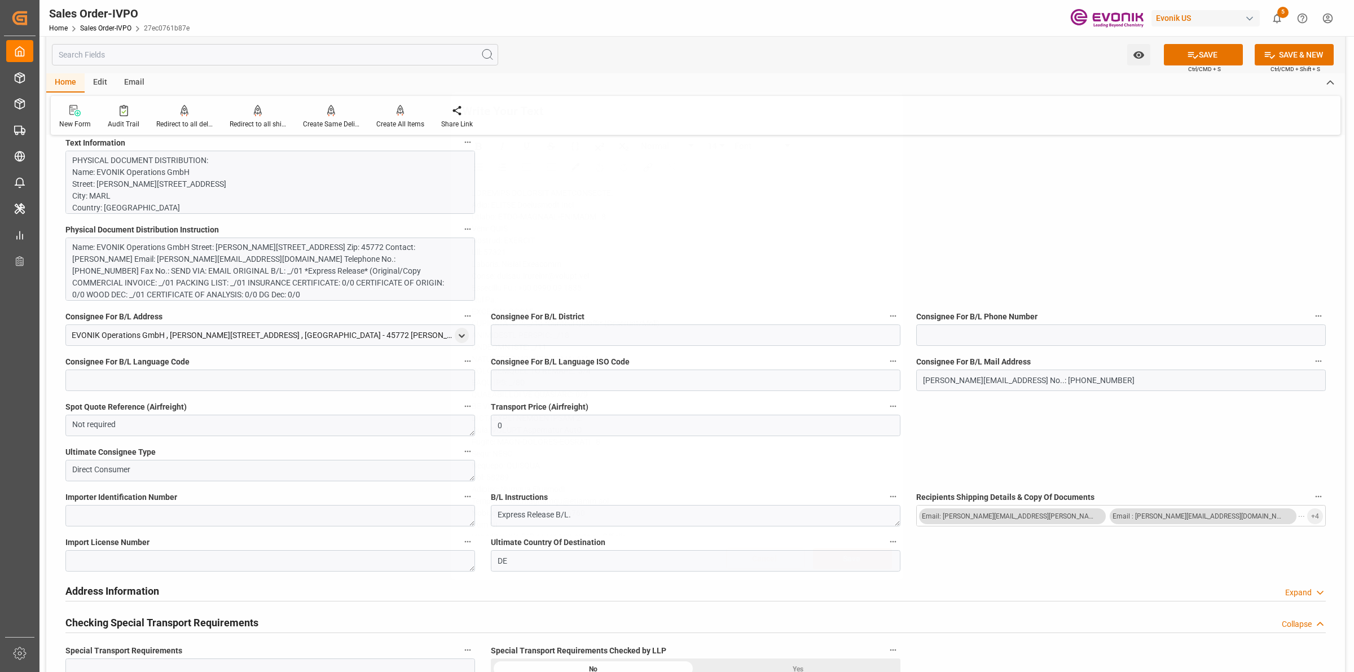
click at [1041, 272] on div "Write Your Text Normal 14 Font Cancel Save" at bounding box center [677, 336] width 1354 height 672
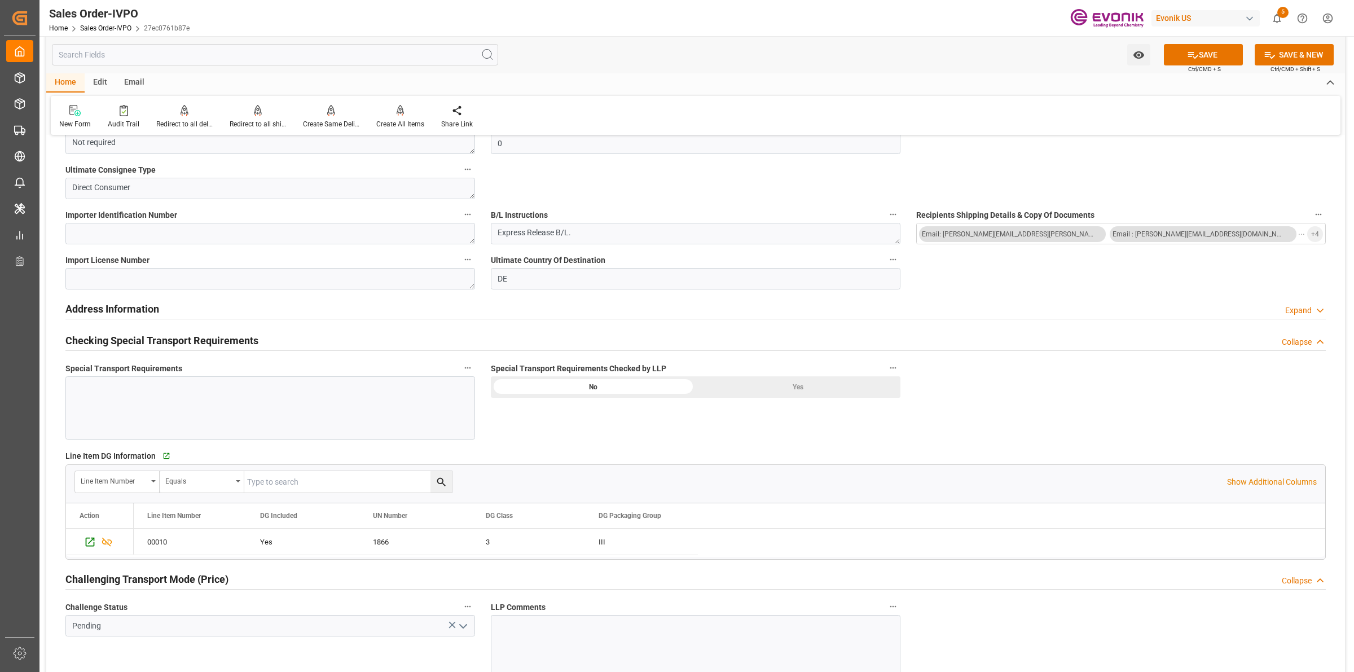
scroll to position [1269, 0]
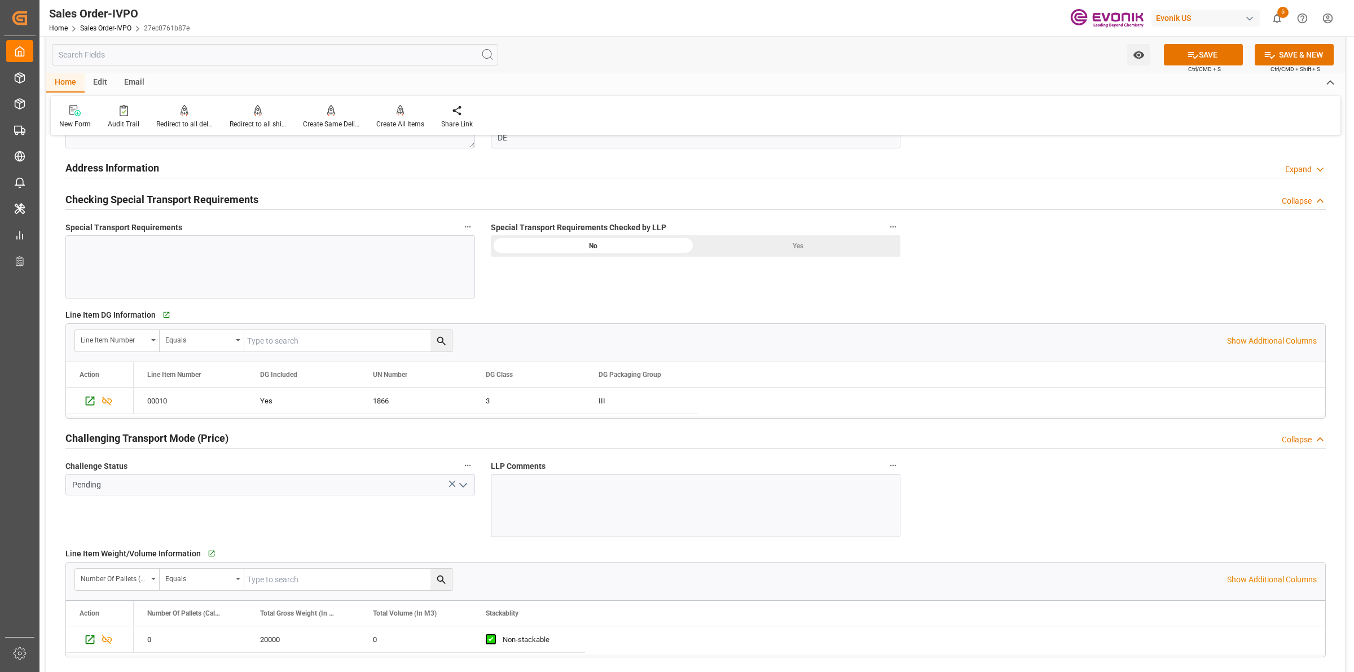
click at [775, 246] on div "Yes" at bounding box center [798, 245] width 205 height 21
click at [466, 487] on icon "open menu" at bounding box center [463, 485] width 14 height 14
type input "[PERSON_NAME][EMAIL_ADDRESS] No..: [PHONE_NUMBER]"
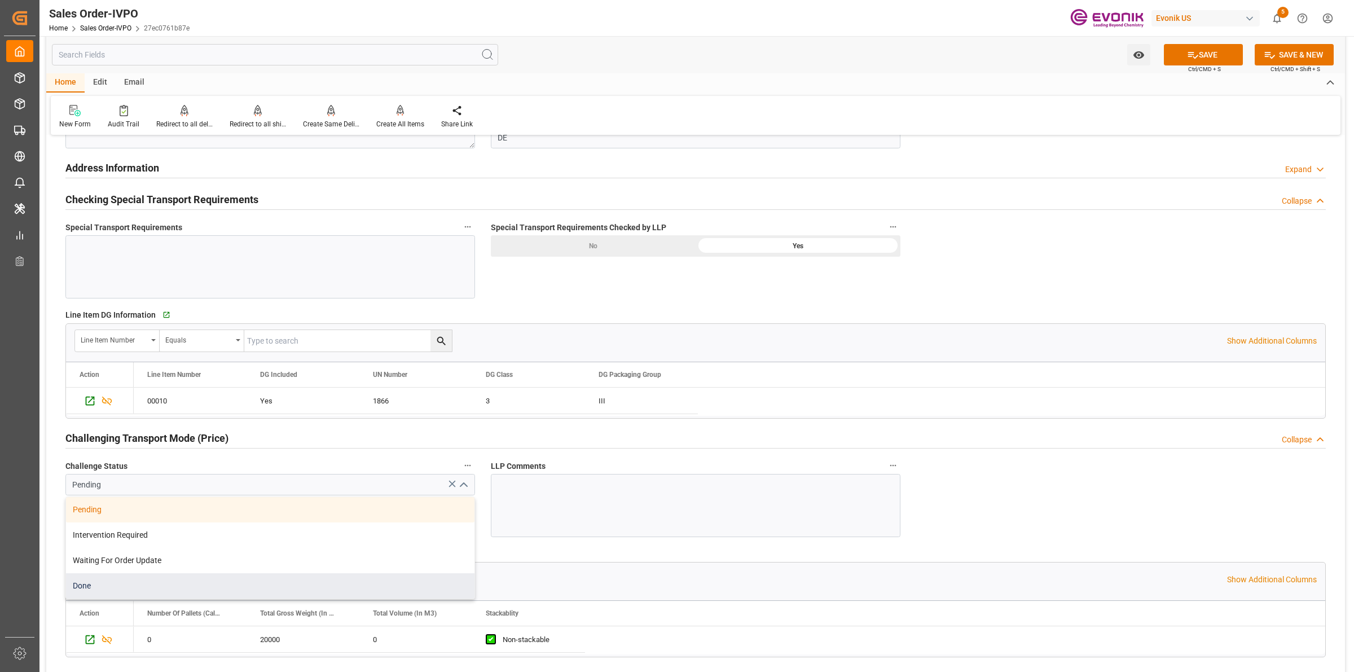
click at [99, 582] on div "Done" at bounding box center [270, 585] width 408 height 25
type input "Done"
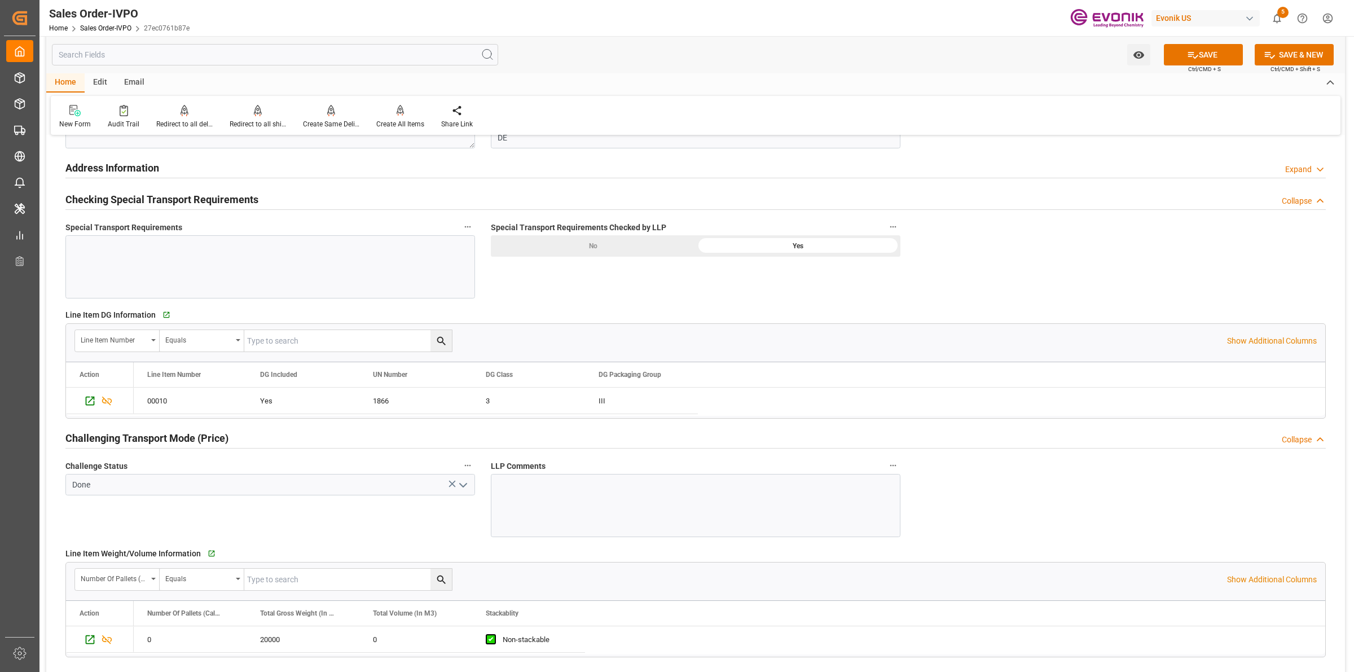
scroll to position [1551, 0]
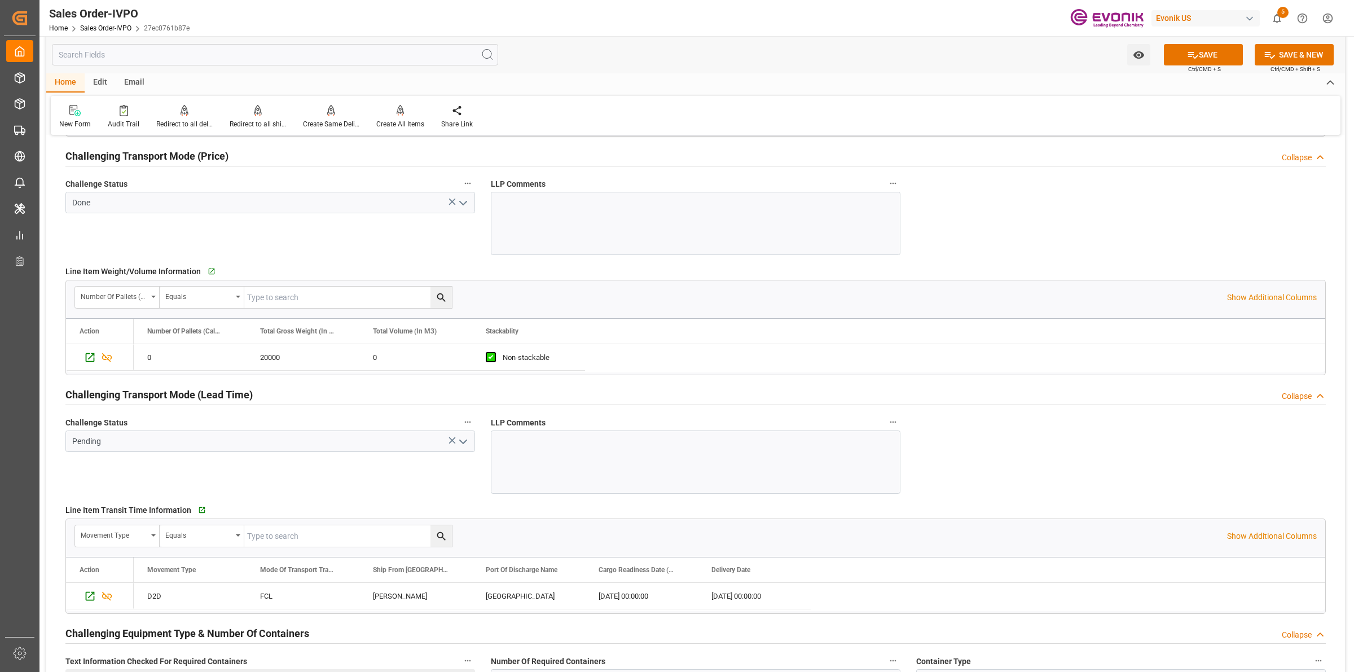
click at [467, 202] on icon "open menu" at bounding box center [463, 203] width 14 height 14
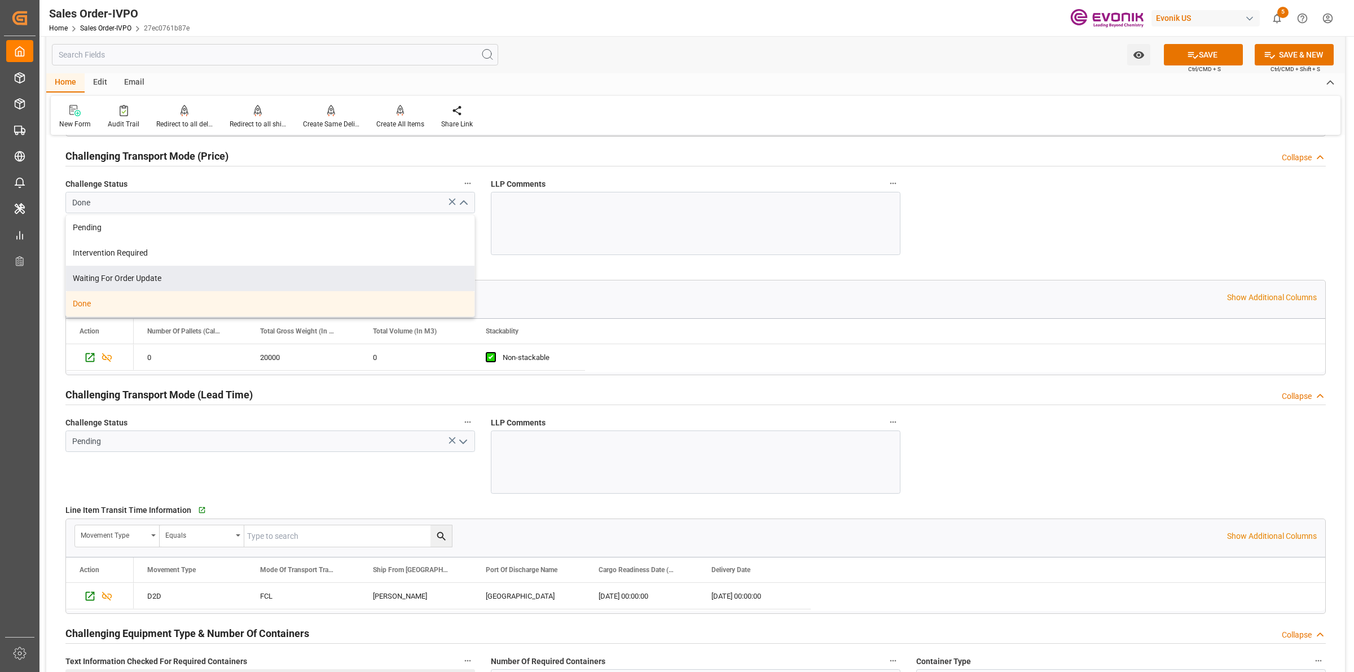
drag, startPoint x: 405, startPoint y: 480, endPoint x: 449, endPoint y: 459, distance: 49.2
click at [407, 480] on div "Challenge Status Pending" at bounding box center [270, 454] width 425 height 87
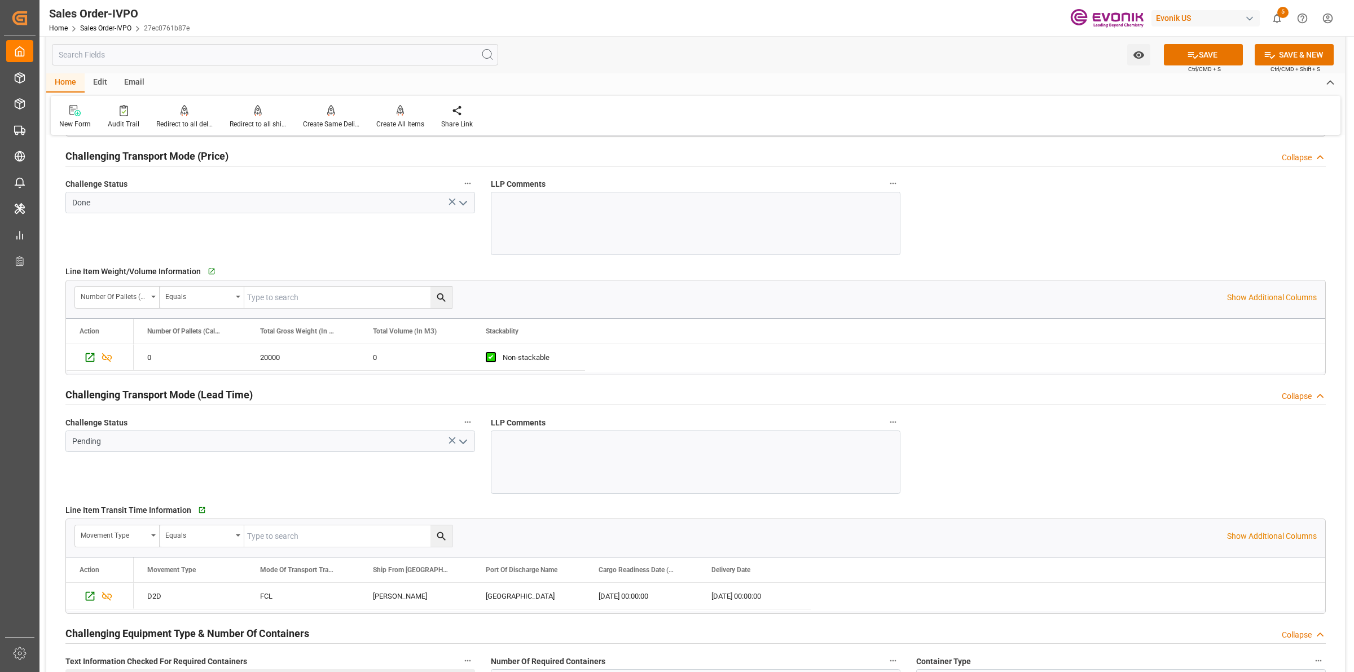
click at [460, 446] on icon "open menu" at bounding box center [463, 442] width 14 height 14
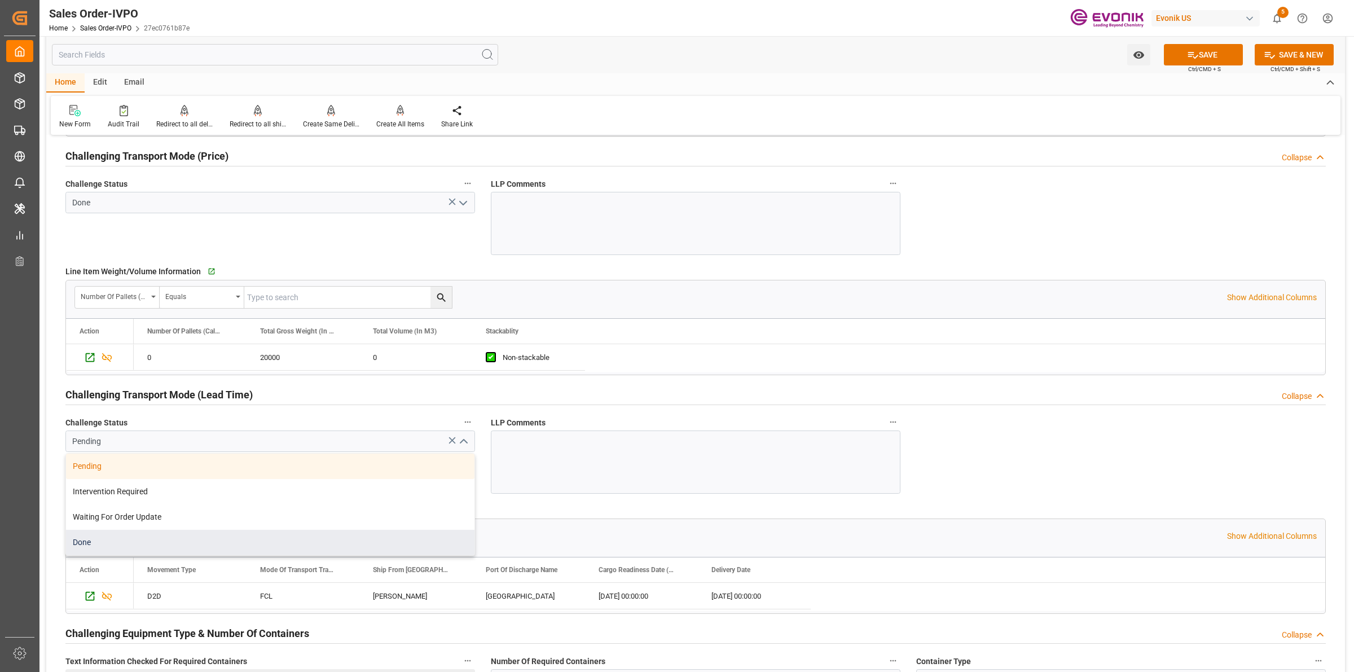
click at [97, 543] on div "Done" at bounding box center [270, 542] width 408 height 25
type input "Done"
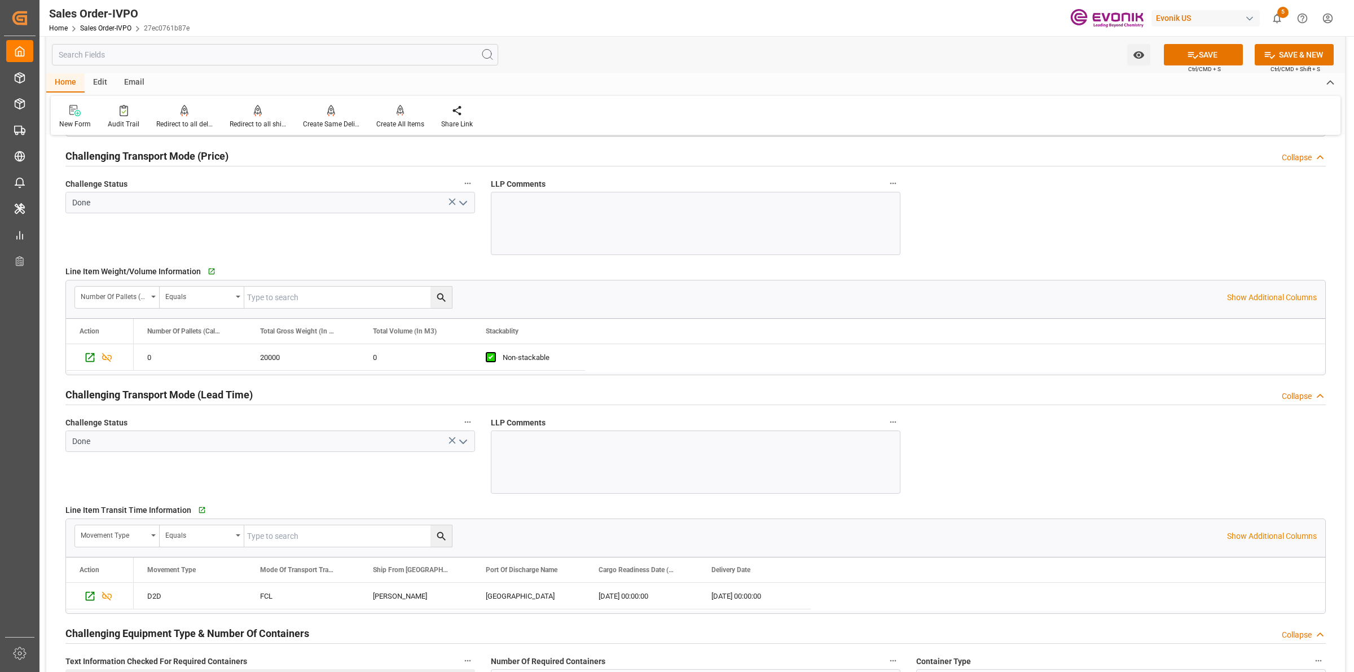
scroll to position [1834, 0]
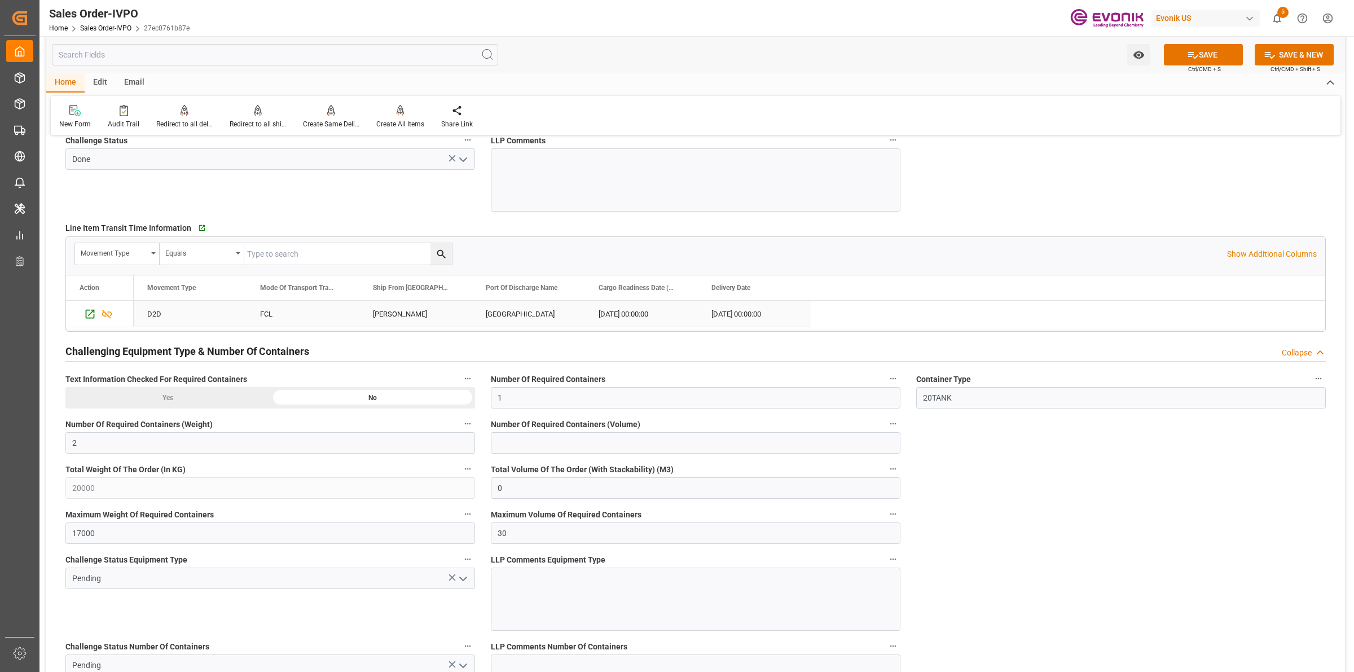
click at [398, 313] on div "[PERSON_NAME]" at bounding box center [415, 314] width 113 height 26
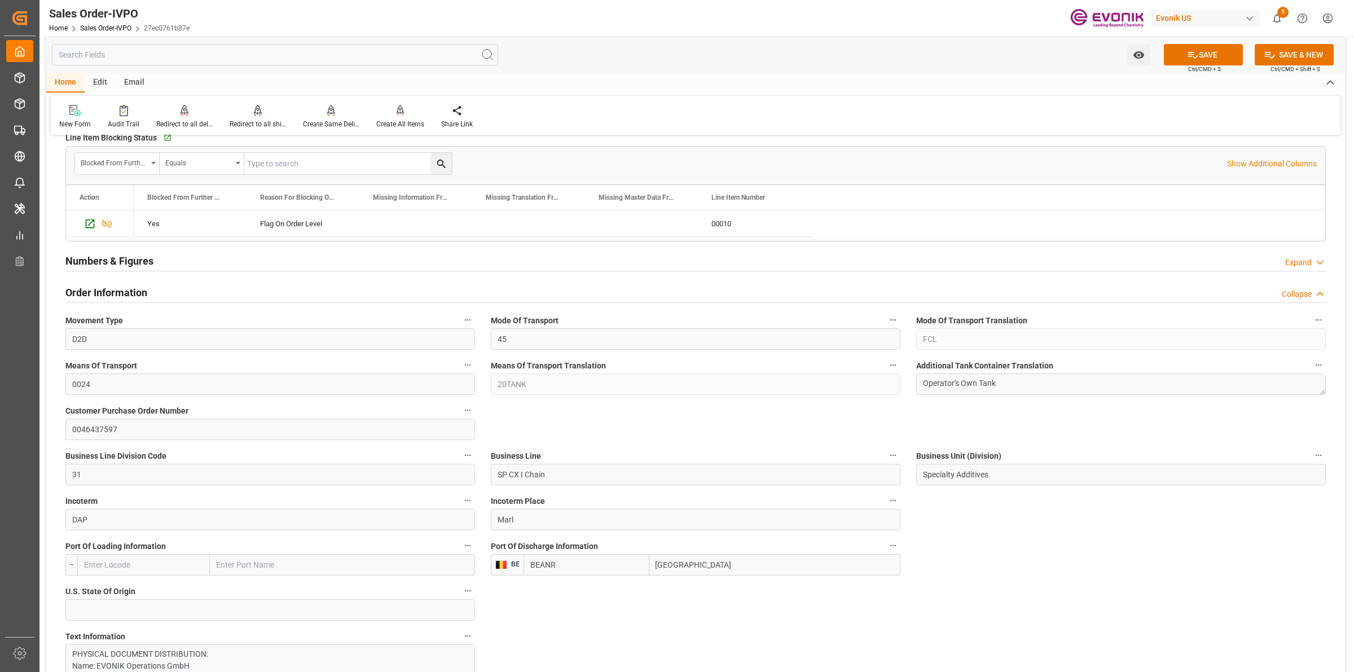
scroll to position [423, 0]
